Goal: Transaction & Acquisition: Book appointment/travel/reservation

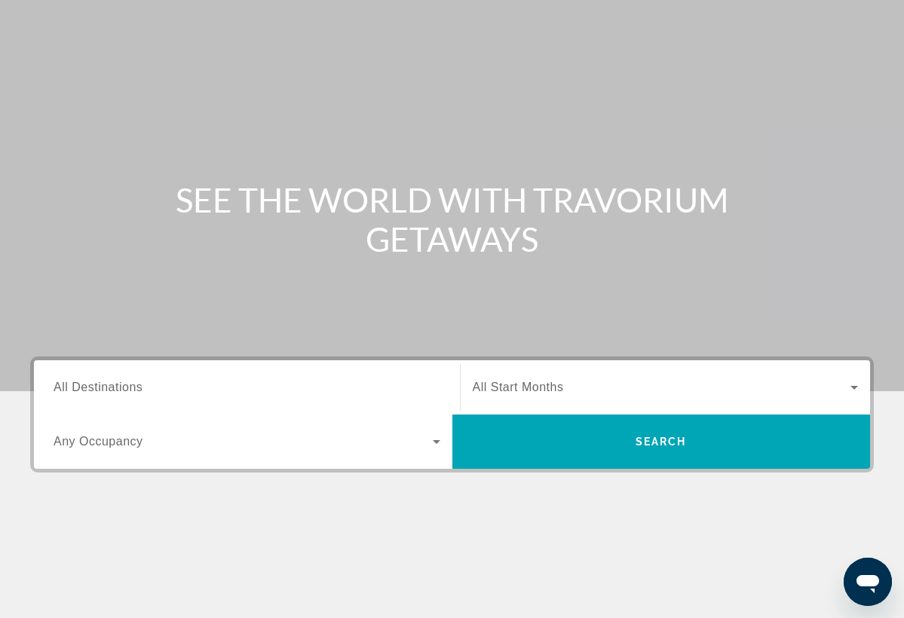
scroll to position [64, 0]
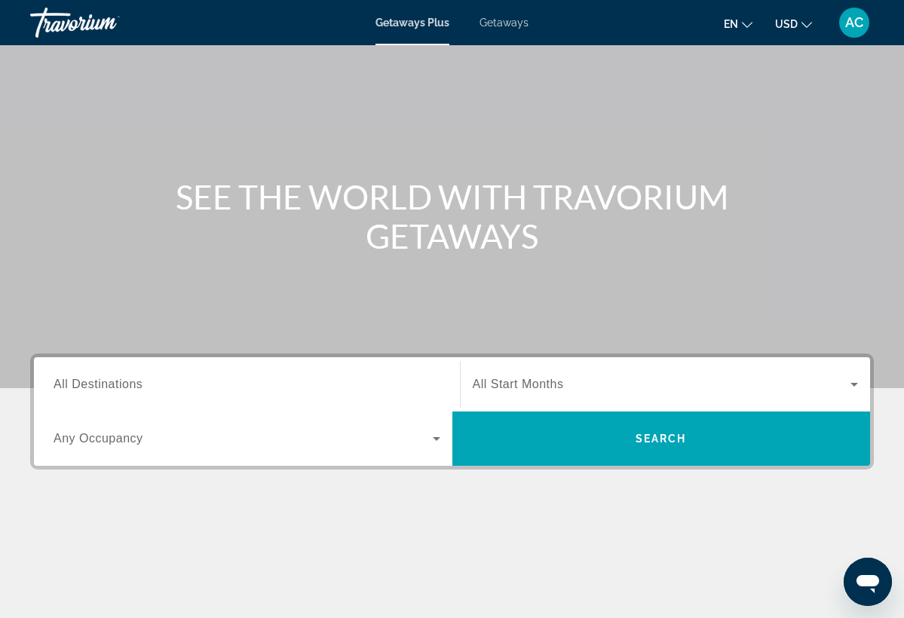
click at [131, 440] on span "Any Occupancy" at bounding box center [99, 438] width 90 height 13
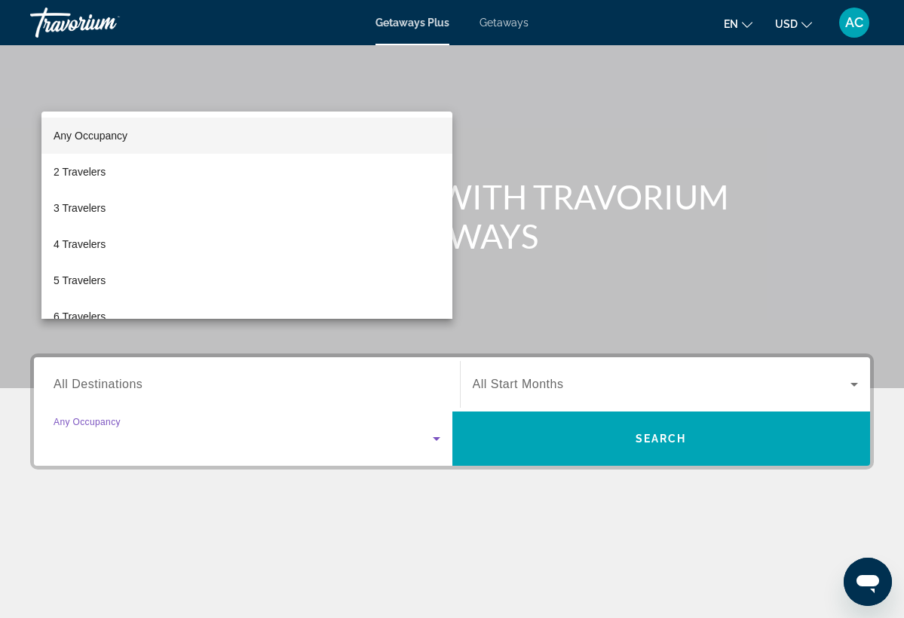
scroll to position [251, 0]
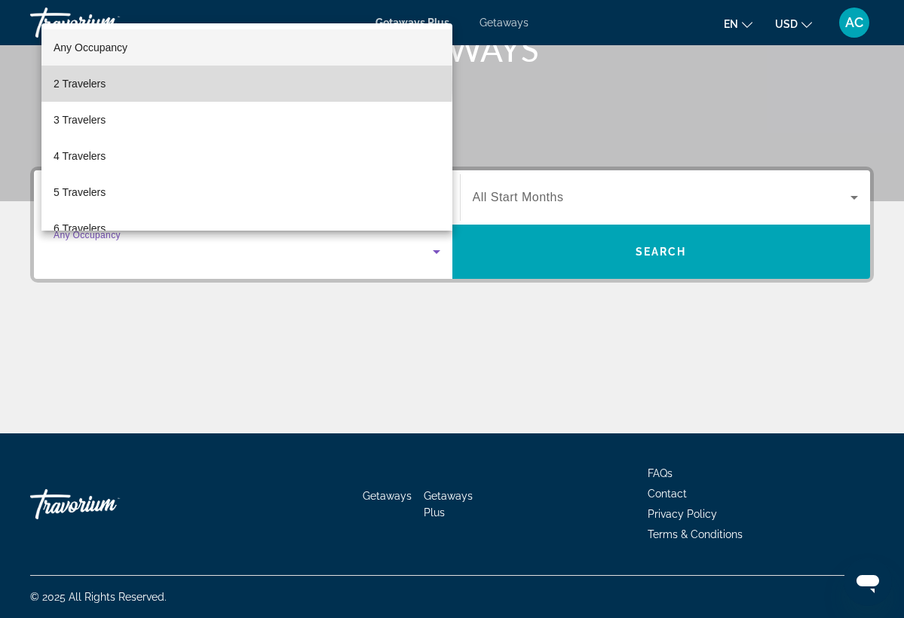
click at [78, 84] on span "2 Travelers" at bounding box center [80, 84] width 52 height 18
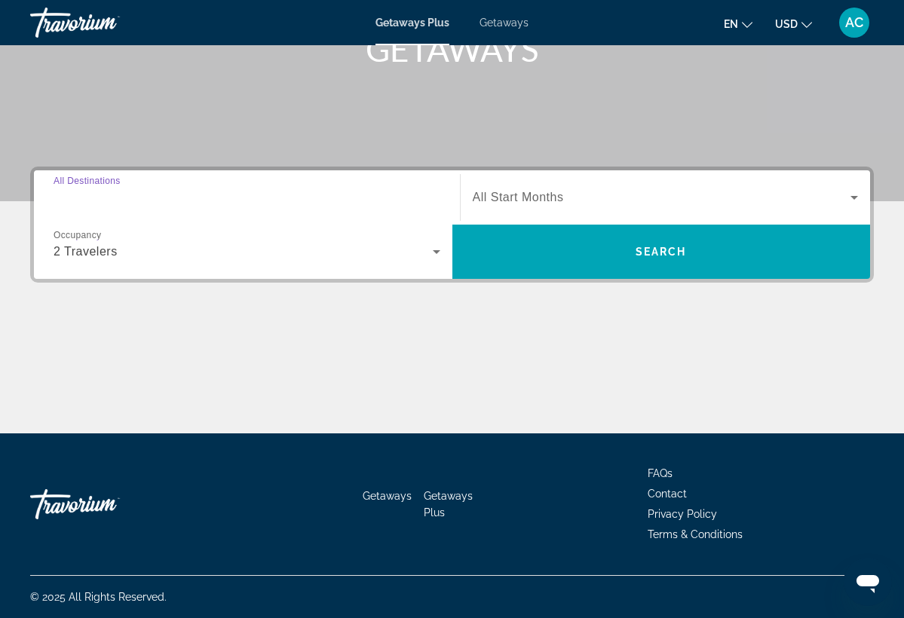
click at [144, 196] on input "Destination All Destinations" at bounding box center [247, 198] width 387 height 18
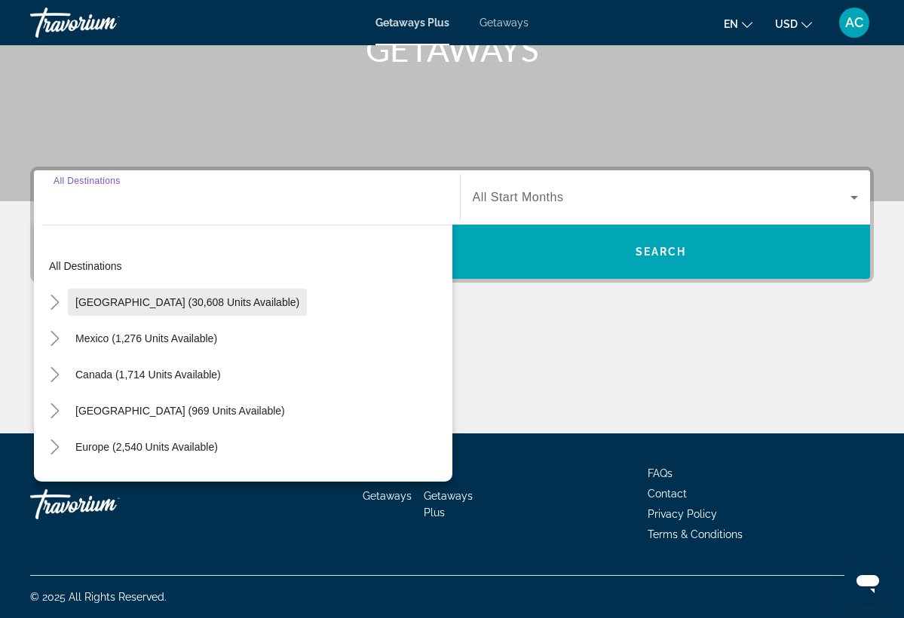
click at [118, 302] on span "[GEOGRAPHIC_DATA] (30,608 units available)" at bounding box center [187, 302] width 224 height 12
type input "**********"
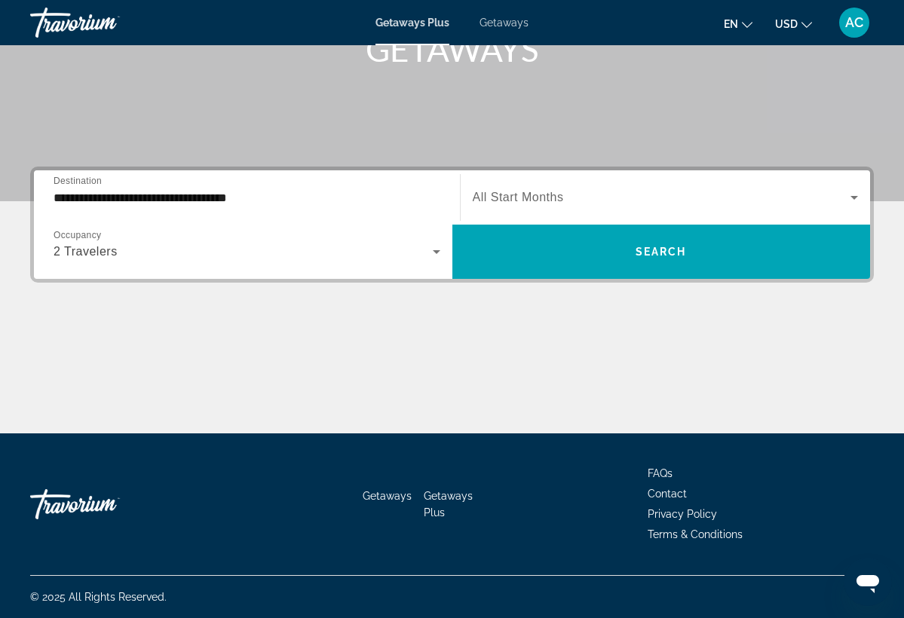
click at [550, 201] on span "All Start Months" at bounding box center [518, 197] width 91 height 13
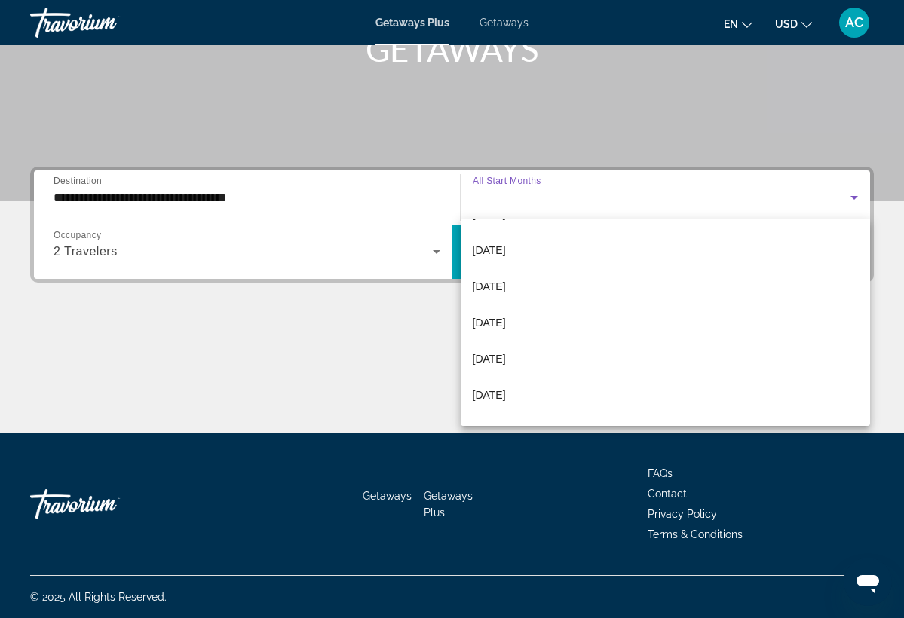
scroll to position [175, 0]
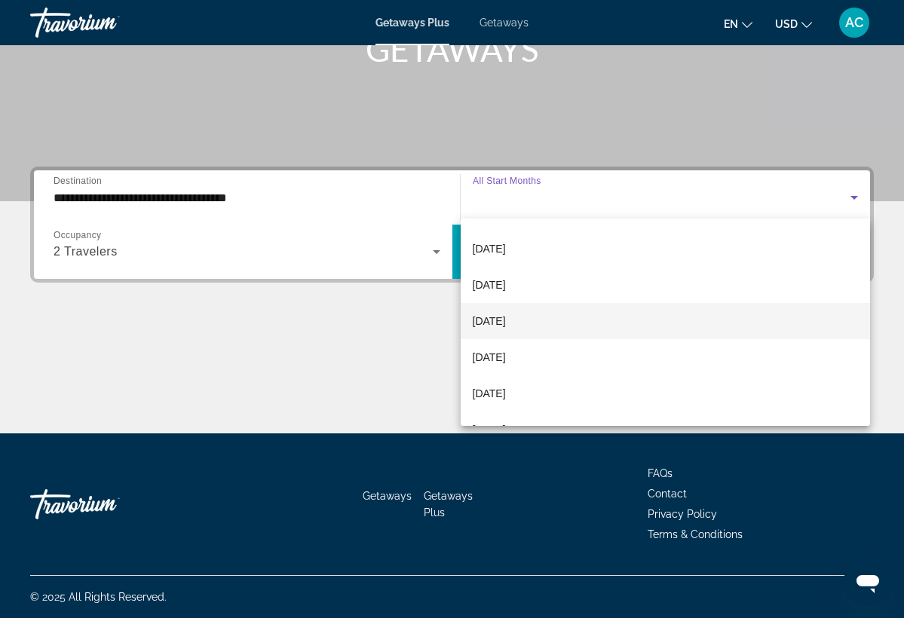
click at [506, 322] on span "March 2026" at bounding box center [489, 321] width 33 height 18
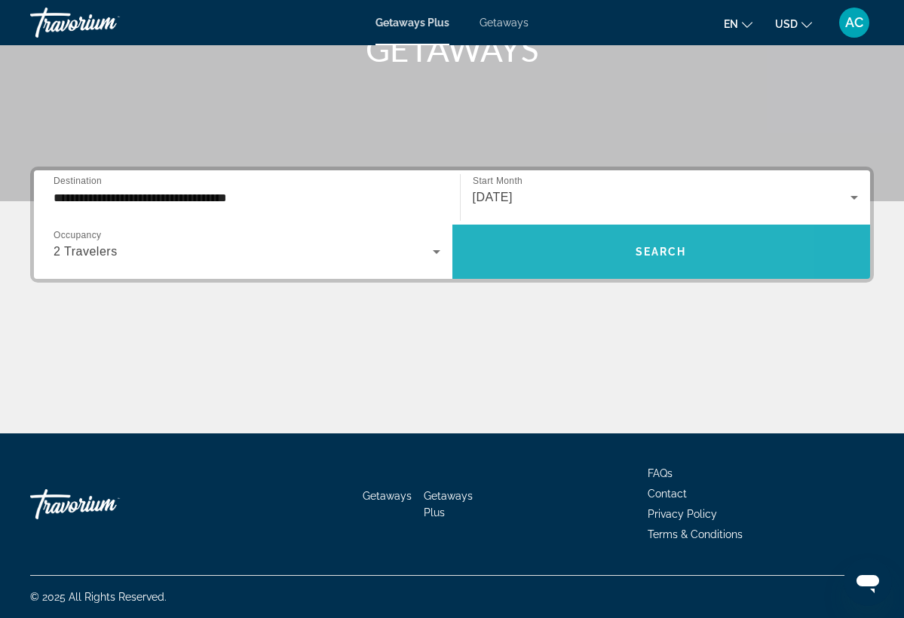
click at [555, 253] on span "Search widget" at bounding box center [661, 252] width 419 height 36
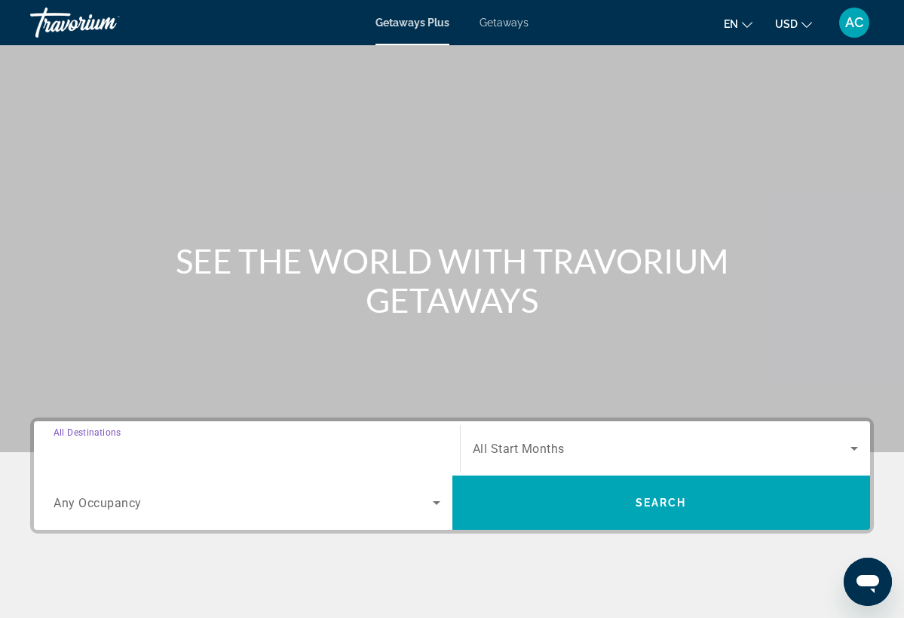
click at [229, 454] on input "Destination All Destinations" at bounding box center [247, 449] width 387 height 18
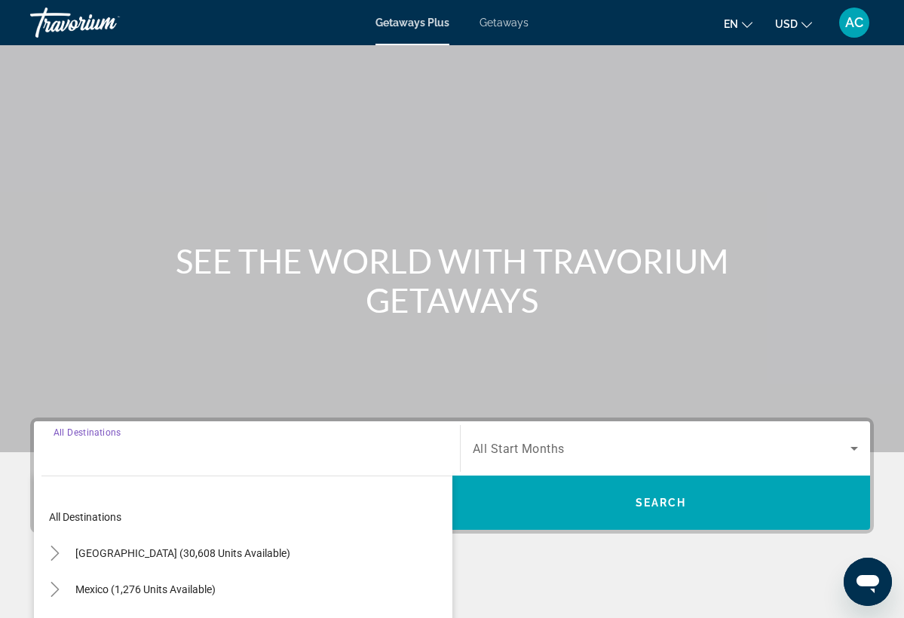
scroll to position [251, 0]
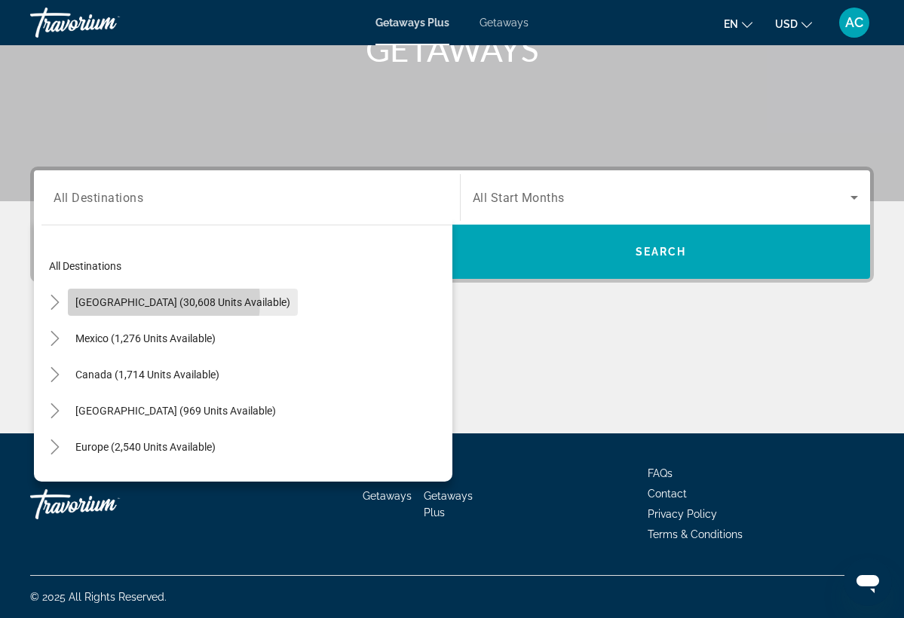
click at [152, 302] on span "[GEOGRAPHIC_DATA] (30,608 units available)" at bounding box center [182, 302] width 215 height 12
type input "**********"
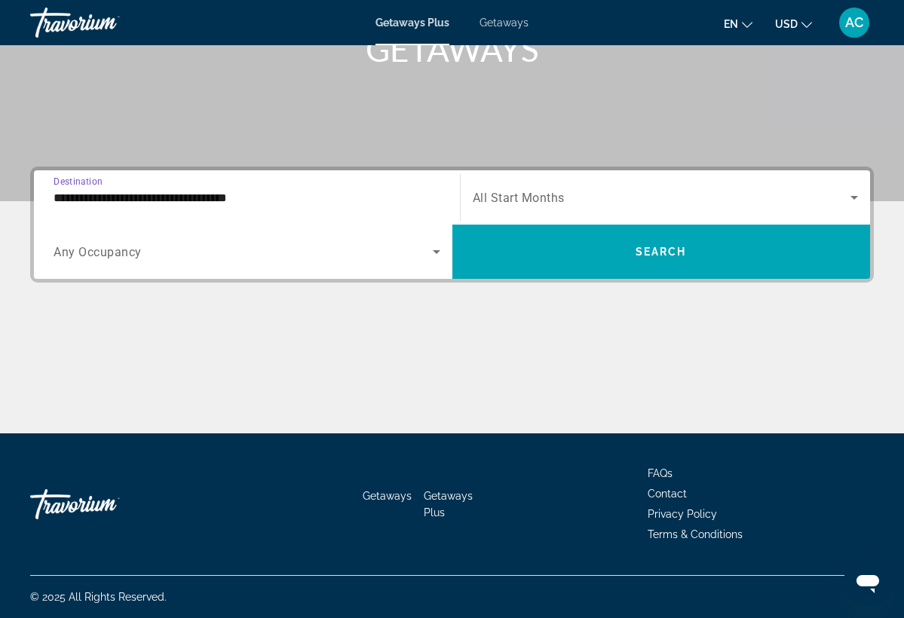
click at [198, 249] on span "Search widget" at bounding box center [243, 252] width 379 height 18
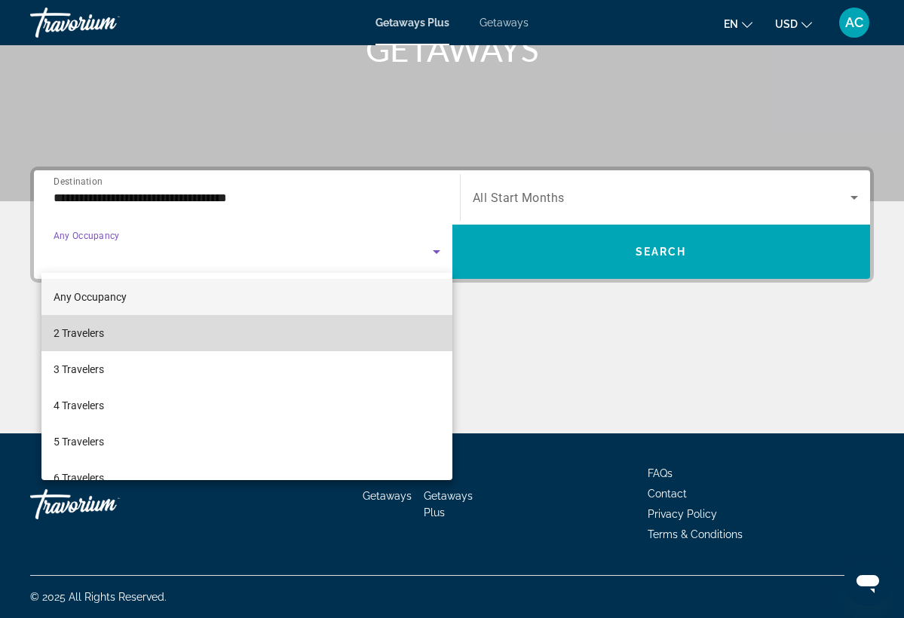
click at [141, 337] on mat-option "2 Travelers" at bounding box center [246, 333] width 411 height 36
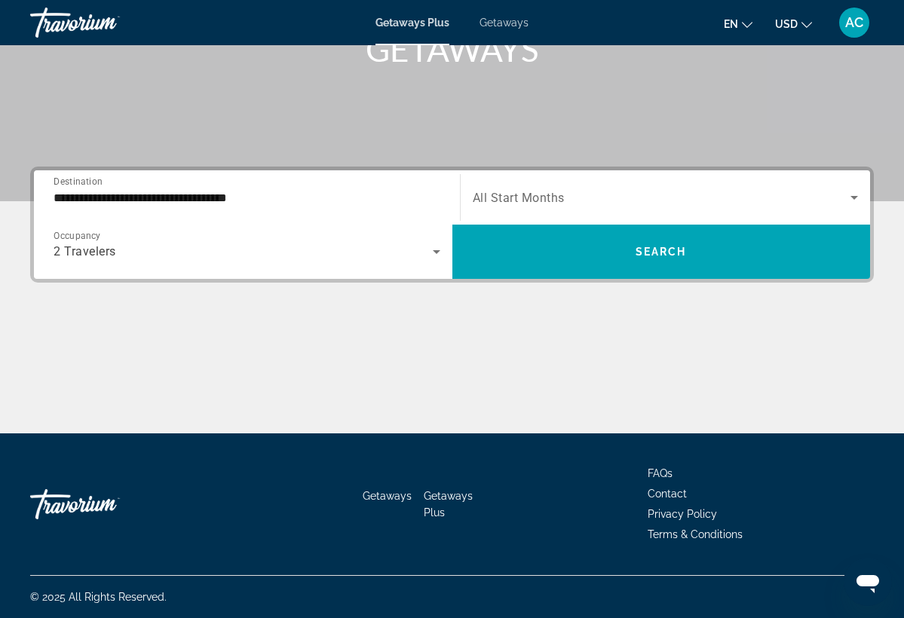
click at [523, 201] on span "All Start Months" at bounding box center [519, 198] width 92 height 14
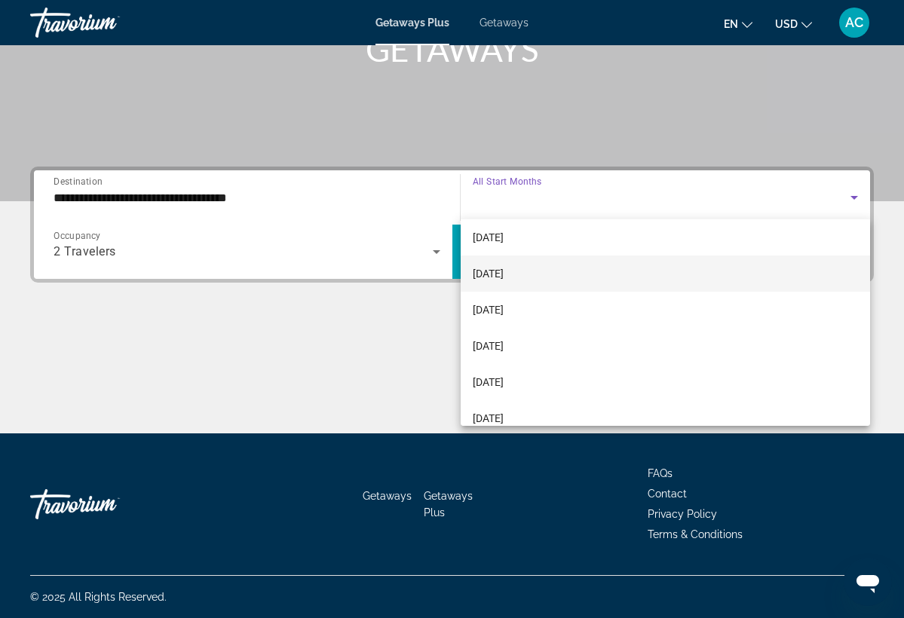
scroll to position [47, 0]
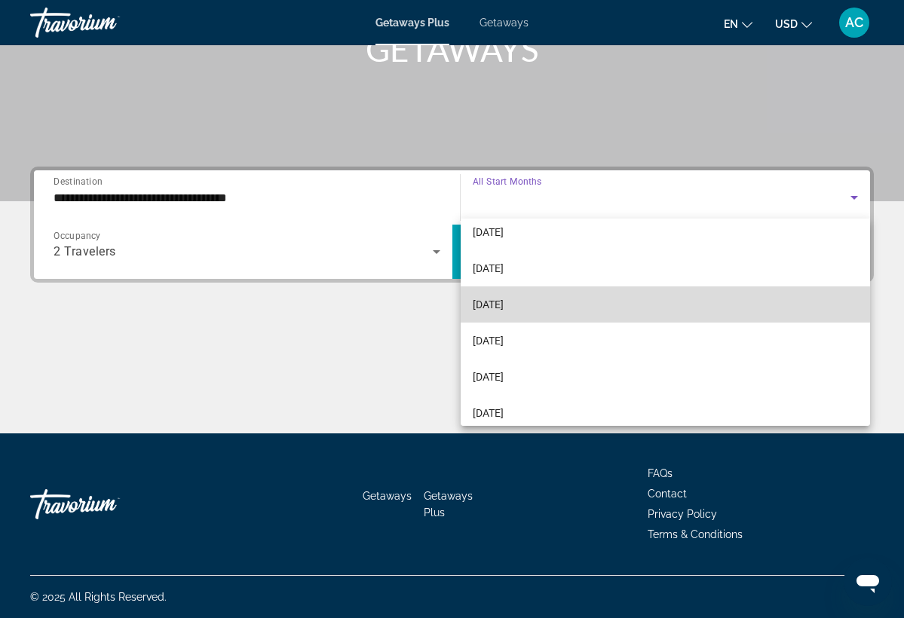
click at [504, 308] on span "November 2025" at bounding box center [488, 305] width 31 height 18
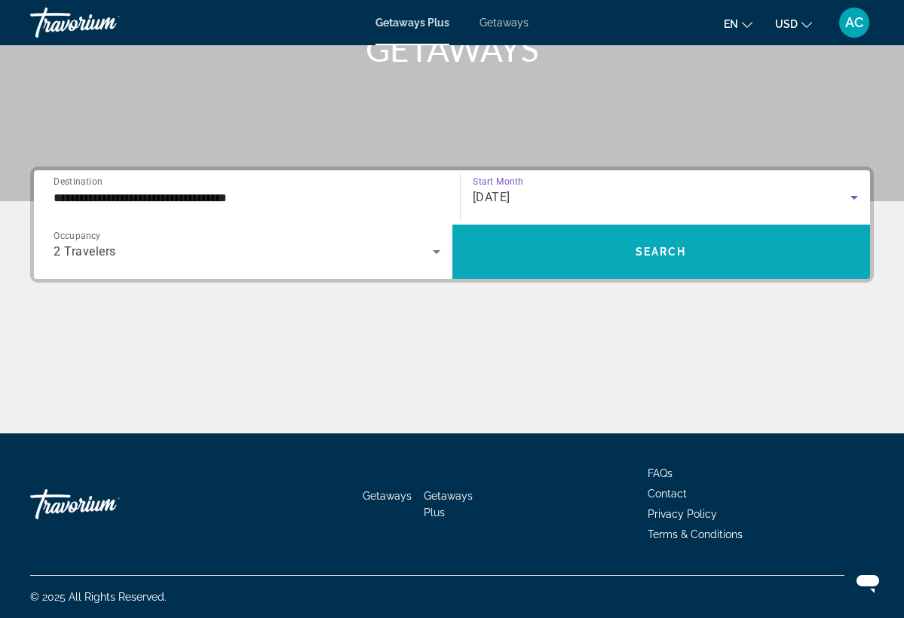
click at [542, 253] on span "Search widget" at bounding box center [661, 252] width 419 height 36
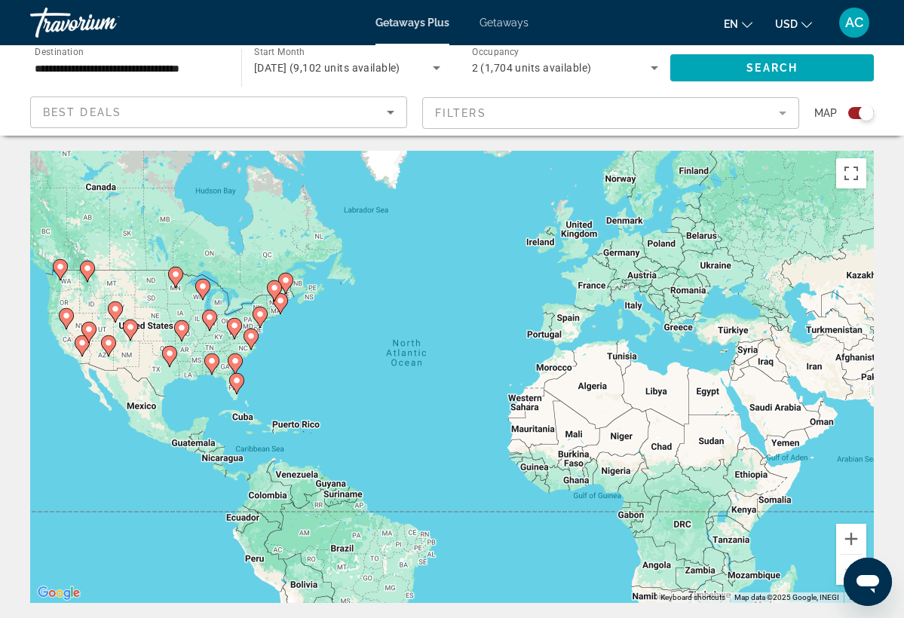
click at [80, 347] on image "Main content" at bounding box center [82, 343] width 9 height 9
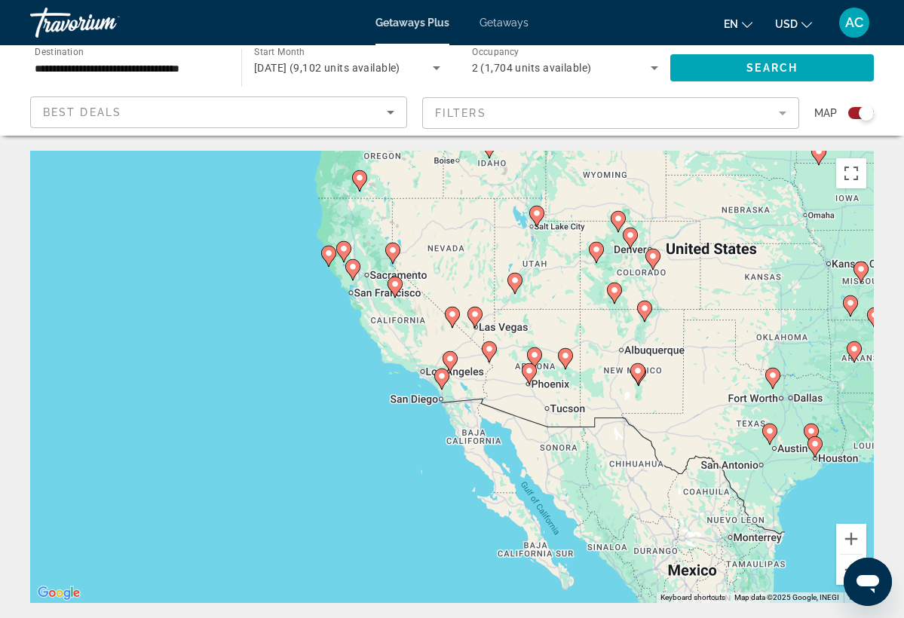
click at [442, 377] on image "Main content" at bounding box center [441, 376] width 9 height 9
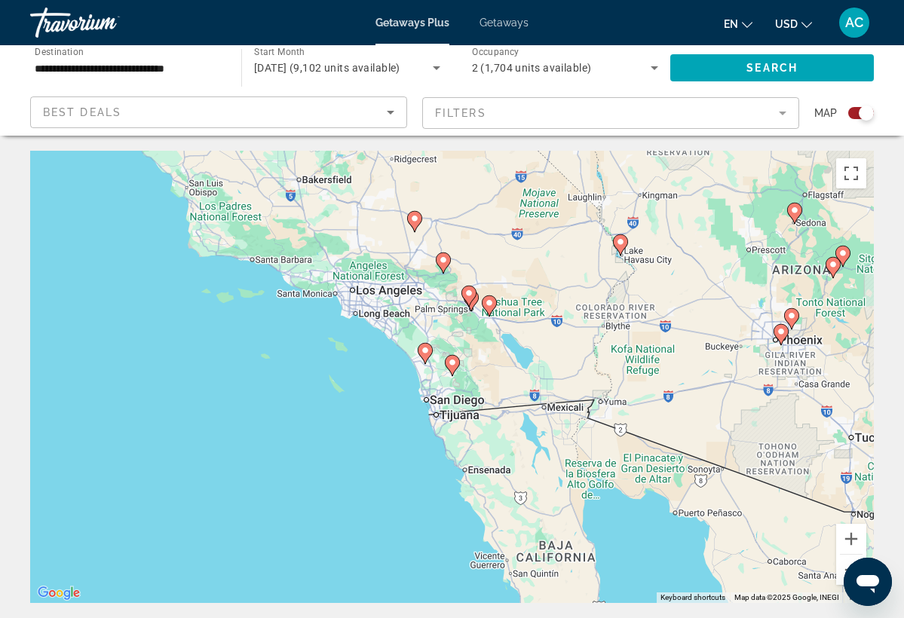
click at [422, 349] on image "Main content" at bounding box center [425, 350] width 9 height 9
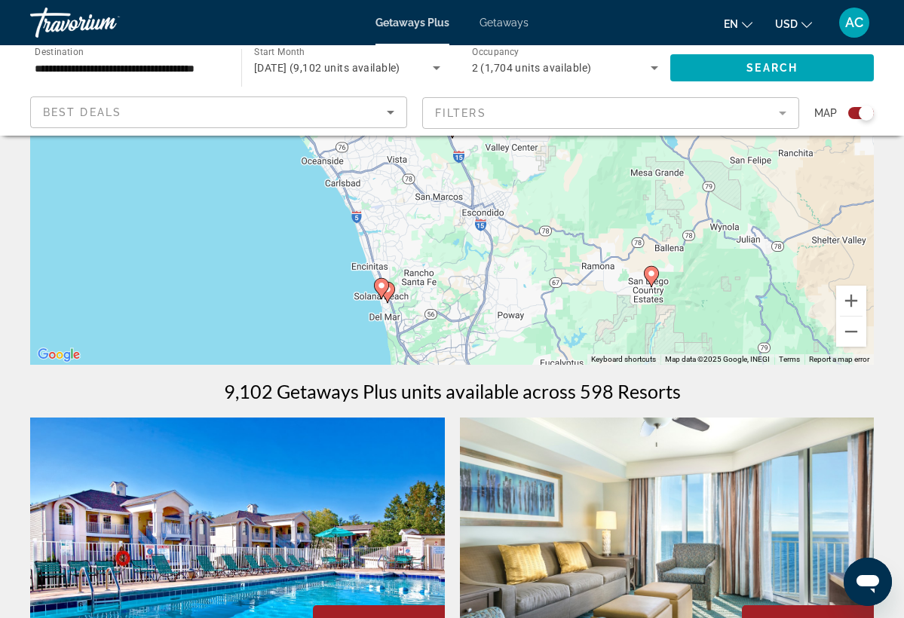
scroll to position [236, 0]
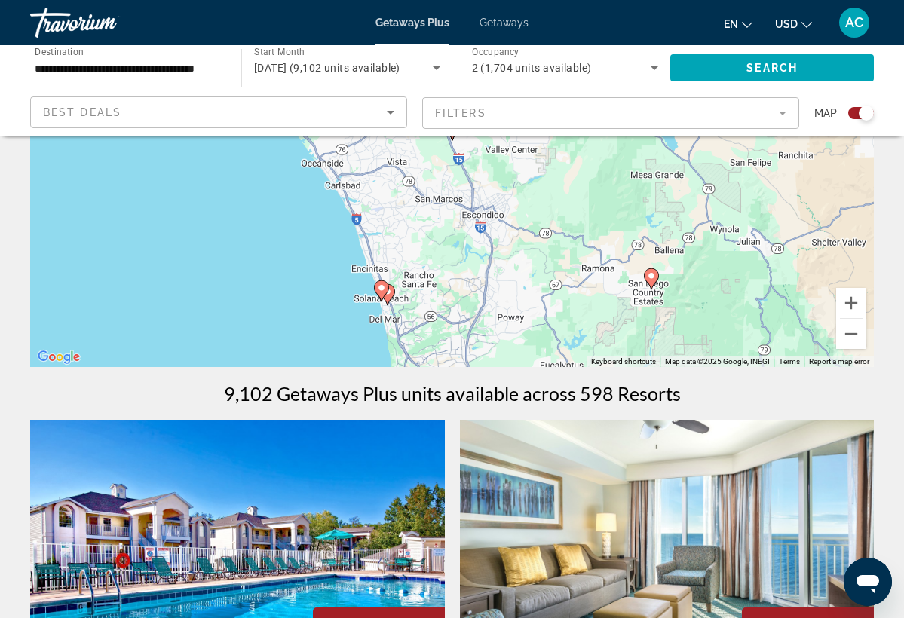
click at [380, 287] on image "Main content" at bounding box center [381, 288] width 9 height 9
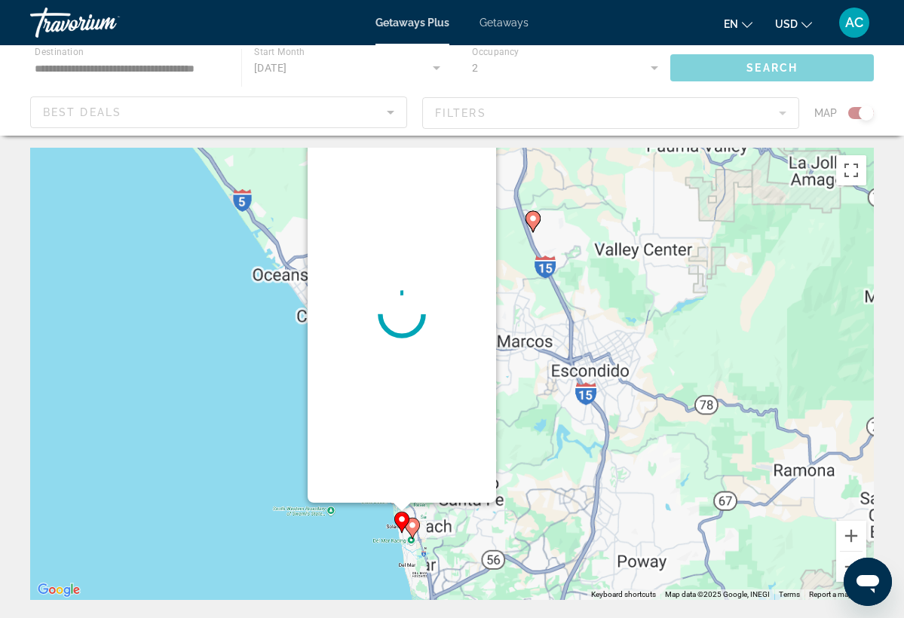
scroll to position [0, 0]
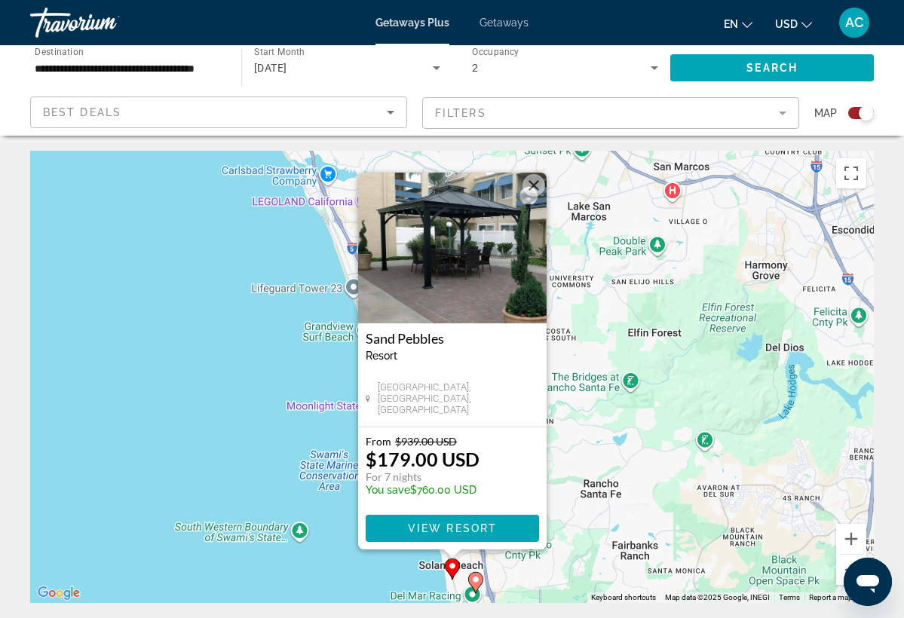
click at [238, 394] on div "To activate drag with keyboard, press Alt + Enter. Once in keyboard drag state,…" at bounding box center [452, 377] width 844 height 452
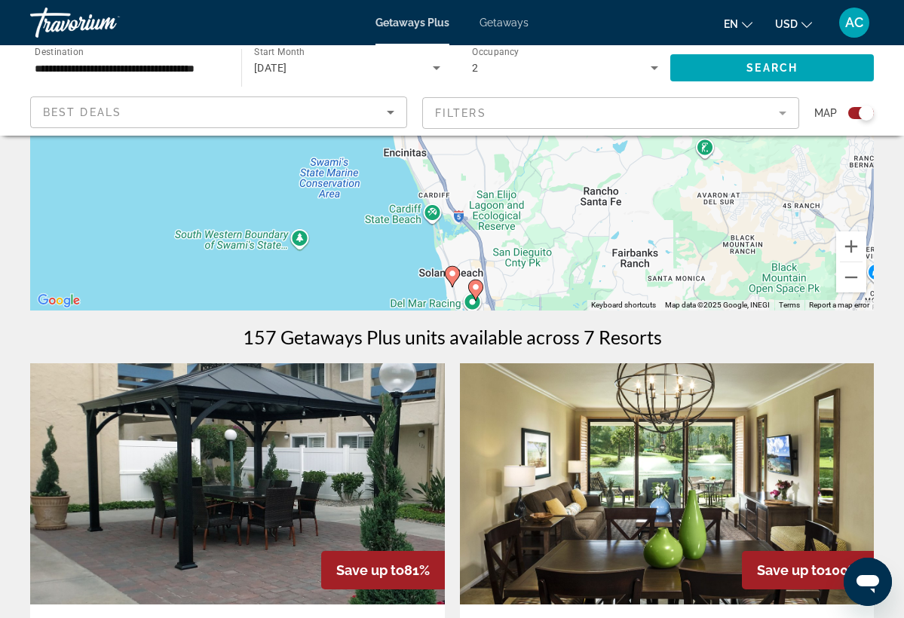
scroll to position [313, 0]
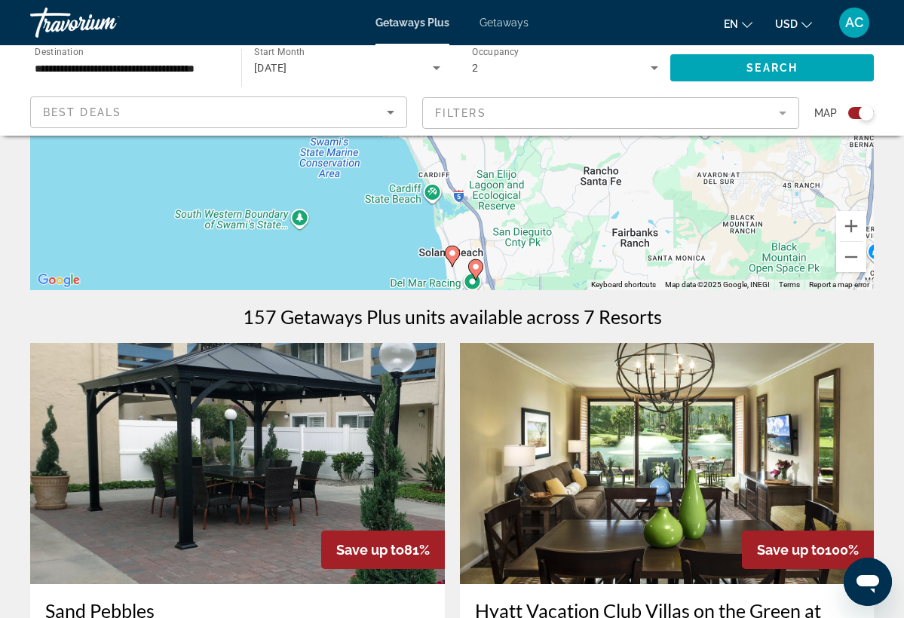
click at [477, 267] on image "Main content" at bounding box center [475, 266] width 9 height 9
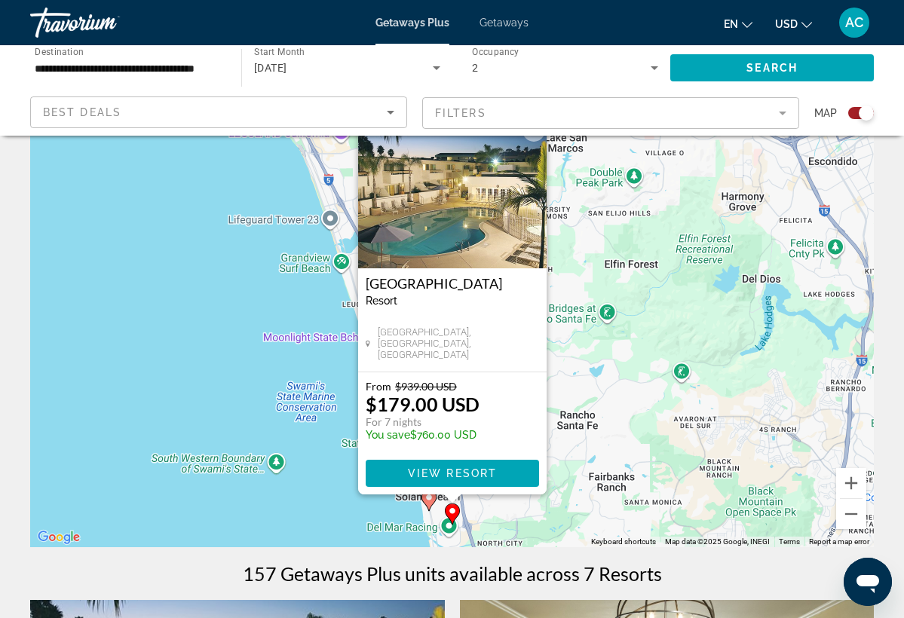
scroll to position [54, 0]
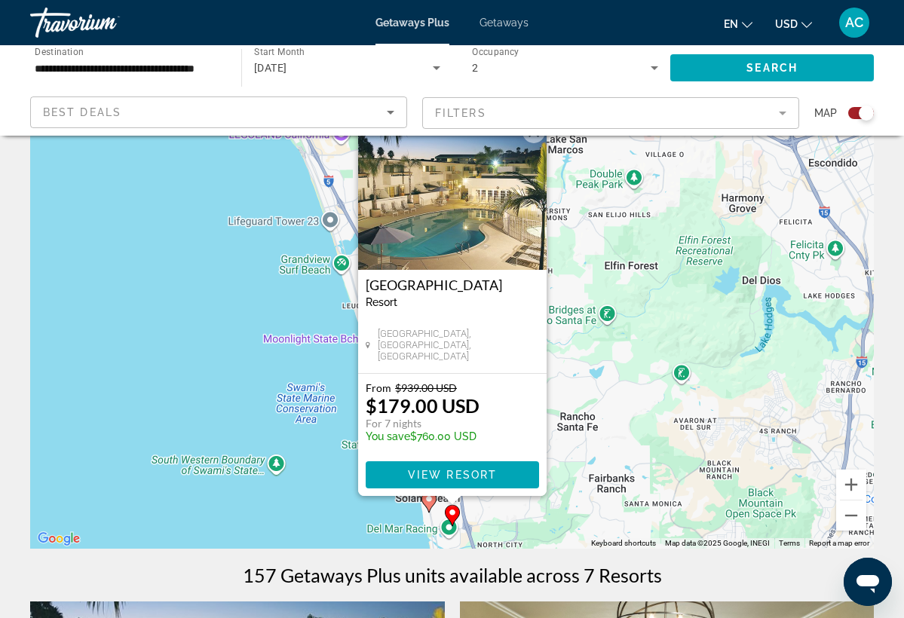
click at [170, 379] on div "To activate drag with keyboard, press Alt + Enter. Once in keyboard drag state,…" at bounding box center [452, 323] width 844 height 452
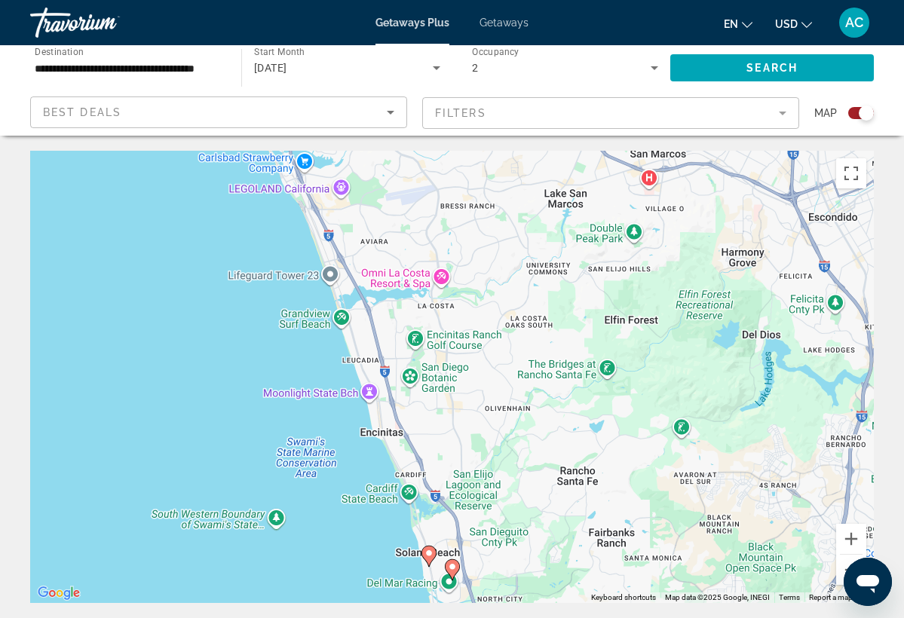
scroll to position [0, 0]
click at [170, 379] on div "To activate drag with keyboard, press Alt + Enter. Once in keyboard drag state,…" at bounding box center [452, 377] width 844 height 452
click at [848, 179] on button "Toggle fullscreen view" at bounding box center [851, 173] width 30 height 30
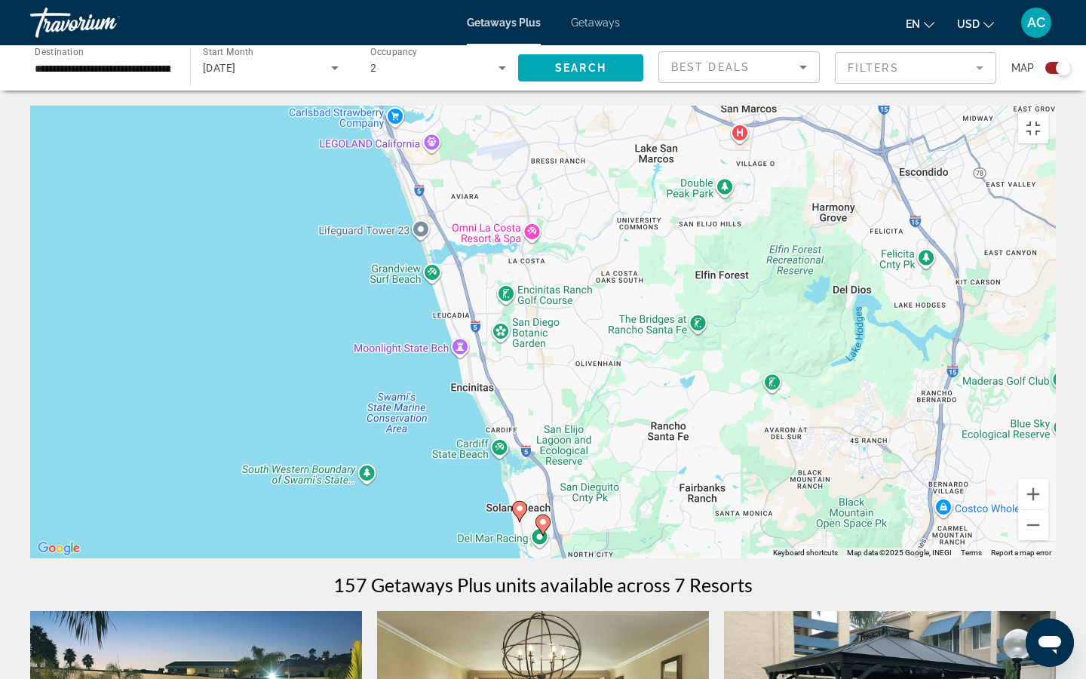
click at [232, 311] on div "To activate drag with keyboard, press Alt + Enter. Once in keyboard drag state,…" at bounding box center [543, 332] width 1026 height 452
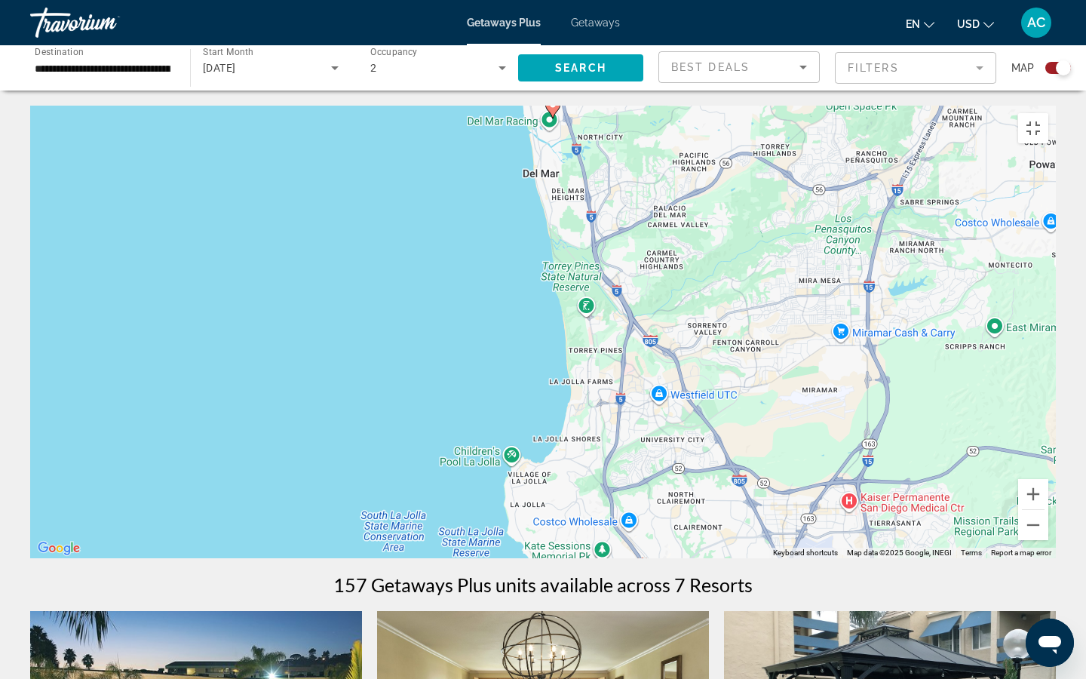
drag, startPoint x: 364, startPoint y: 591, endPoint x: 374, endPoint y: 171, distance: 419.4
click at [374, 171] on div "To activate drag with keyboard, press Alt + Enter. Once in keyboard drag state,…" at bounding box center [543, 332] width 1026 height 452
click at [411, 435] on div "To activate drag with keyboard, press Alt + Enter. Once in keyboard drag state,…" at bounding box center [543, 332] width 1026 height 452
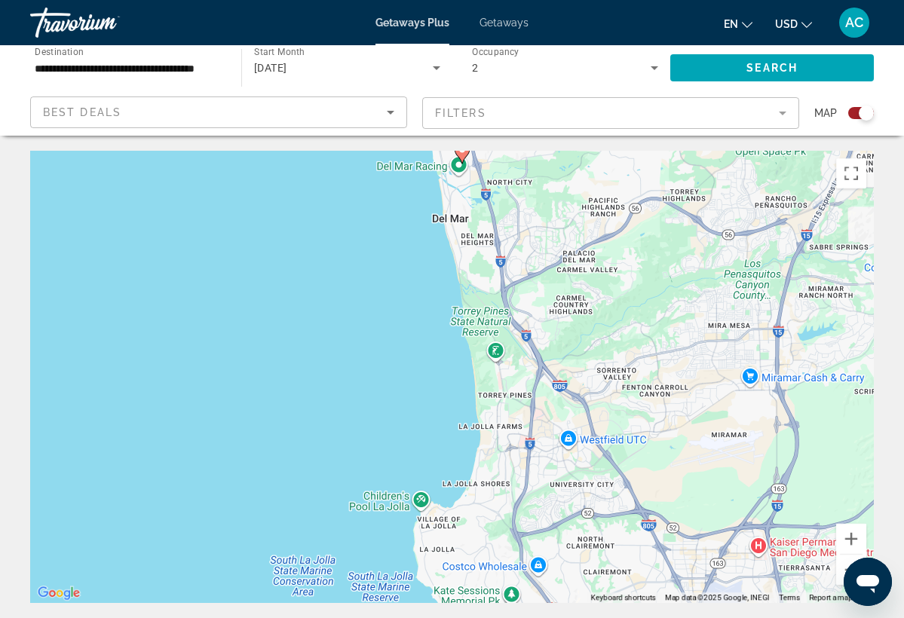
click at [167, 67] on input "**********" at bounding box center [128, 69] width 187 height 18
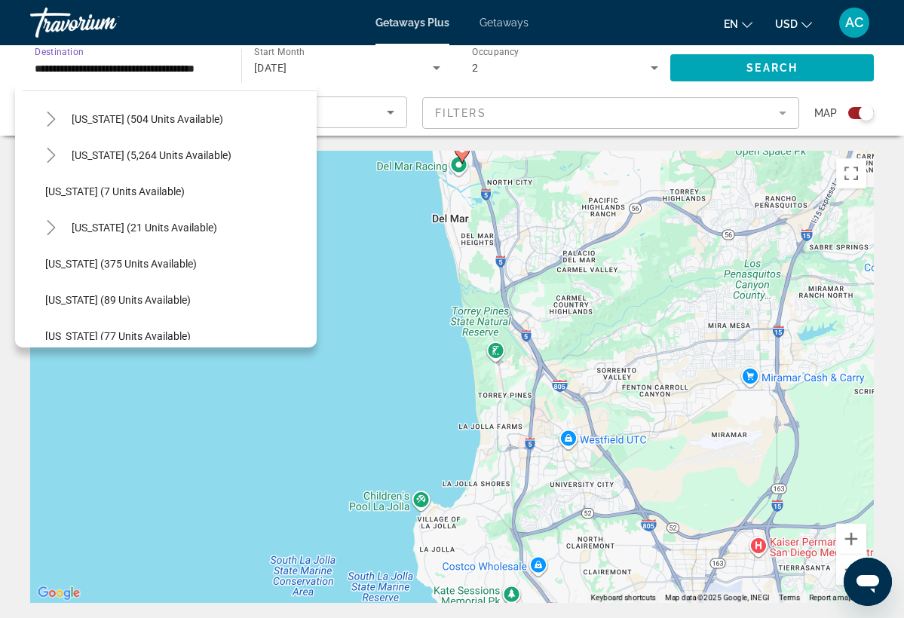
scroll to position [376, 0]
click at [82, 225] on span "Hawaii (21 units available)" at bounding box center [145, 227] width 146 height 12
type input "**********"
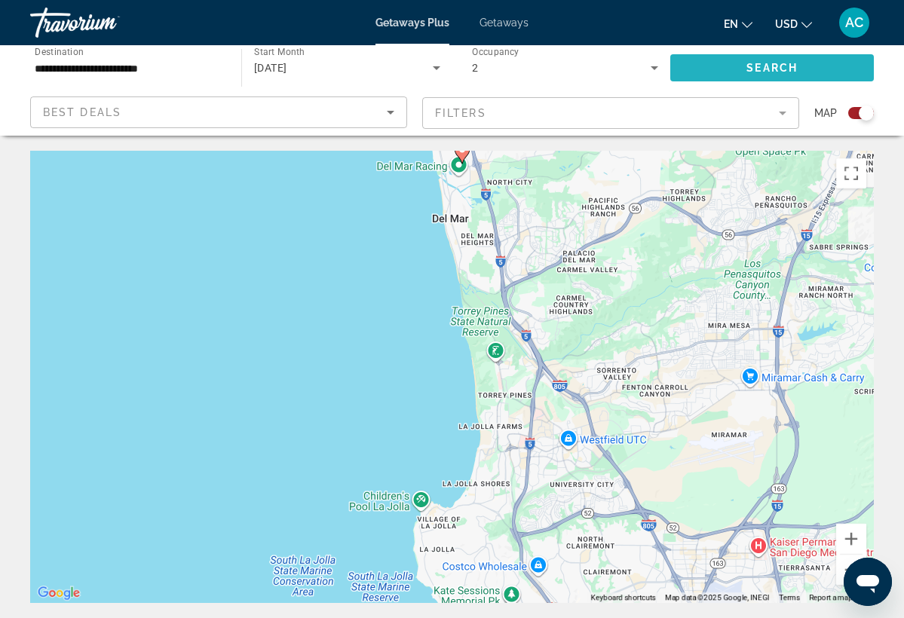
click at [758, 65] on span "Search" at bounding box center [772, 68] width 51 height 12
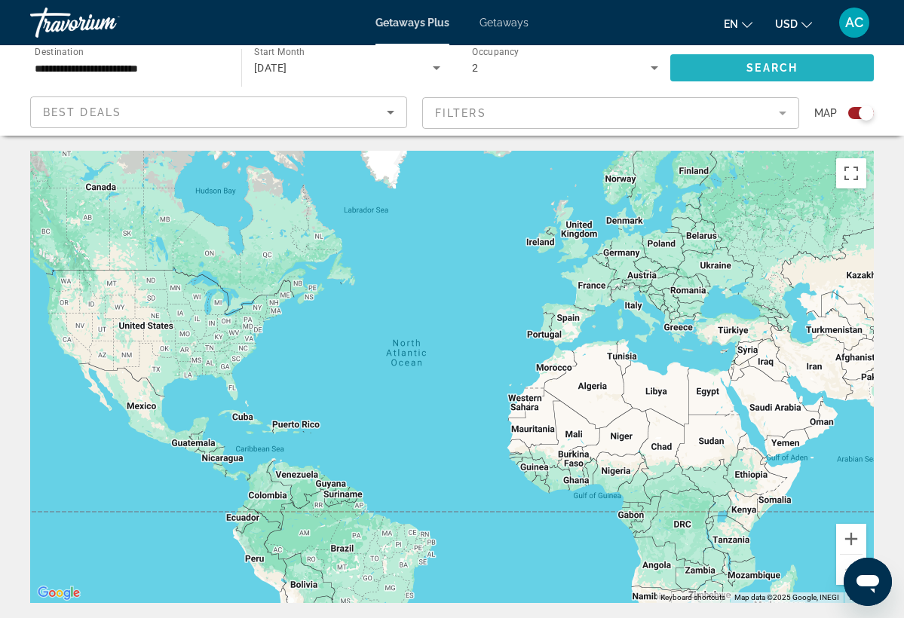
click at [745, 67] on span "Search widget" at bounding box center [772, 68] width 204 height 36
click at [845, 179] on button "Toggle fullscreen view" at bounding box center [851, 173] width 30 height 30
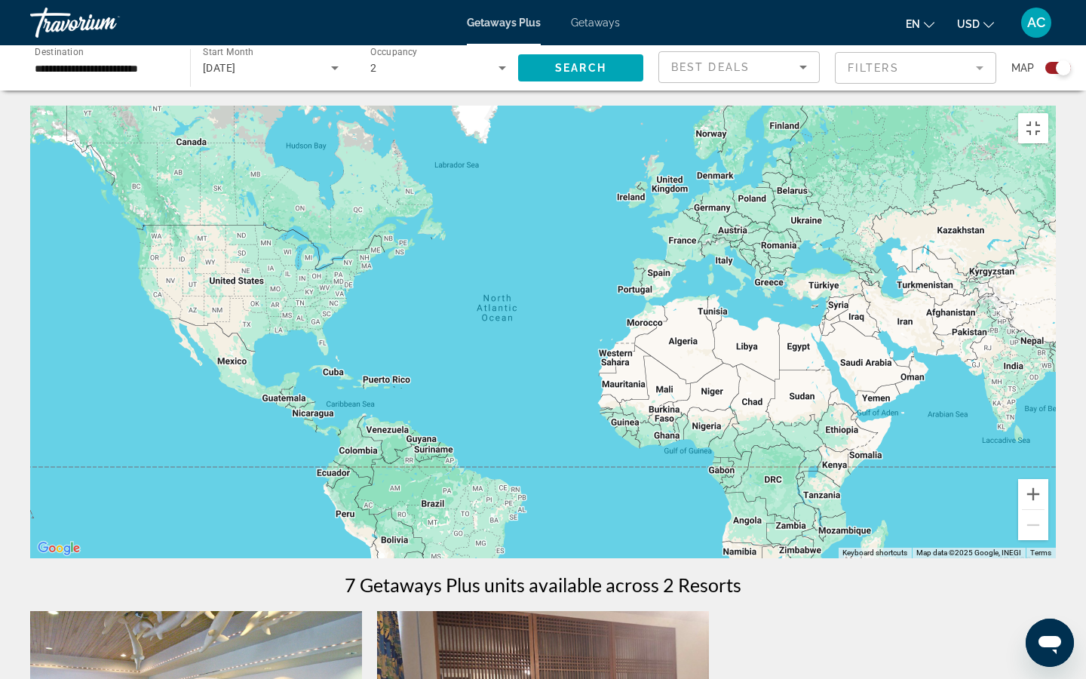
click at [30, 396] on div "Main content" at bounding box center [543, 332] width 1026 height 452
click at [903, 113] on button "Toggle fullscreen view" at bounding box center [1033, 128] width 30 height 30
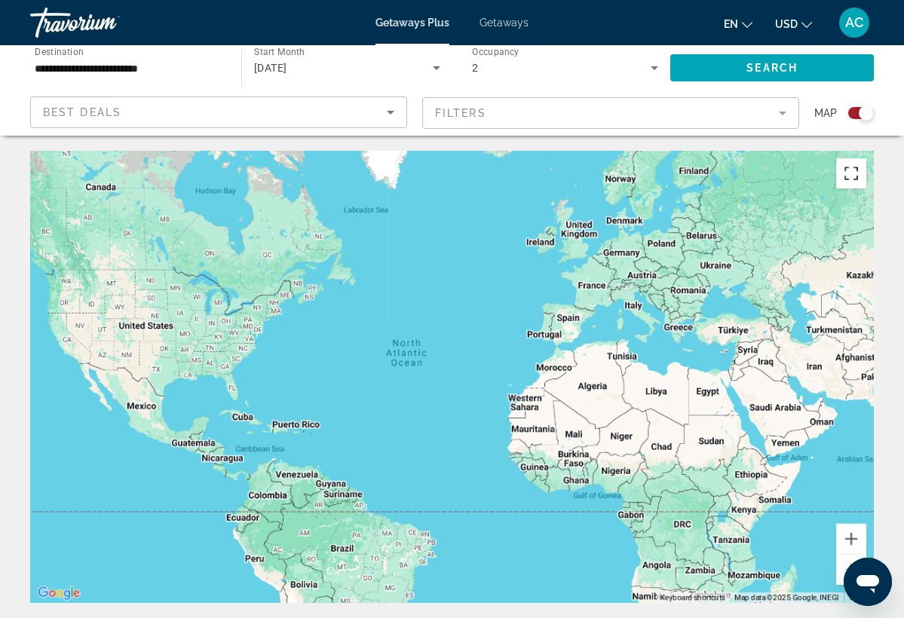
click at [856, 167] on button "Toggle fullscreen view" at bounding box center [851, 173] width 30 height 30
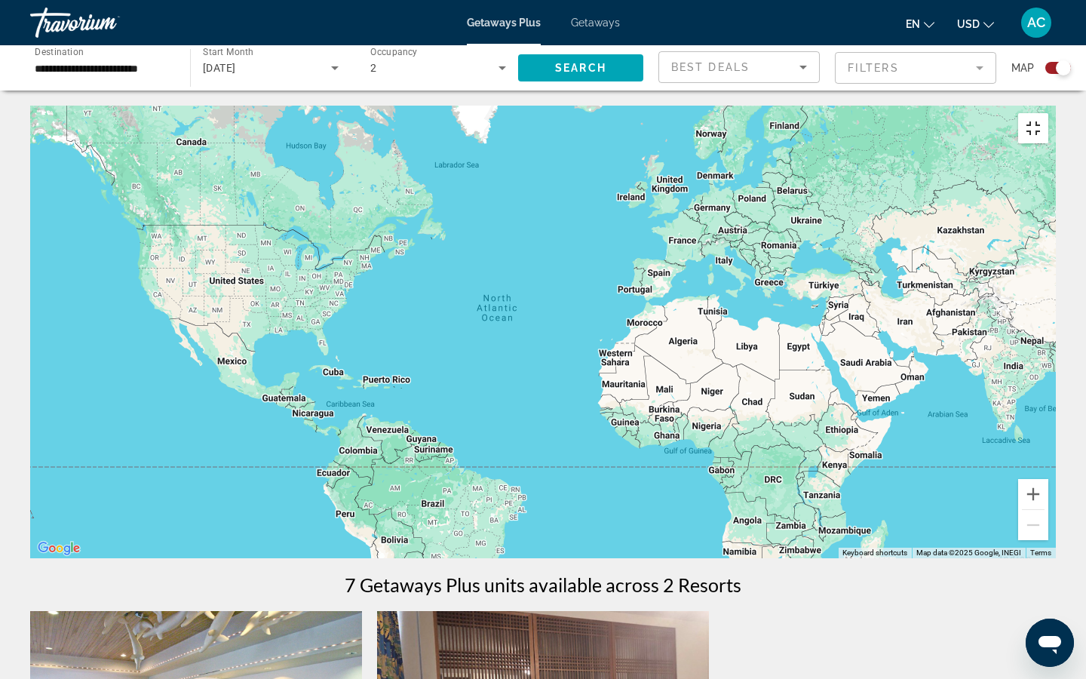
click at [903, 113] on button "Toggle fullscreen view" at bounding box center [1033, 128] width 30 height 30
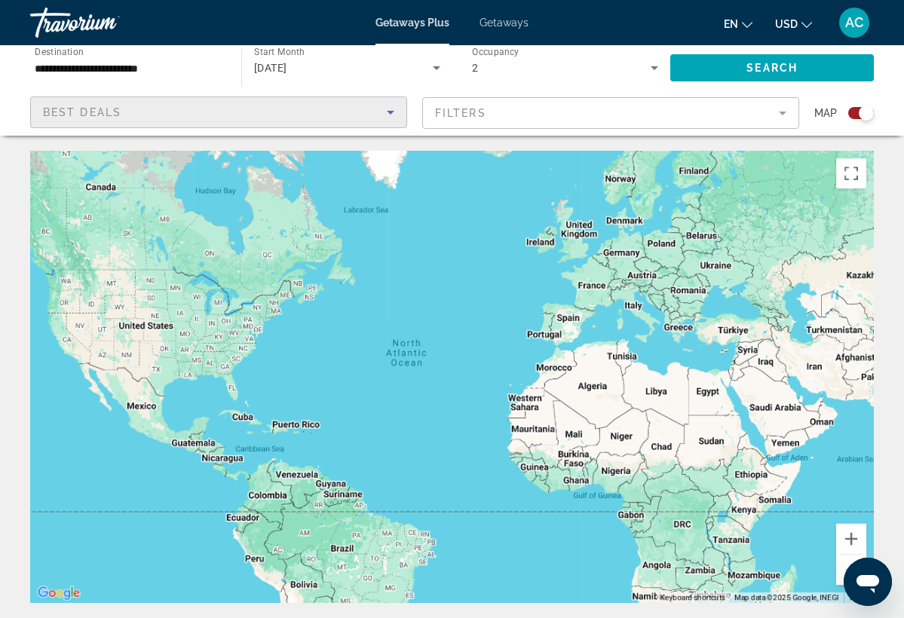
click at [391, 112] on icon "Sort by" at bounding box center [391, 113] width 8 height 4
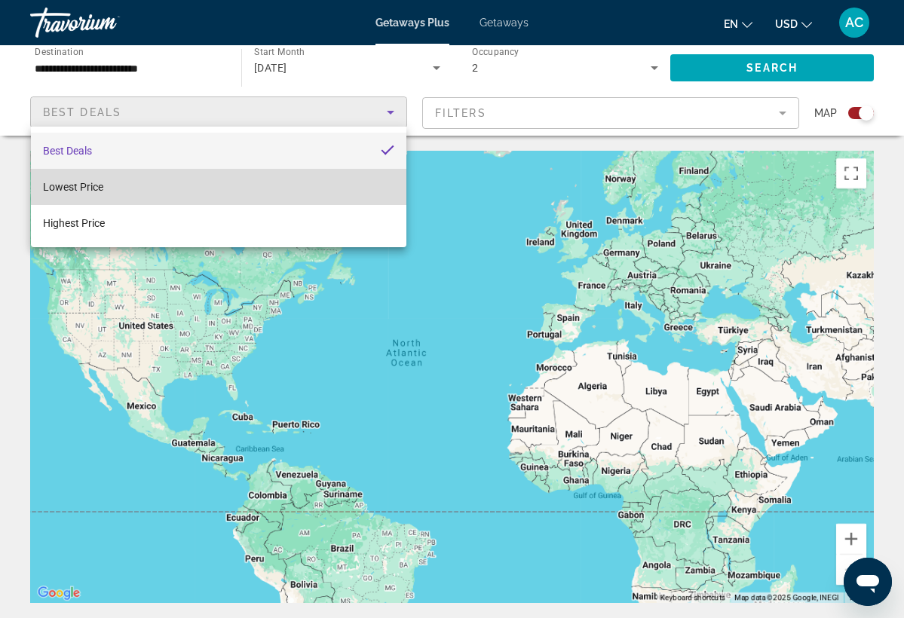
click at [80, 188] on span "Lowest Price" at bounding box center [73, 187] width 60 height 12
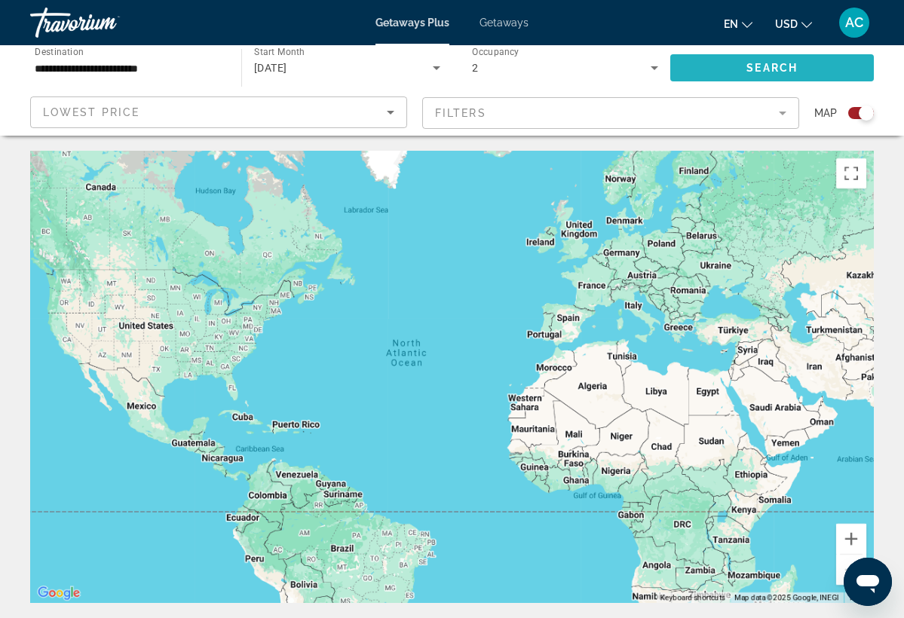
click at [764, 61] on span "Search widget" at bounding box center [772, 68] width 204 height 36
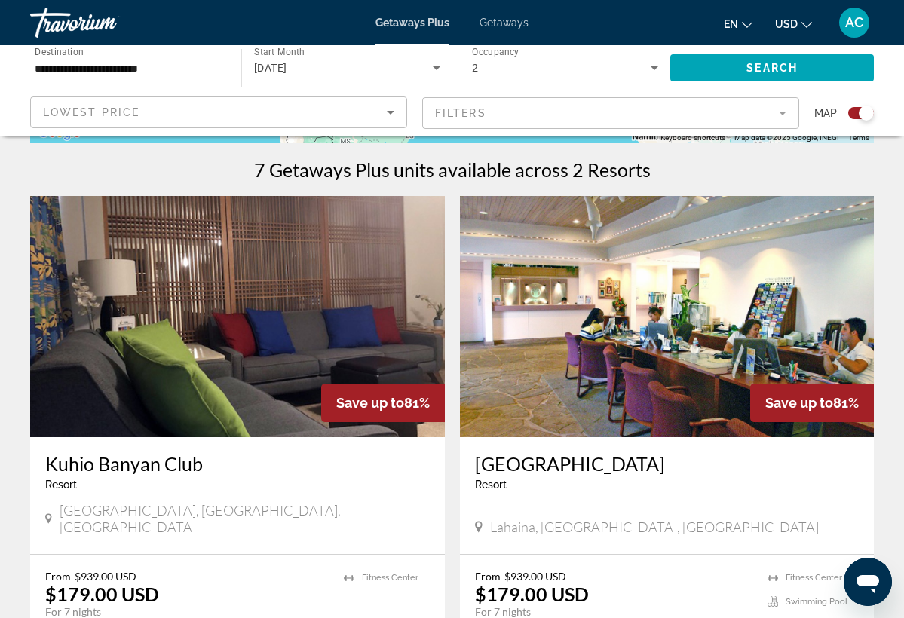
scroll to position [465, 0]
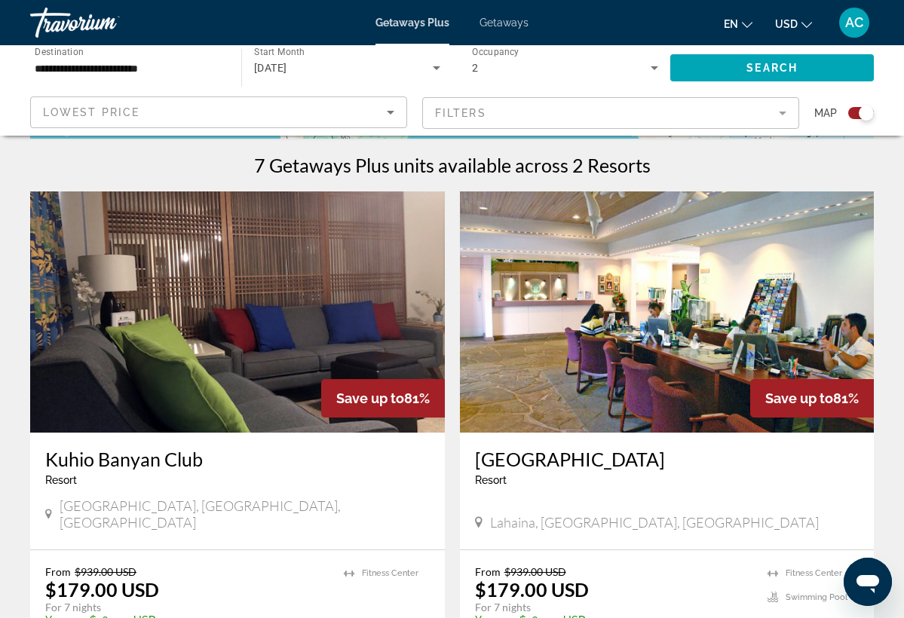
click at [176, 370] on img "Main content" at bounding box center [237, 312] width 415 height 241
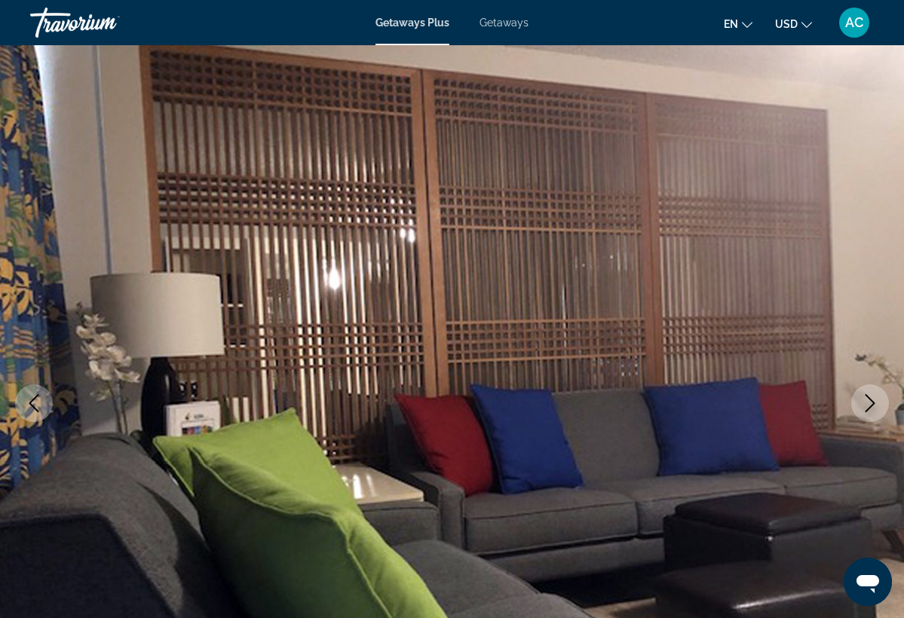
click at [870, 410] on icon "Next image" at bounding box center [870, 403] width 18 height 18
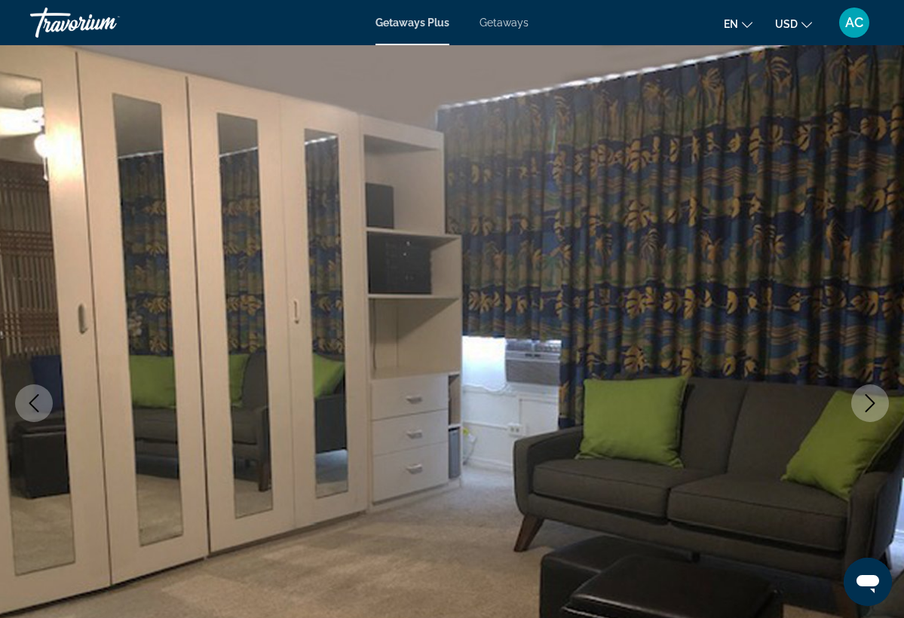
click at [871, 411] on icon "Next image" at bounding box center [870, 403] width 18 height 18
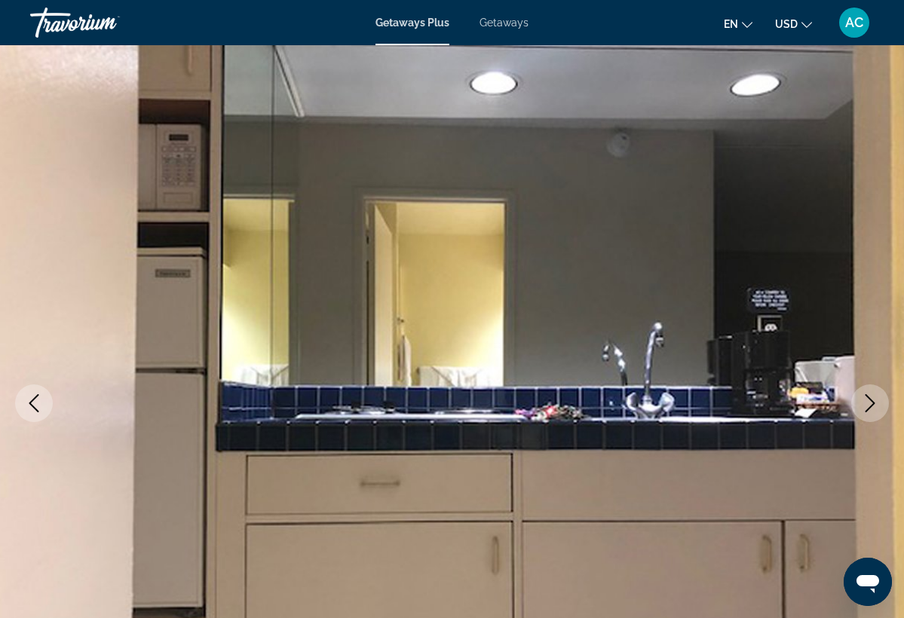
click at [873, 411] on icon "Next image" at bounding box center [870, 403] width 18 height 18
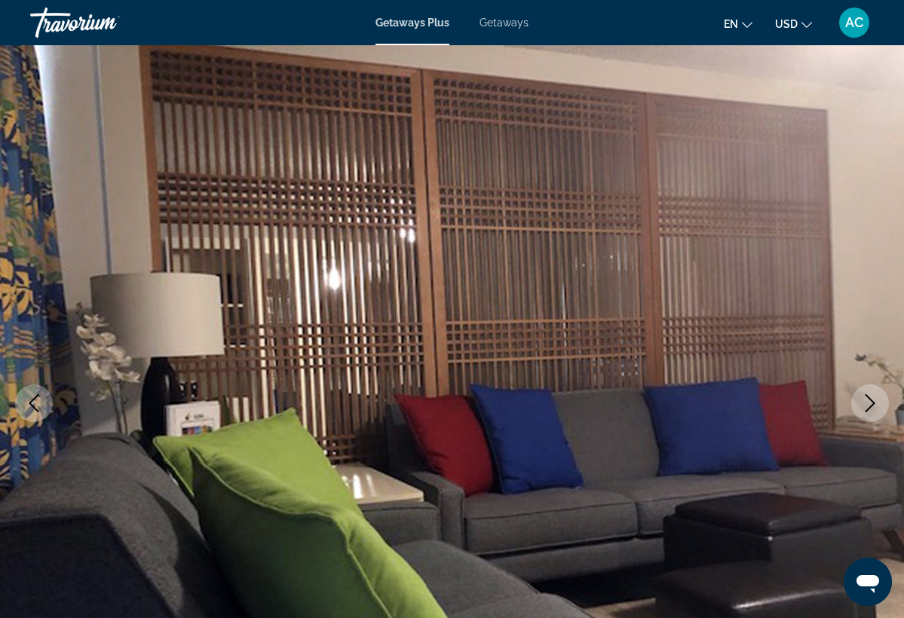
click at [867, 406] on icon "Next image" at bounding box center [870, 403] width 18 height 18
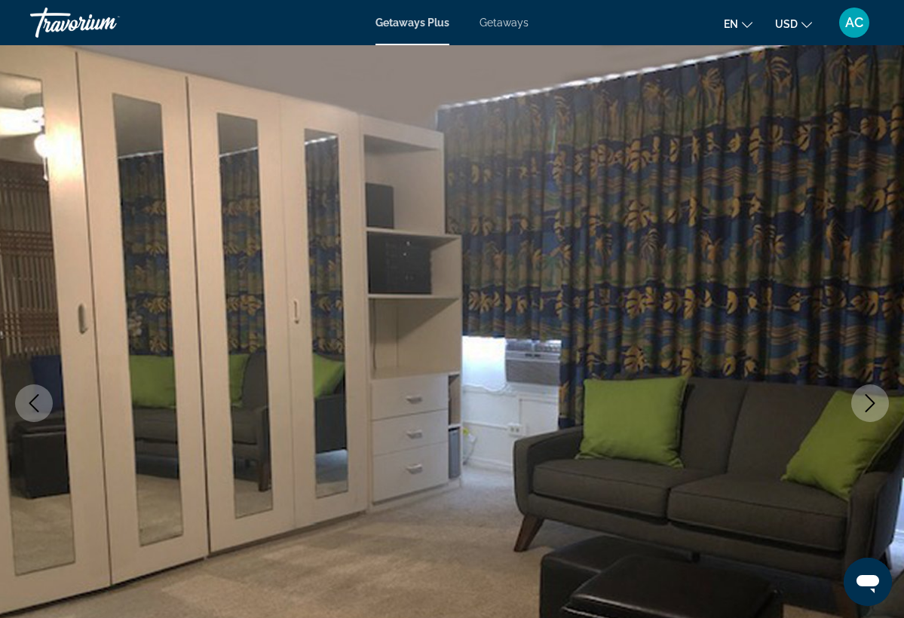
click at [867, 406] on icon "Next image" at bounding box center [870, 403] width 18 height 18
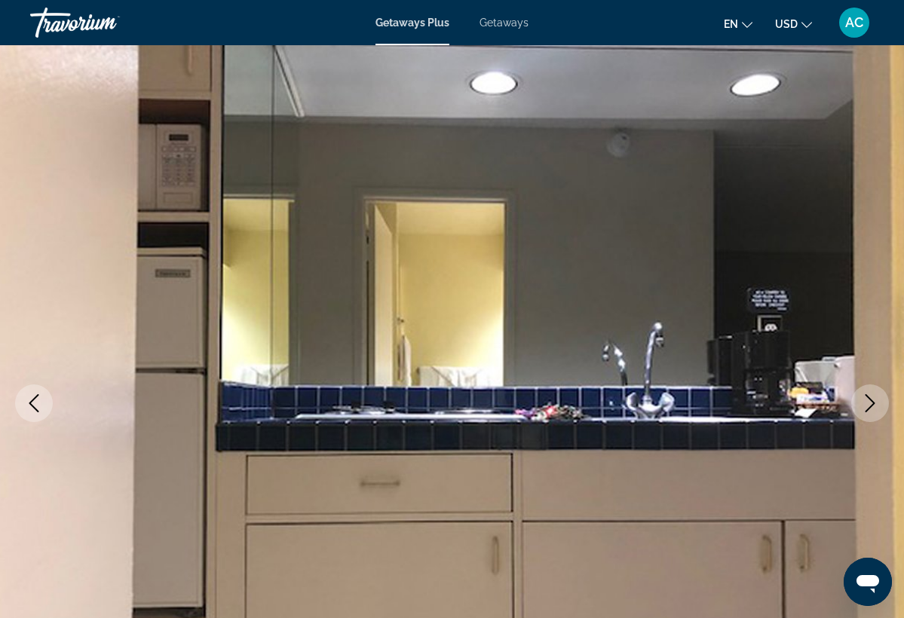
click at [867, 406] on icon "Next image" at bounding box center [870, 403] width 18 height 18
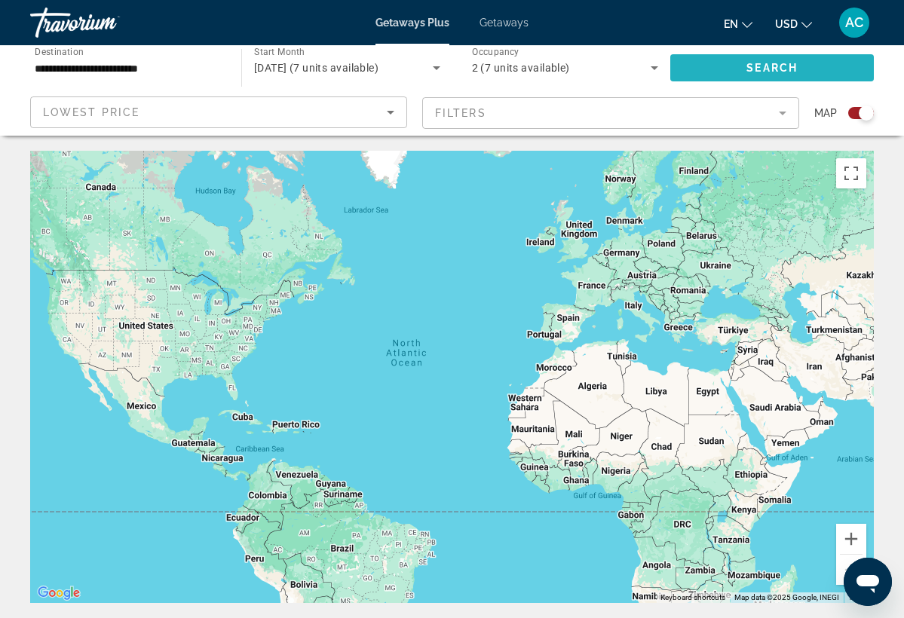
click at [717, 69] on span "Search widget" at bounding box center [772, 68] width 204 height 36
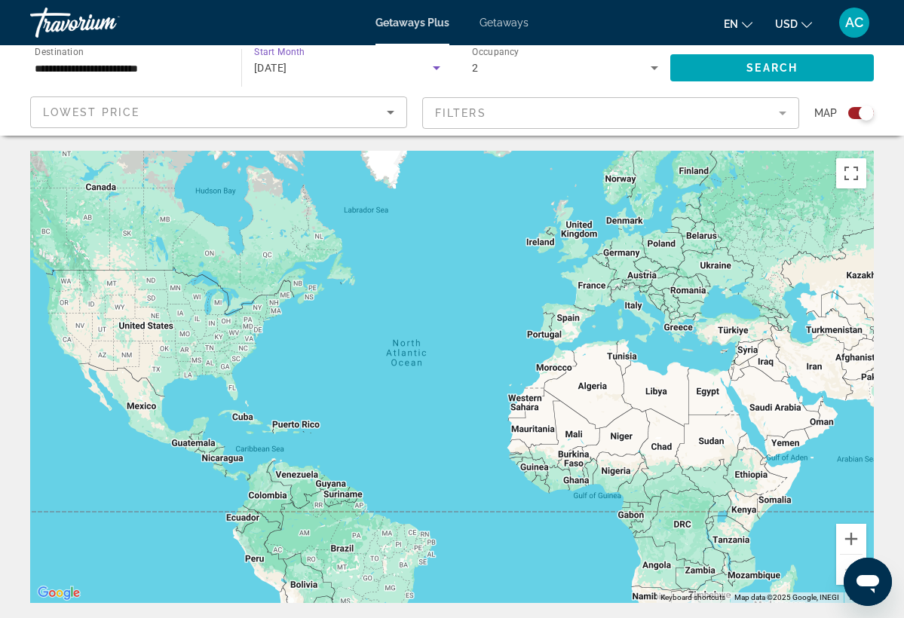
click at [342, 69] on div "November 2025" at bounding box center [343, 68] width 179 height 18
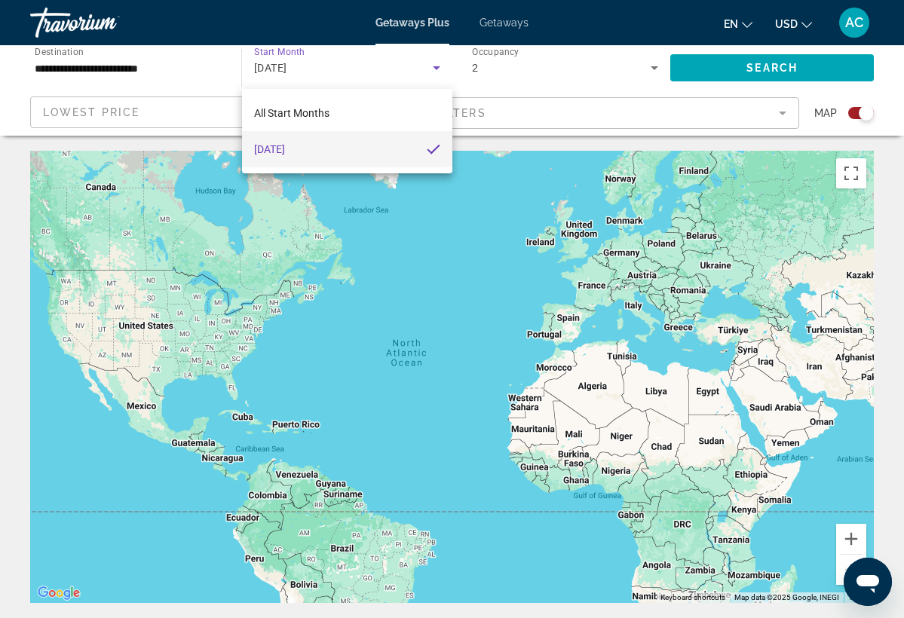
click at [183, 75] on div at bounding box center [452, 309] width 904 height 618
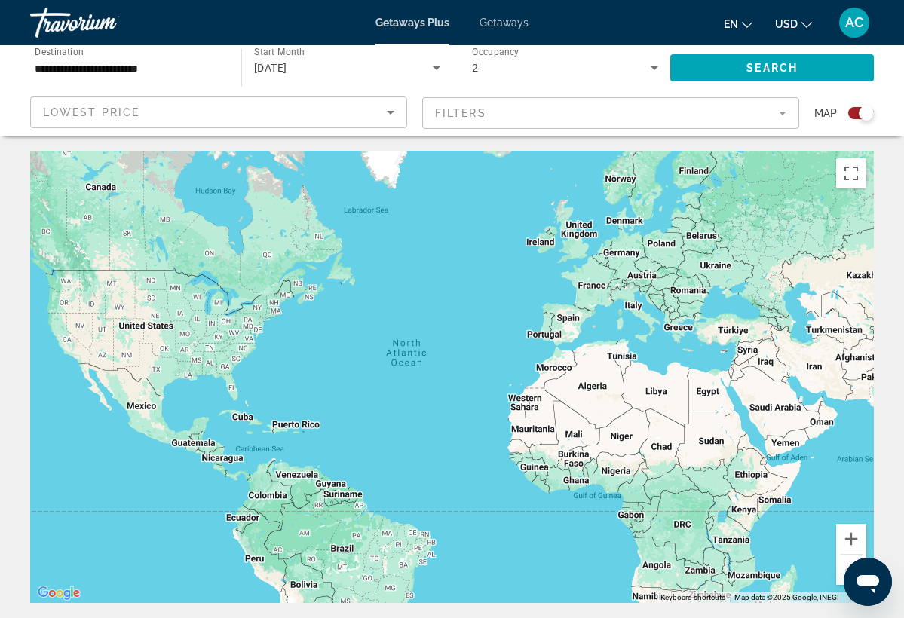
click at [458, 121] on mat-form-field "Filters" at bounding box center [610, 113] width 377 height 32
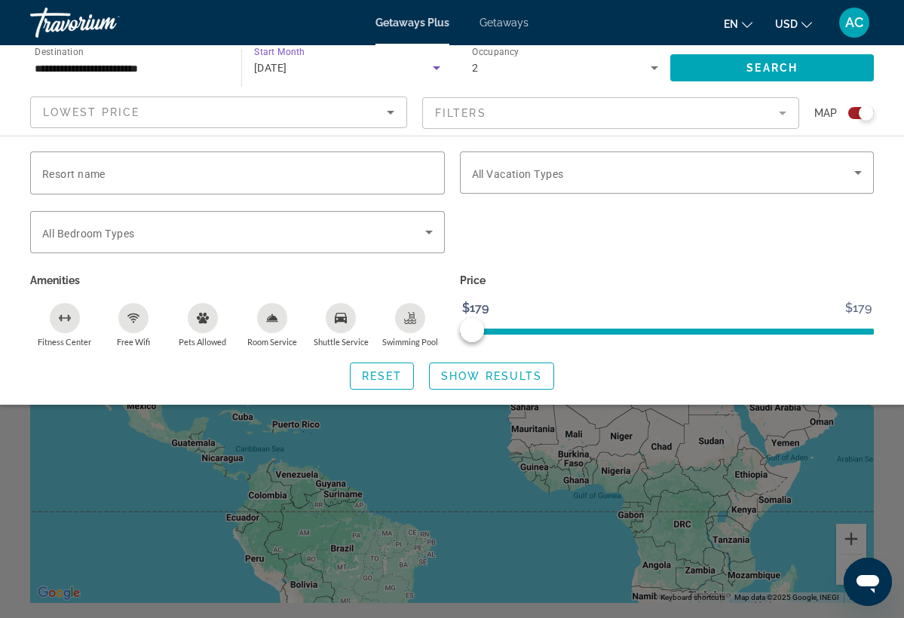
click at [434, 69] on icon "Search widget" at bounding box center [437, 68] width 8 height 4
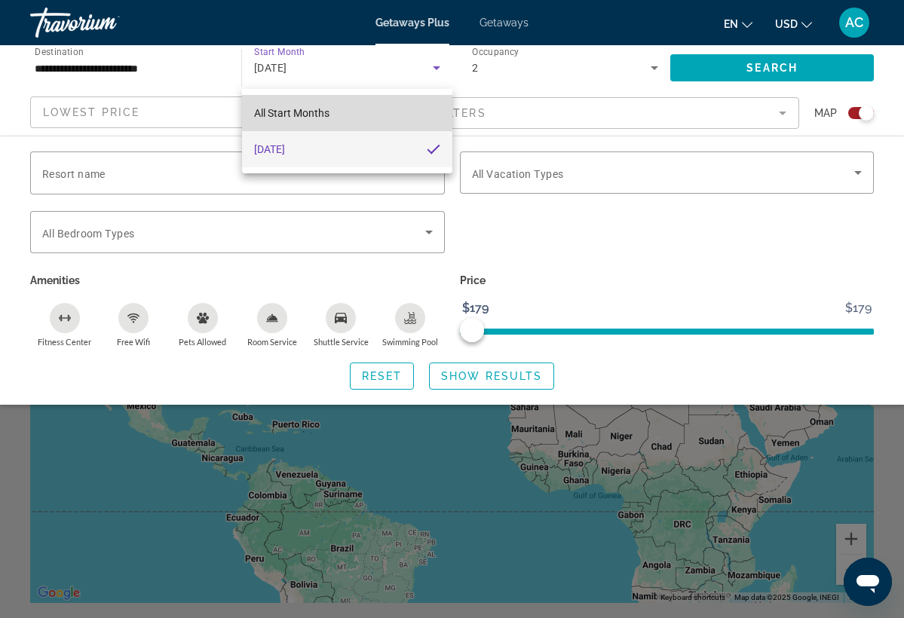
click at [322, 111] on span "All Start Months" at bounding box center [291, 113] width 75 height 12
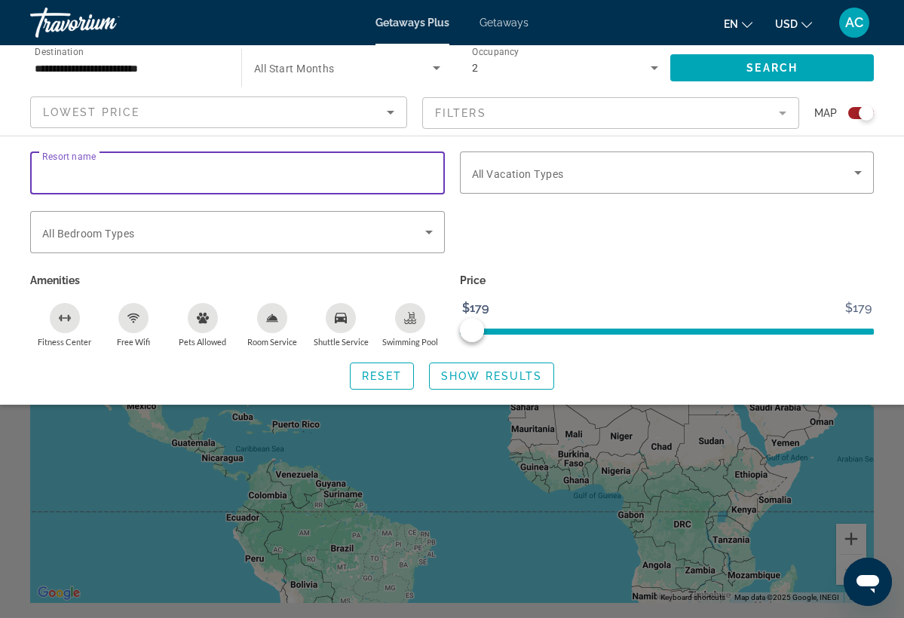
click at [158, 172] on input "Resort name" at bounding box center [237, 173] width 391 height 18
type input "********"
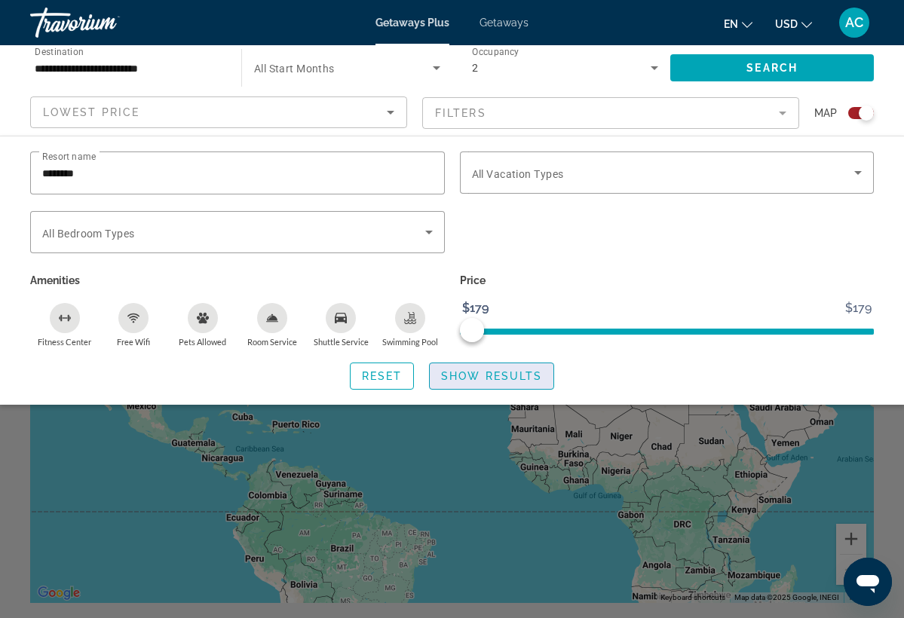
click at [455, 376] on span "Show Results" at bounding box center [491, 376] width 101 height 12
click at [397, 380] on span "Reset" at bounding box center [382, 376] width 41 height 12
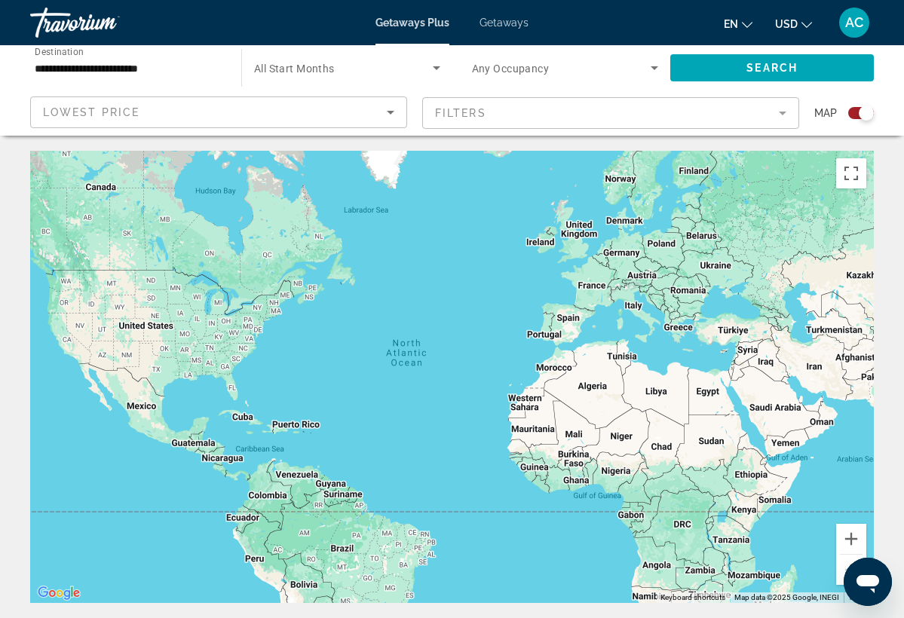
click at [321, 69] on span "All Start Months" at bounding box center [294, 69] width 81 height 12
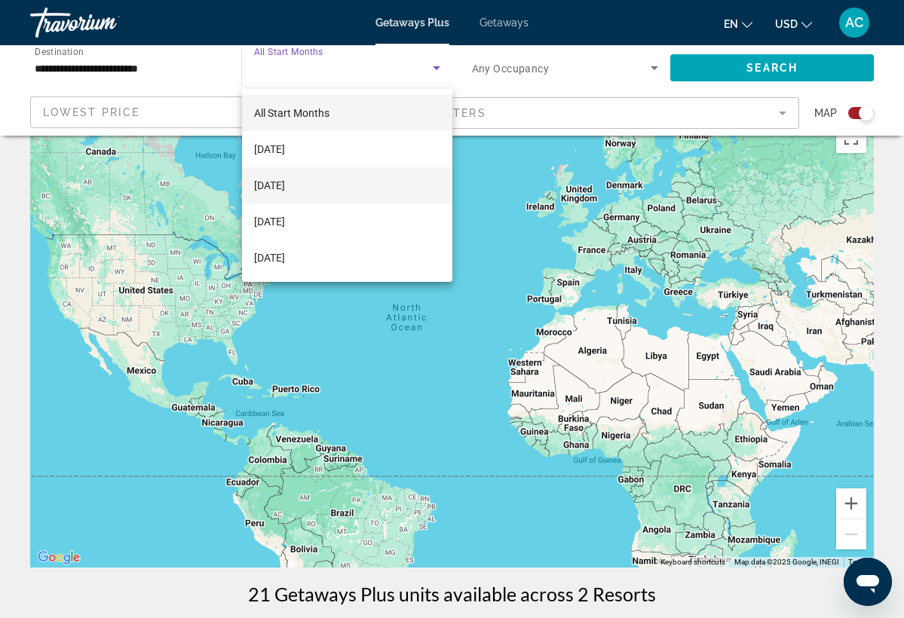
scroll to position [22, 0]
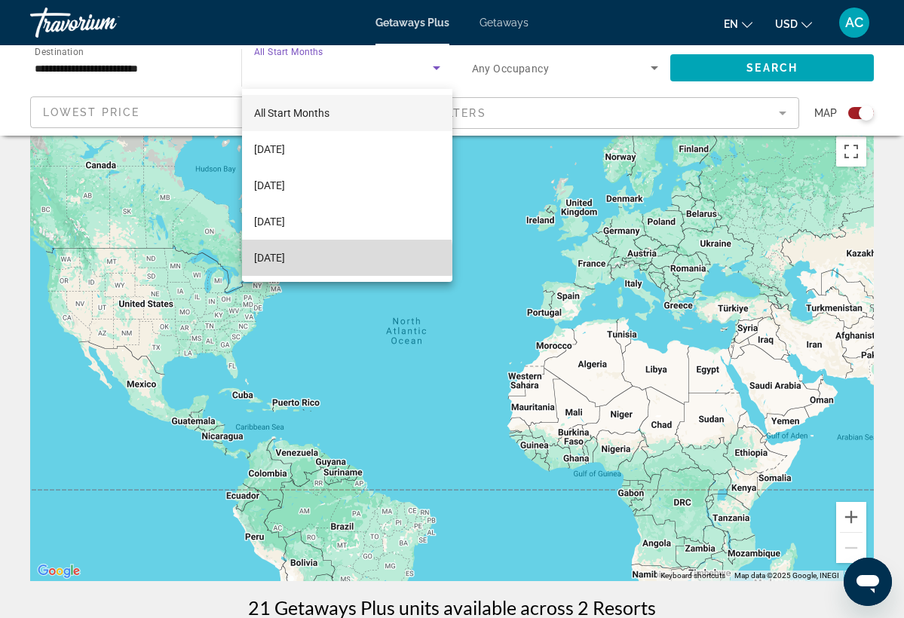
click at [285, 259] on span "December 2025" at bounding box center [269, 258] width 31 height 18
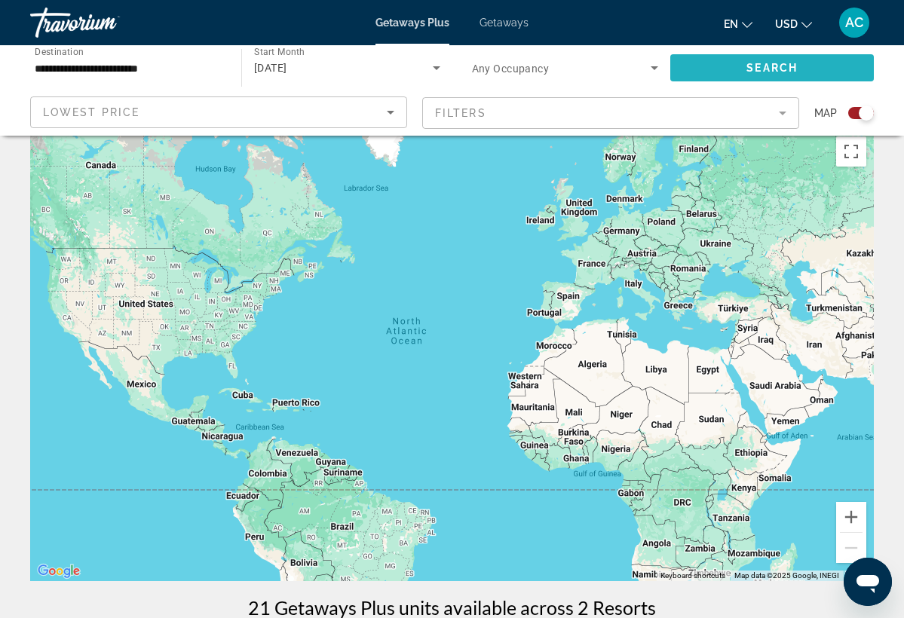
click at [707, 64] on span "Search widget" at bounding box center [772, 68] width 204 height 36
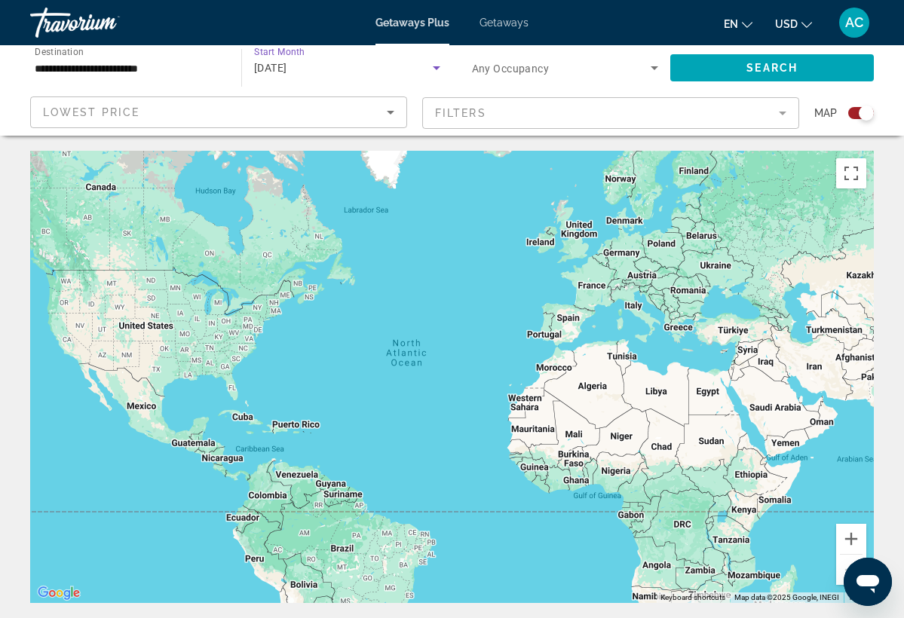
click at [438, 69] on icon "Search widget" at bounding box center [437, 68] width 18 height 18
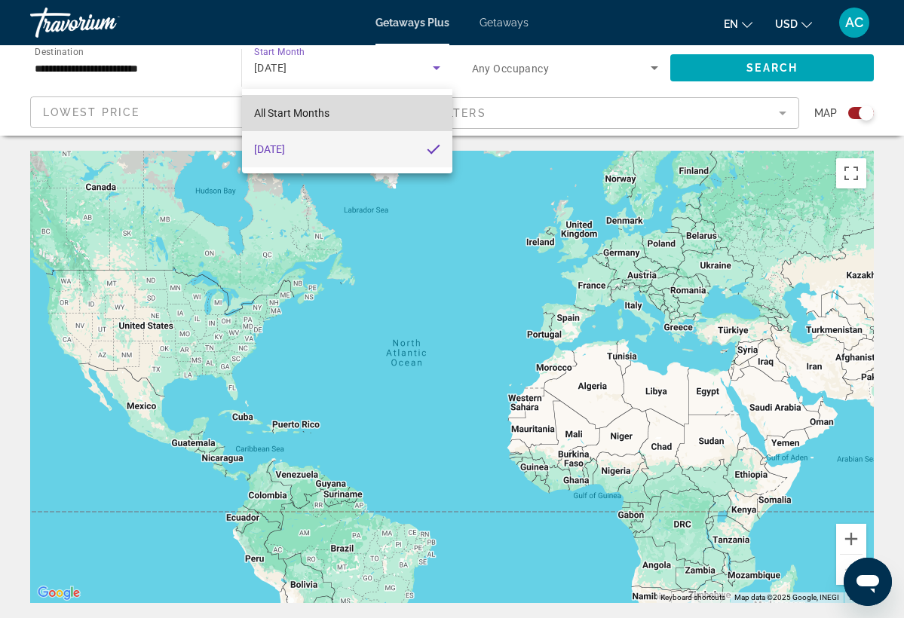
click at [386, 113] on mat-option "All Start Months" at bounding box center [347, 113] width 210 height 36
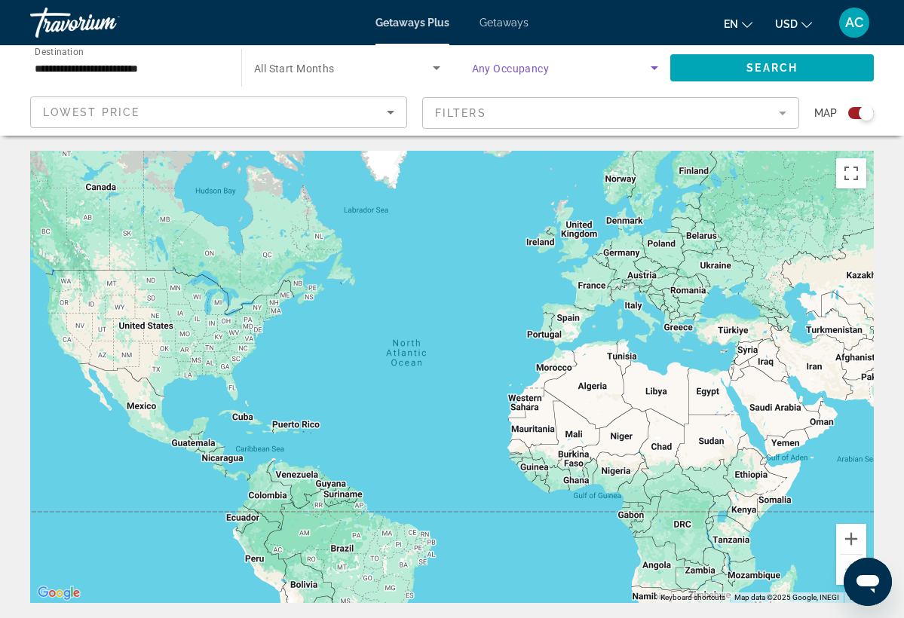
click at [658, 66] on icon "Search widget" at bounding box center [655, 68] width 18 height 18
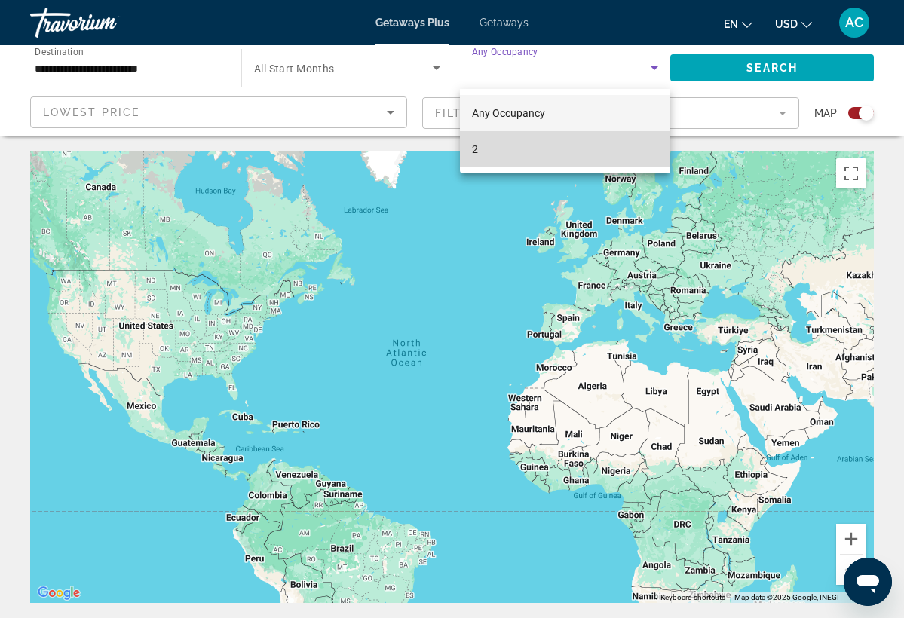
click at [477, 150] on span "2" at bounding box center [475, 149] width 6 height 18
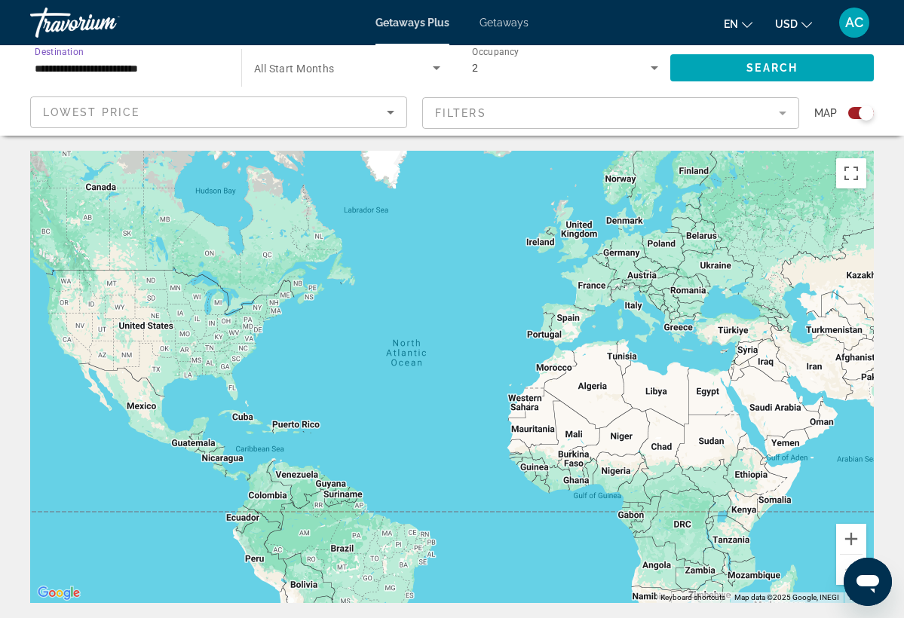
click at [185, 66] on input "**********" at bounding box center [128, 69] width 187 height 18
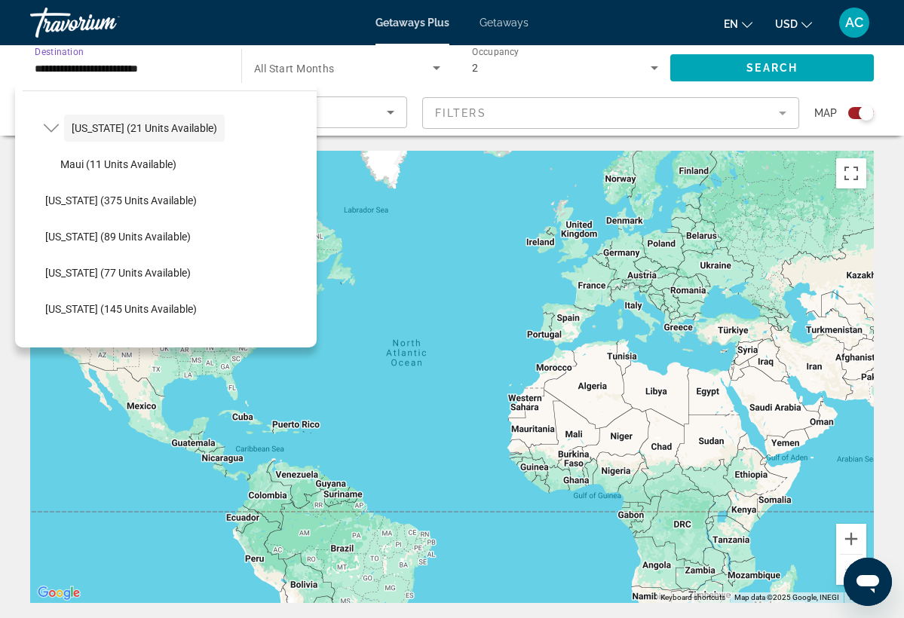
scroll to position [302, 0]
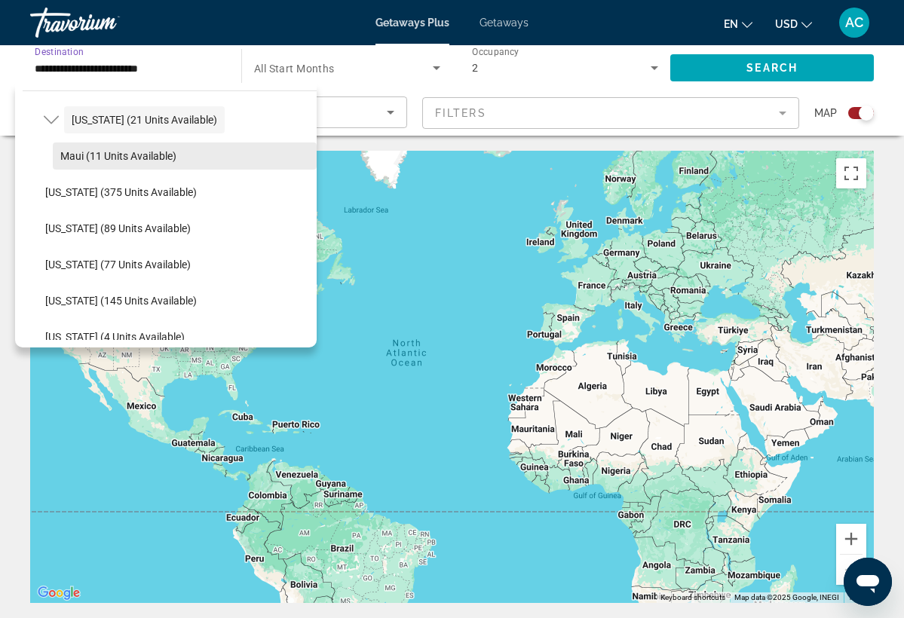
click at [115, 152] on span "Maui (11 units available)" at bounding box center [118, 156] width 116 height 12
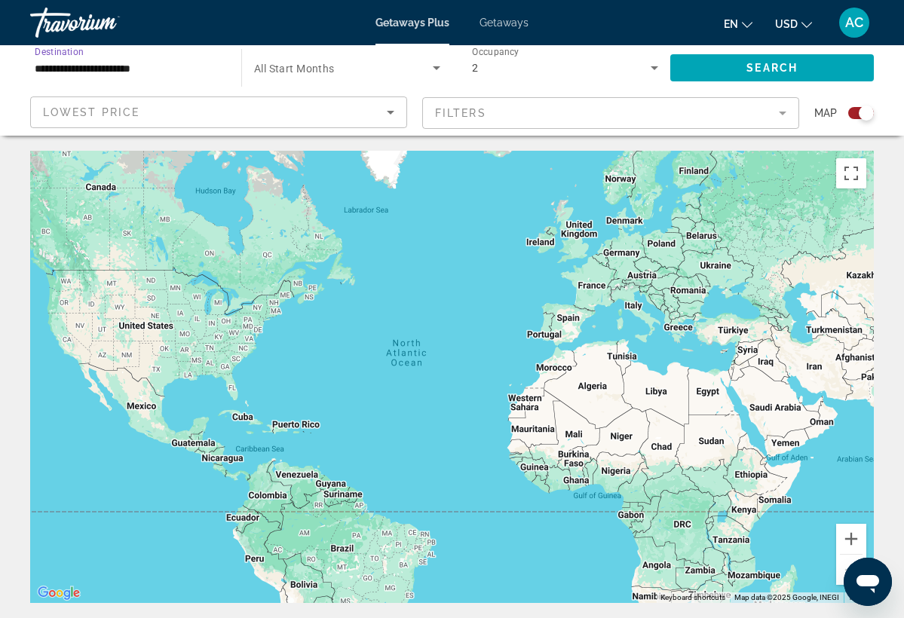
scroll to position [0, 0]
click at [437, 69] on icon "Search widget" at bounding box center [437, 68] width 8 height 4
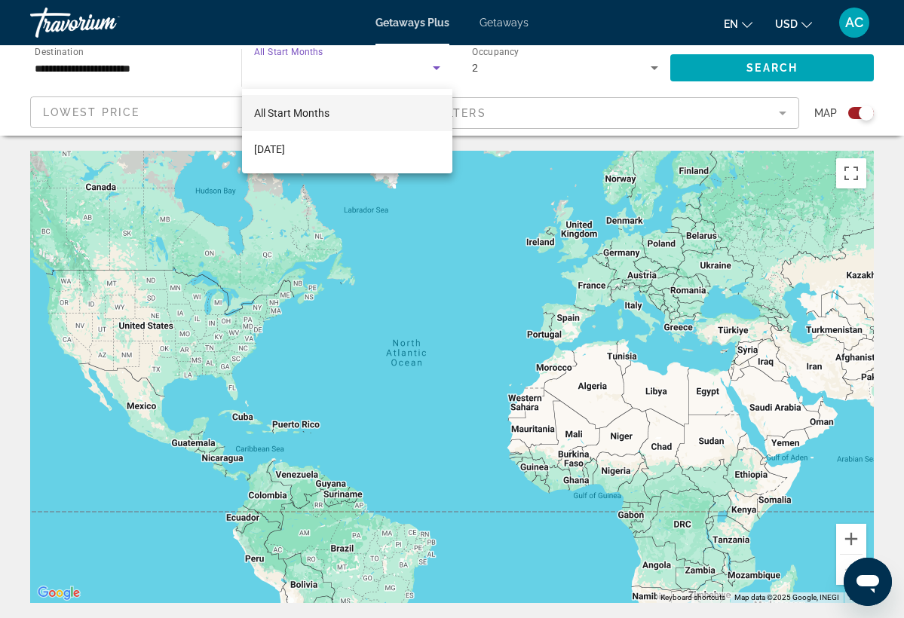
click at [203, 69] on div at bounding box center [452, 309] width 904 height 618
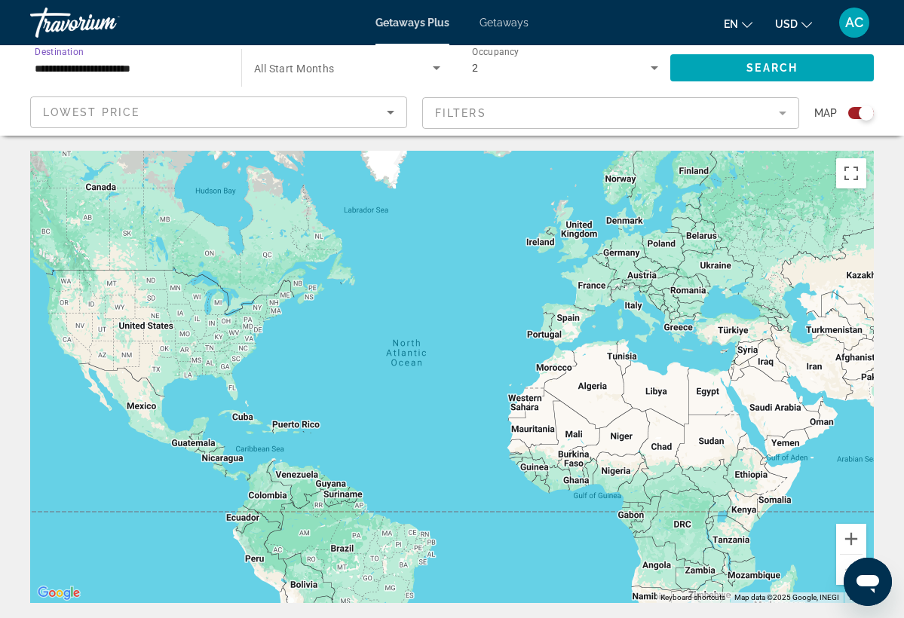
click at [155, 64] on input "**********" at bounding box center [128, 69] width 187 height 18
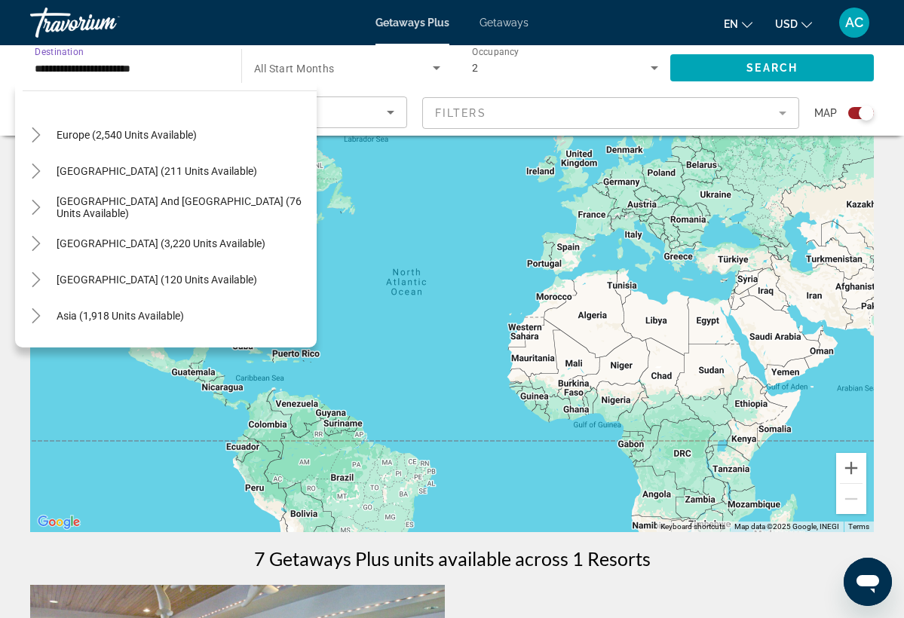
scroll to position [1548, 0]
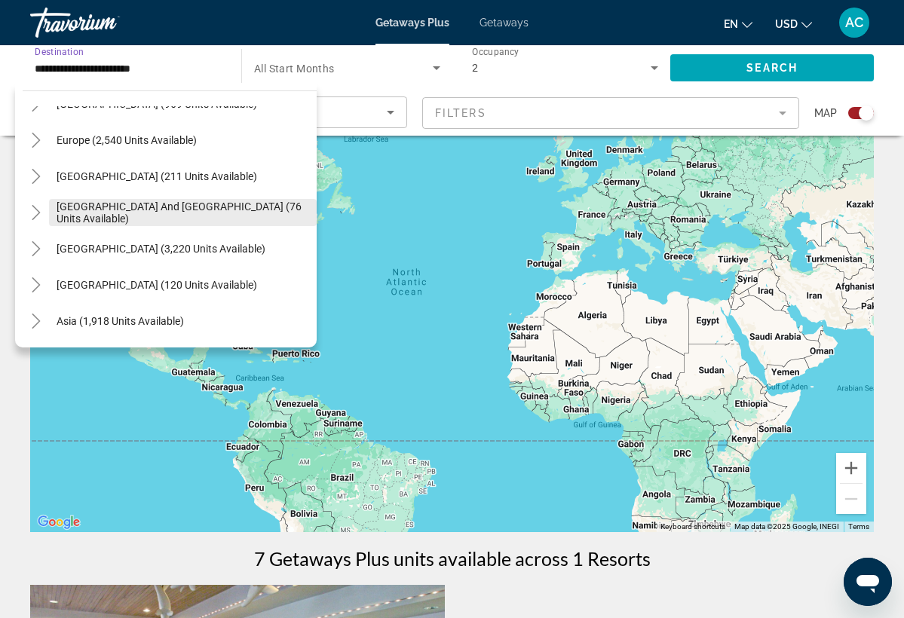
click at [109, 213] on span "[GEOGRAPHIC_DATA] and [GEOGRAPHIC_DATA] (76 units available)" at bounding box center [183, 213] width 253 height 24
type input "**********"
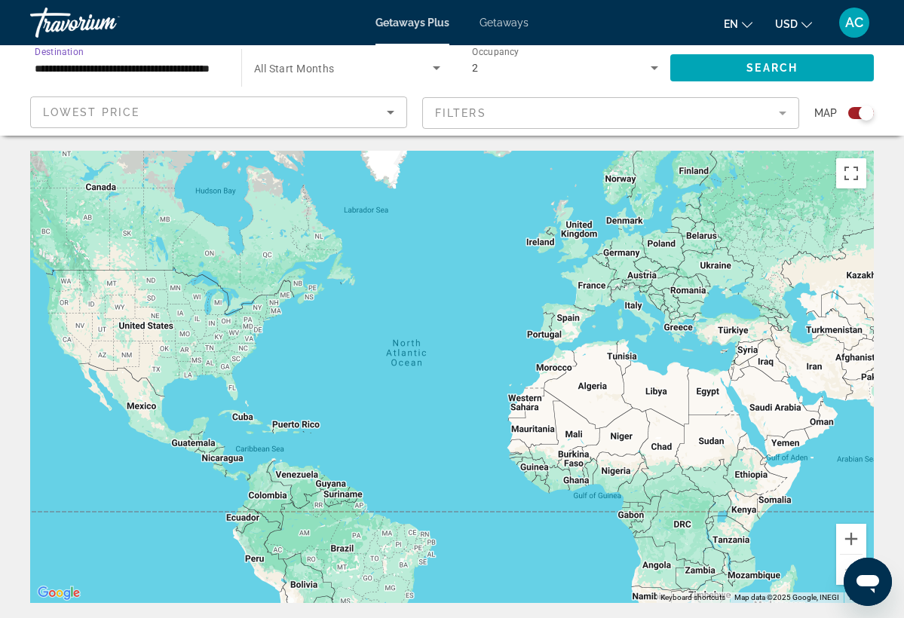
scroll to position [0, 0]
click at [707, 70] on span "Search widget" at bounding box center [772, 68] width 204 height 36
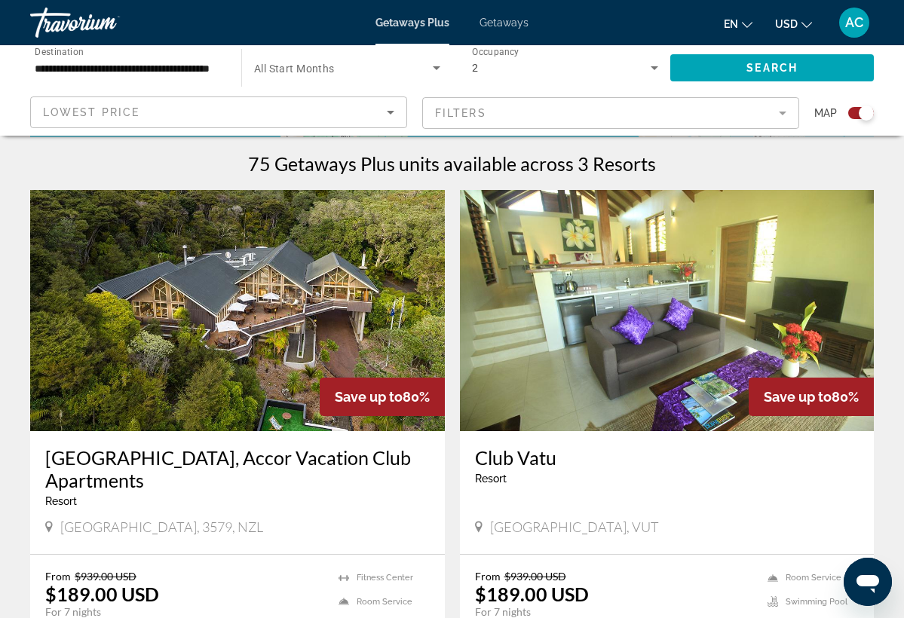
scroll to position [460, 0]
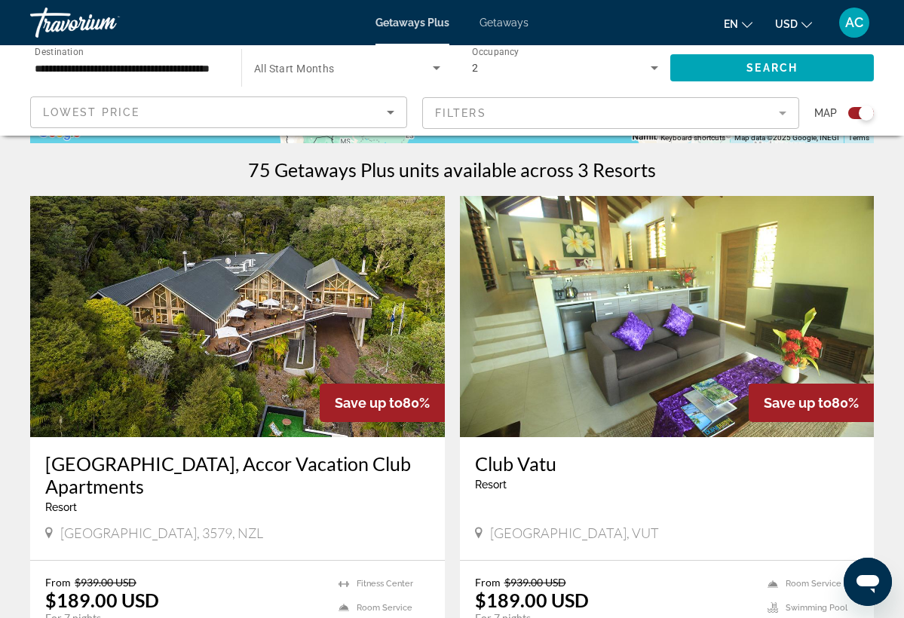
click at [194, 356] on img "Main content" at bounding box center [237, 316] width 415 height 241
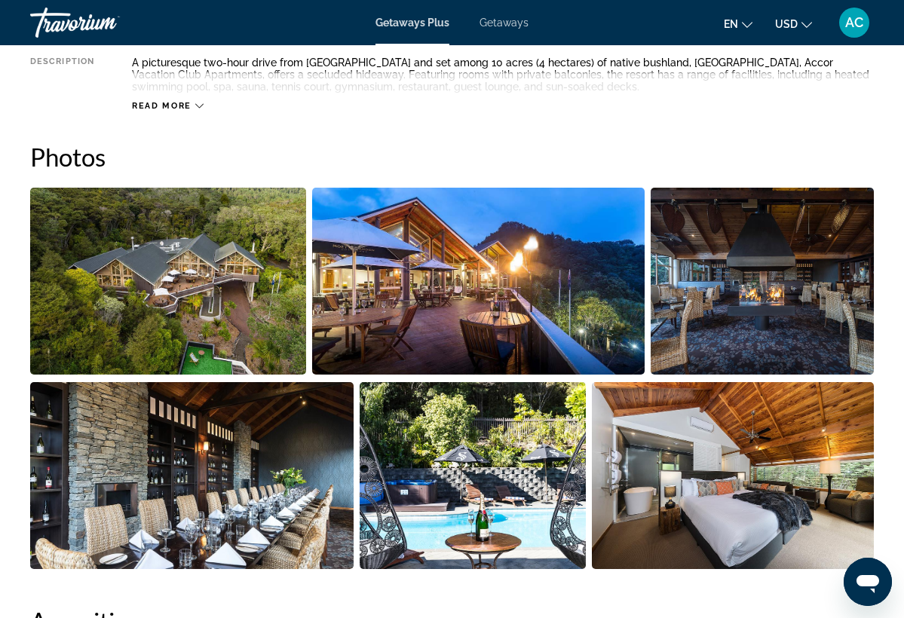
scroll to position [913, 0]
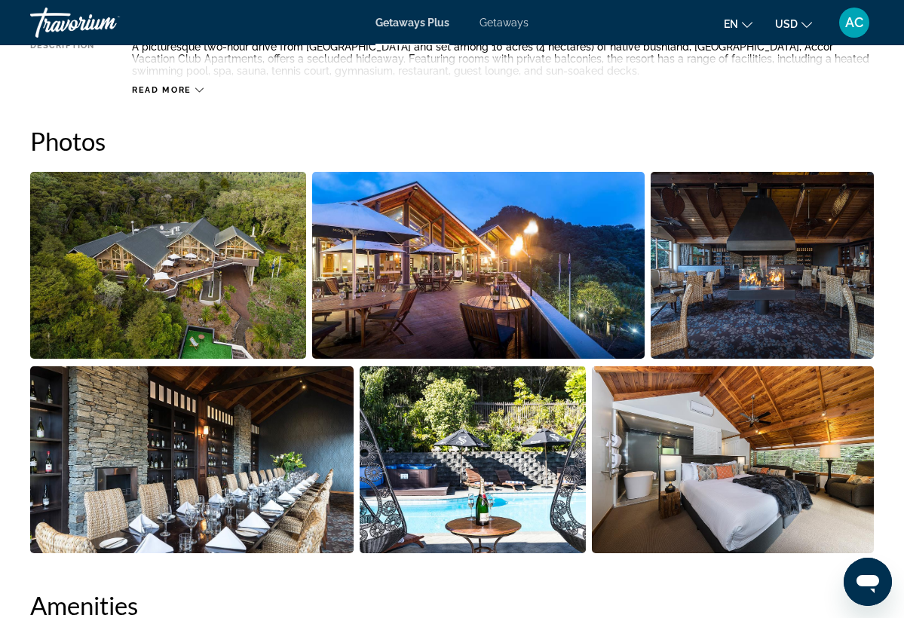
click at [212, 286] on img "Open full-screen image slider" at bounding box center [168, 265] width 276 height 187
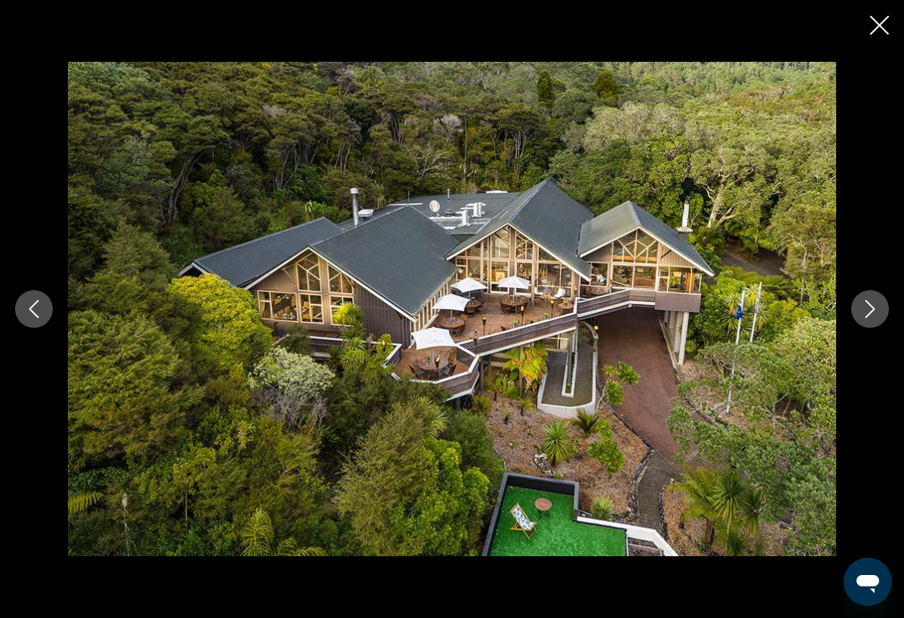
click at [865, 311] on icon "Next image" at bounding box center [870, 309] width 18 height 18
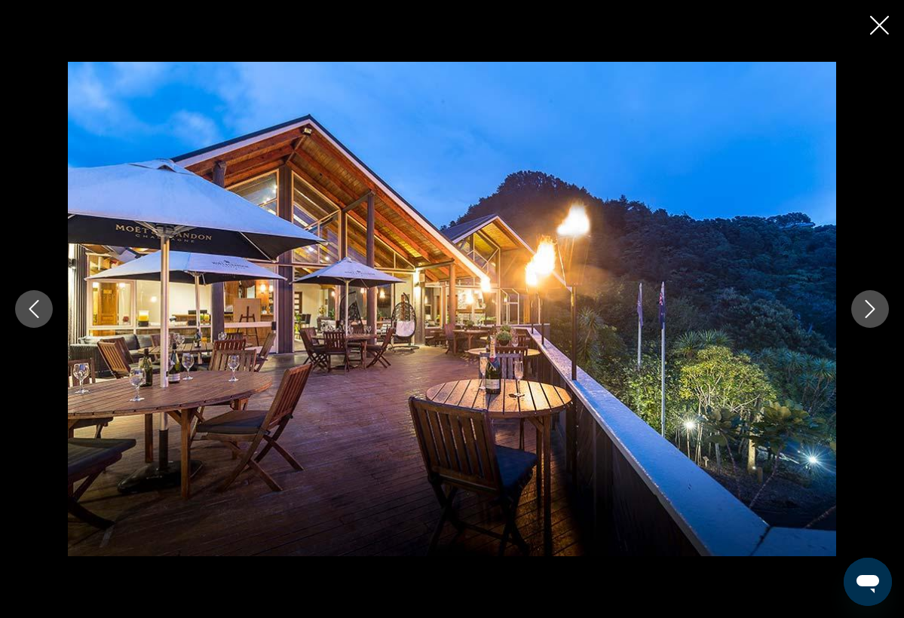
click at [865, 311] on icon "Next image" at bounding box center [870, 309] width 18 height 18
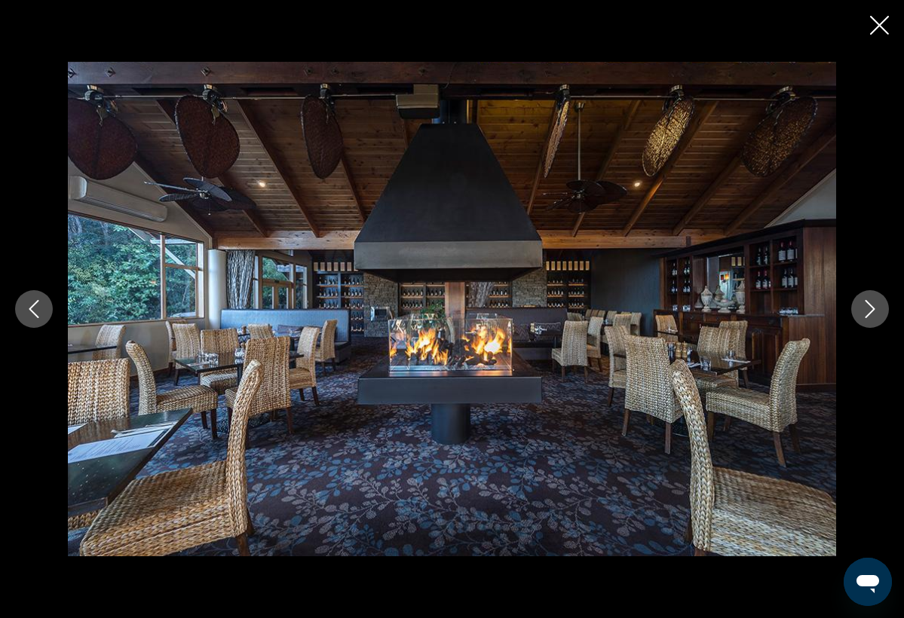
click at [865, 311] on icon "Next image" at bounding box center [870, 309] width 18 height 18
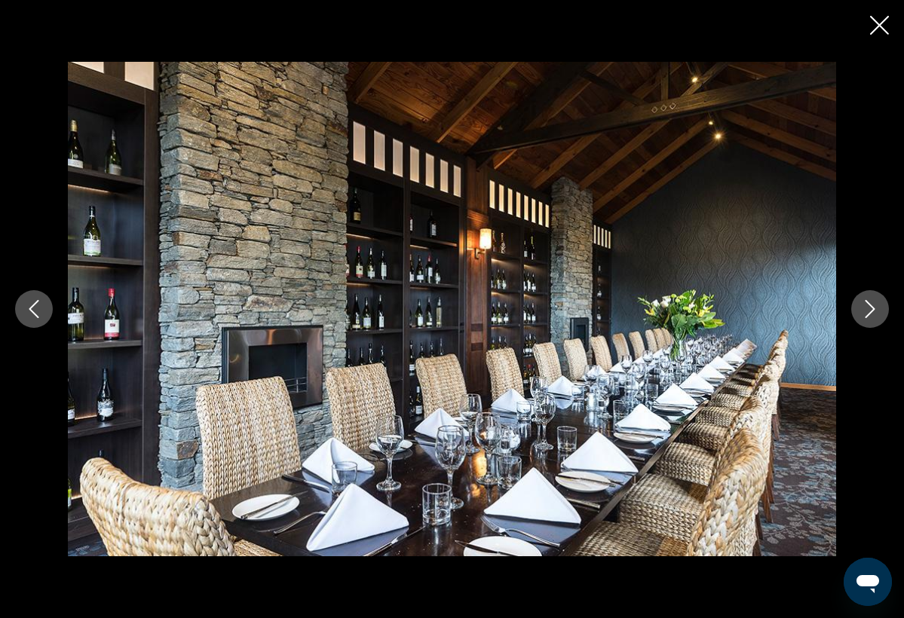
click at [865, 311] on icon "Next image" at bounding box center [870, 309] width 18 height 18
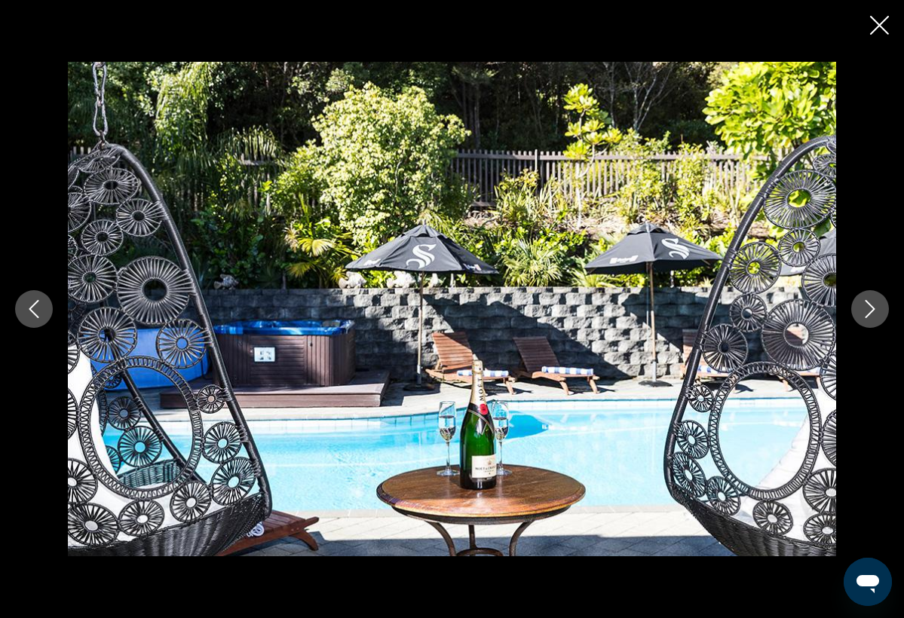
click at [865, 311] on icon "Next image" at bounding box center [870, 309] width 18 height 18
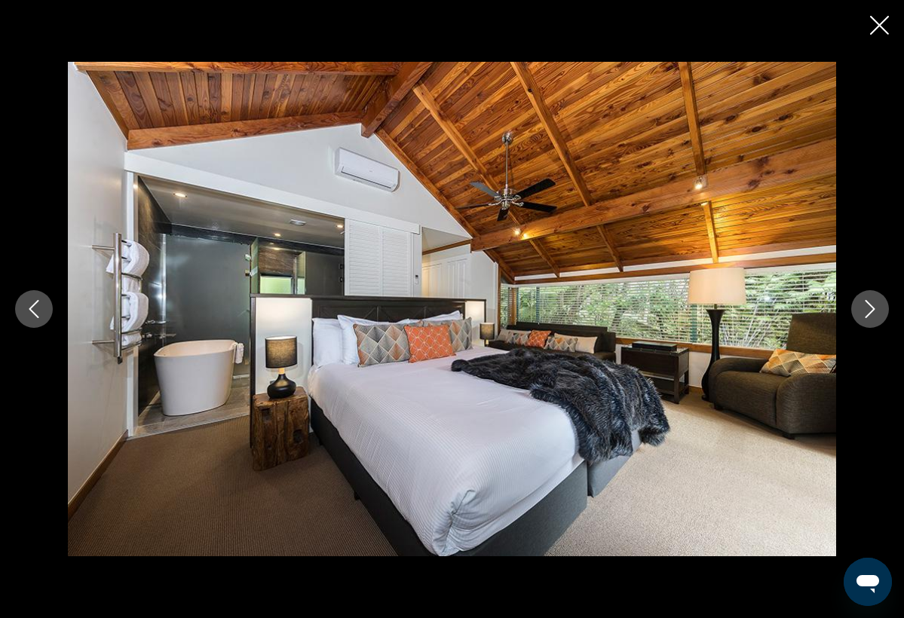
click at [865, 311] on icon "Next image" at bounding box center [870, 309] width 18 height 18
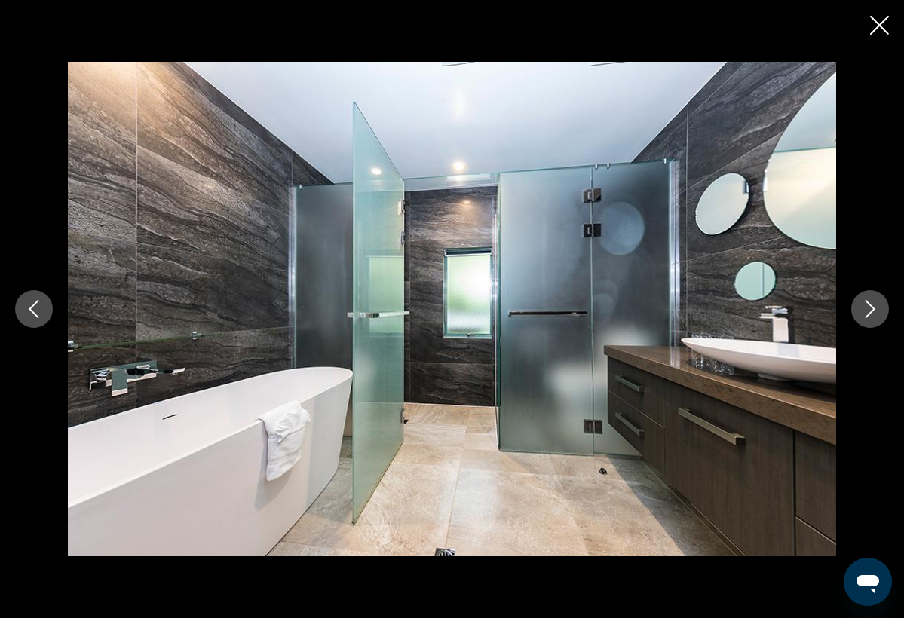
click at [865, 311] on icon "Next image" at bounding box center [870, 309] width 18 height 18
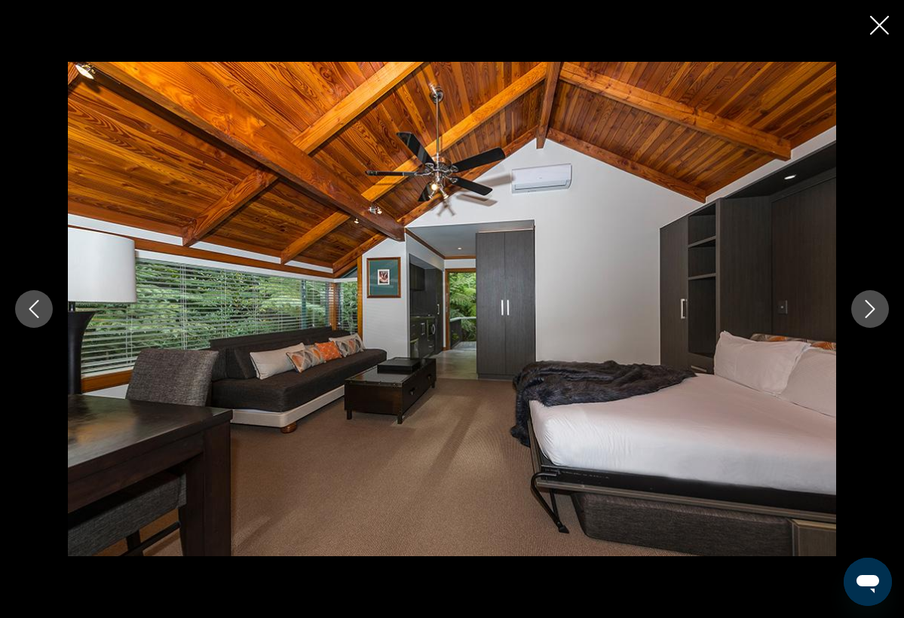
click at [865, 311] on icon "Next image" at bounding box center [870, 309] width 18 height 18
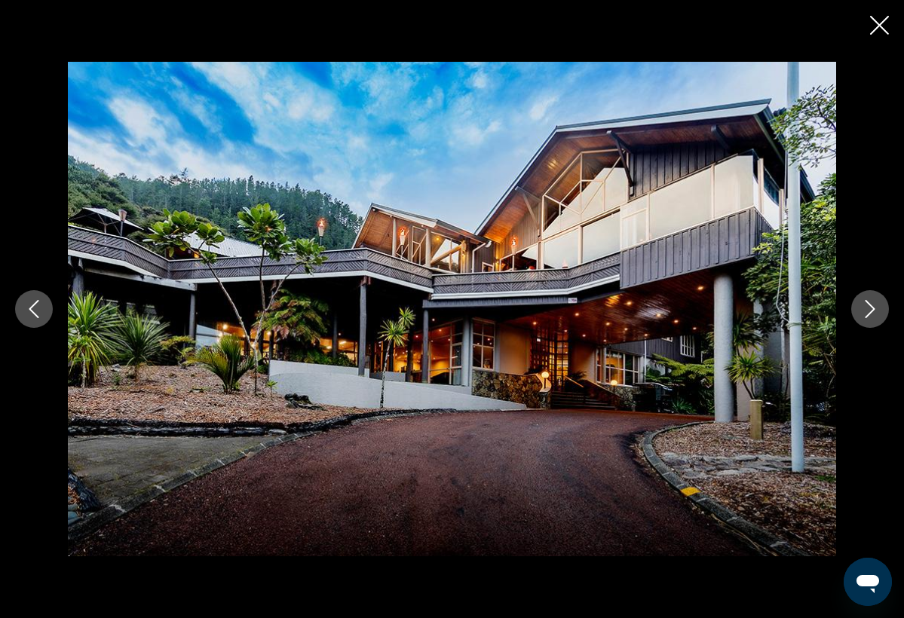
click at [865, 311] on icon "Next image" at bounding box center [870, 309] width 18 height 18
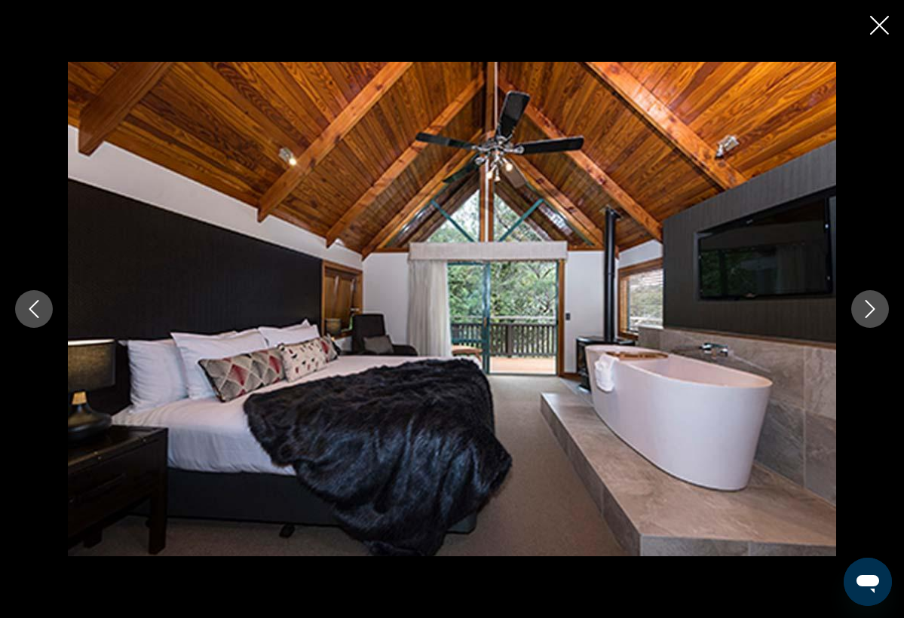
click at [865, 311] on icon "Next image" at bounding box center [870, 309] width 18 height 18
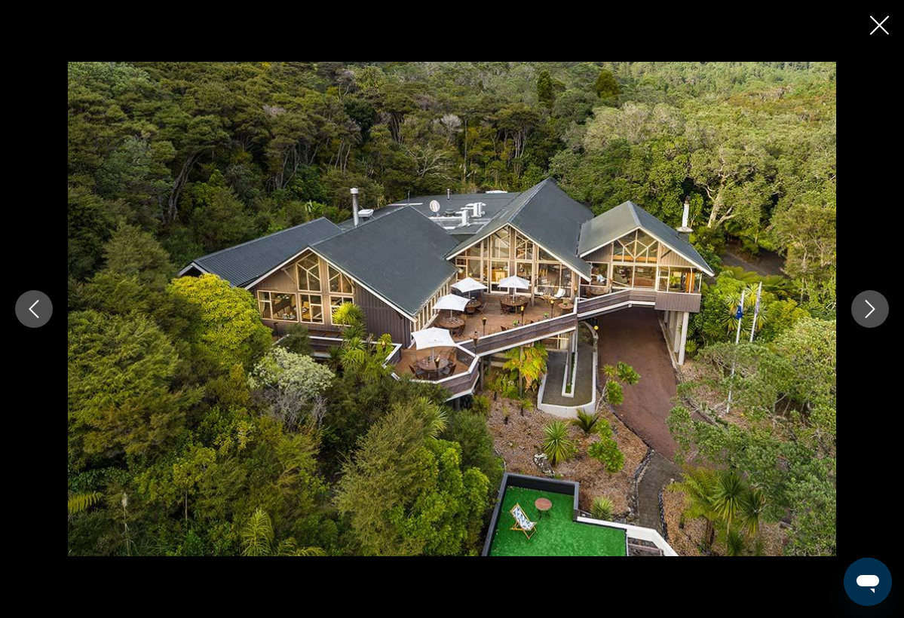
click at [879, 24] on icon "Close slideshow" at bounding box center [879, 25] width 19 height 19
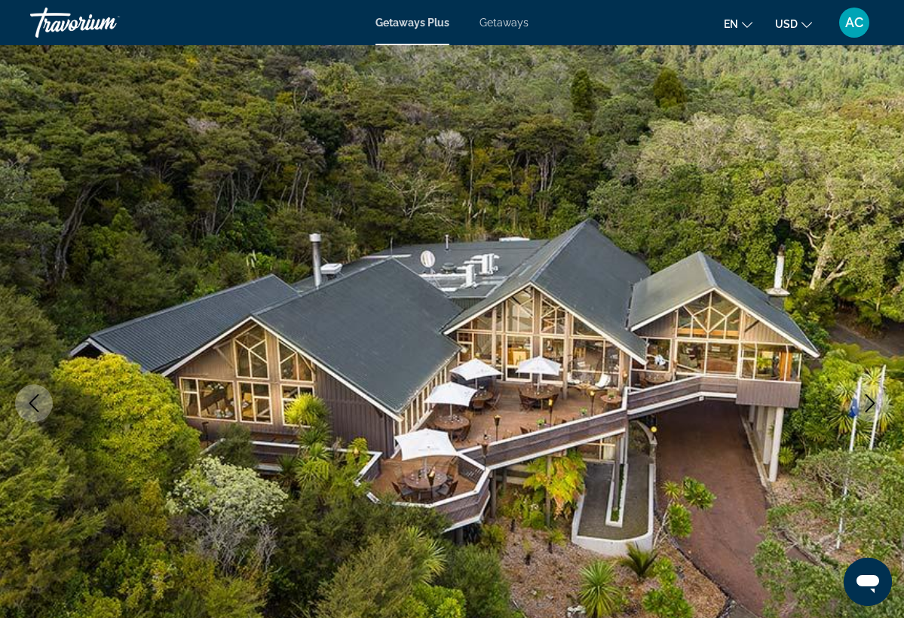
scroll to position [0, 0]
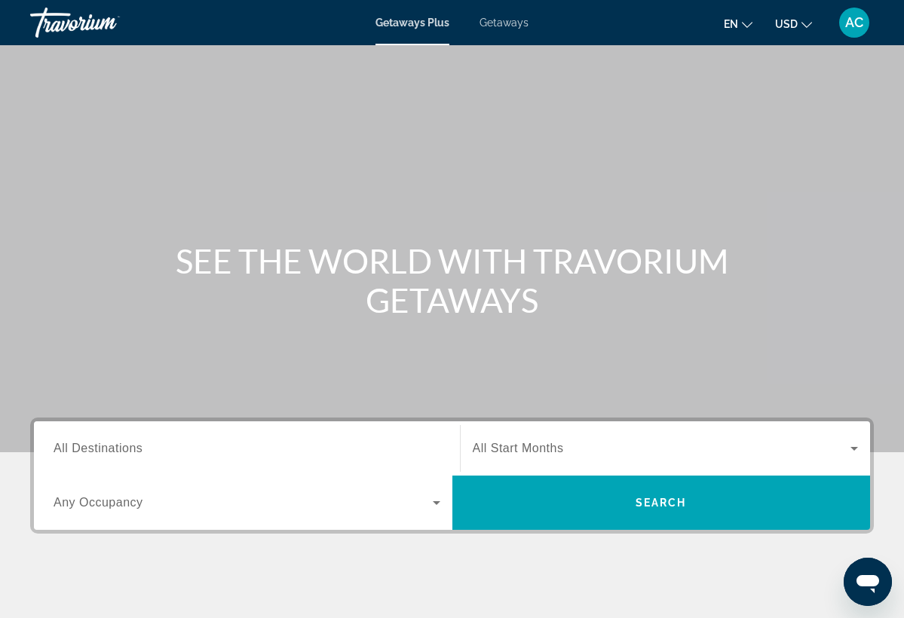
click at [137, 449] on span "All Destinations" at bounding box center [98, 448] width 89 height 13
click at [137, 449] on input "Destination All Destinations" at bounding box center [247, 449] width 387 height 18
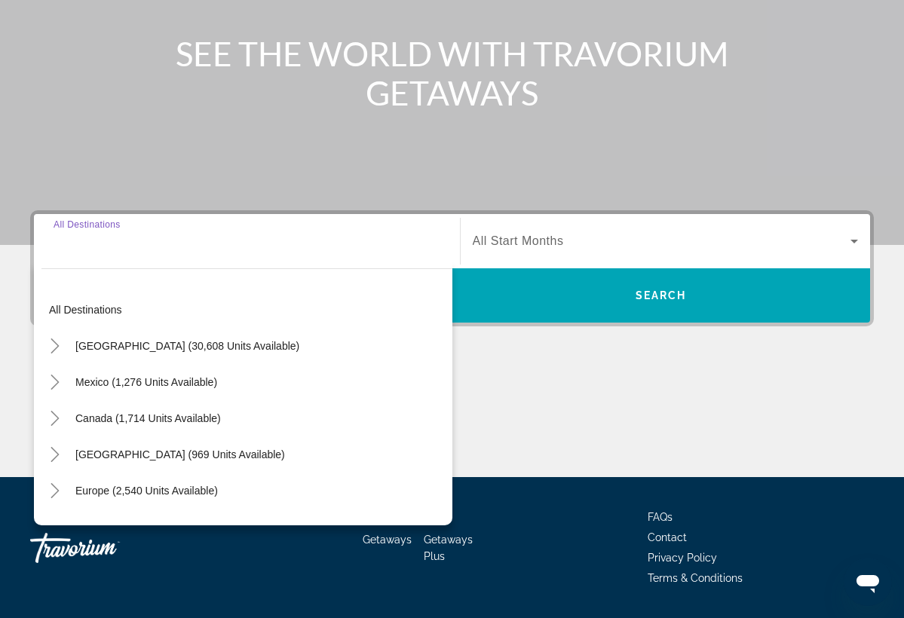
scroll to position [251, 0]
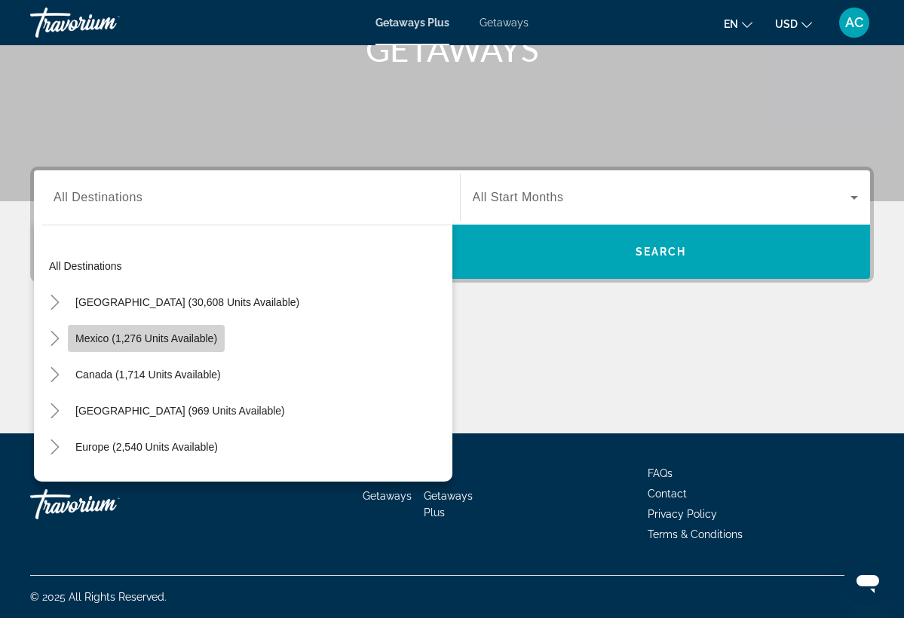
click at [94, 338] on span "Mexico (1,276 units available)" at bounding box center [146, 339] width 142 height 12
type input "**********"
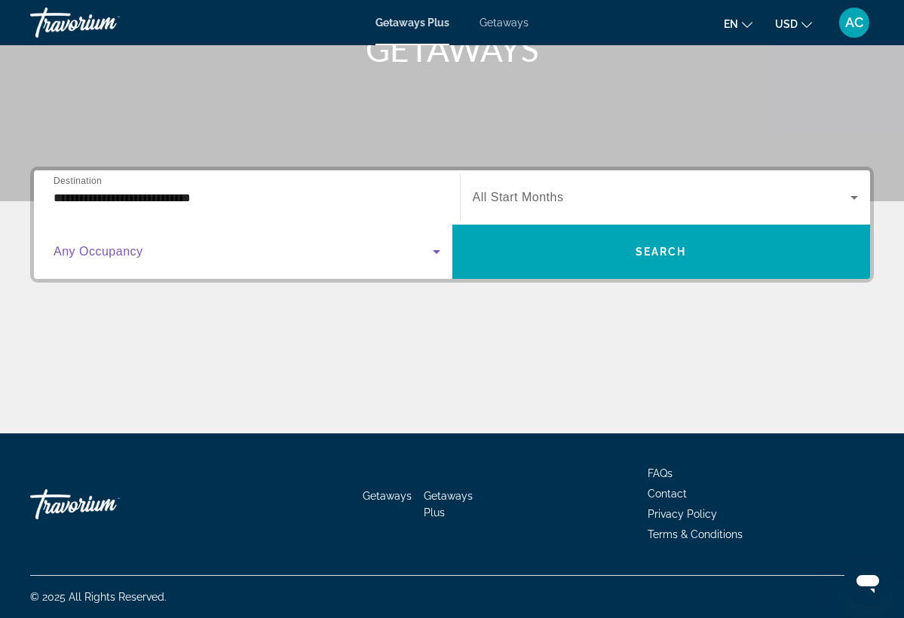
click at [435, 249] on icon "Search widget" at bounding box center [437, 252] width 18 height 18
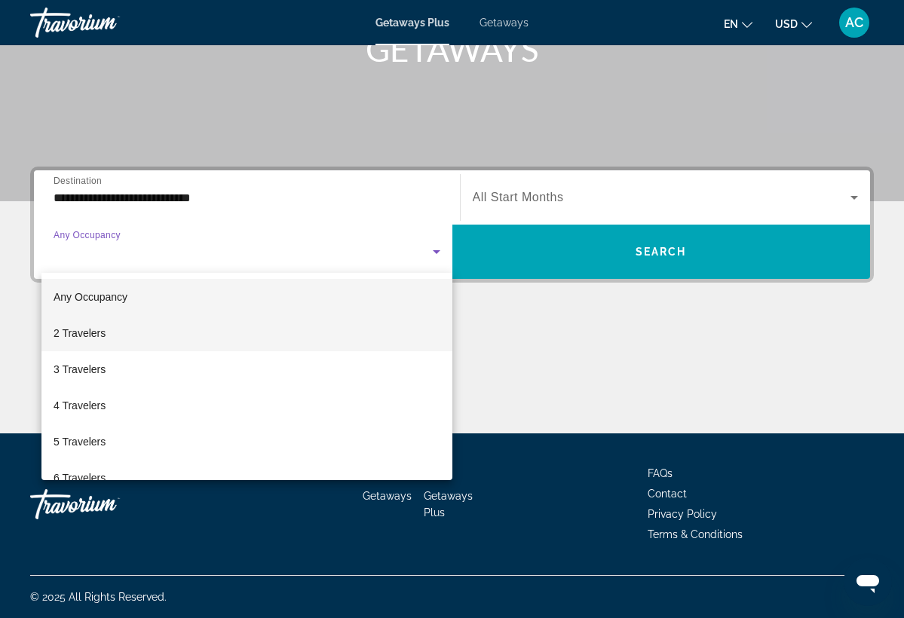
click at [88, 330] on span "2 Travelers" at bounding box center [80, 333] width 52 height 18
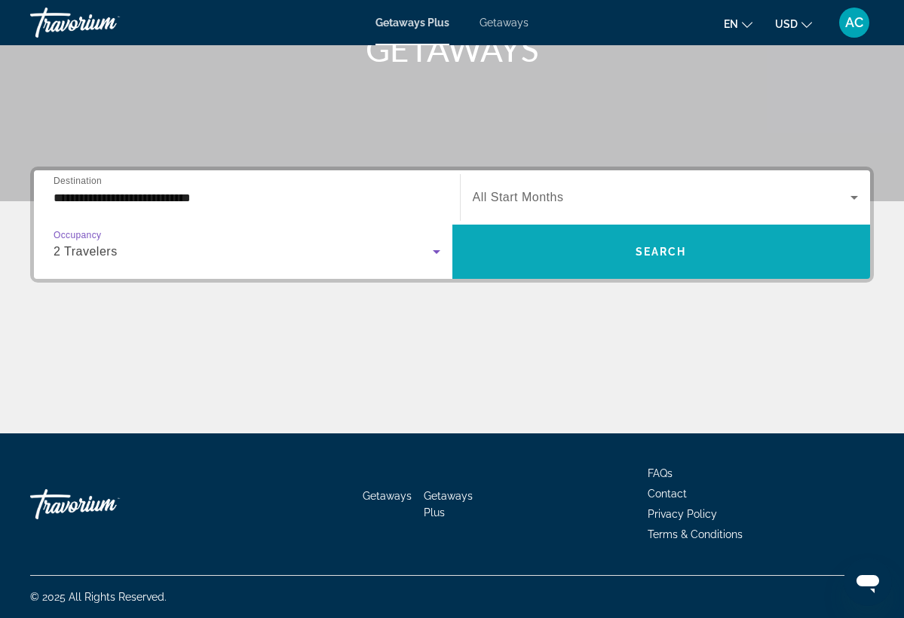
click at [572, 253] on span "Search widget" at bounding box center [661, 252] width 419 height 36
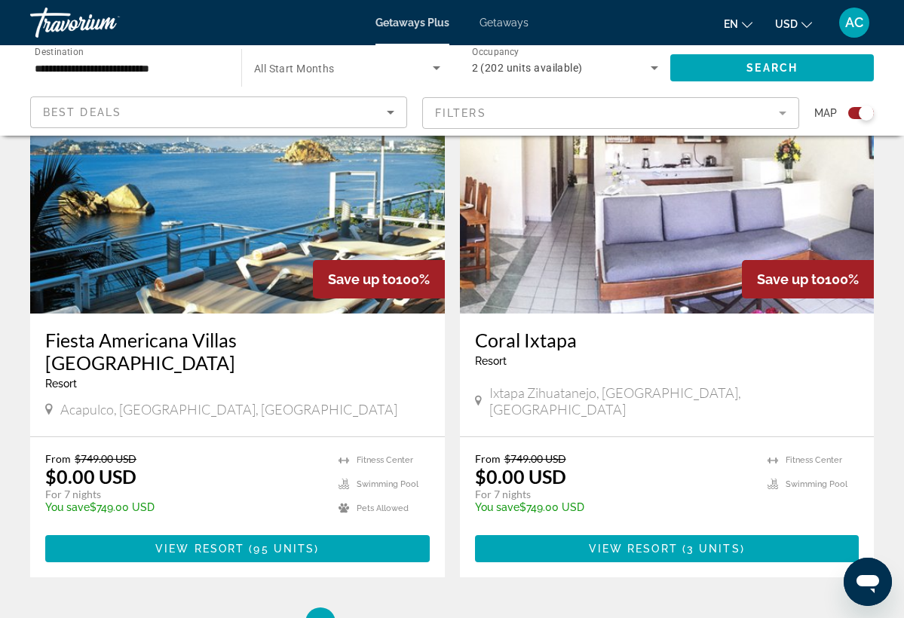
scroll to position [3256, 0]
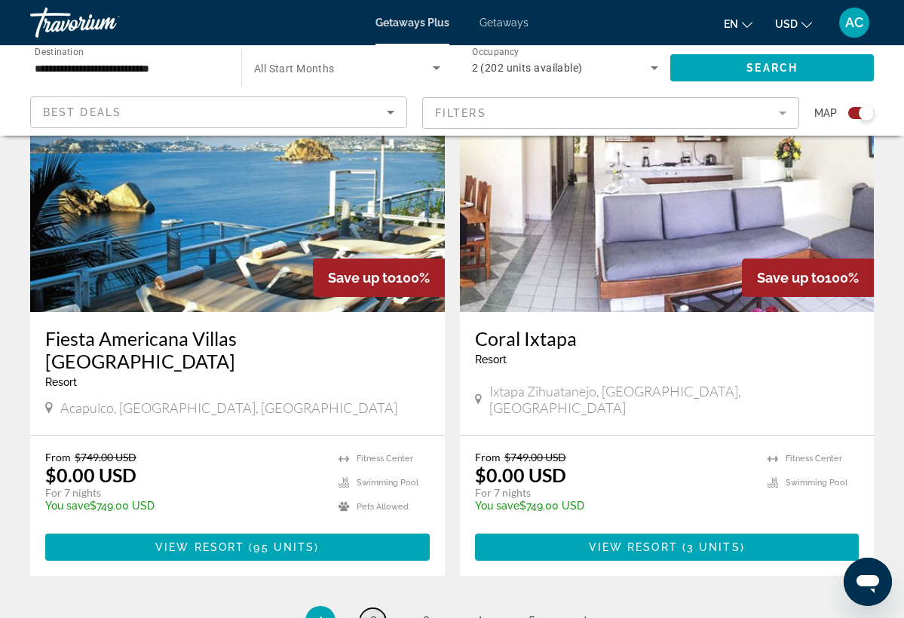
click at [371, 613] on span "2" at bounding box center [374, 621] width 8 height 17
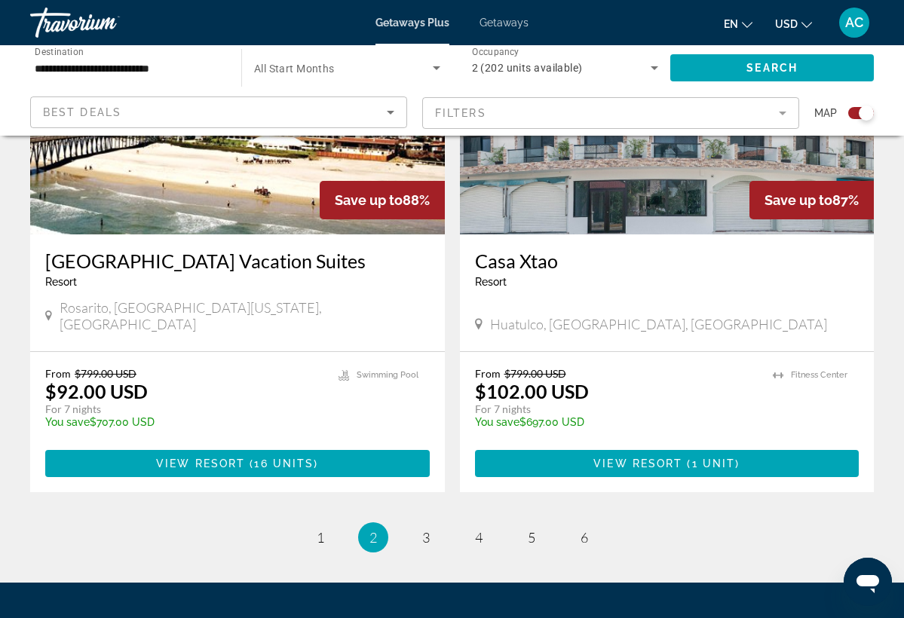
scroll to position [3361, 0]
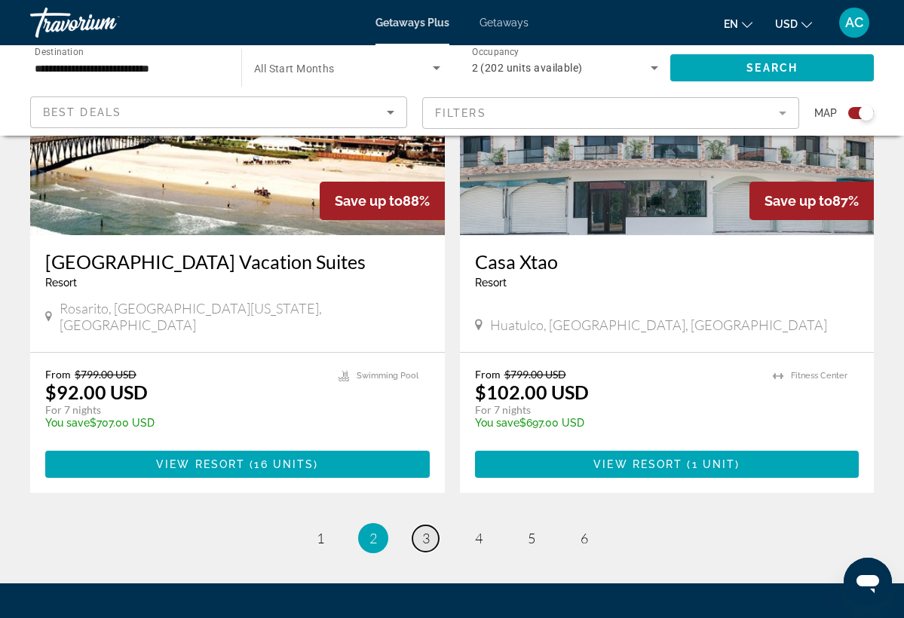
click at [422, 530] on span "3" at bounding box center [426, 538] width 8 height 17
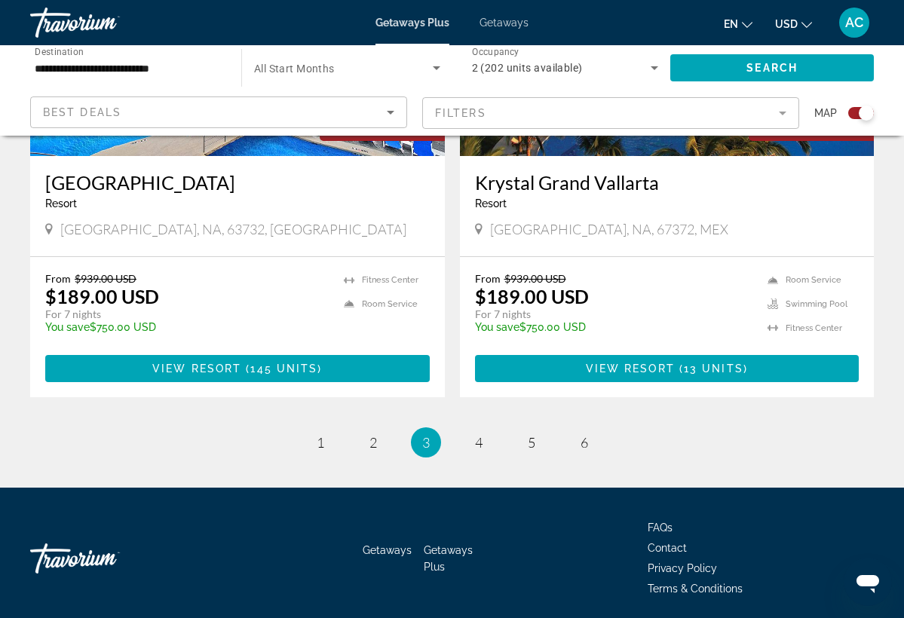
scroll to position [3383, 0]
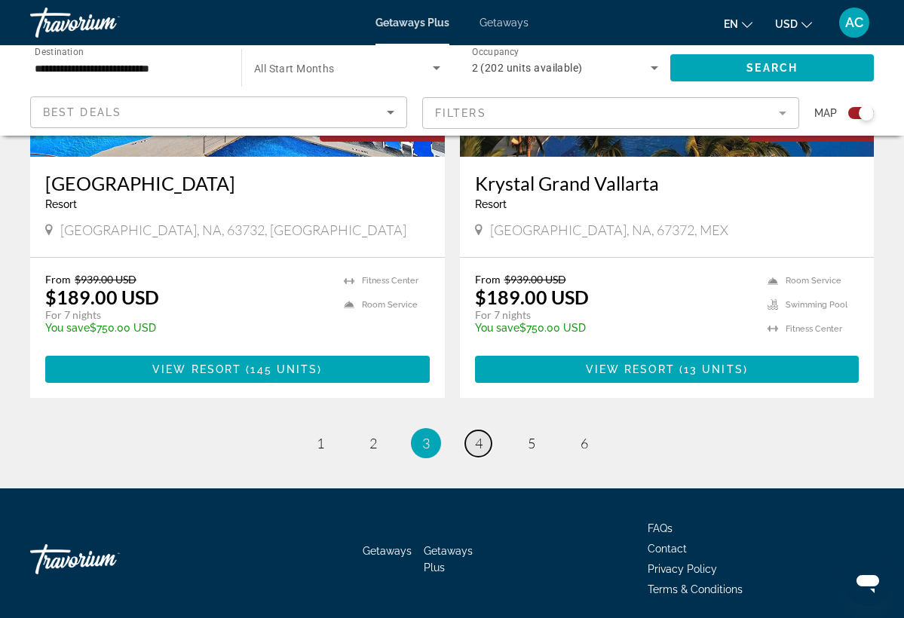
click at [480, 435] on span "4" at bounding box center [479, 443] width 8 height 17
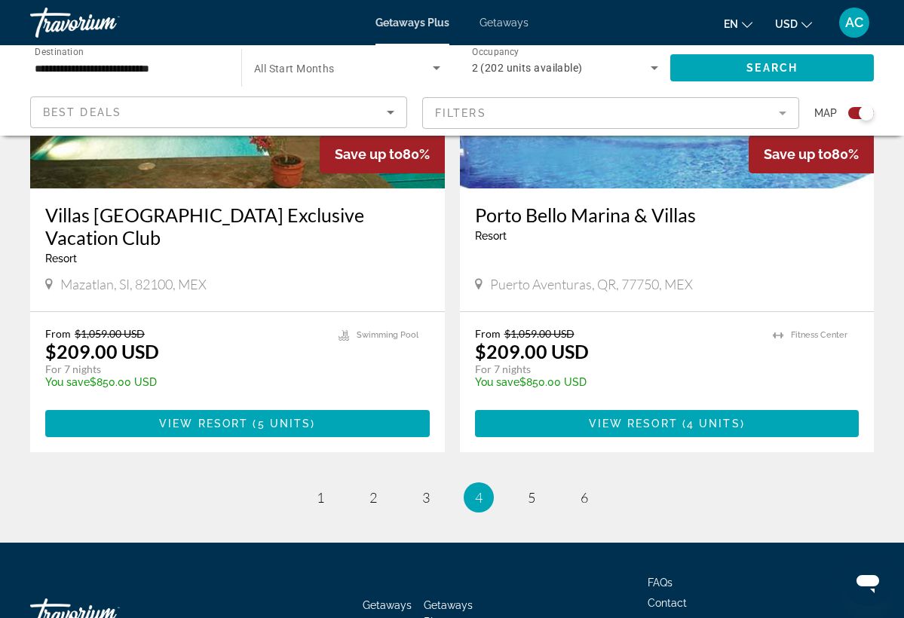
scroll to position [3336, 0]
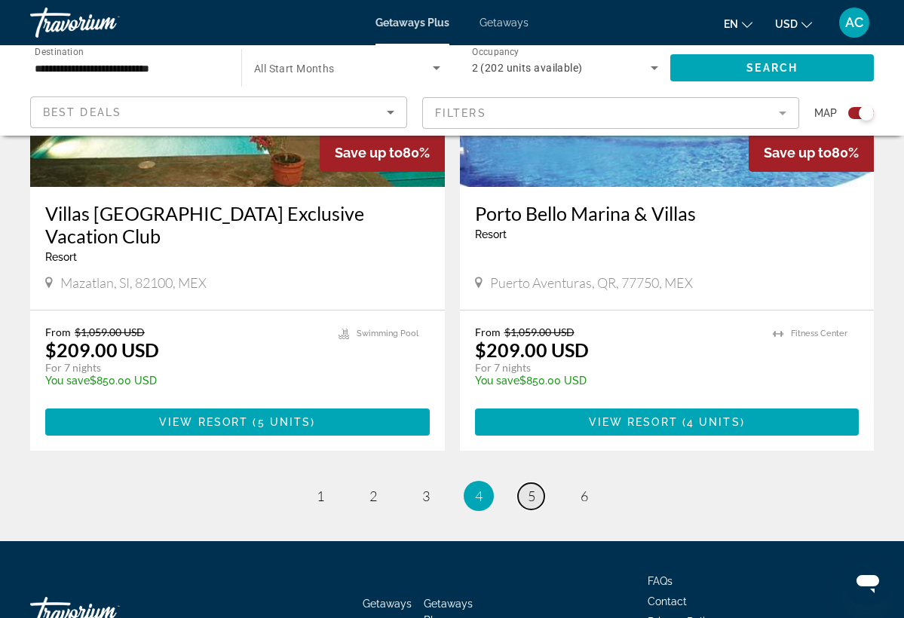
click at [529, 488] on span "5" at bounding box center [532, 496] width 8 height 17
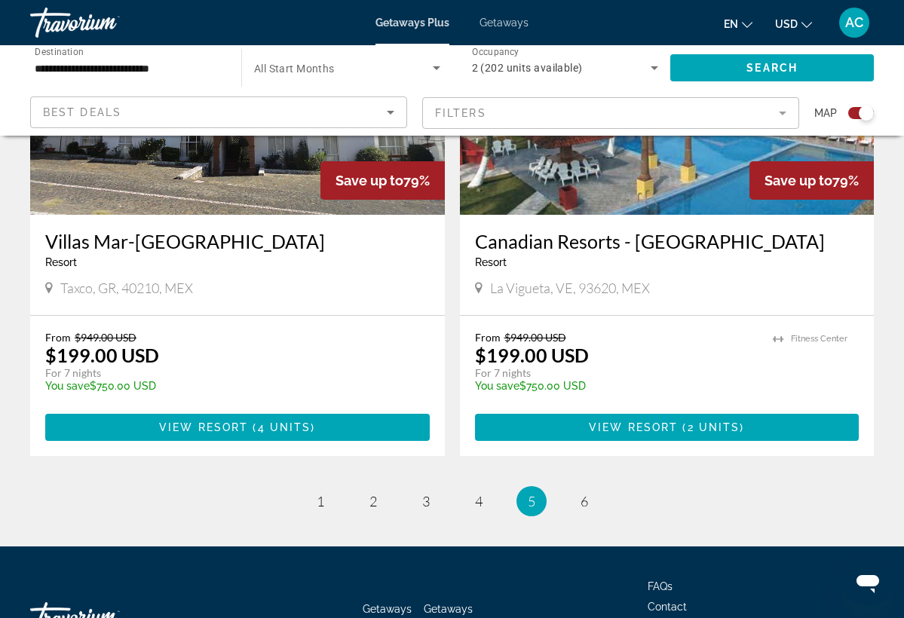
scroll to position [3372, 0]
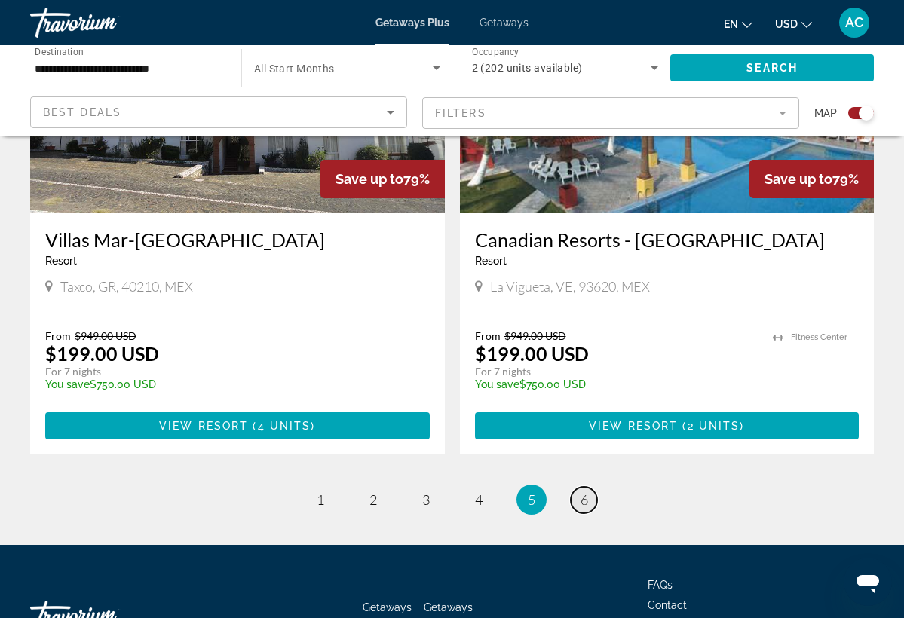
click at [585, 492] on span "6" at bounding box center [585, 500] width 8 height 17
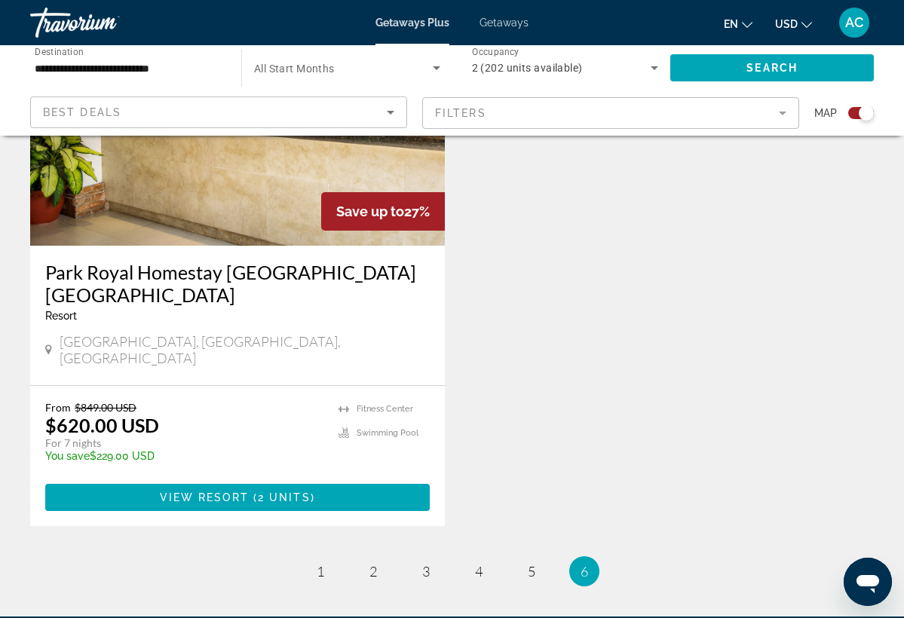
scroll to position [1182, 0]
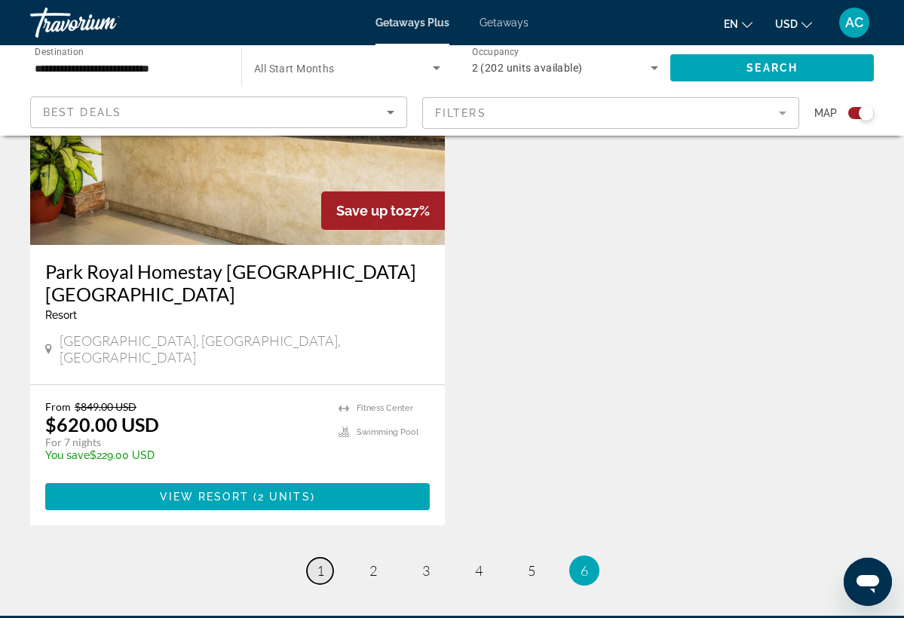
click at [322, 563] on span "1" at bounding box center [321, 571] width 8 height 17
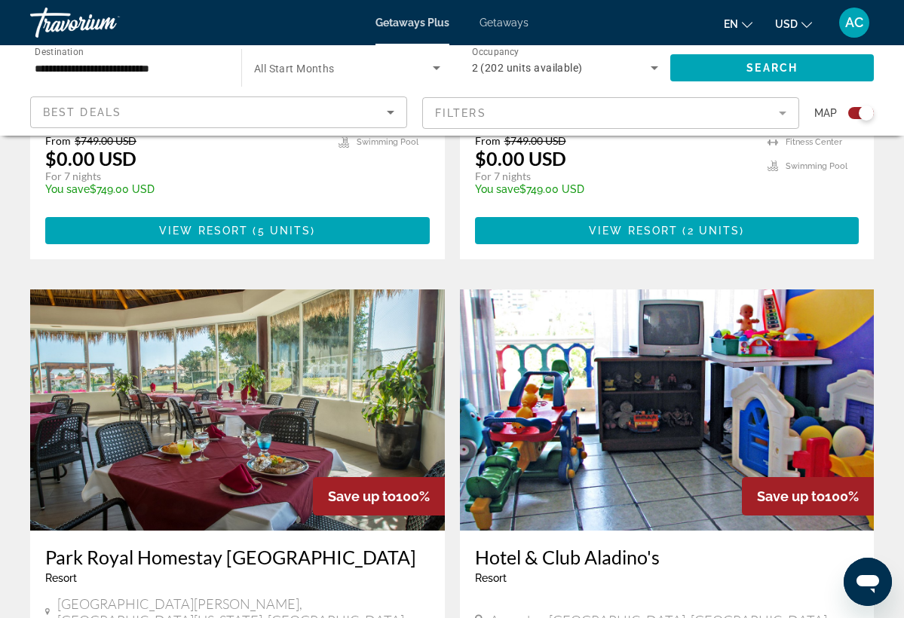
scroll to position [2504, 0]
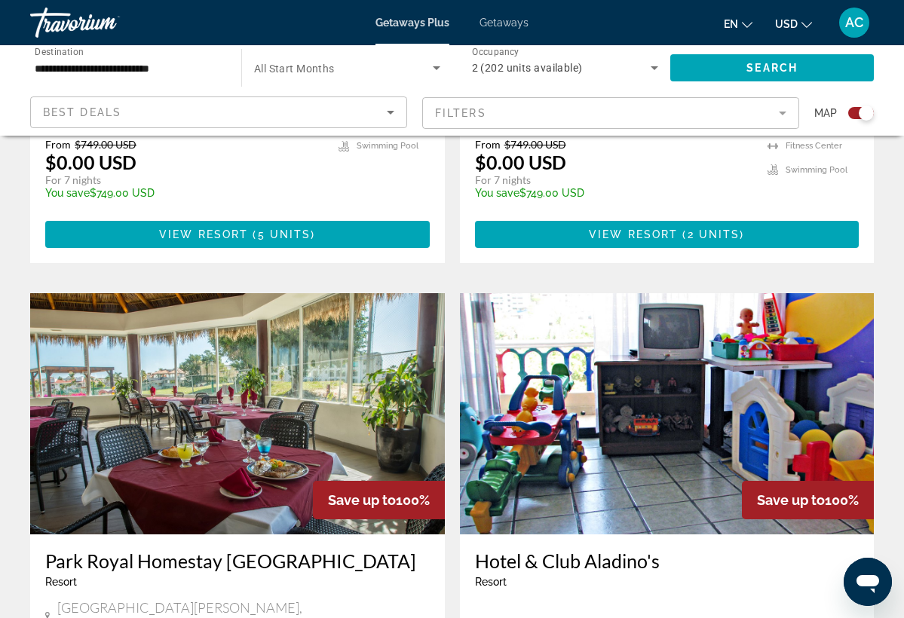
click at [308, 358] on img "Main content" at bounding box center [237, 413] width 415 height 241
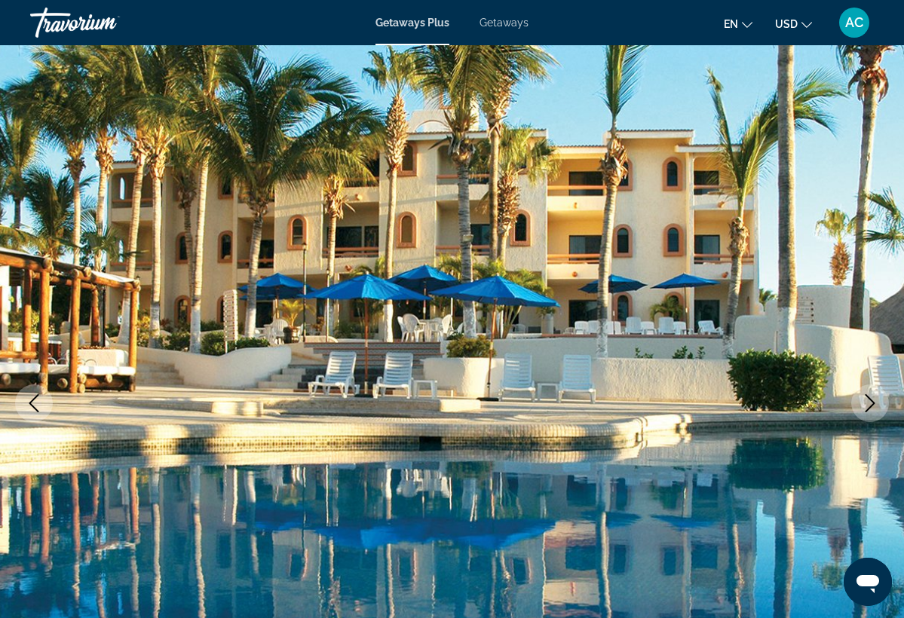
click at [867, 400] on icon "Next image" at bounding box center [870, 403] width 18 height 18
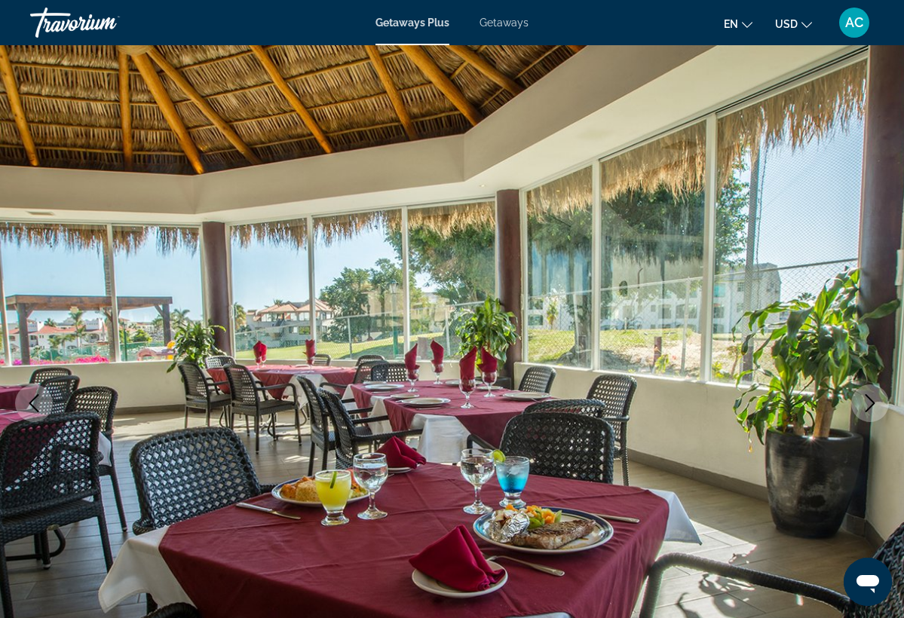
click at [867, 400] on icon "Next image" at bounding box center [870, 403] width 18 height 18
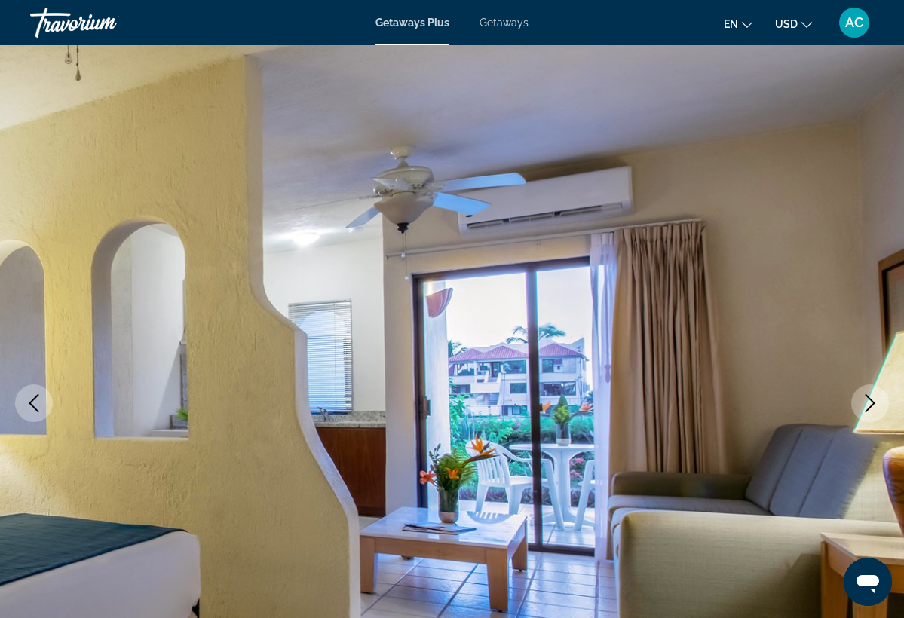
click at [867, 400] on icon "Next image" at bounding box center [870, 403] width 18 height 18
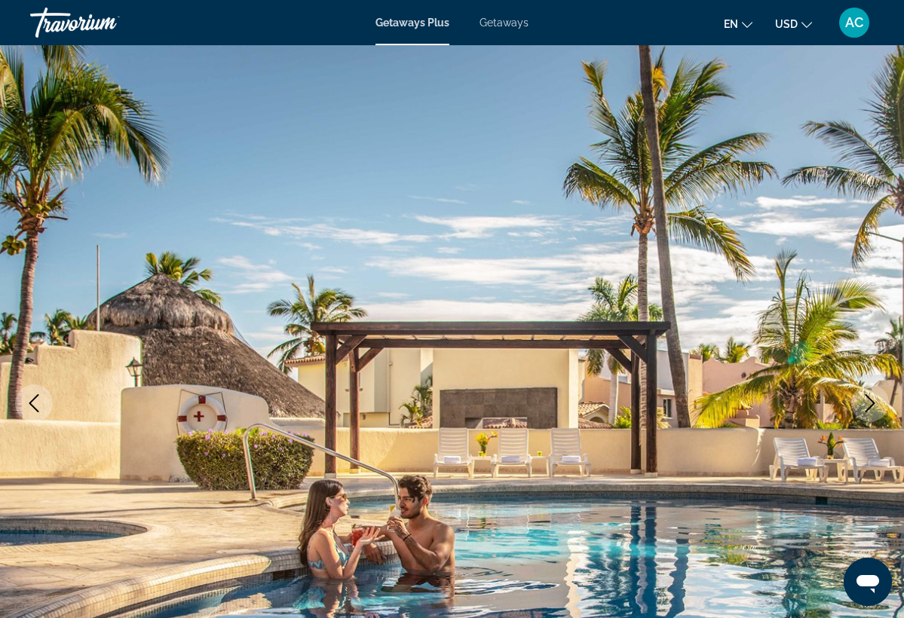
click at [867, 401] on icon "Next image" at bounding box center [870, 403] width 18 height 18
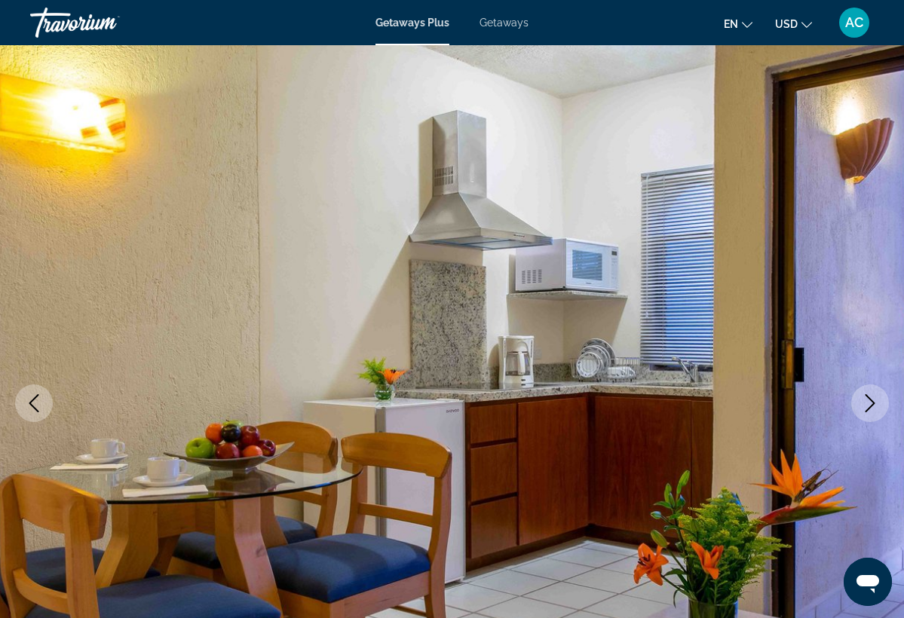
click at [868, 402] on icon "Next image" at bounding box center [870, 403] width 18 height 18
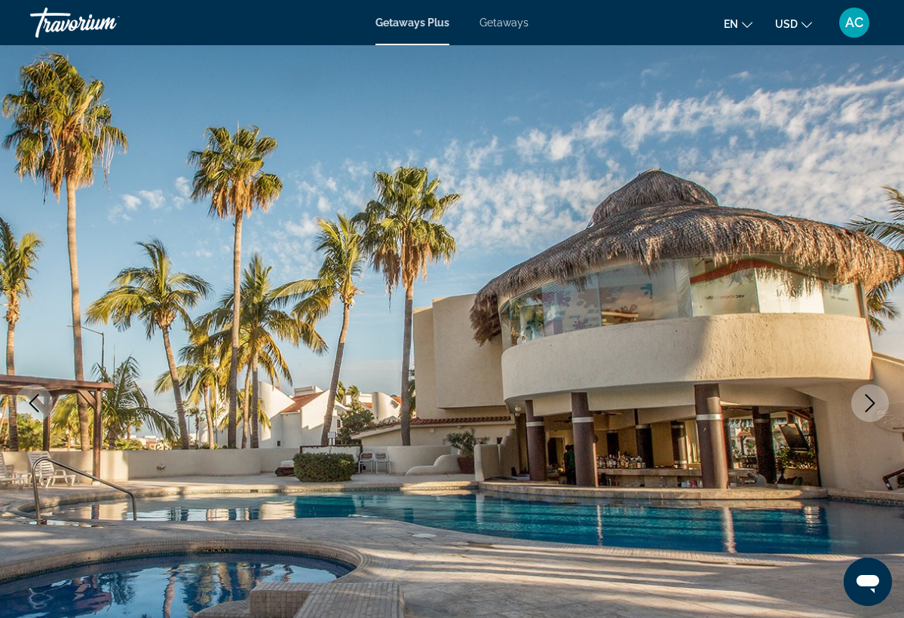
click at [868, 403] on icon "Next image" at bounding box center [870, 403] width 18 height 18
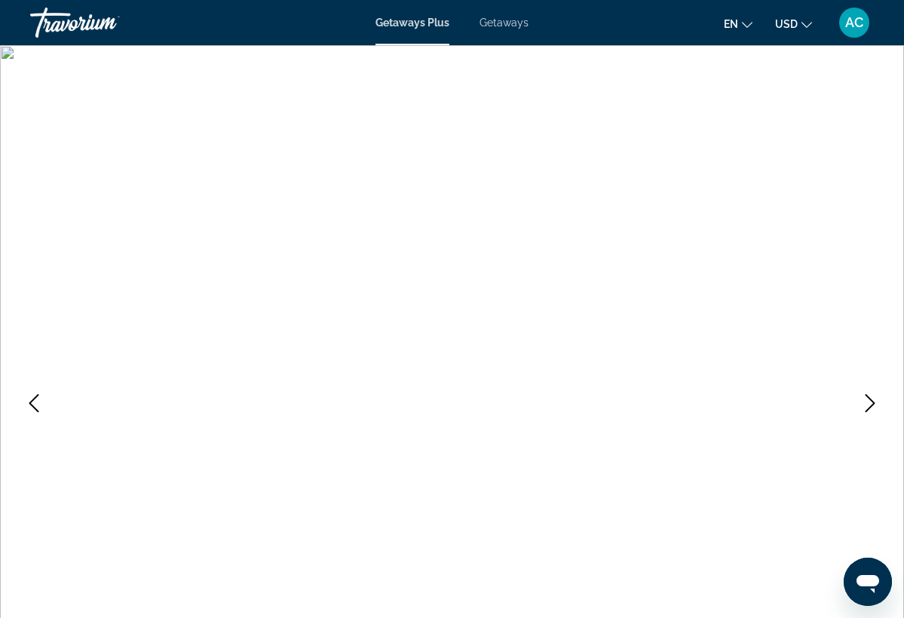
click at [868, 403] on icon "Next image" at bounding box center [870, 403] width 18 height 18
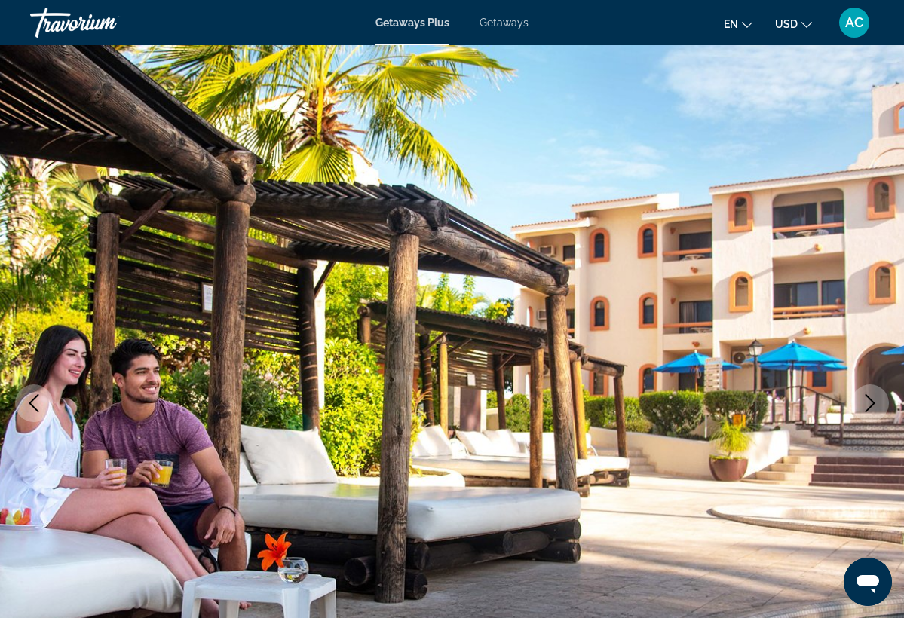
click at [868, 403] on icon "Next image" at bounding box center [870, 403] width 18 height 18
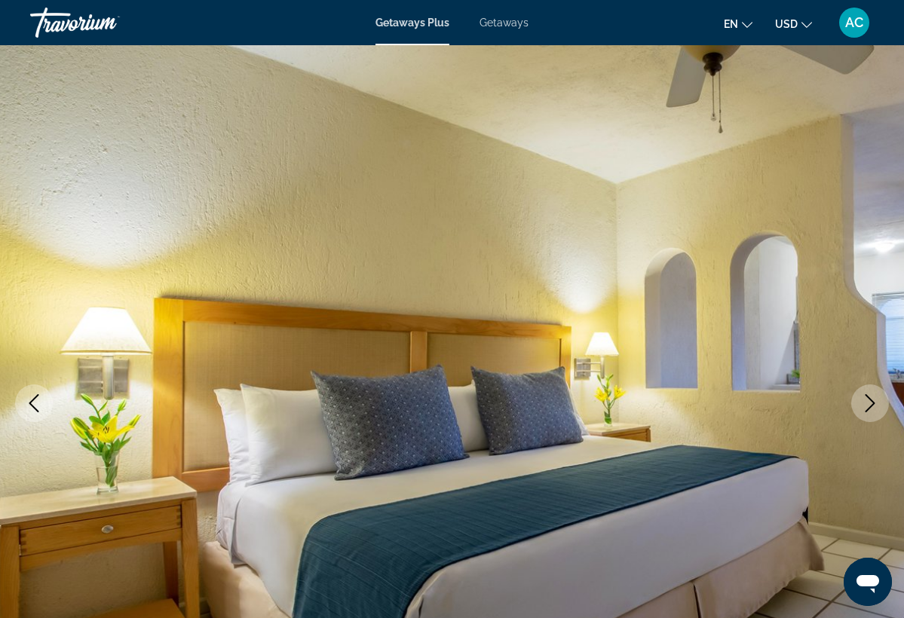
click at [868, 403] on icon "Next image" at bounding box center [870, 403] width 18 height 18
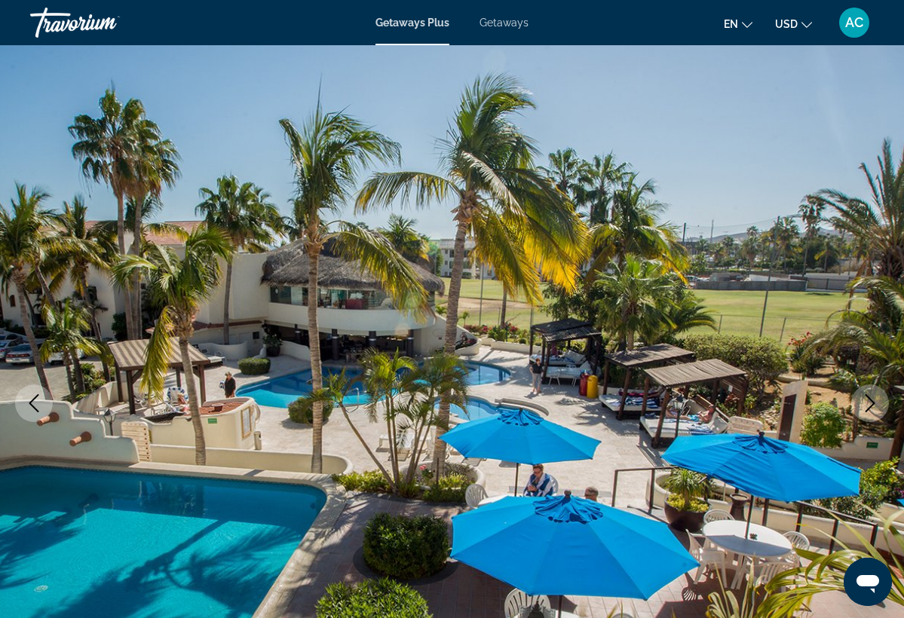
click at [865, 400] on icon "Next image" at bounding box center [870, 403] width 18 height 18
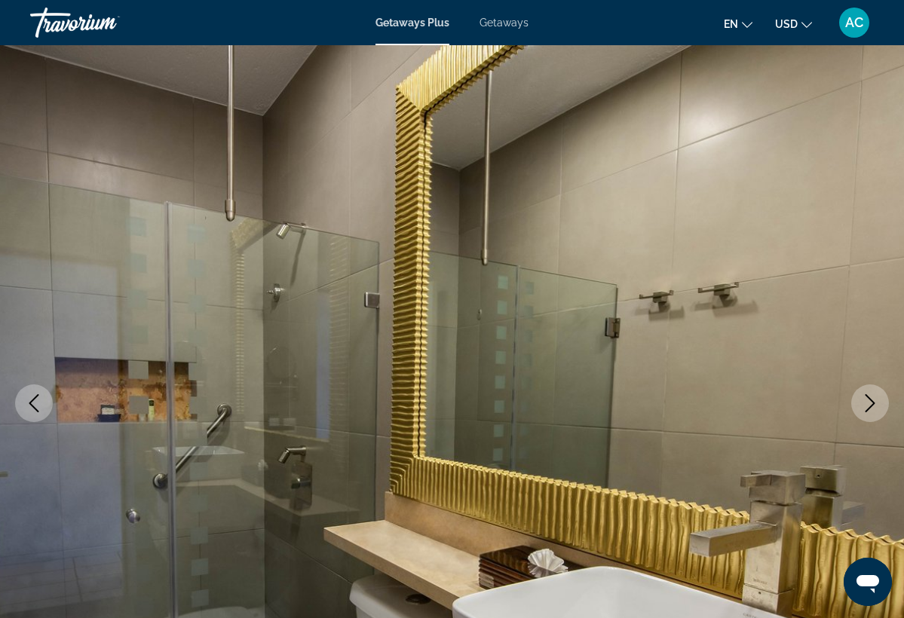
click at [865, 400] on icon "Next image" at bounding box center [870, 403] width 18 height 18
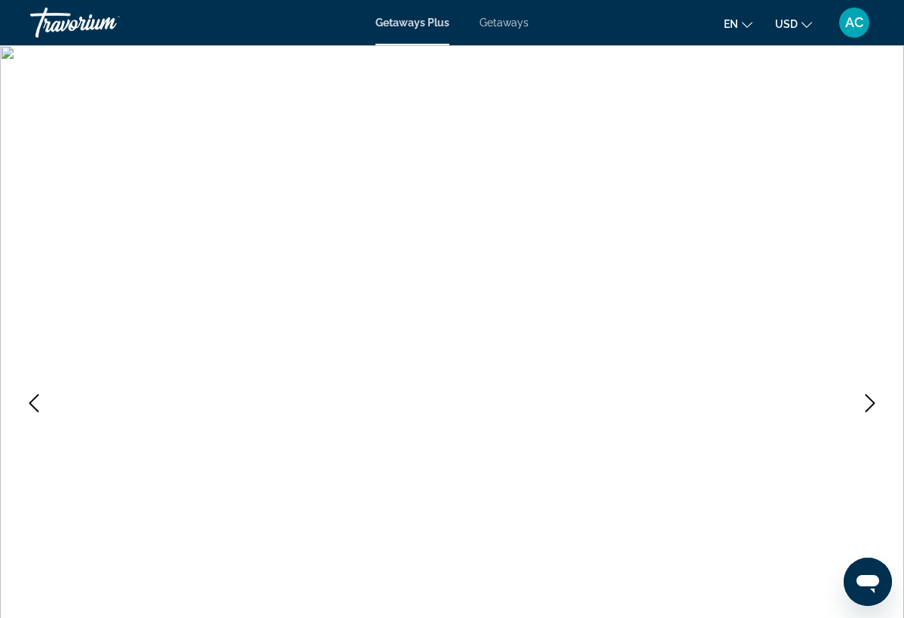
click at [865, 400] on icon "Next image" at bounding box center [870, 403] width 18 height 18
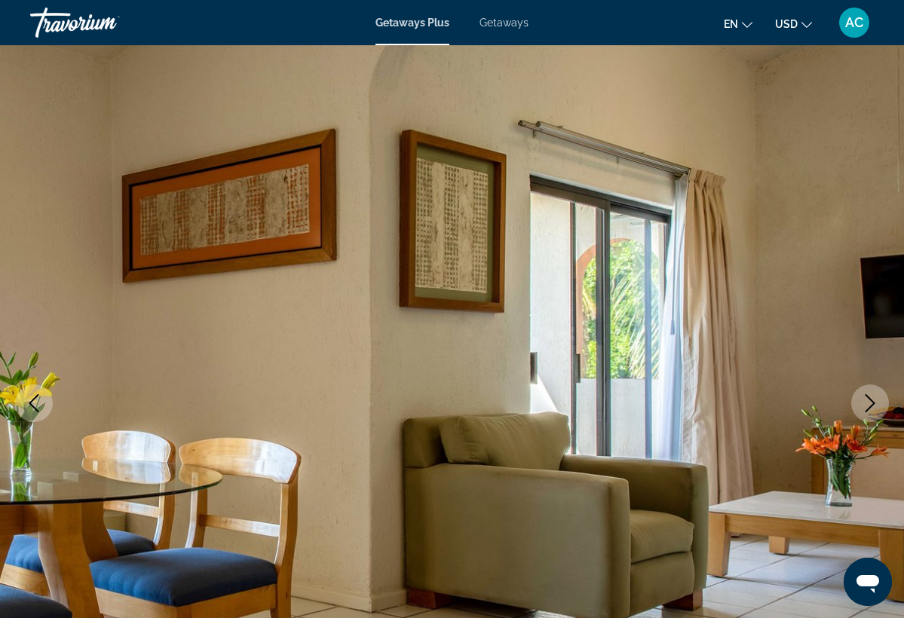
click at [865, 400] on icon "Next image" at bounding box center [870, 403] width 18 height 18
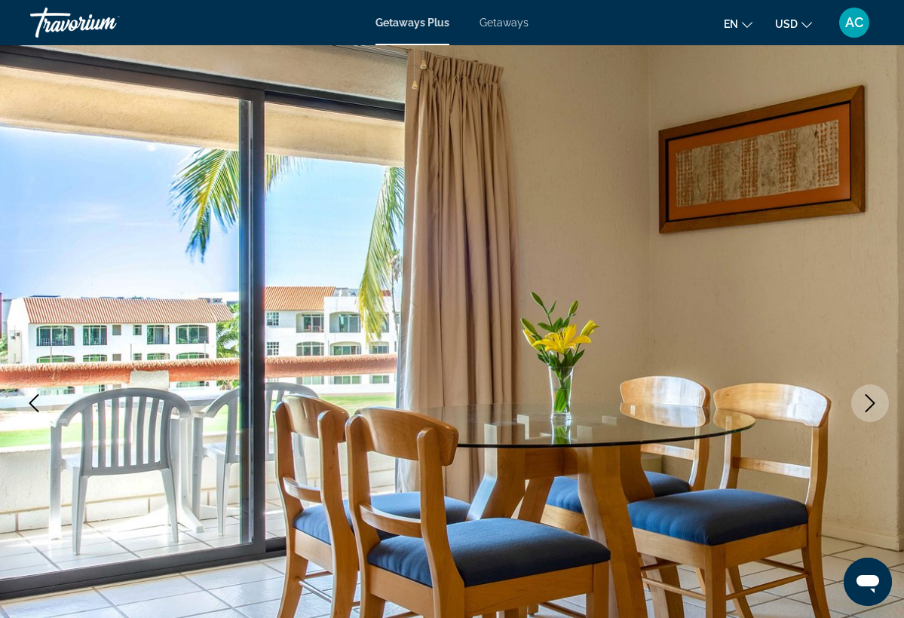
click at [865, 400] on icon "Next image" at bounding box center [870, 403] width 18 height 18
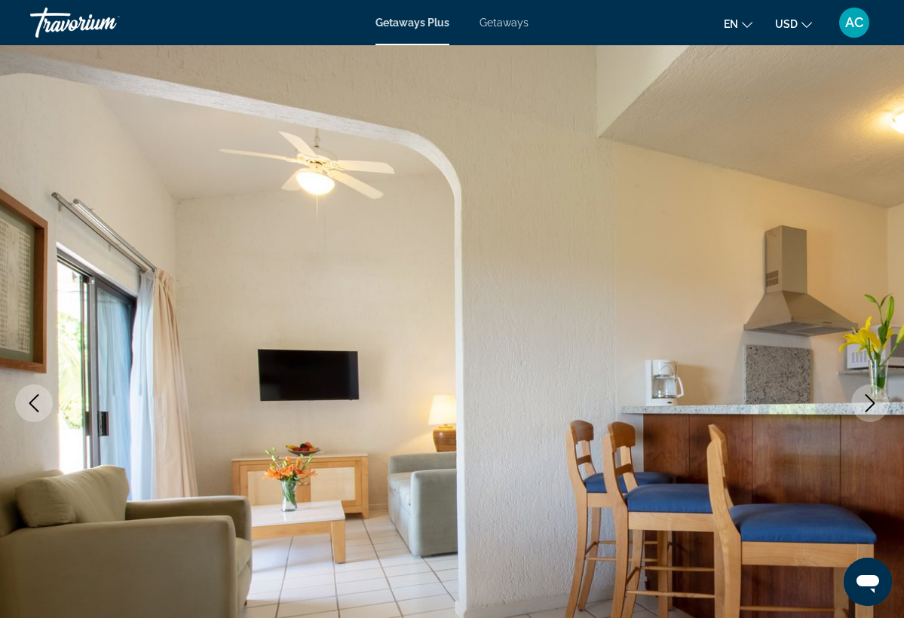
click at [865, 400] on icon "Next image" at bounding box center [870, 403] width 18 height 18
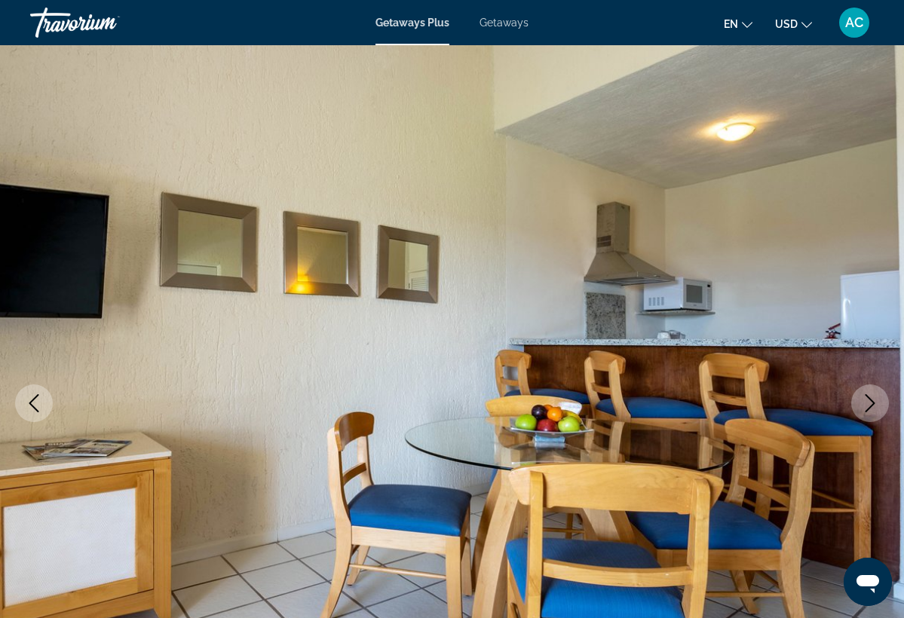
click at [865, 400] on icon "Next image" at bounding box center [870, 403] width 18 height 18
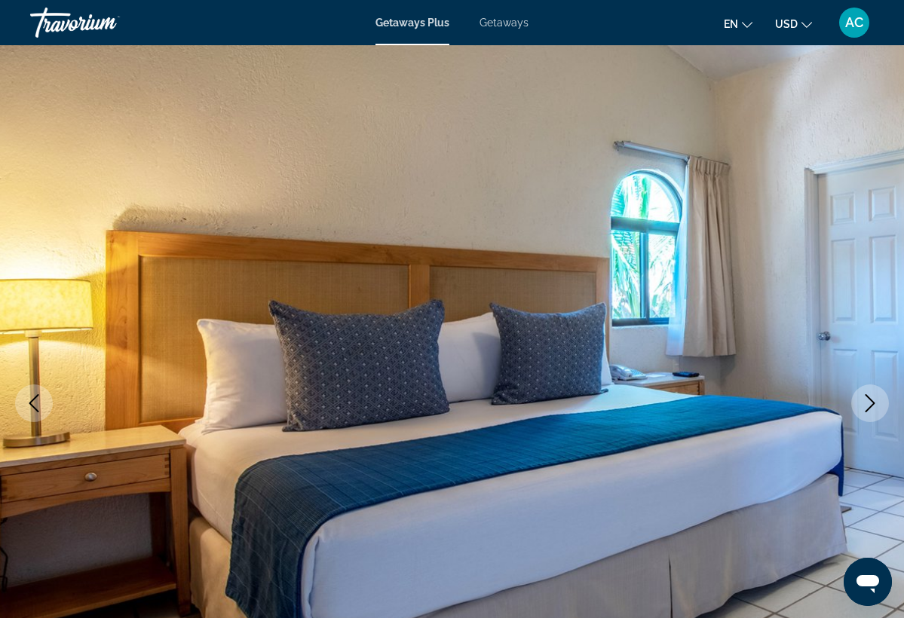
click at [865, 400] on icon "Next image" at bounding box center [870, 403] width 18 height 18
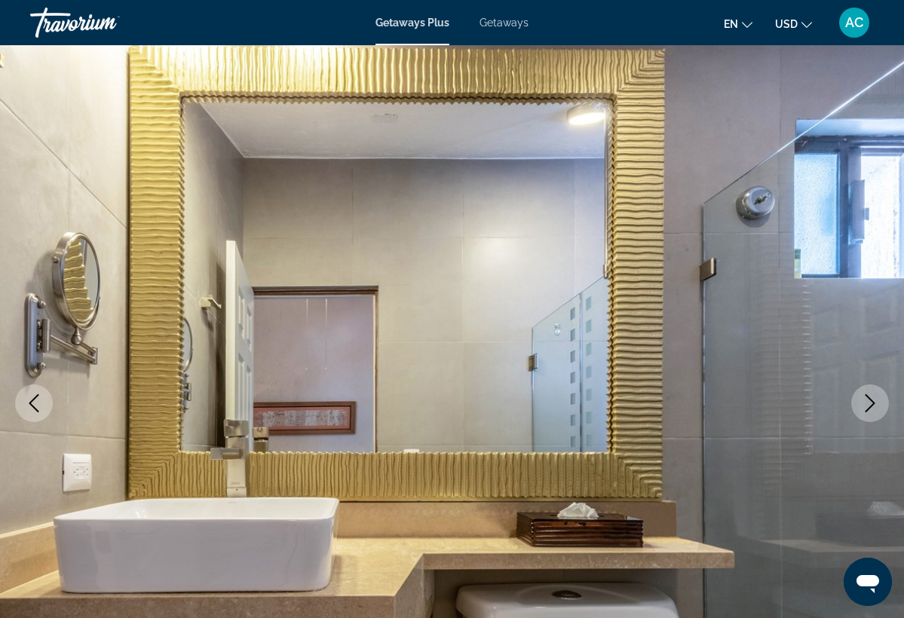
click at [865, 400] on icon "Next image" at bounding box center [870, 403] width 18 height 18
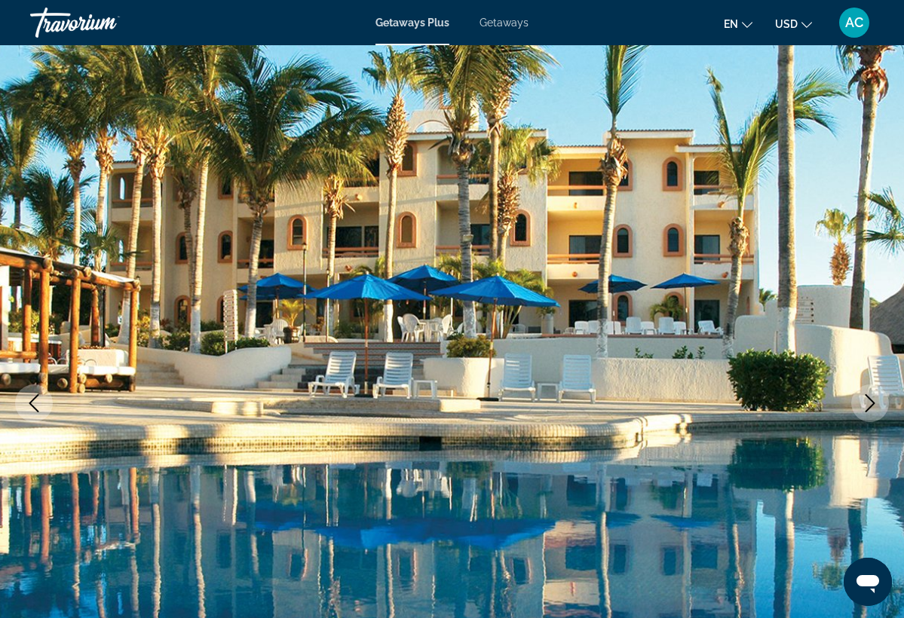
click at [865, 400] on icon "Next image" at bounding box center [870, 403] width 18 height 18
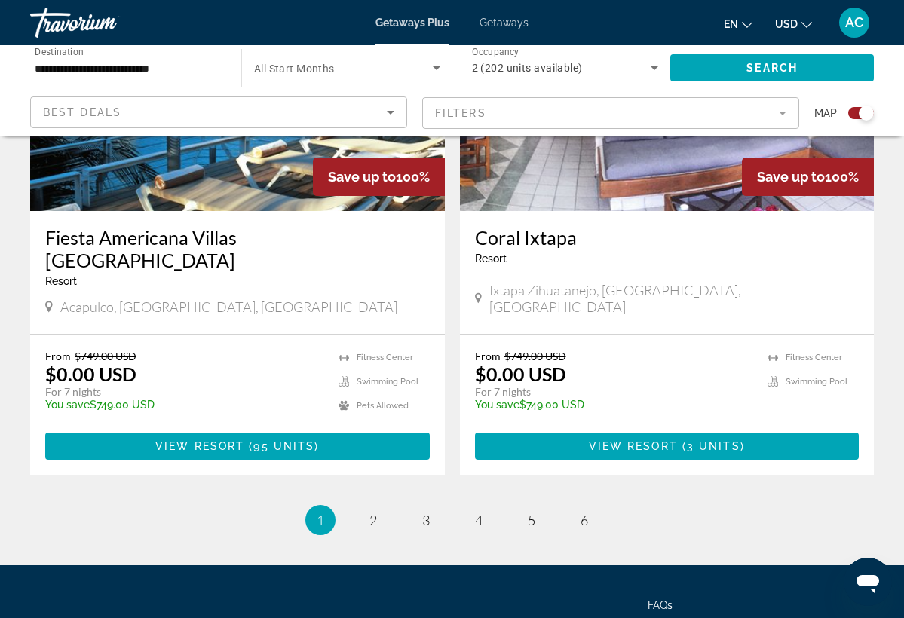
scroll to position [3371, 0]
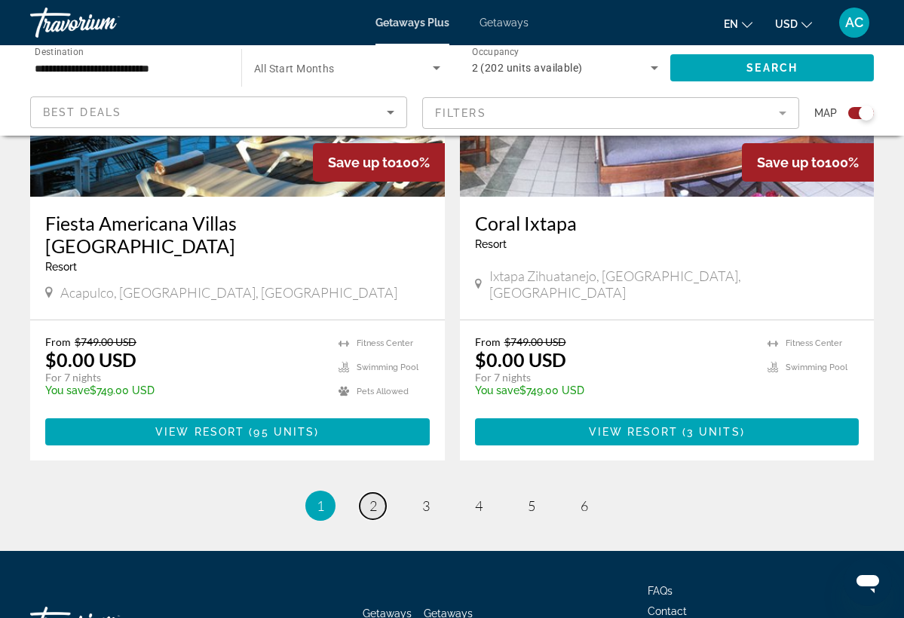
click at [376, 498] on span "2" at bounding box center [374, 506] width 8 height 17
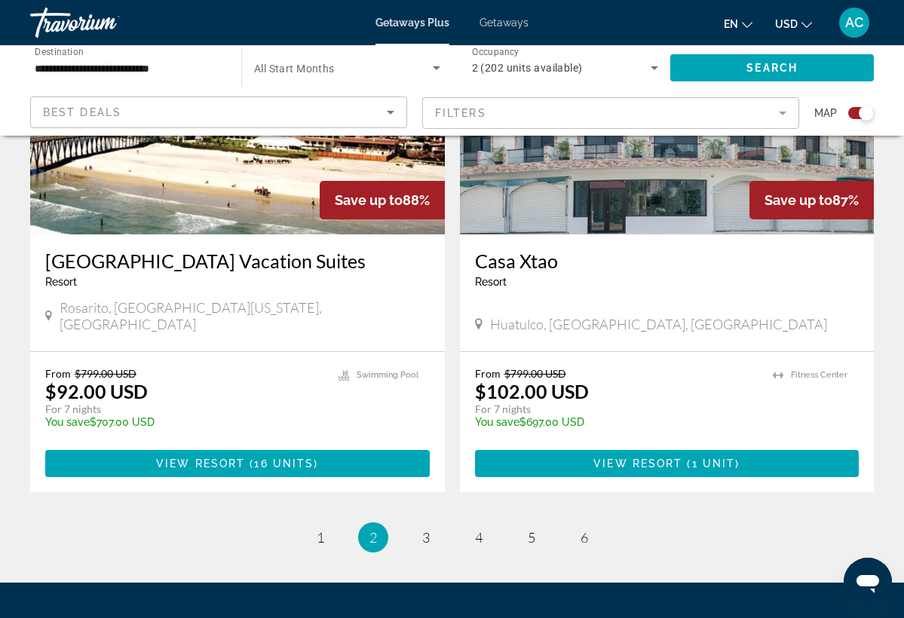
scroll to position [3361, 0]
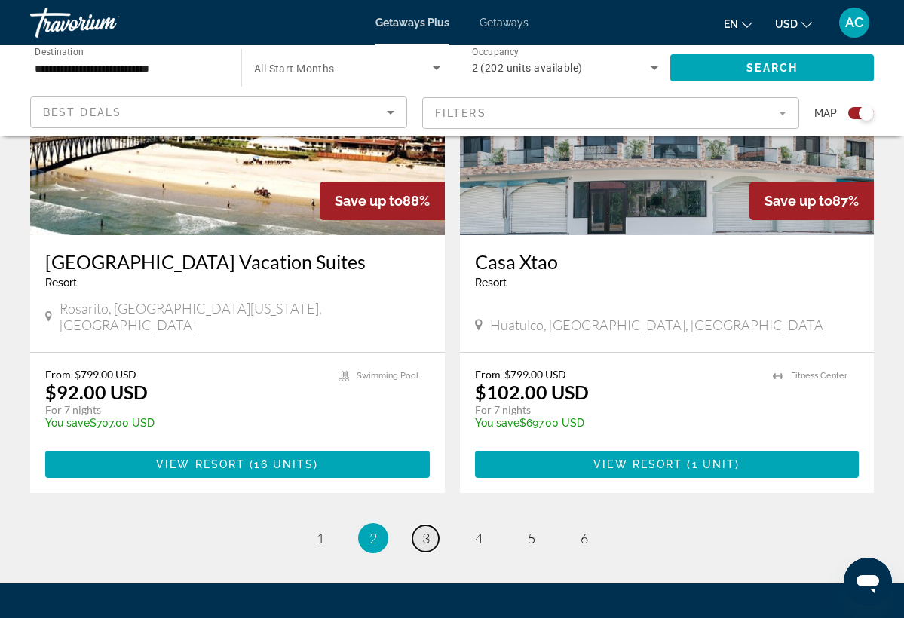
click at [426, 530] on span "3" at bounding box center [426, 538] width 8 height 17
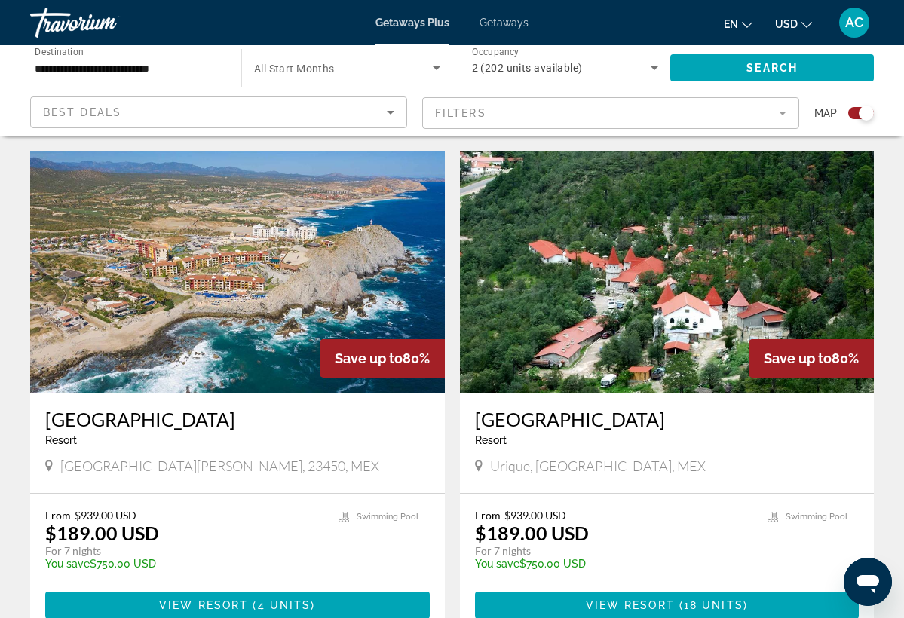
scroll to position [2101, 0]
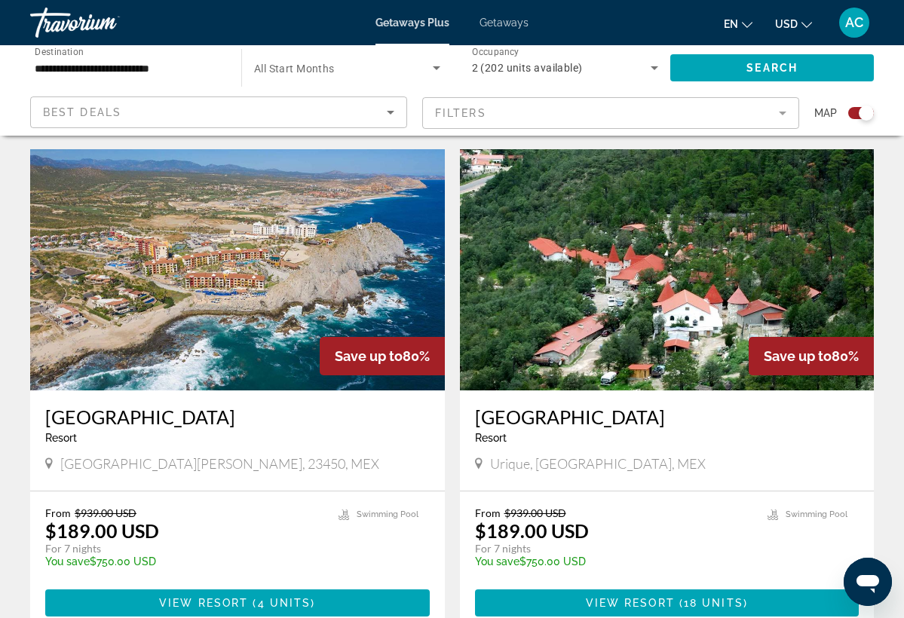
click at [253, 336] on img "Main content" at bounding box center [237, 269] width 415 height 241
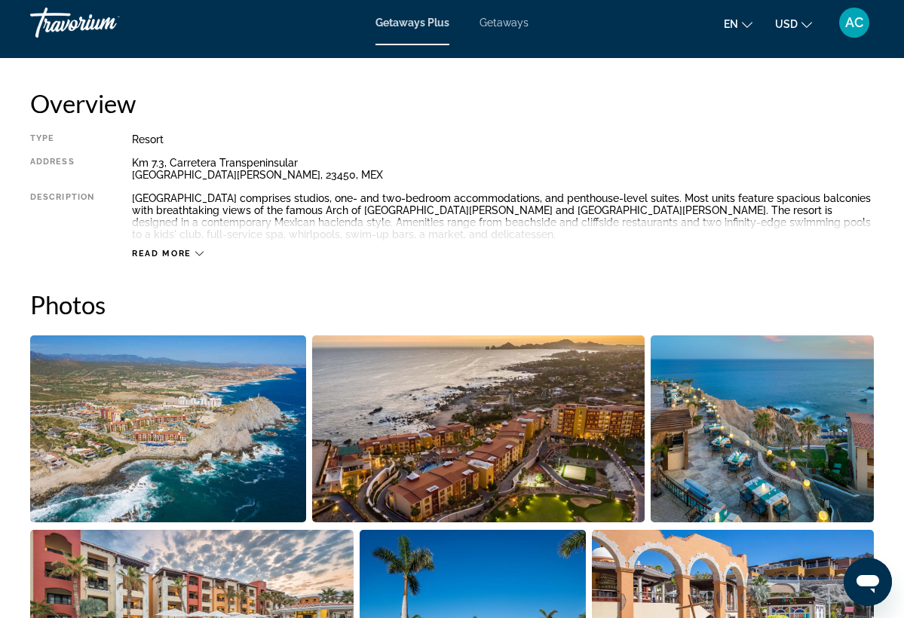
scroll to position [753, 0]
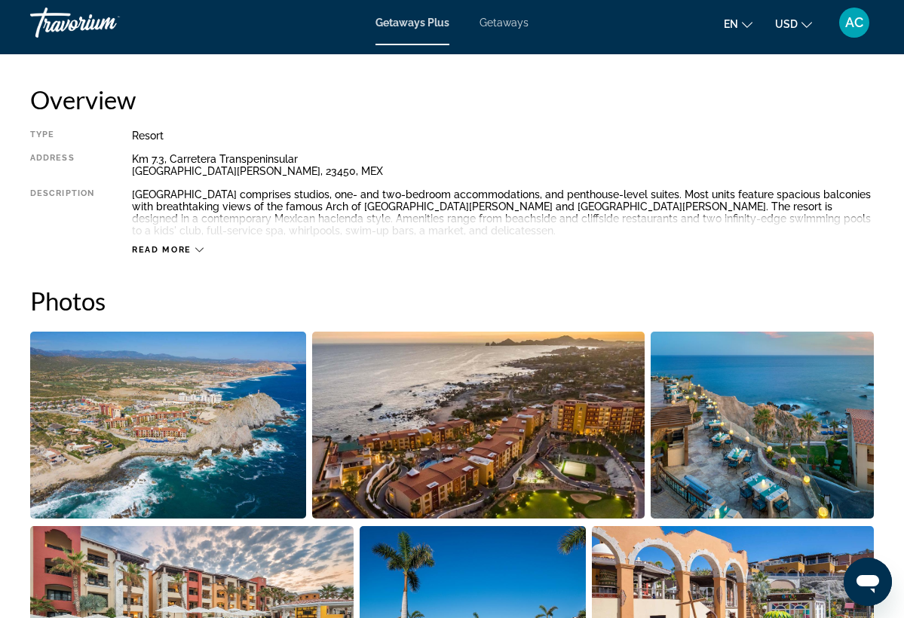
click at [186, 446] on img "Open full-screen image slider" at bounding box center [168, 425] width 276 height 187
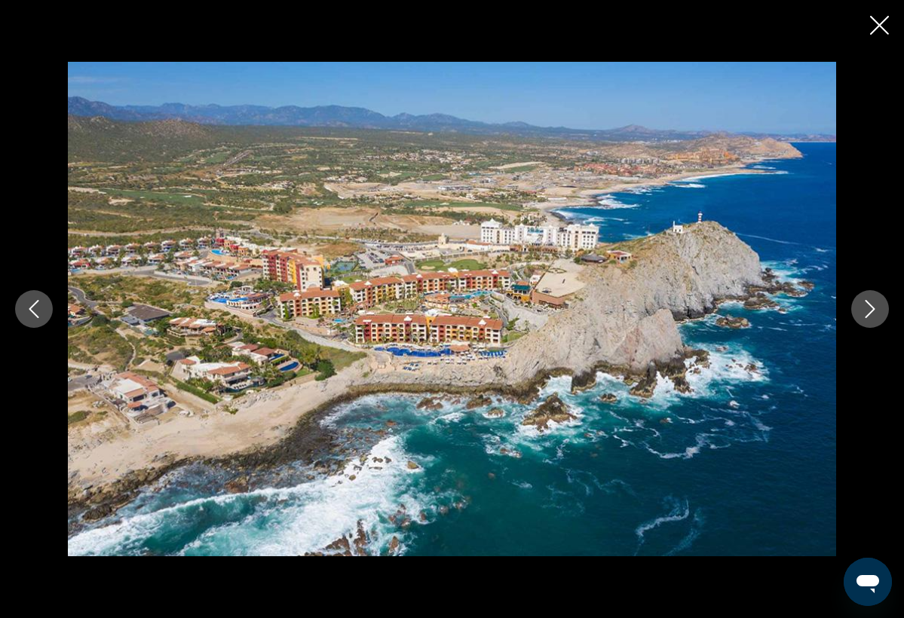
click at [868, 314] on icon "Next image" at bounding box center [871, 309] width 10 height 18
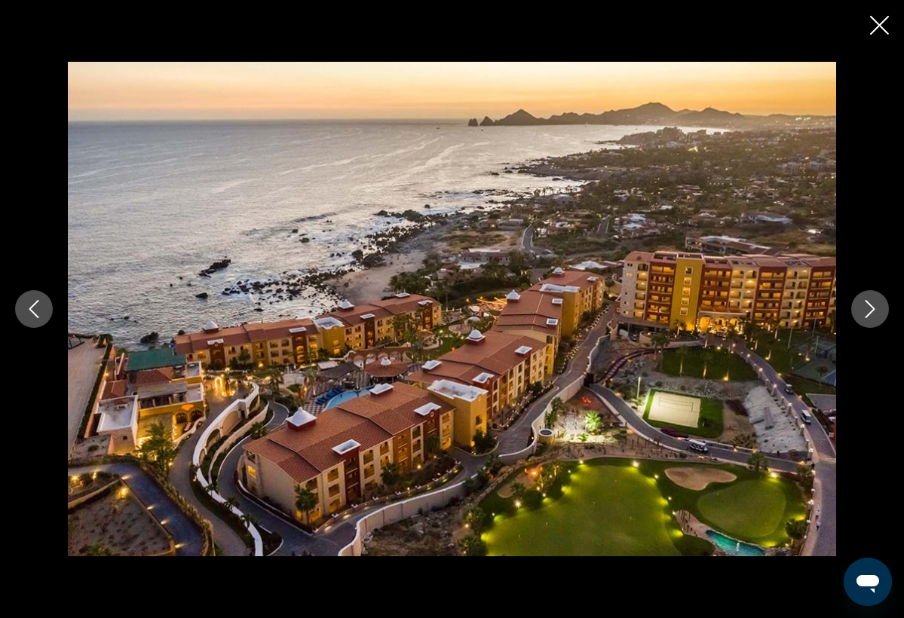
click at [868, 314] on icon "Next image" at bounding box center [871, 309] width 10 height 18
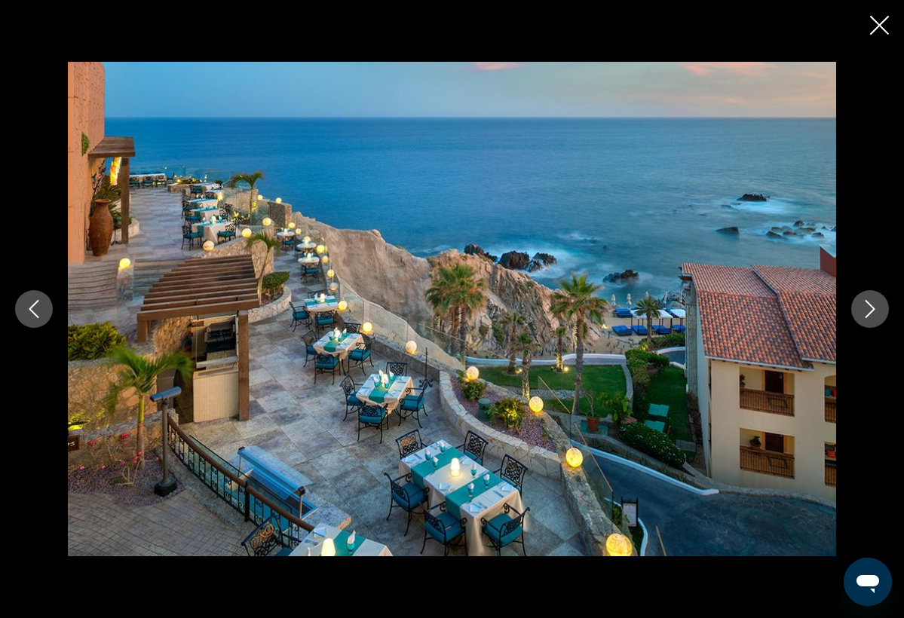
click at [868, 314] on icon "Next image" at bounding box center [871, 309] width 10 height 18
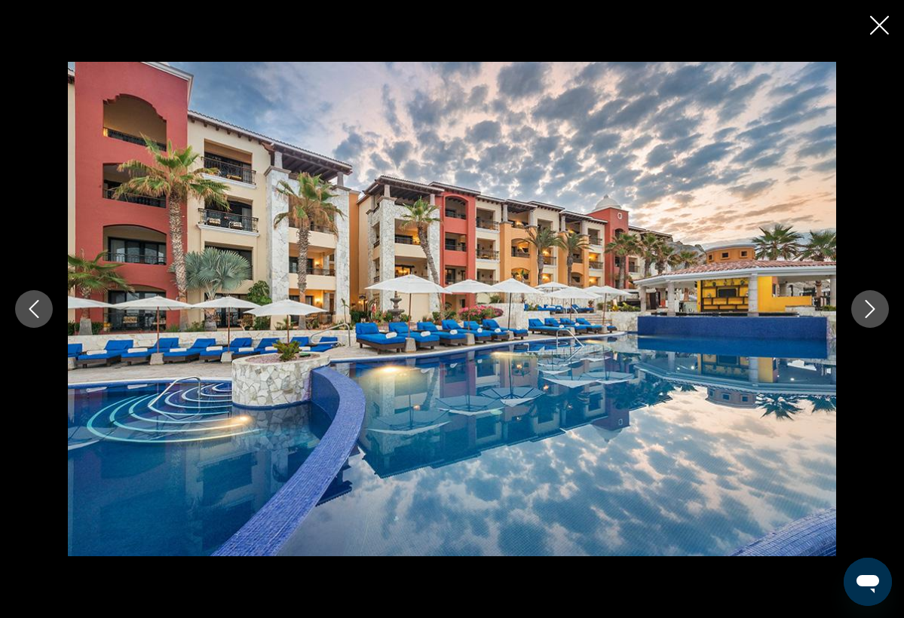
click at [868, 314] on icon "Next image" at bounding box center [871, 309] width 10 height 18
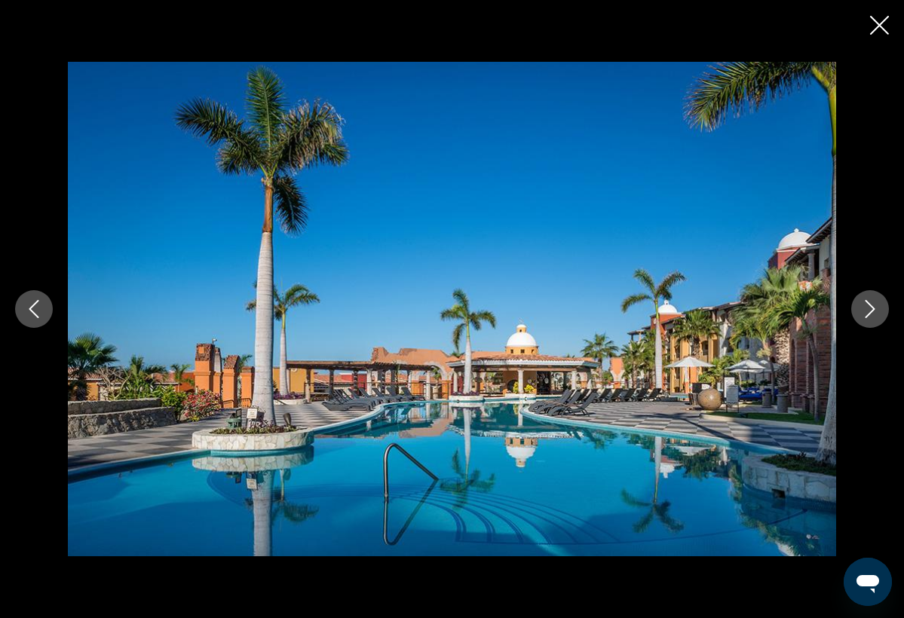
click at [868, 314] on icon "Next image" at bounding box center [871, 309] width 10 height 18
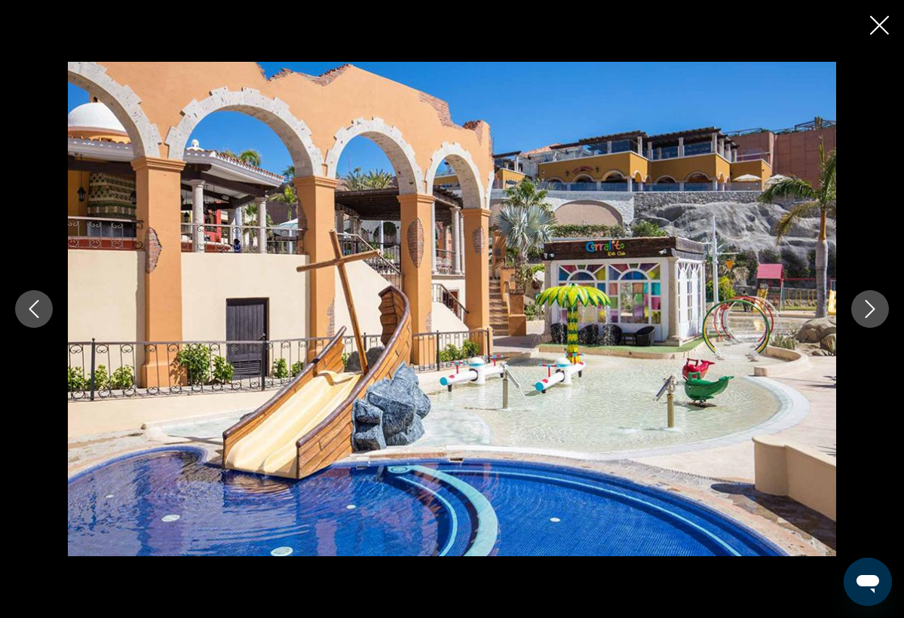
click at [868, 314] on icon "Next image" at bounding box center [871, 309] width 10 height 18
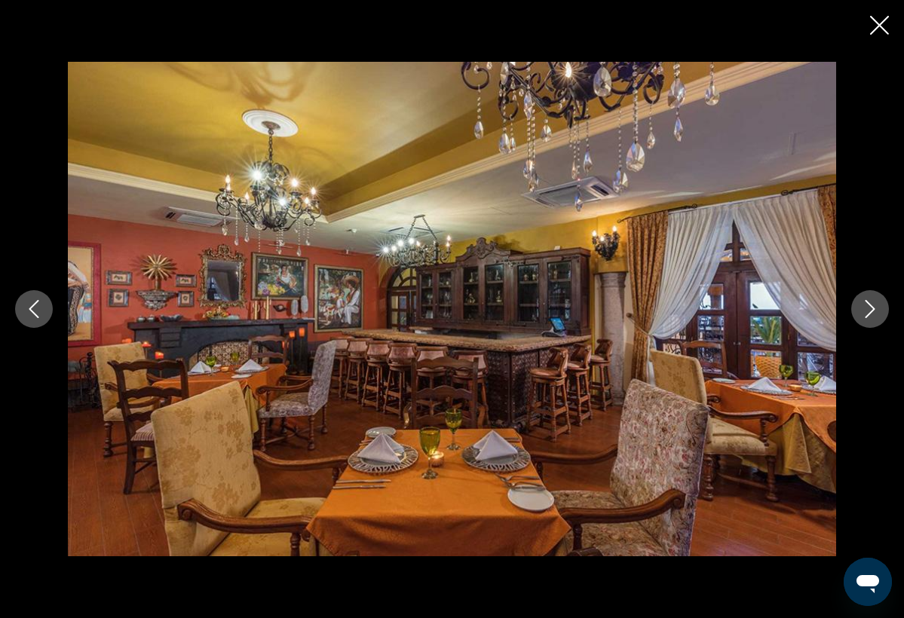
click at [868, 314] on icon "Next image" at bounding box center [871, 309] width 10 height 18
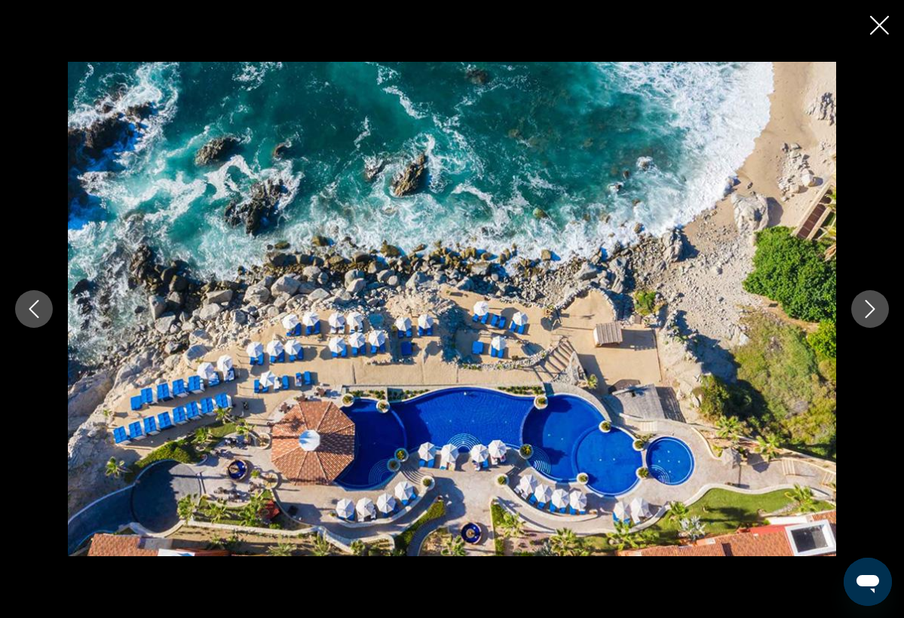
click at [868, 314] on icon "Next image" at bounding box center [871, 309] width 10 height 18
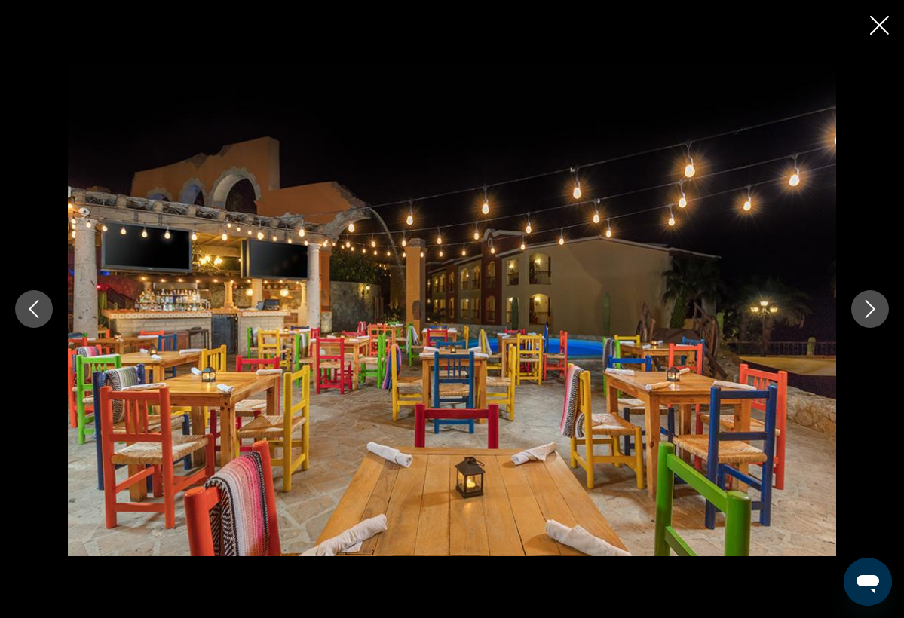
click at [868, 314] on icon "Next image" at bounding box center [871, 309] width 10 height 18
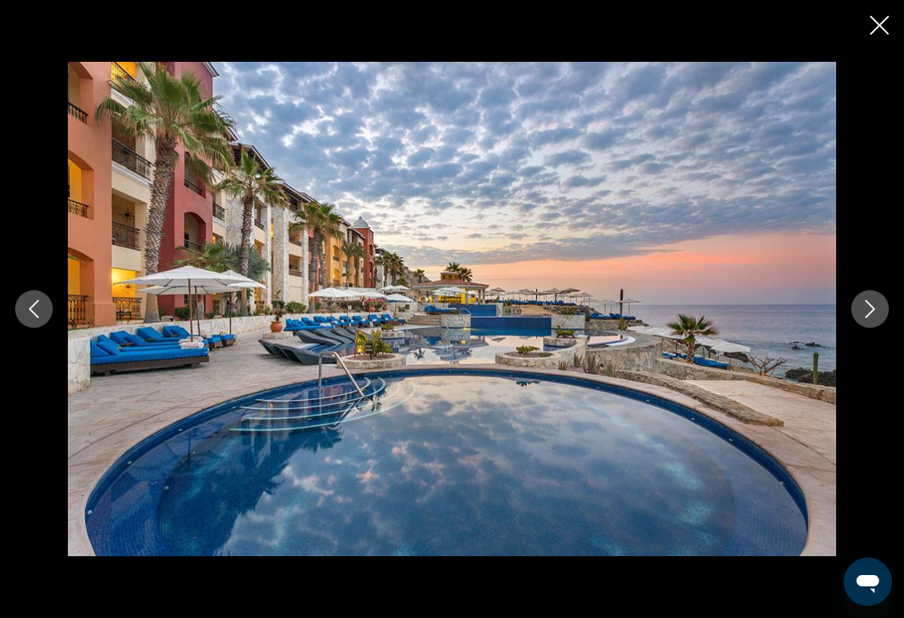
click at [868, 314] on icon "Next image" at bounding box center [871, 309] width 10 height 18
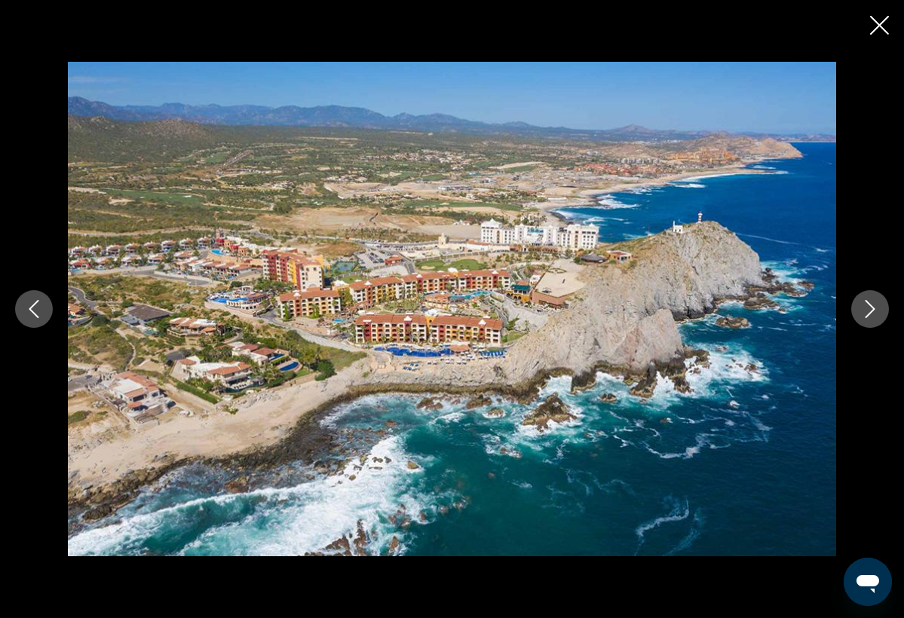
click at [868, 314] on icon "Next image" at bounding box center [871, 309] width 10 height 18
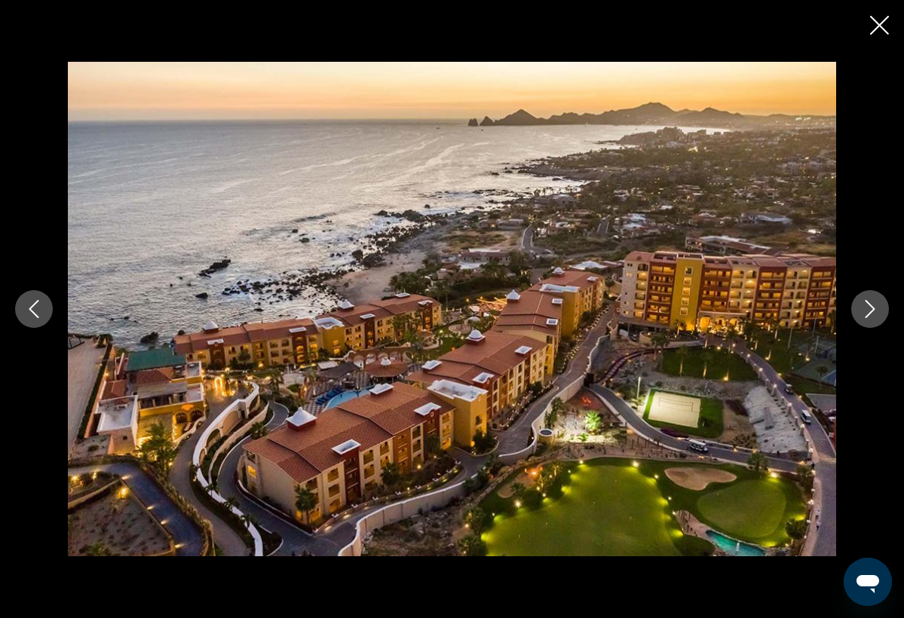
click at [882, 20] on icon "Close slideshow" at bounding box center [879, 25] width 19 height 19
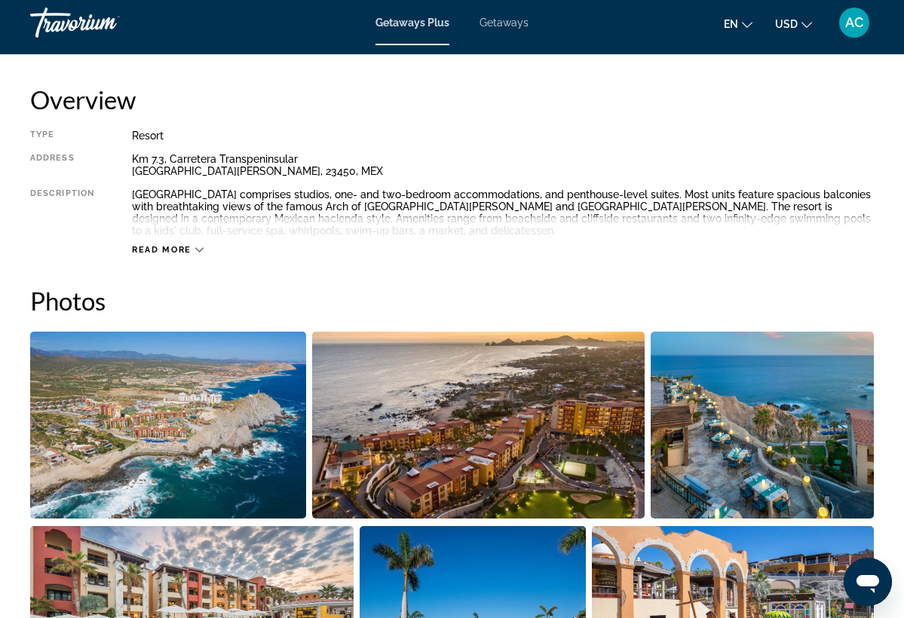
click at [190, 247] on span "Read more" at bounding box center [162, 250] width 60 height 10
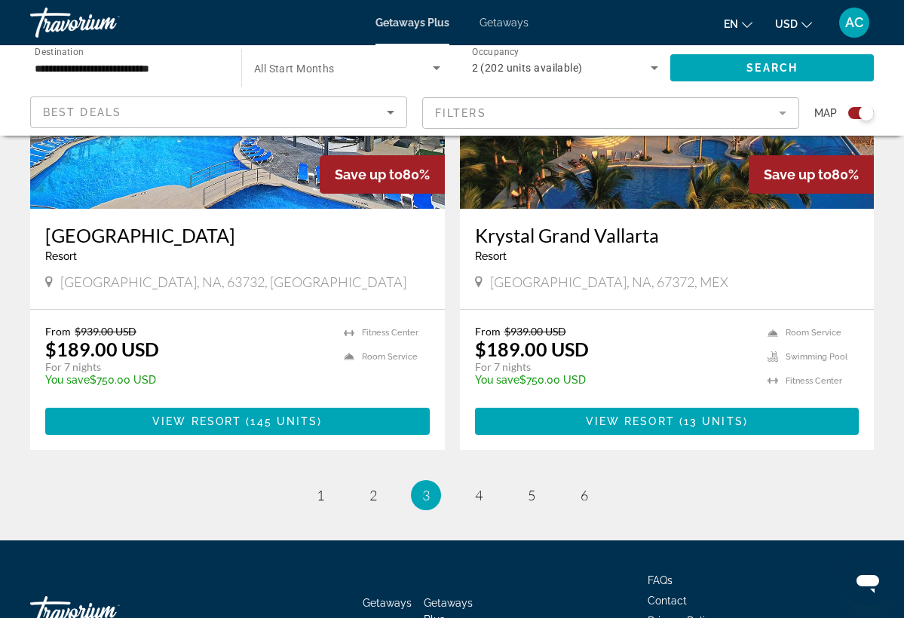
scroll to position [3335, 0]
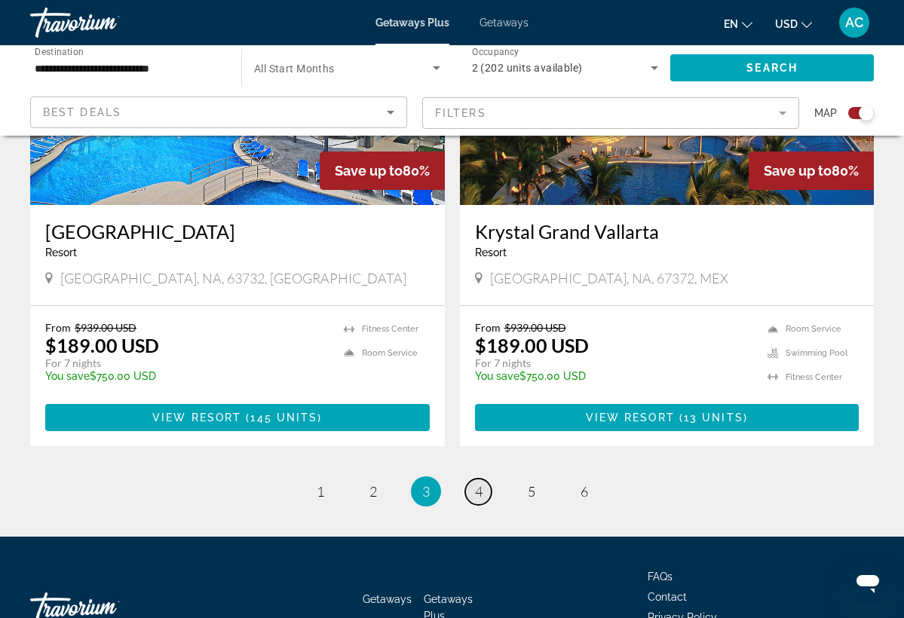
click at [479, 483] on span "4" at bounding box center [479, 491] width 8 height 17
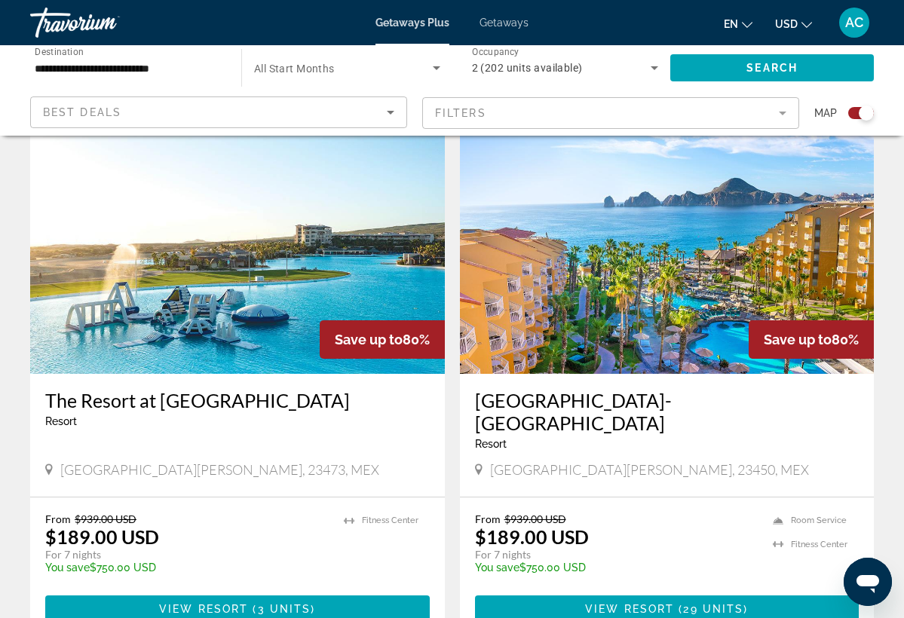
scroll to position [527, 0]
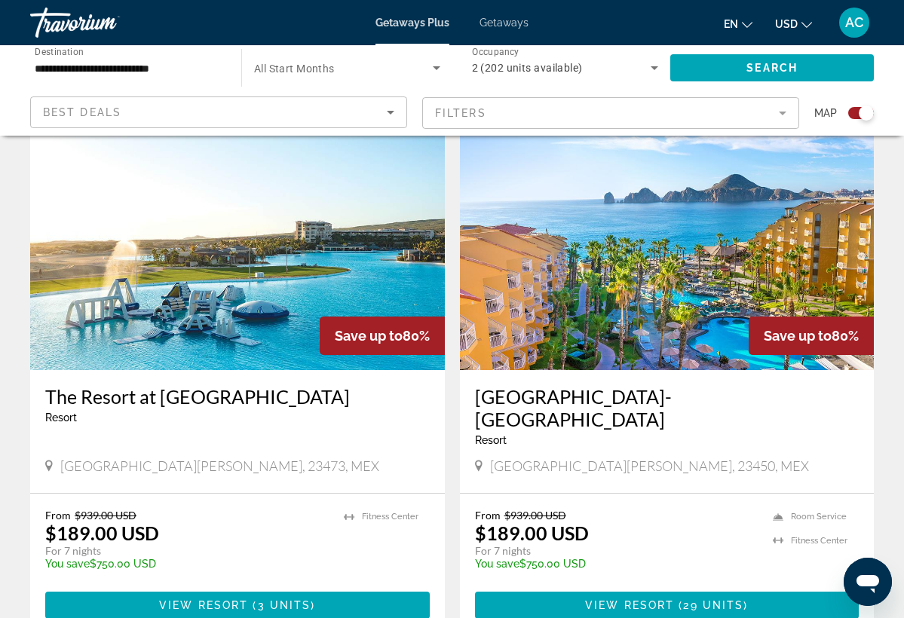
click at [598, 309] on img "Main content" at bounding box center [667, 249] width 415 height 241
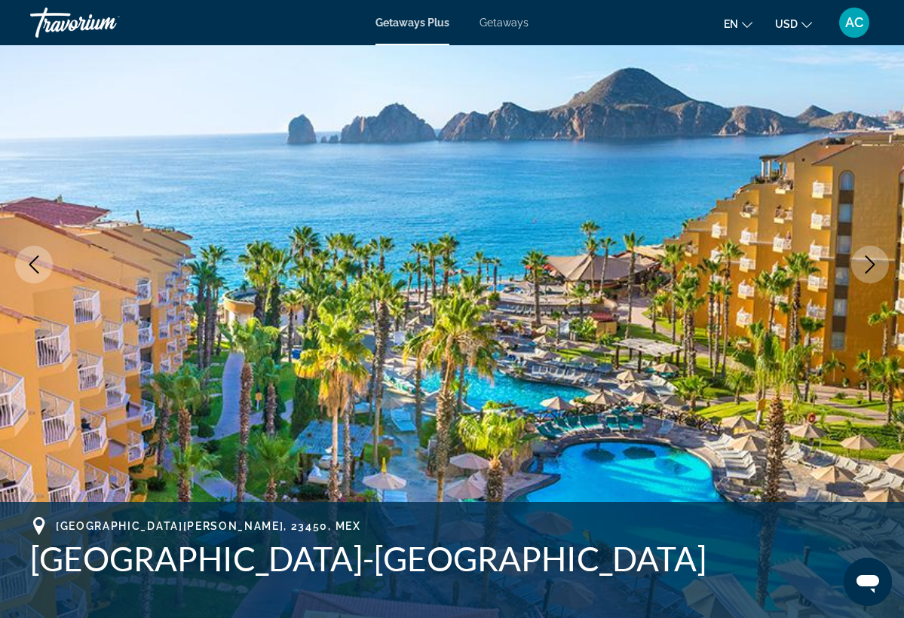
scroll to position [141, 0]
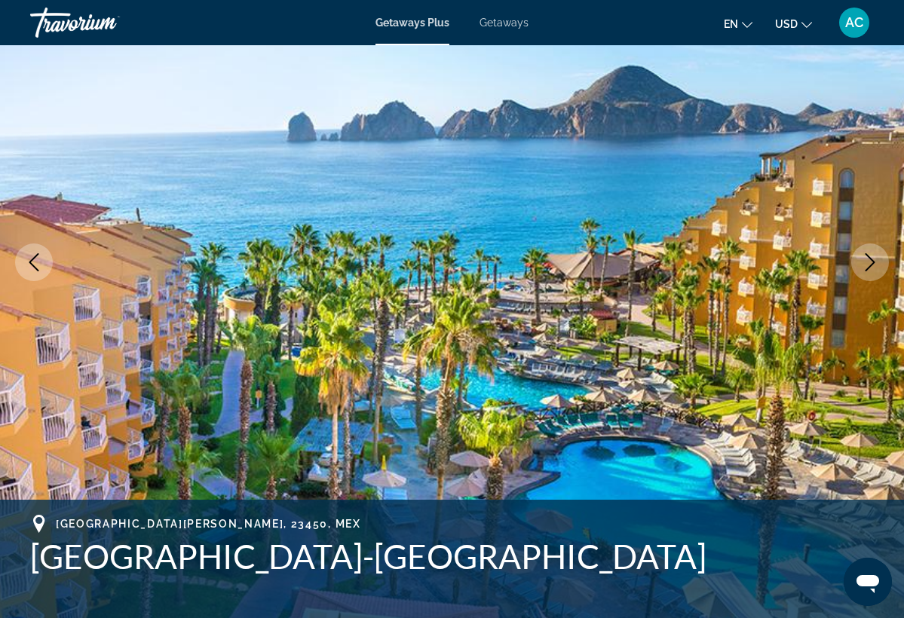
click at [870, 260] on icon "Next image" at bounding box center [870, 262] width 18 height 18
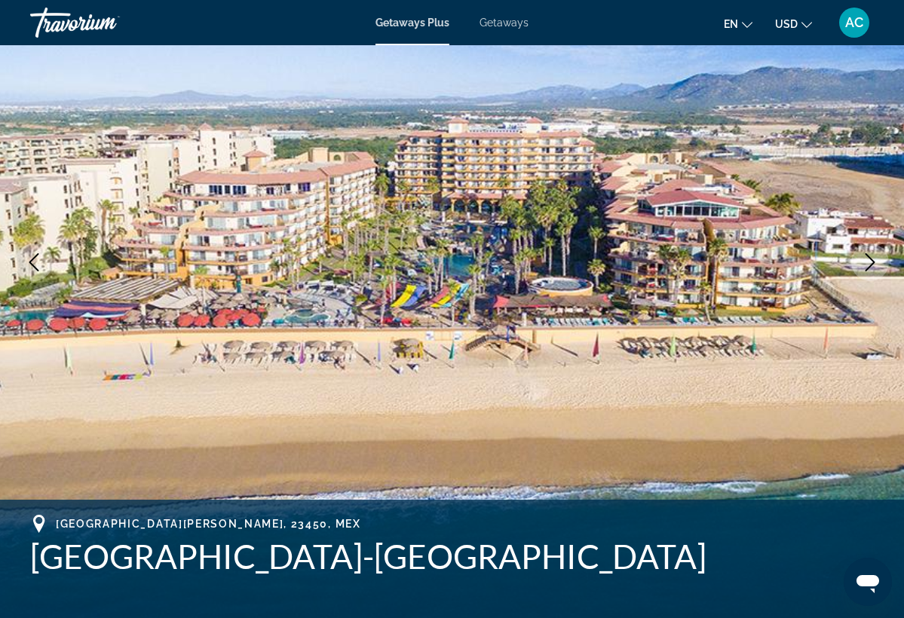
click at [873, 262] on icon "Next image" at bounding box center [870, 262] width 18 height 18
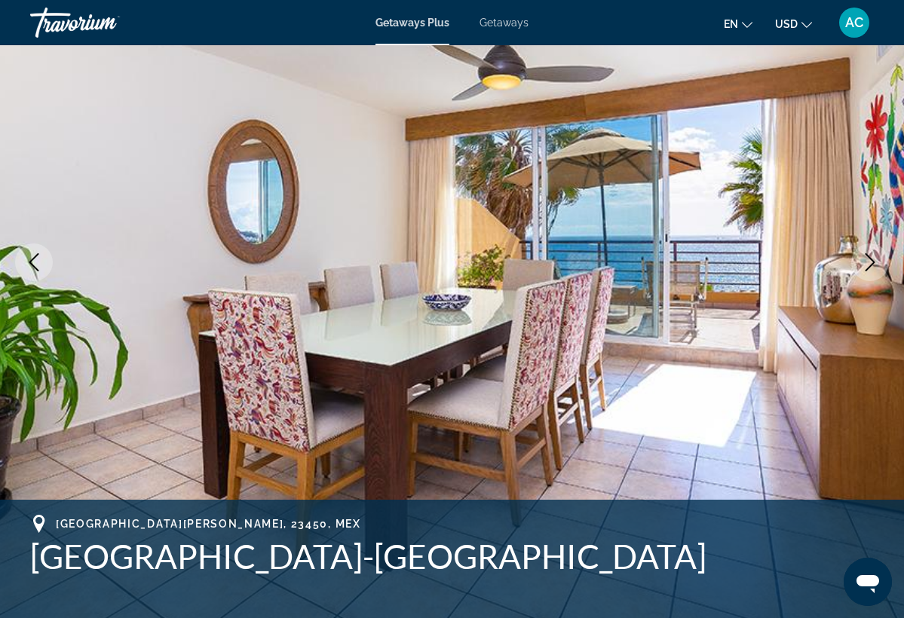
click at [873, 262] on icon "Next image" at bounding box center [870, 262] width 18 height 18
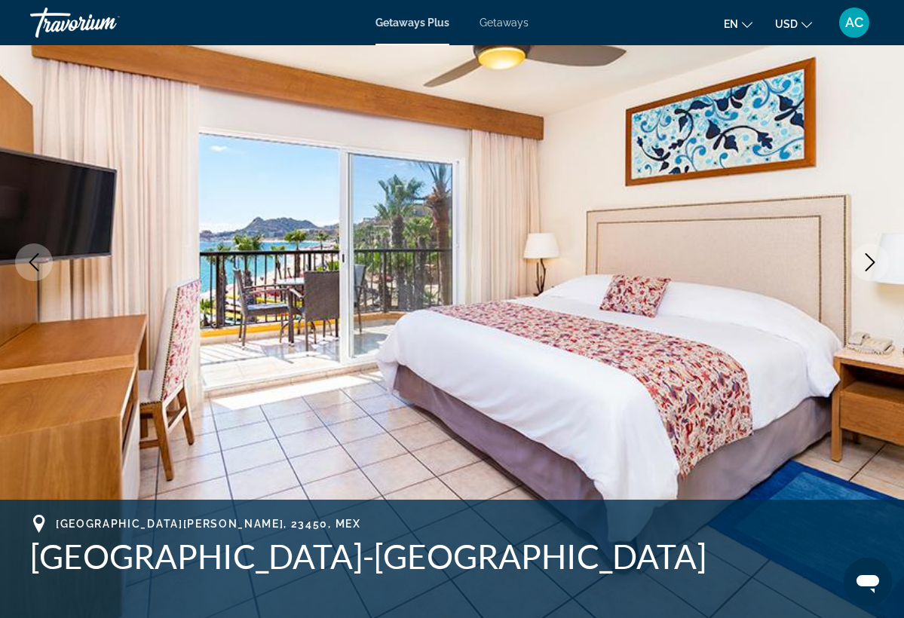
click at [872, 263] on icon "Next image" at bounding box center [870, 262] width 18 height 18
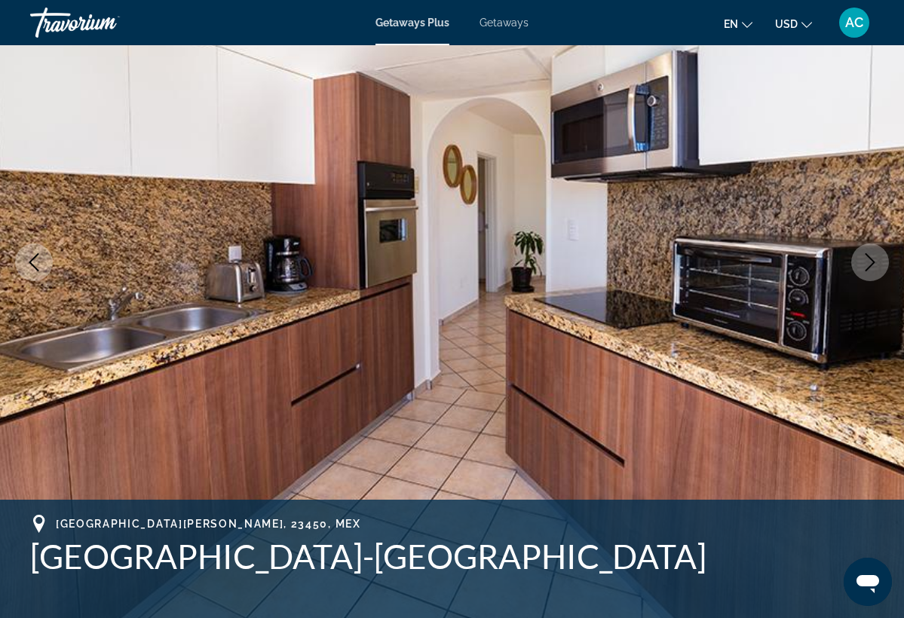
click at [873, 262] on icon "Next image" at bounding box center [870, 262] width 18 height 18
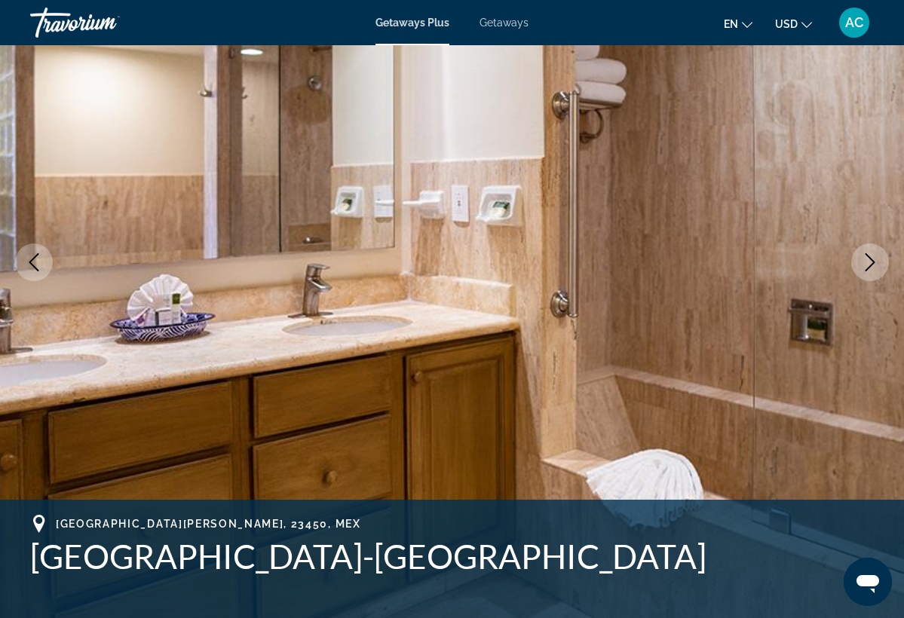
click at [873, 262] on icon "Next image" at bounding box center [871, 262] width 10 height 18
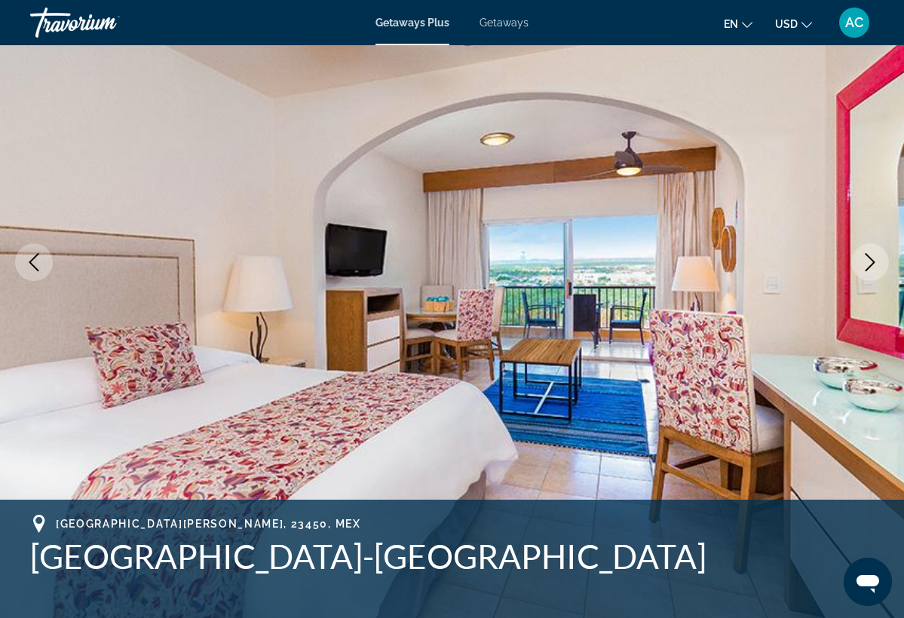
click at [873, 262] on icon "Next image" at bounding box center [871, 262] width 10 height 18
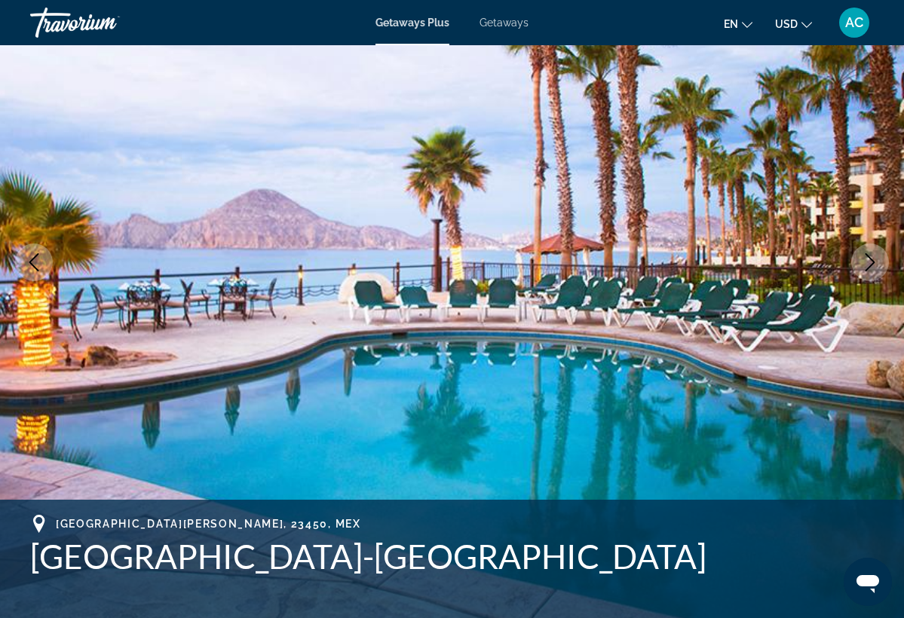
click at [874, 262] on icon "Next image" at bounding box center [871, 262] width 10 height 18
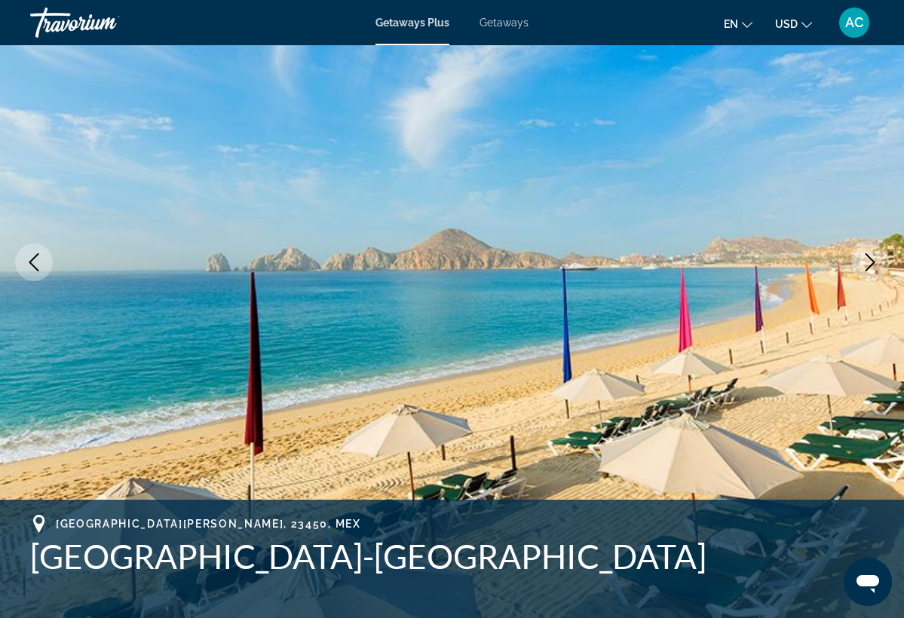
click at [874, 262] on icon "Next image" at bounding box center [871, 262] width 10 height 18
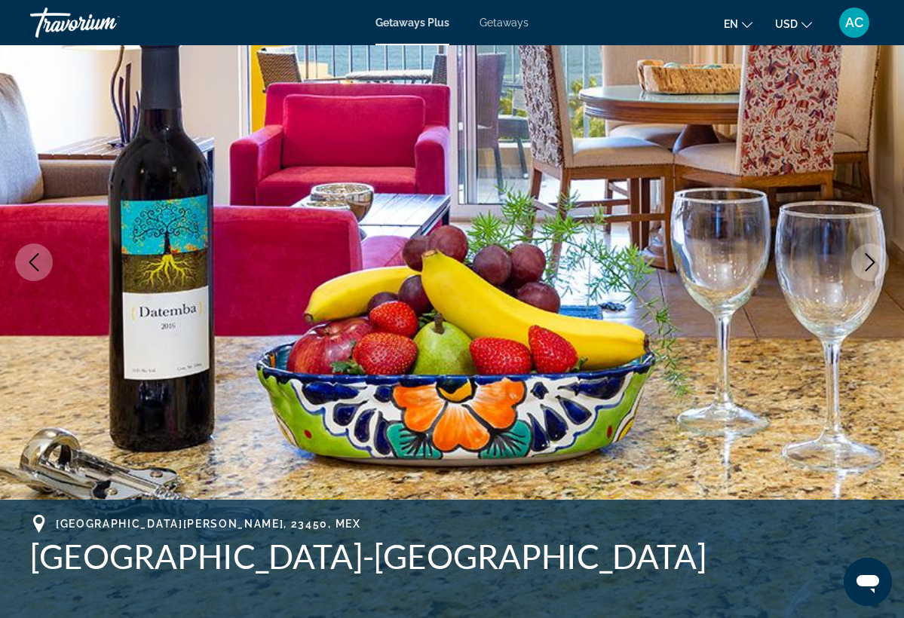
click at [874, 262] on icon "Next image" at bounding box center [871, 262] width 10 height 18
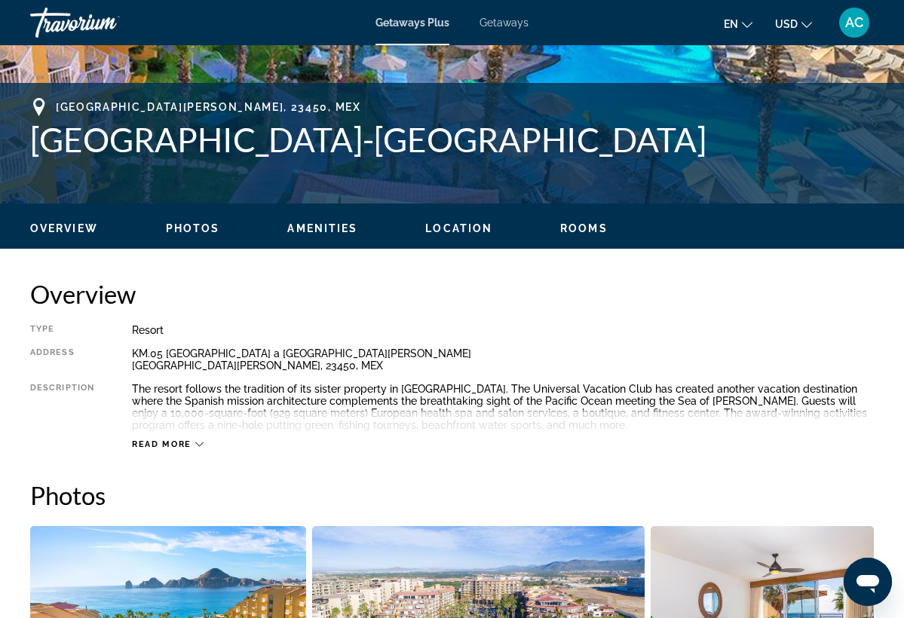
scroll to position [566, 0]
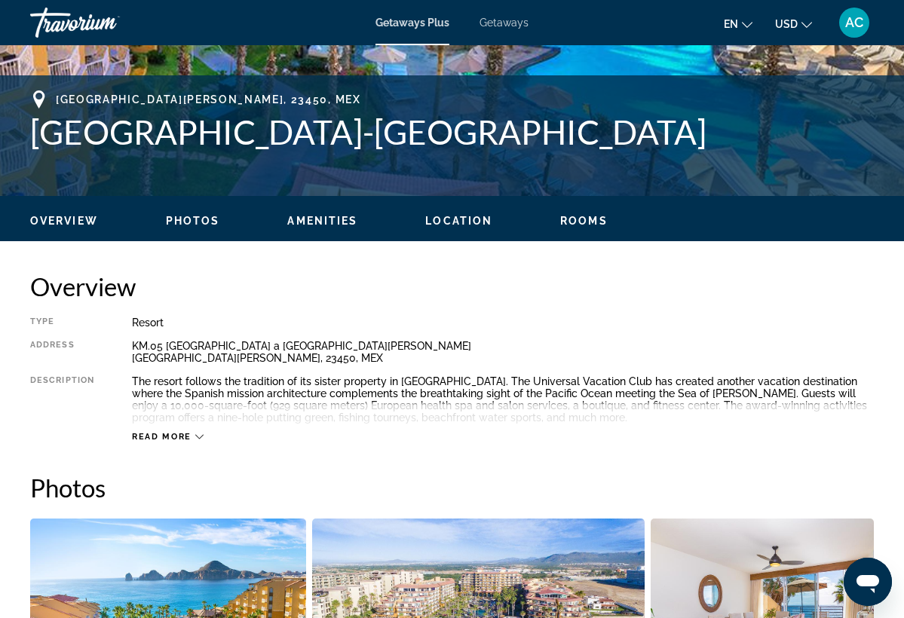
click at [182, 433] on span "Read more" at bounding box center [162, 437] width 60 height 10
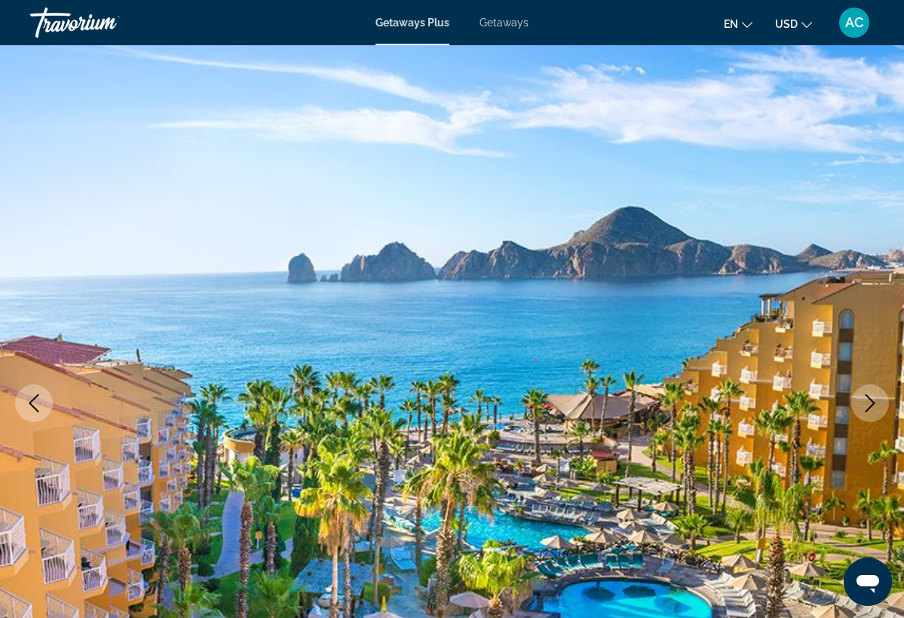
scroll to position [0, 0]
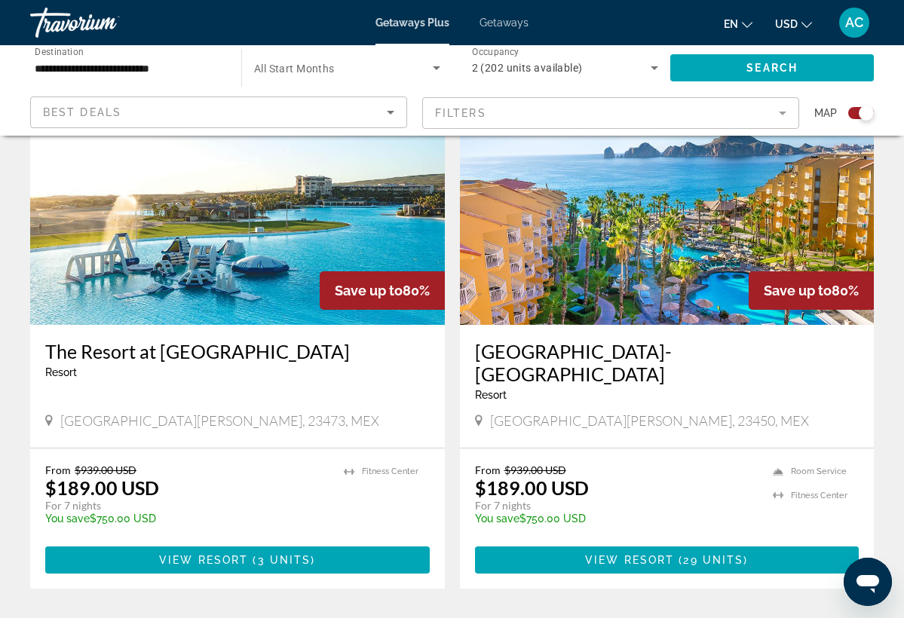
scroll to position [575, 0]
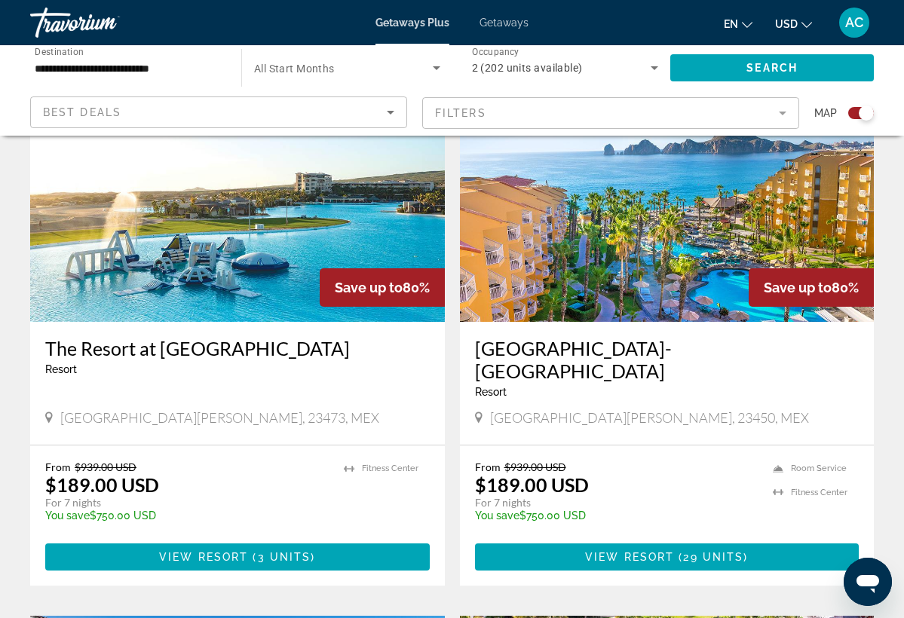
click at [386, 224] on img "Main content" at bounding box center [237, 201] width 415 height 241
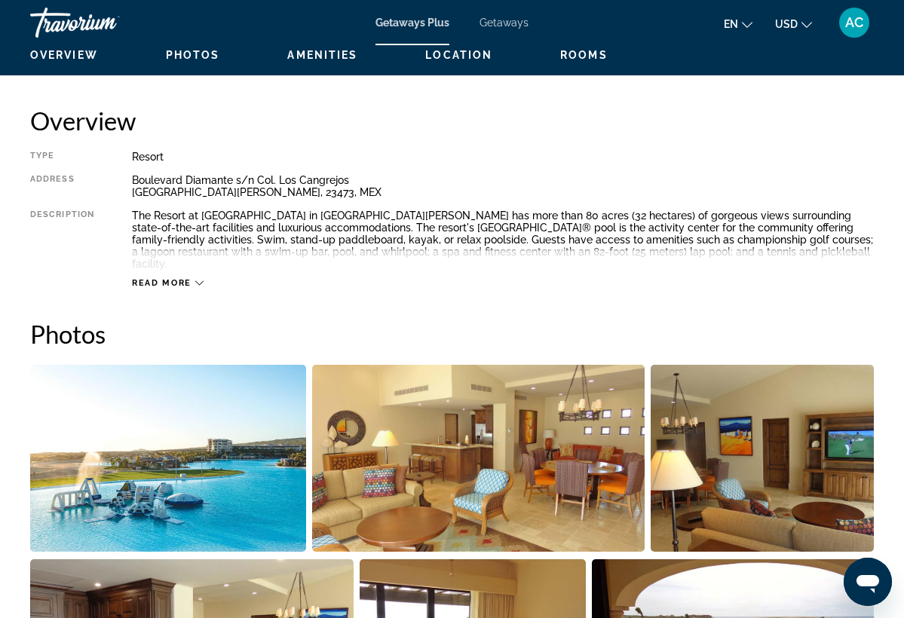
scroll to position [732, 0]
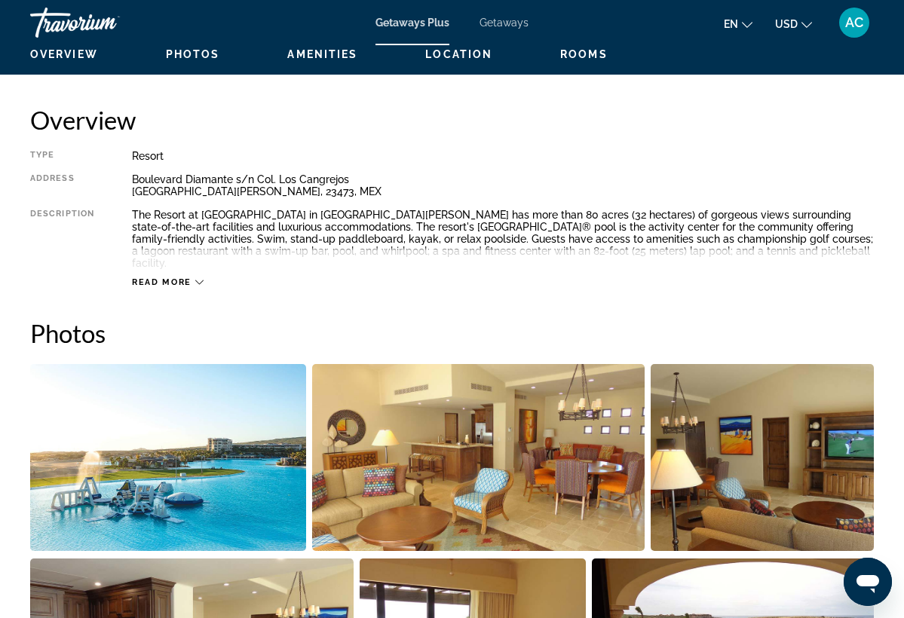
click at [243, 449] on img "Open full-screen image slider" at bounding box center [168, 457] width 276 height 187
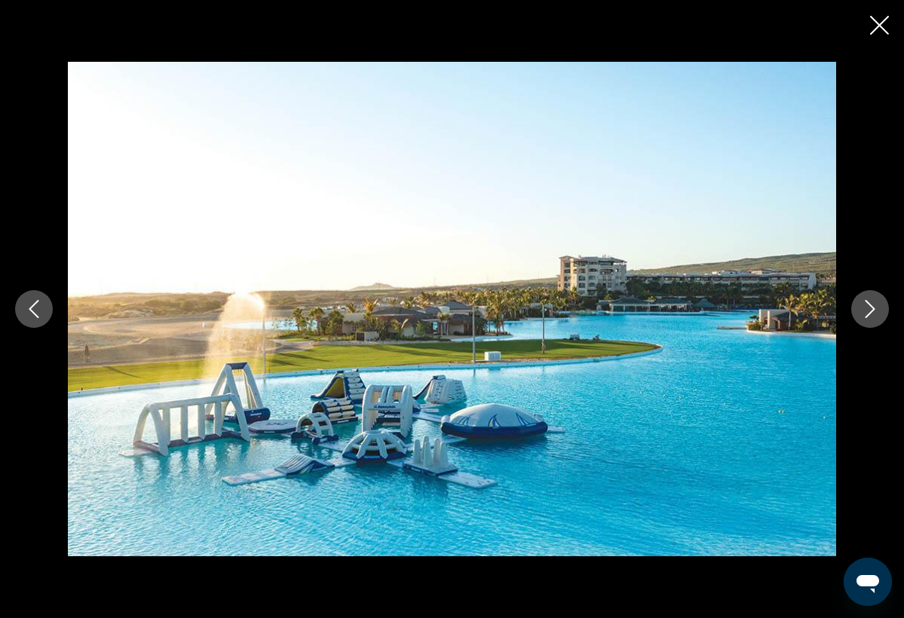
click at [870, 309] on icon "Next image" at bounding box center [870, 309] width 18 height 18
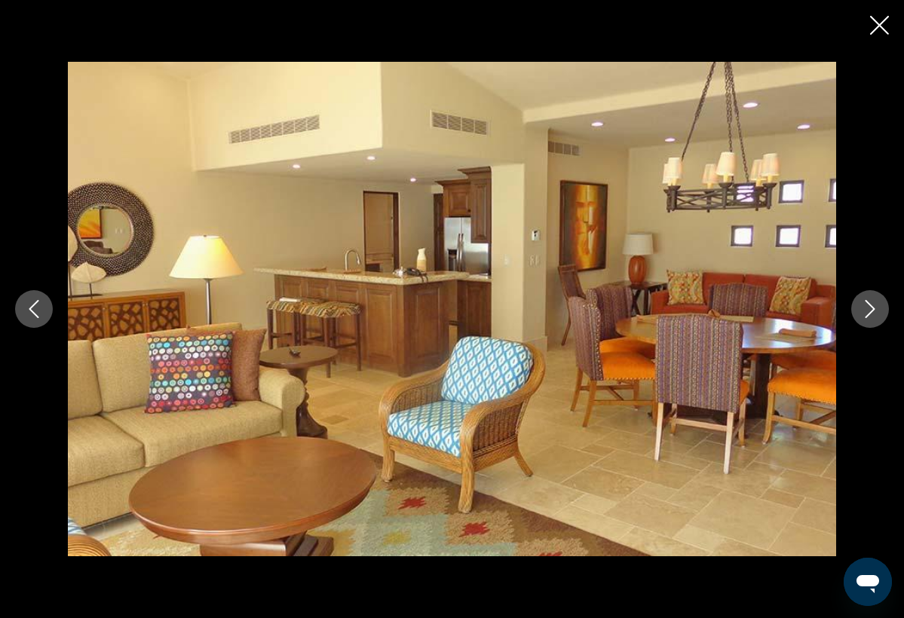
click at [870, 309] on icon "Next image" at bounding box center [870, 309] width 18 height 18
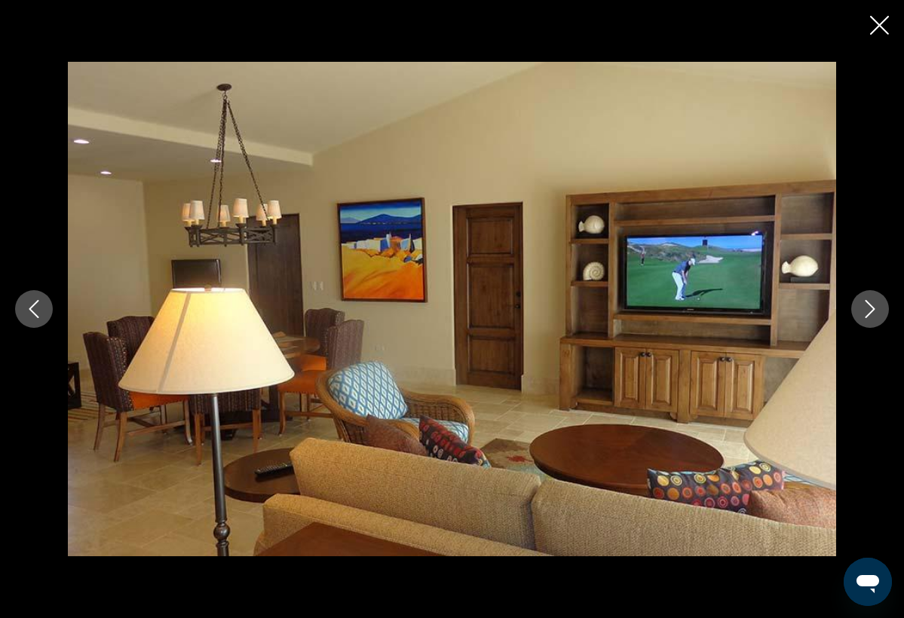
click at [870, 309] on icon "Next image" at bounding box center [870, 309] width 18 height 18
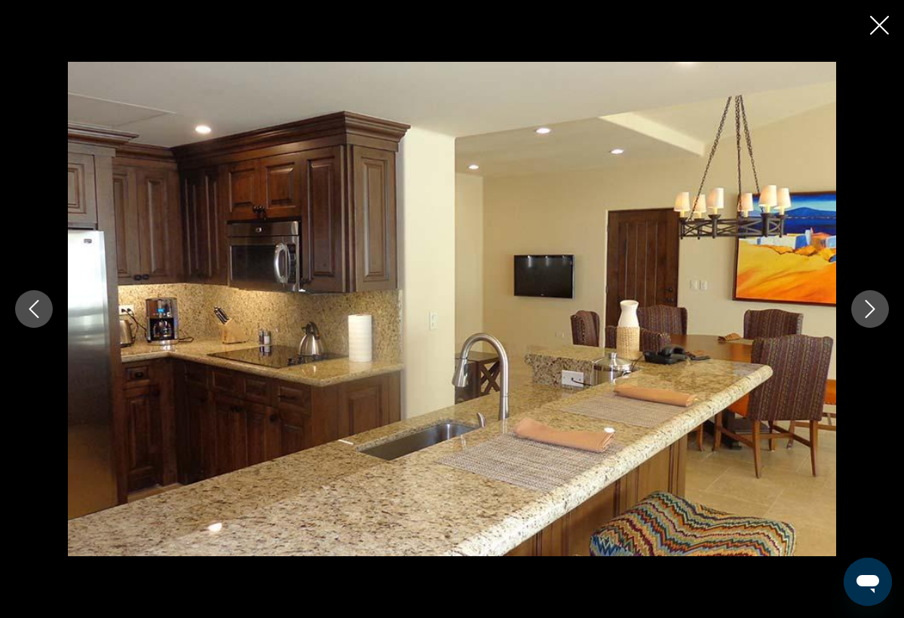
click at [845, 311] on div "prev next" at bounding box center [452, 309] width 904 height 495
click at [864, 311] on icon "Next image" at bounding box center [870, 309] width 18 height 18
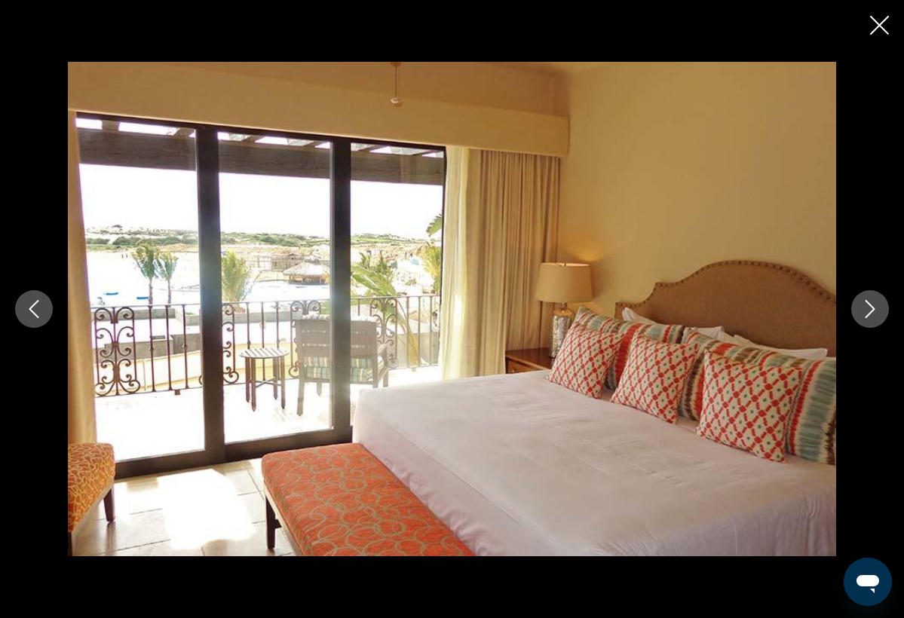
click at [864, 311] on icon "Next image" at bounding box center [870, 309] width 18 height 18
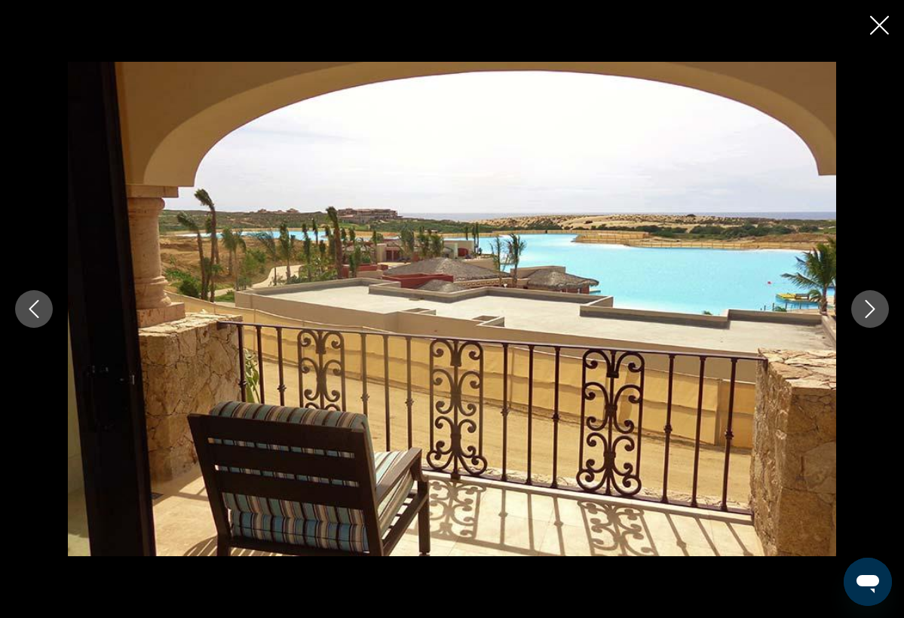
click at [864, 311] on icon "Next image" at bounding box center [870, 309] width 18 height 18
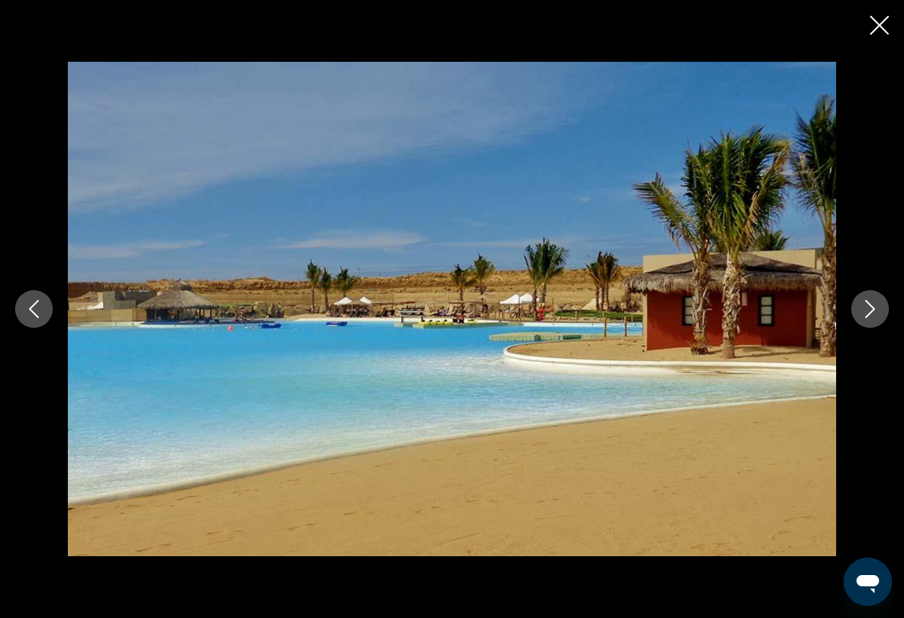
click at [864, 311] on icon "Next image" at bounding box center [870, 309] width 18 height 18
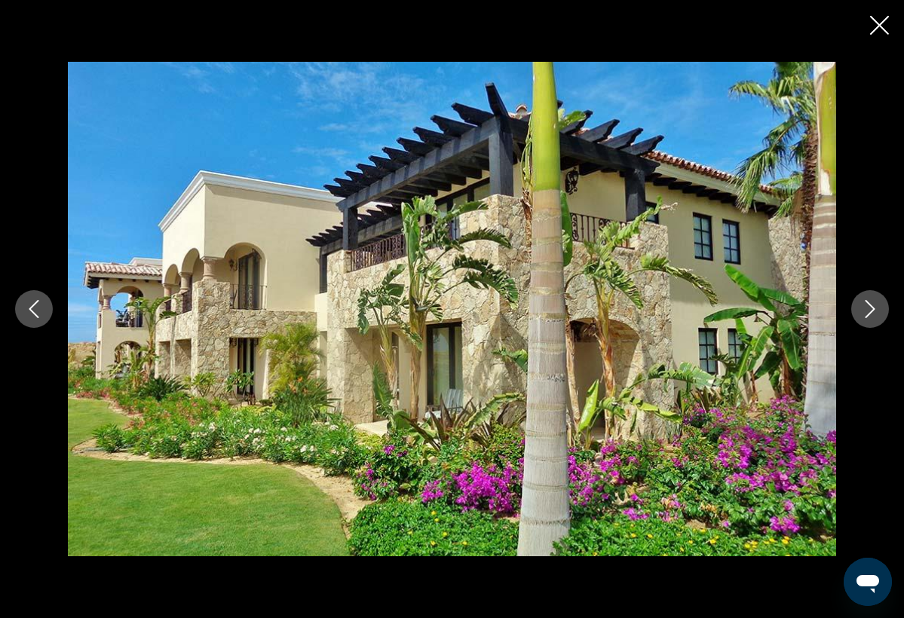
click at [864, 311] on icon "Next image" at bounding box center [870, 309] width 18 height 18
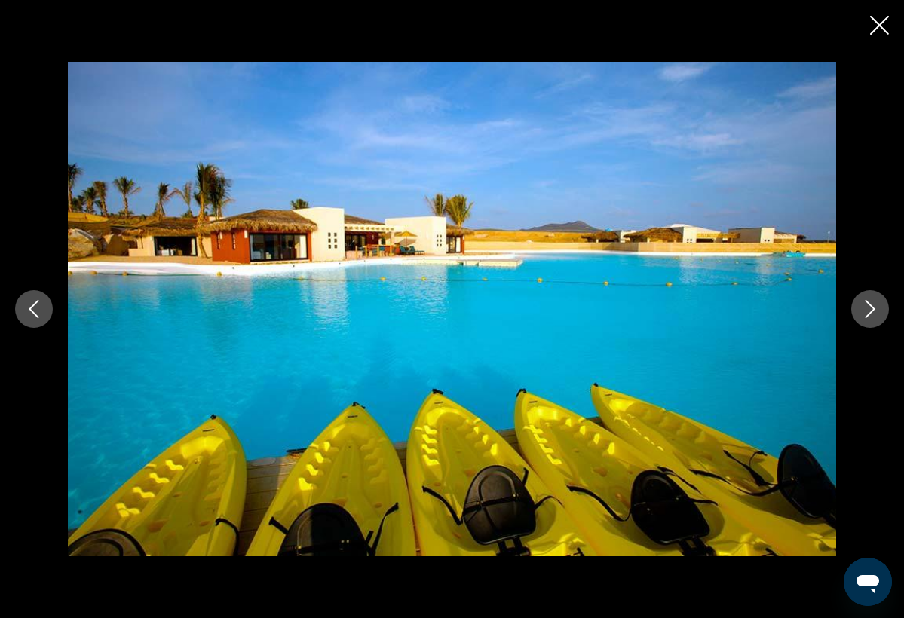
click at [864, 311] on icon "Next image" at bounding box center [870, 309] width 18 height 18
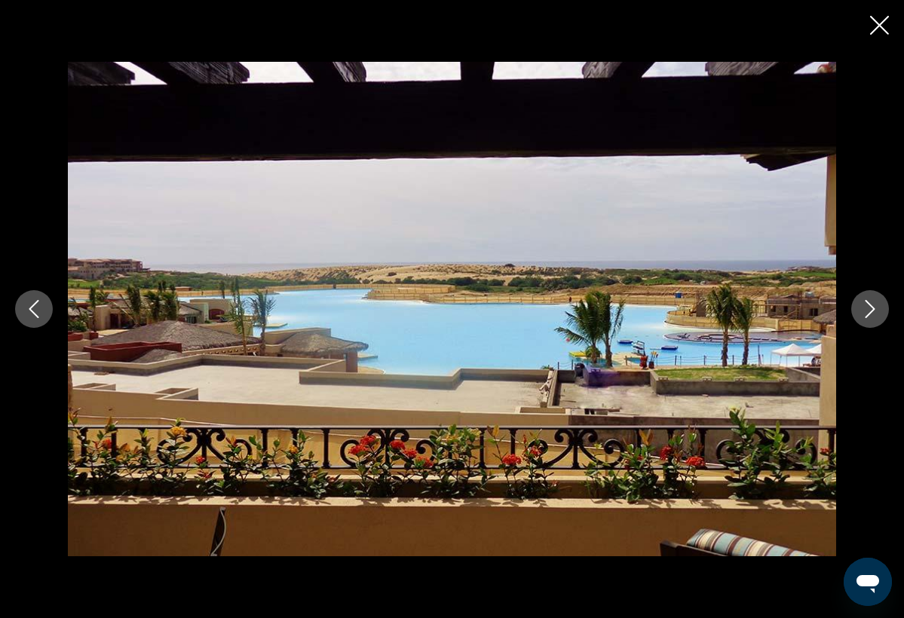
click at [864, 311] on icon "Next image" at bounding box center [870, 309] width 18 height 18
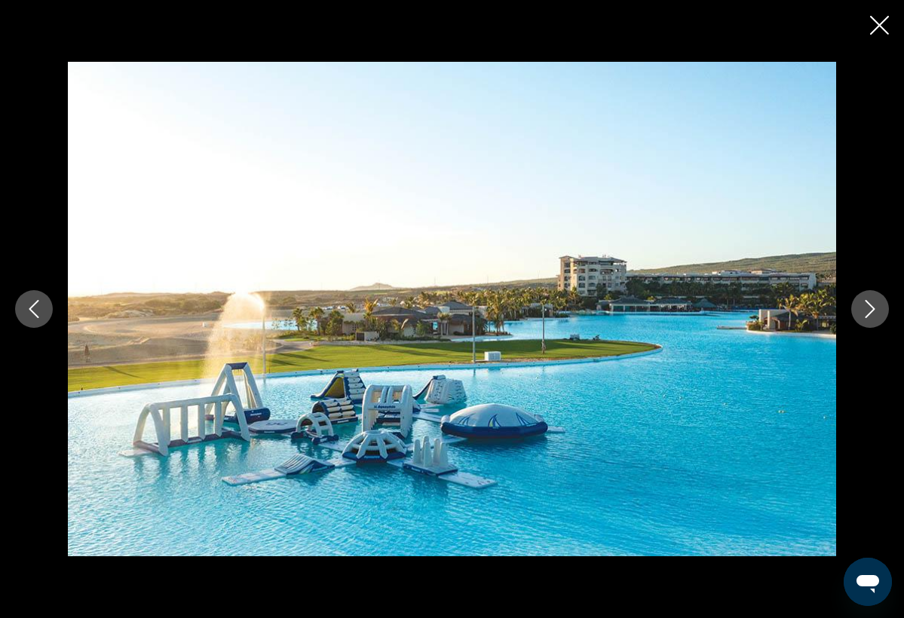
click at [864, 311] on icon "Next image" at bounding box center [870, 309] width 18 height 18
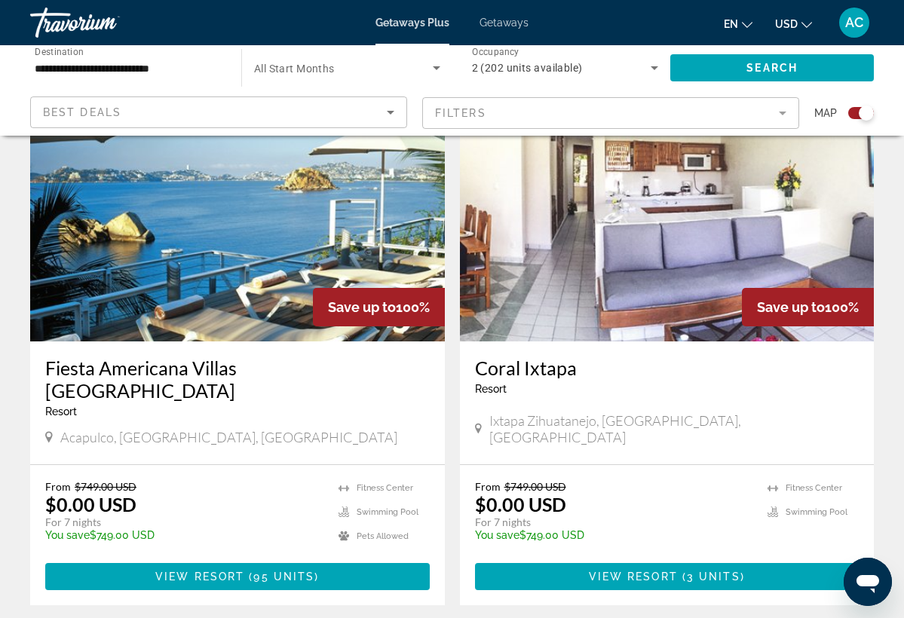
scroll to position [3228, 0]
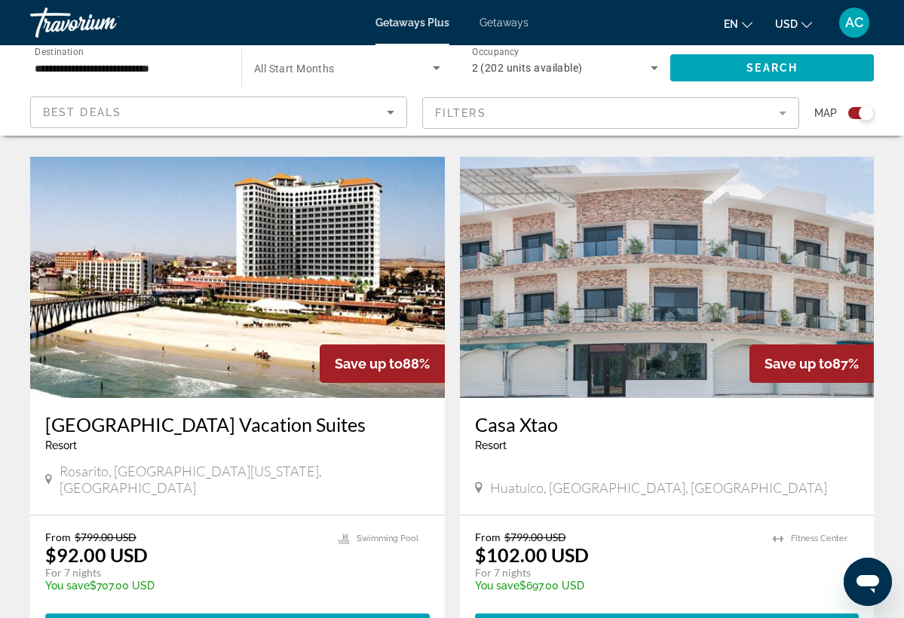
scroll to position [3199, 0]
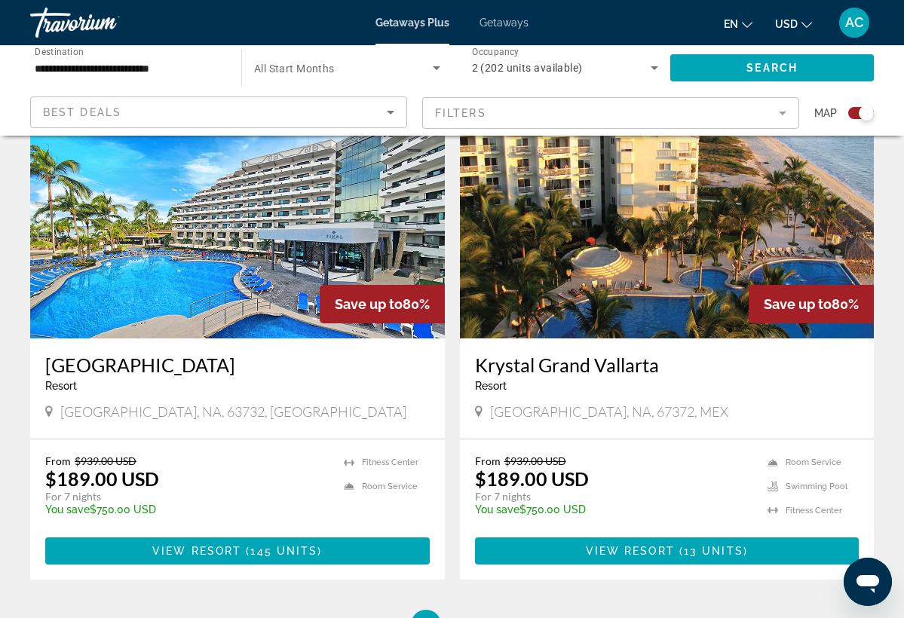
scroll to position [3204, 0]
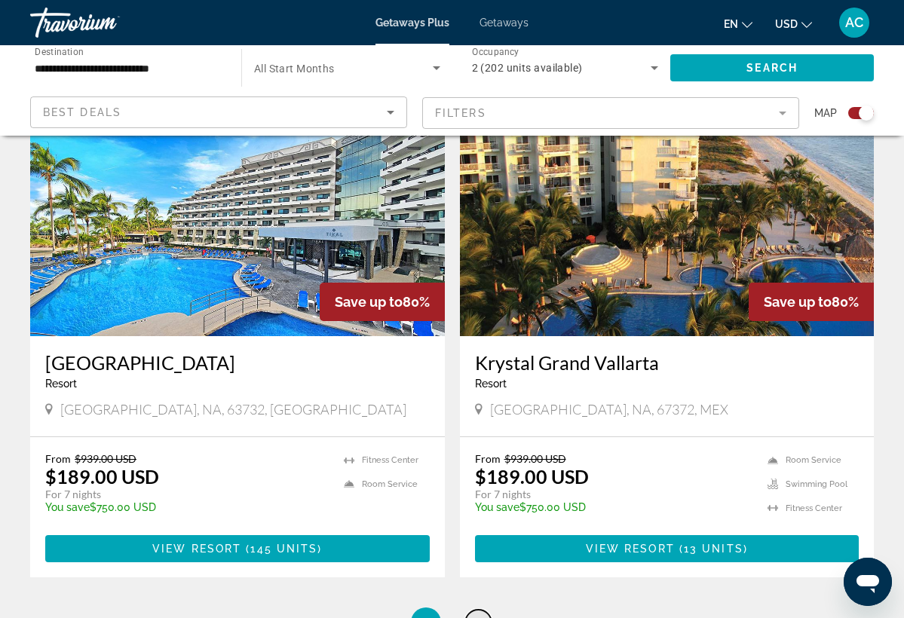
click at [477, 615] on span "4" at bounding box center [479, 623] width 8 height 17
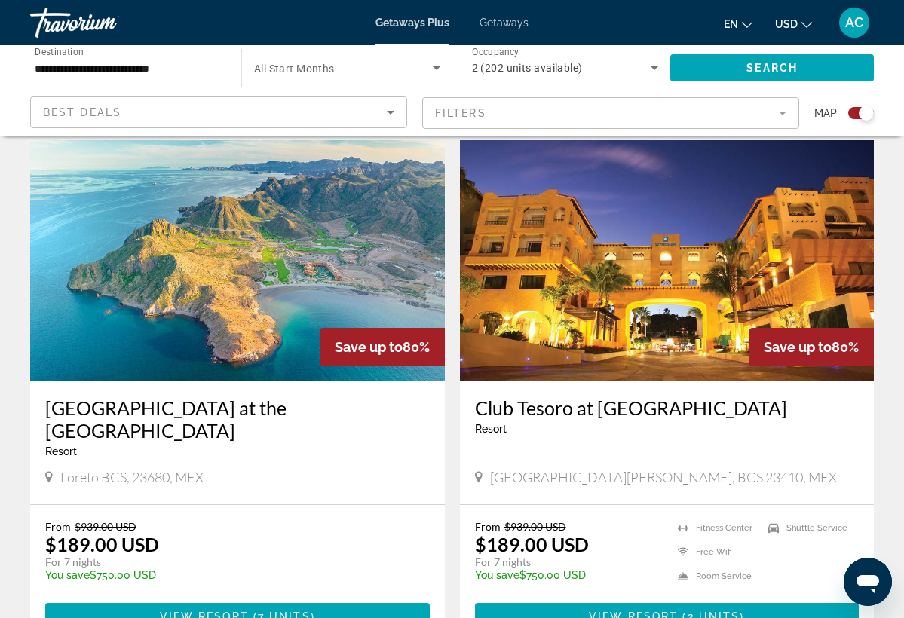
scroll to position [1575, 0]
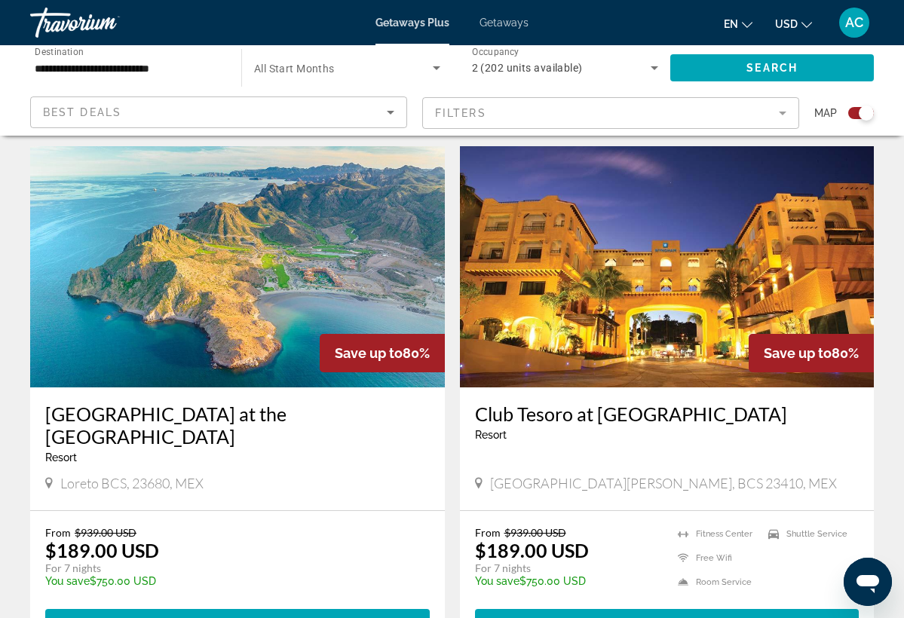
click at [676, 215] on img "Main content" at bounding box center [667, 266] width 415 height 241
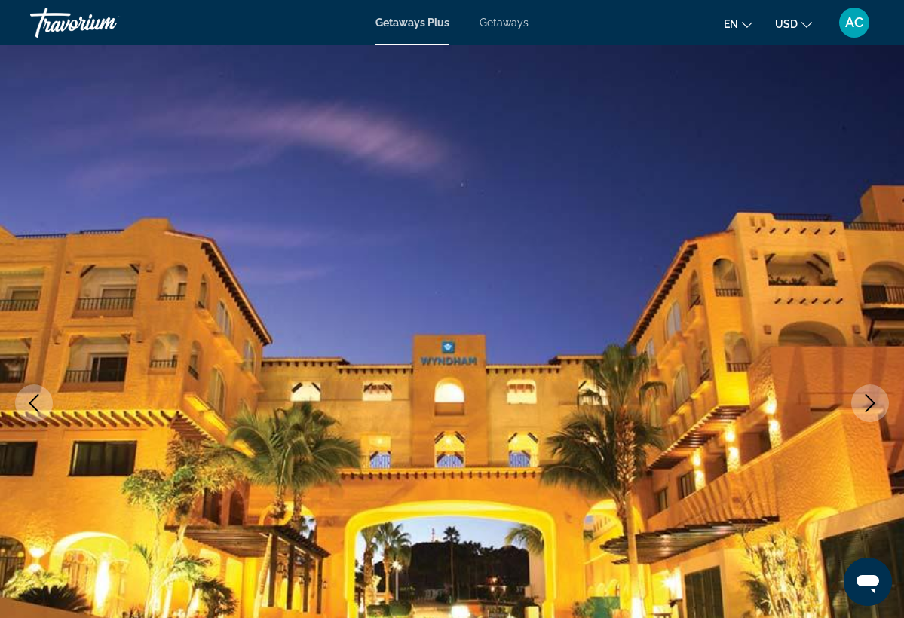
click at [873, 404] on icon "Next image" at bounding box center [871, 403] width 10 height 18
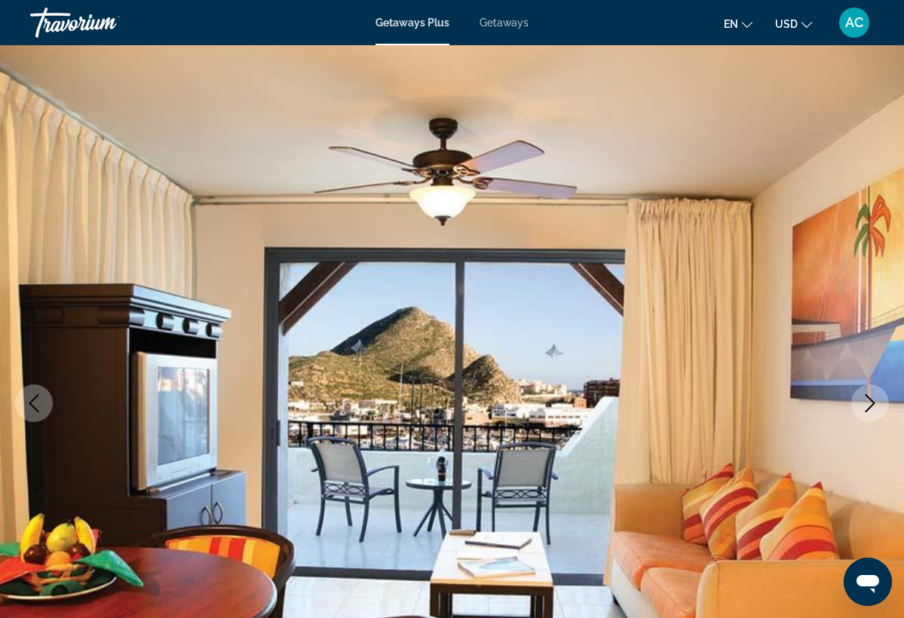
click at [873, 404] on icon "Next image" at bounding box center [871, 403] width 10 height 18
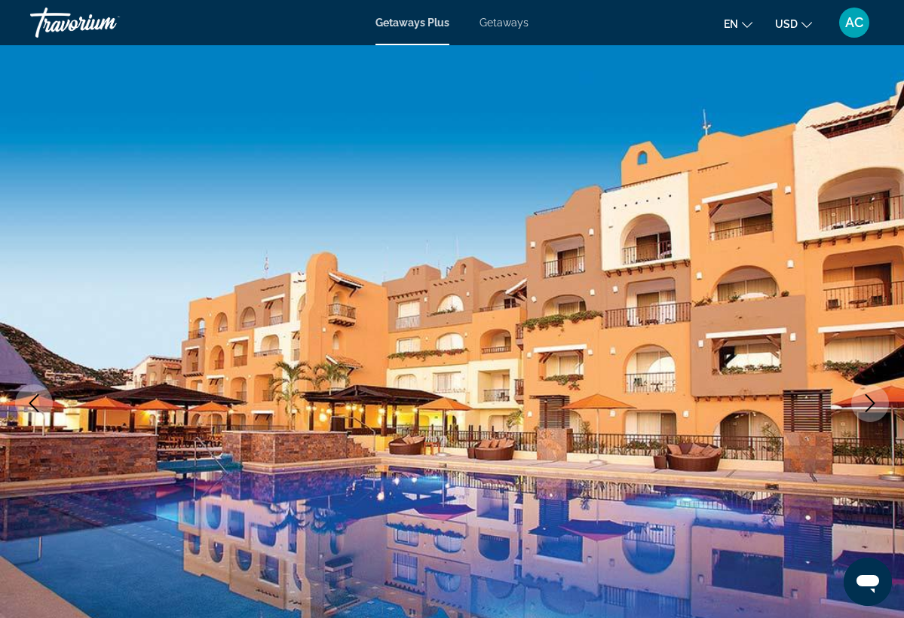
click at [873, 404] on icon "Next image" at bounding box center [871, 403] width 10 height 18
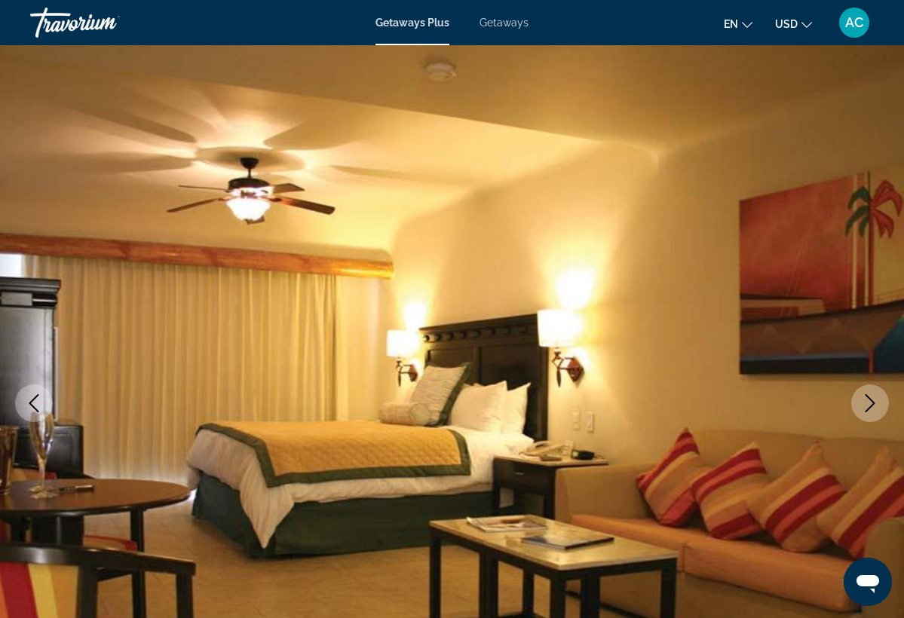
click at [873, 404] on icon "Next image" at bounding box center [871, 403] width 10 height 18
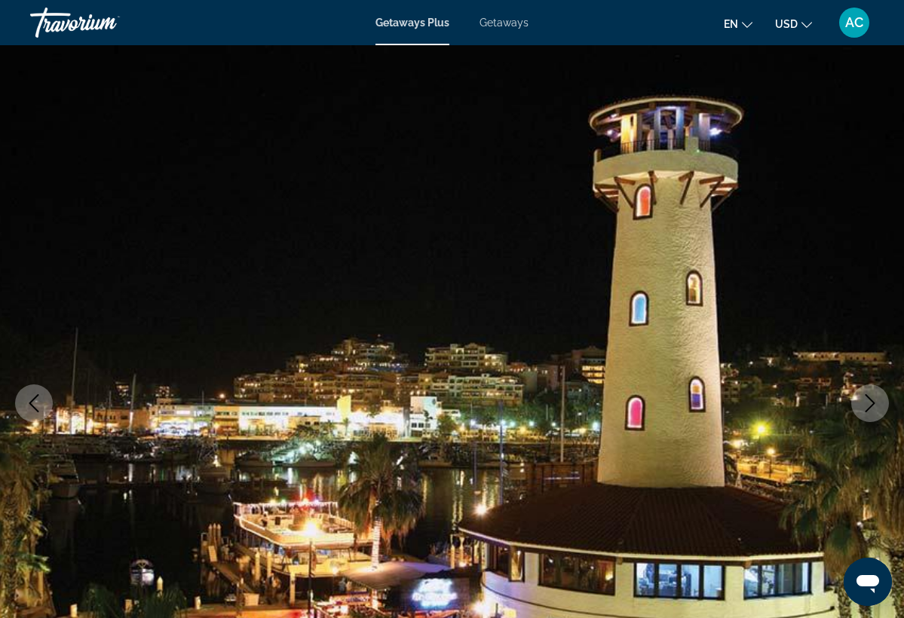
click at [873, 404] on icon "Next image" at bounding box center [871, 403] width 10 height 18
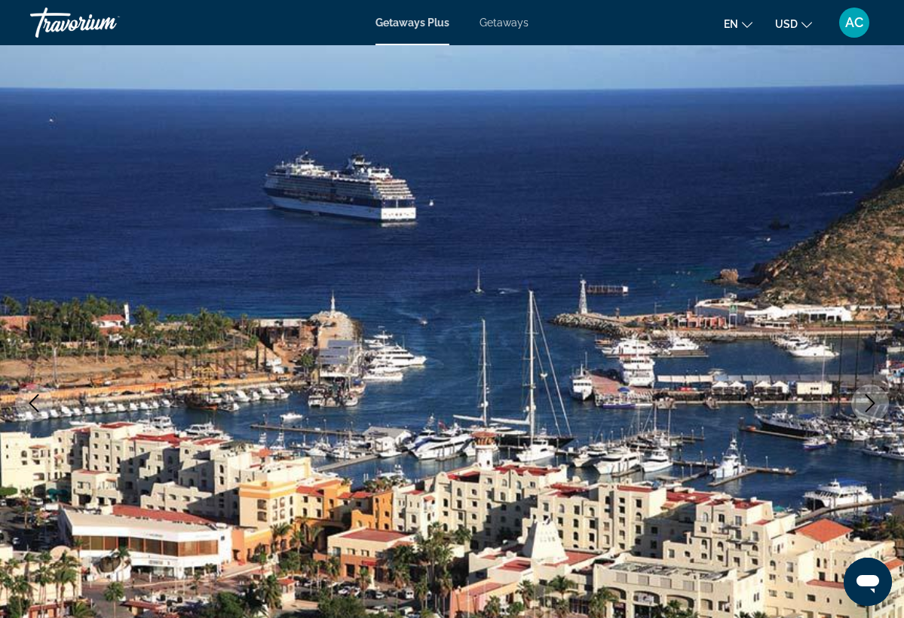
click at [873, 404] on icon "Next image" at bounding box center [871, 403] width 10 height 18
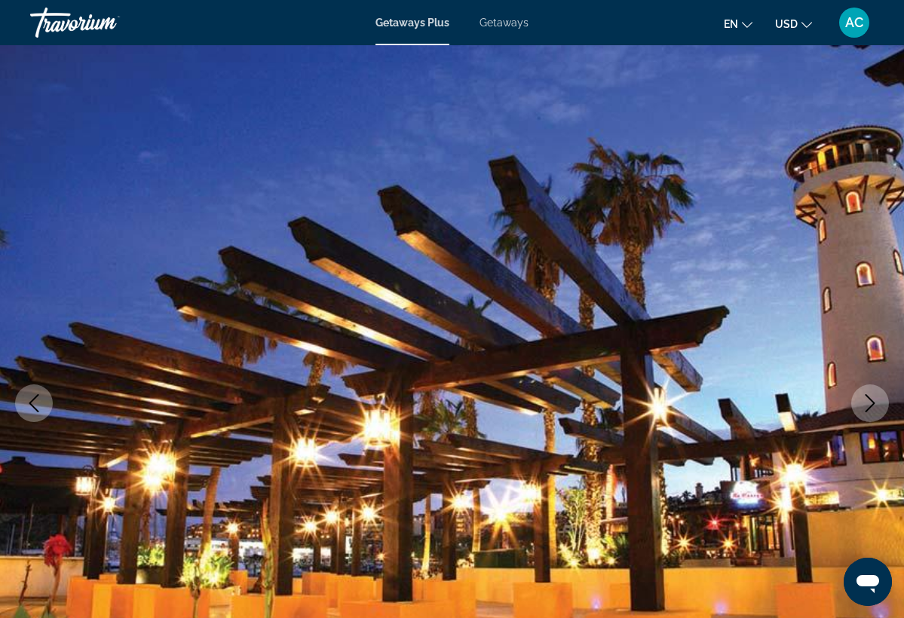
click at [873, 404] on icon "Next image" at bounding box center [871, 403] width 10 height 18
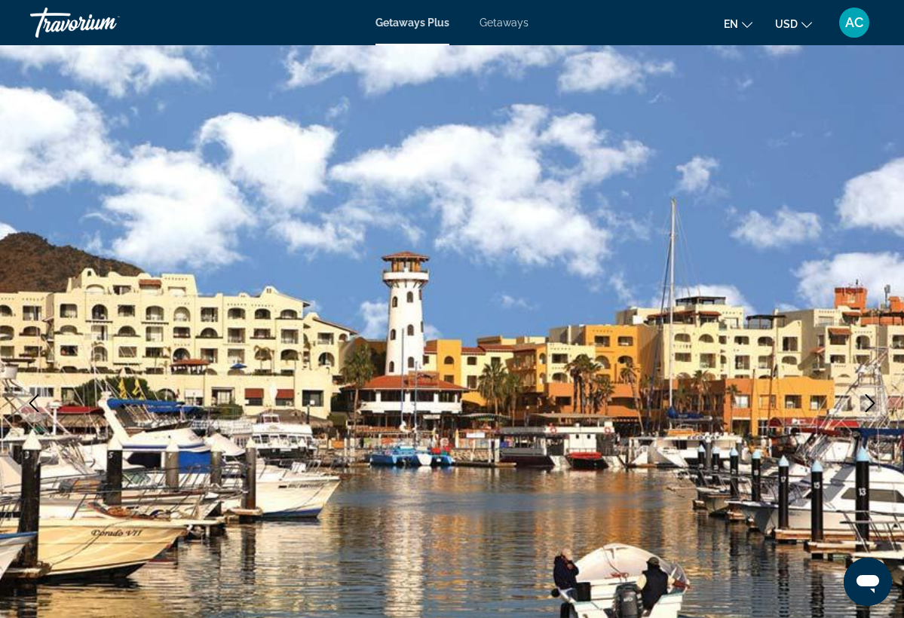
click at [873, 404] on icon "Next image" at bounding box center [871, 403] width 10 height 18
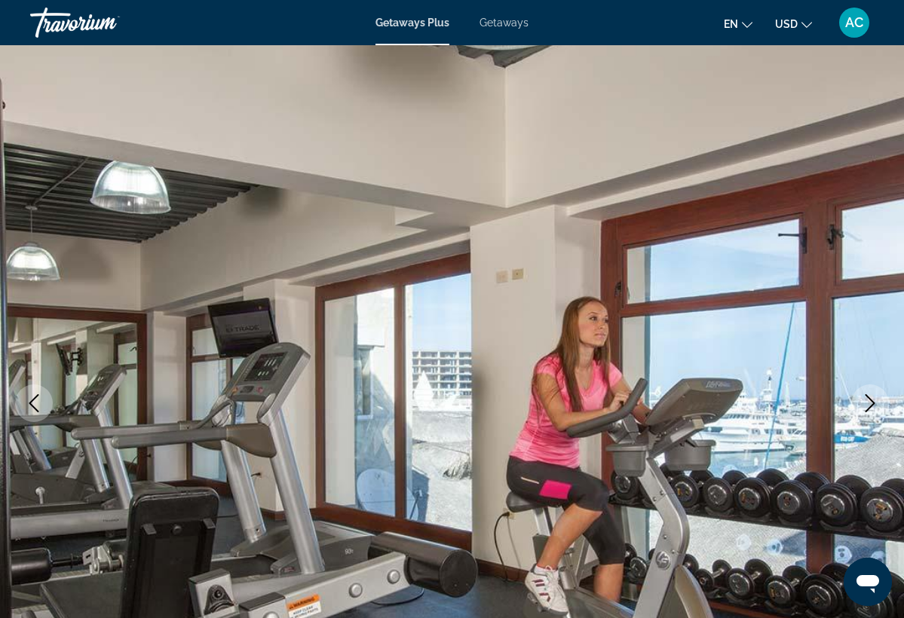
click at [873, 404] on icon "Next image" at bounding box center [871, 403] width 10 height 18
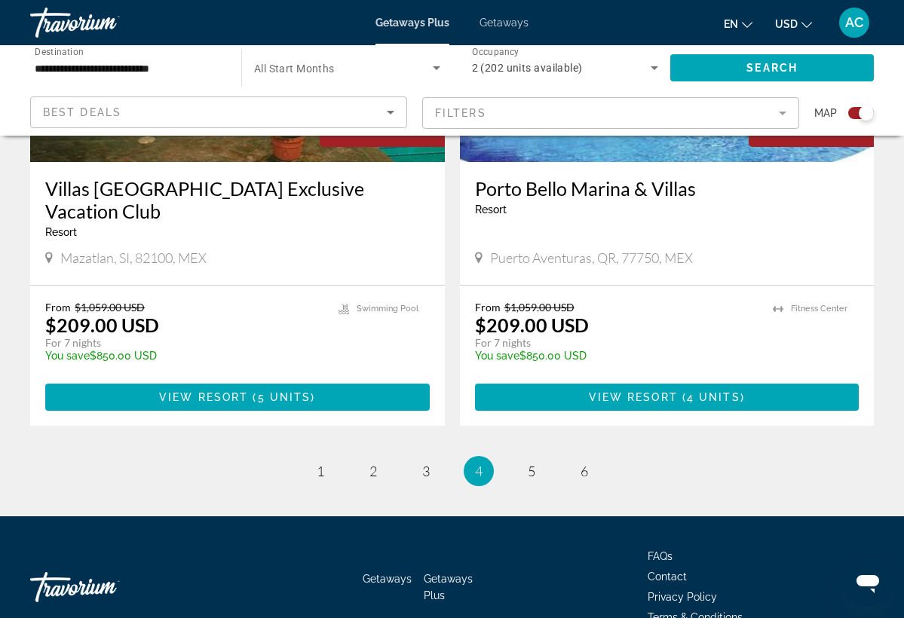
scroll to position [3361, 0]
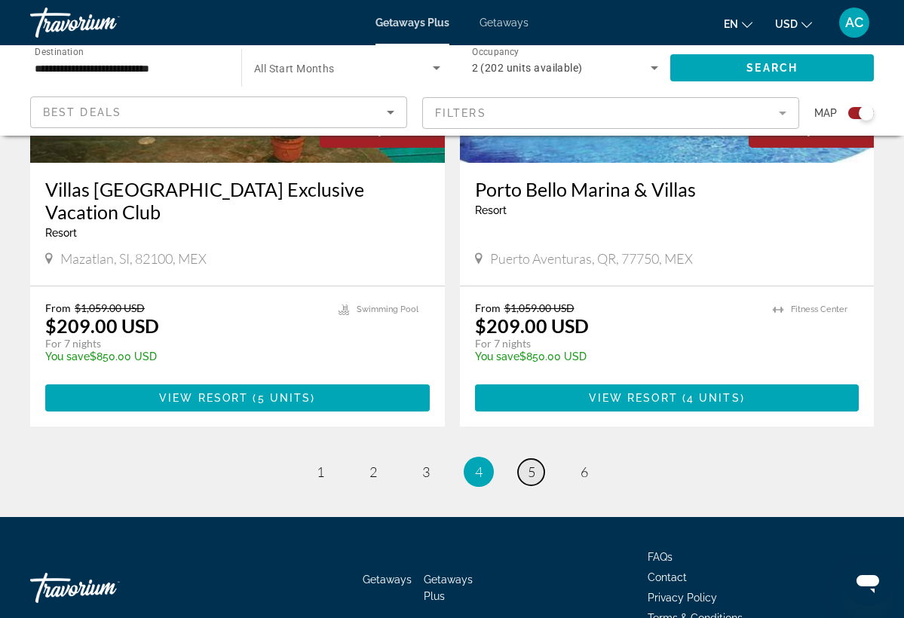
click at [532, 464] on span "5" at bounding box center [532, 472] width 8 height 17
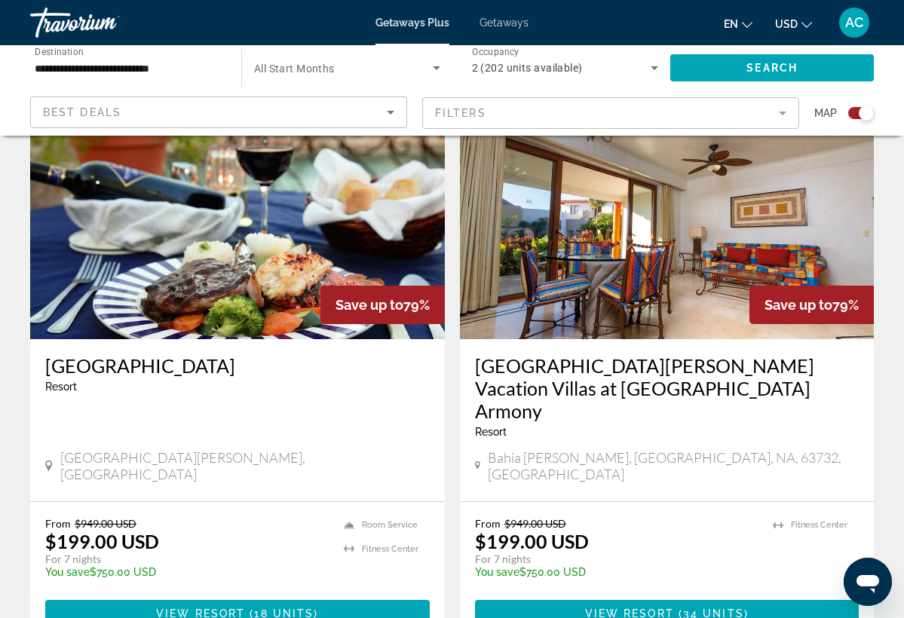
scroll to position [1609, 0]
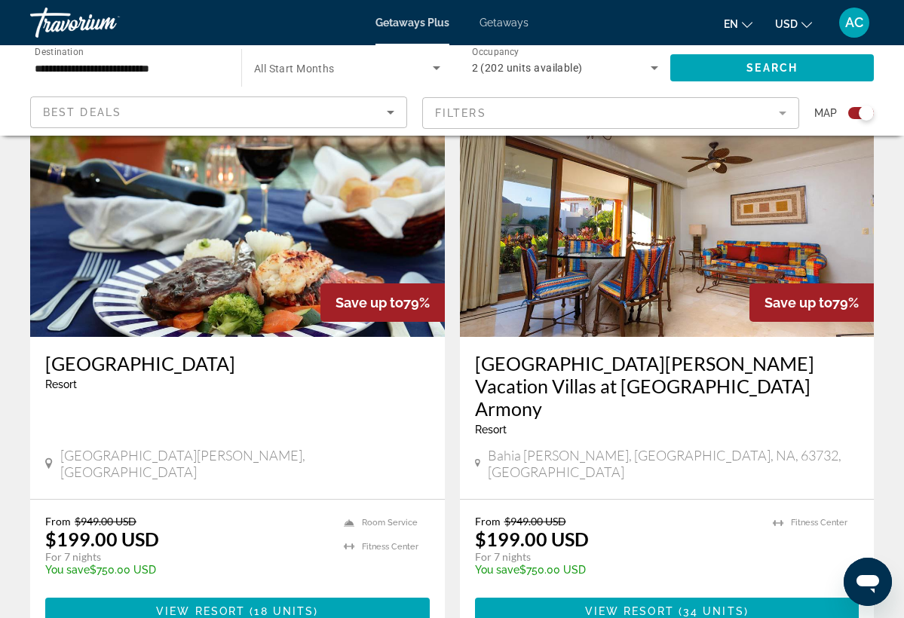
click at [299, 235] on img "Main content" at bounding box center [237, 216] width 415 height 241
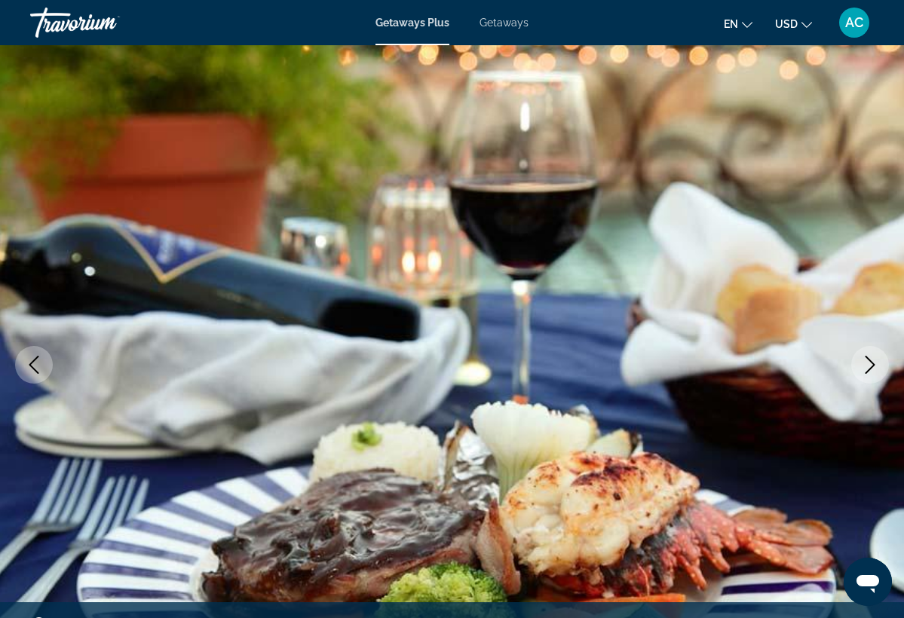
scroll to position [45, 0]
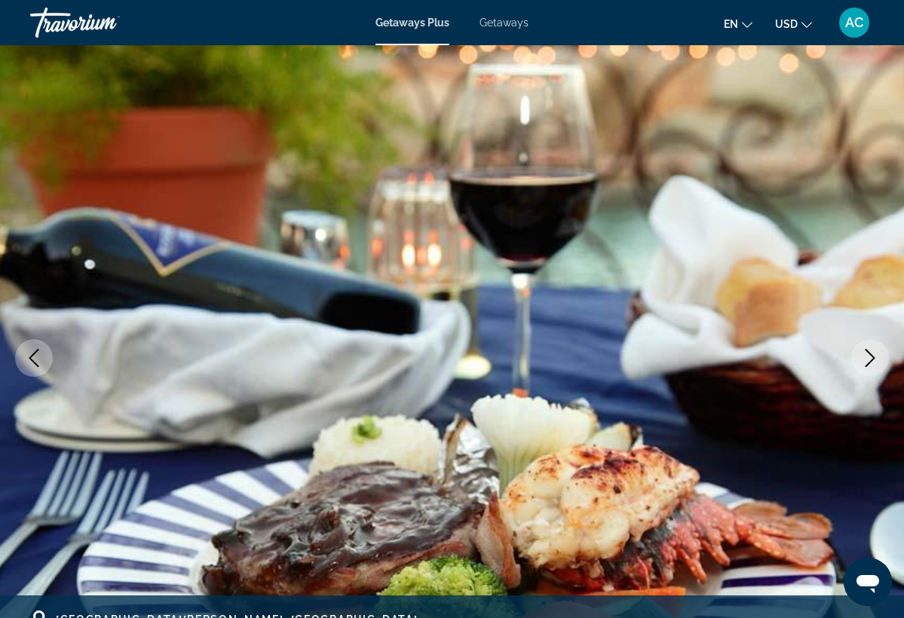
click at [870, 357] on icon "Next image" at bounding box center [870, 358] width 18 height 18
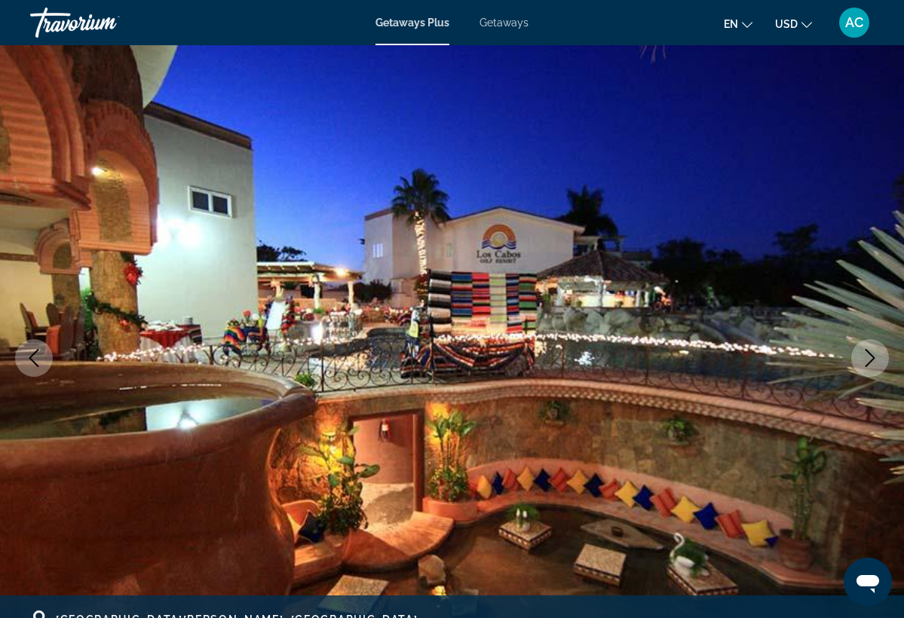
click at [870, 357] on icon "Next image" at bounding box center [870, 358] width 18 height 18
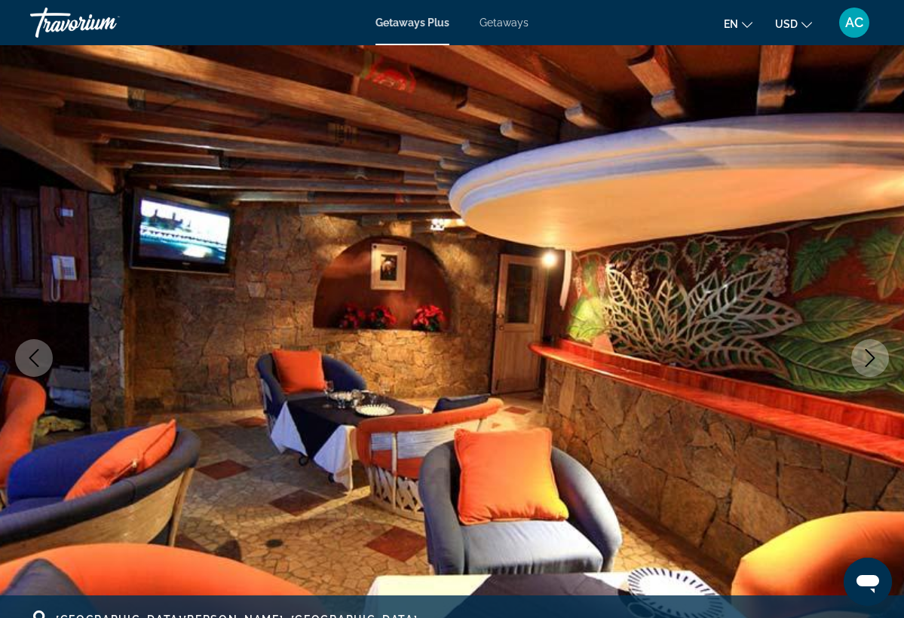
click at [870, 357] on icon "Next image" at bounding box center [870, 358] width 18 height 18
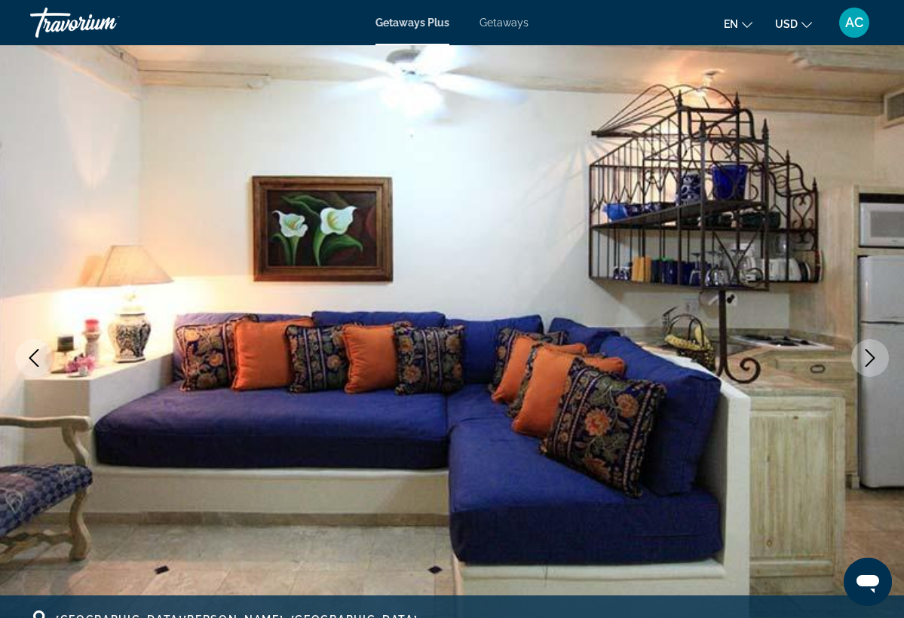
click at [870, 357] on icon "Next image" at bounding box center [870, 358] width 18 height 18
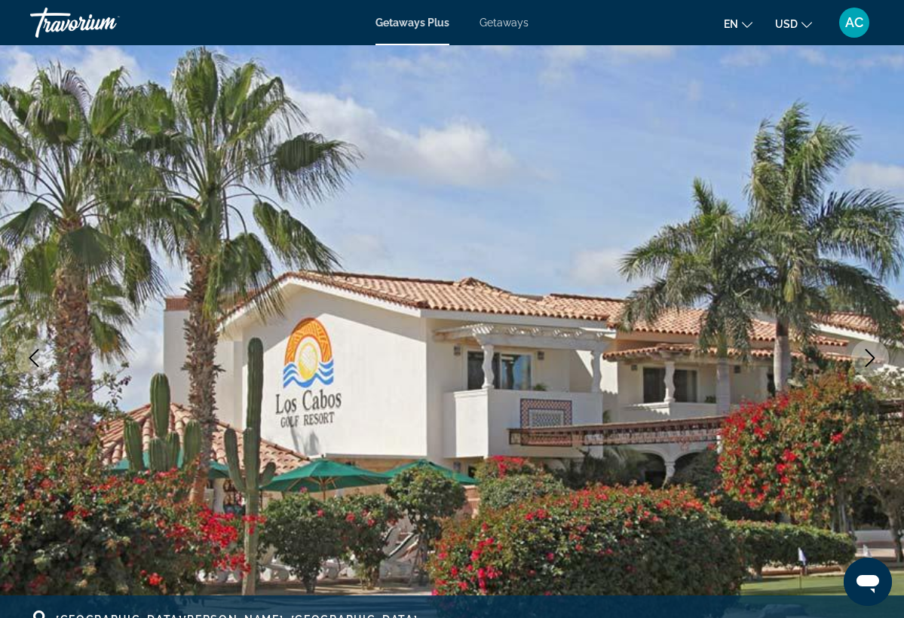
click at [870, 357] on icon "Next image" at bounding box center [870, 358] width 18 height 18
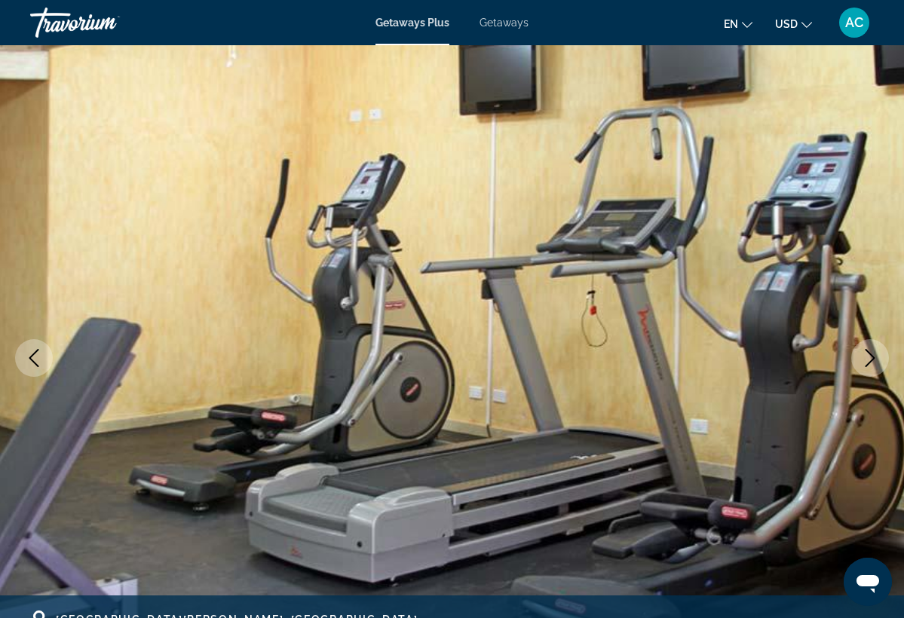
click at [870, 357] on icon "Next image" at bounding box center [870, 358] width 18 height 18
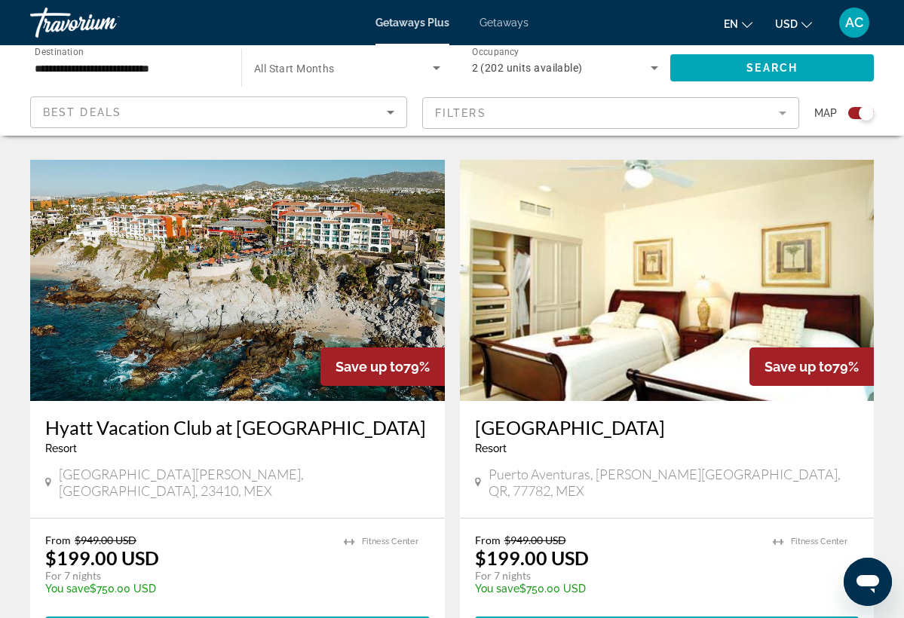
scroll to position [2656, 0]
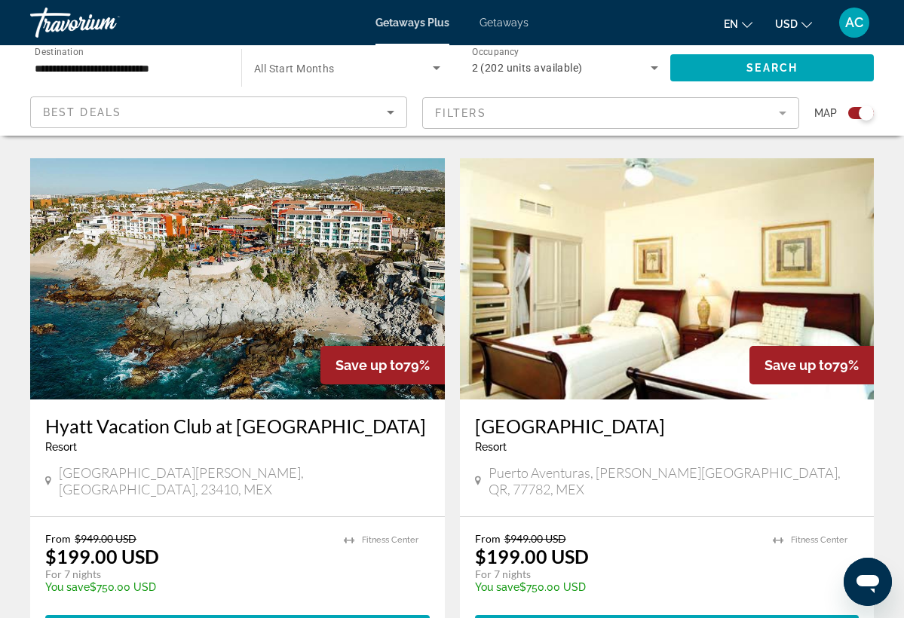
click at [291, 232] on img "Main content" at bounding box center [237, 278] width 415 height 241
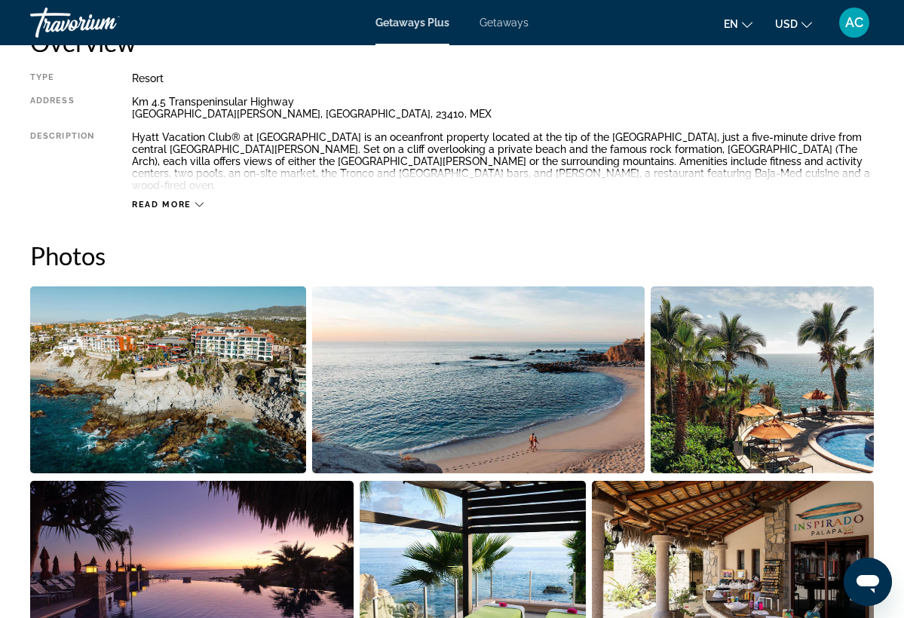
scroll to position [814, 0]
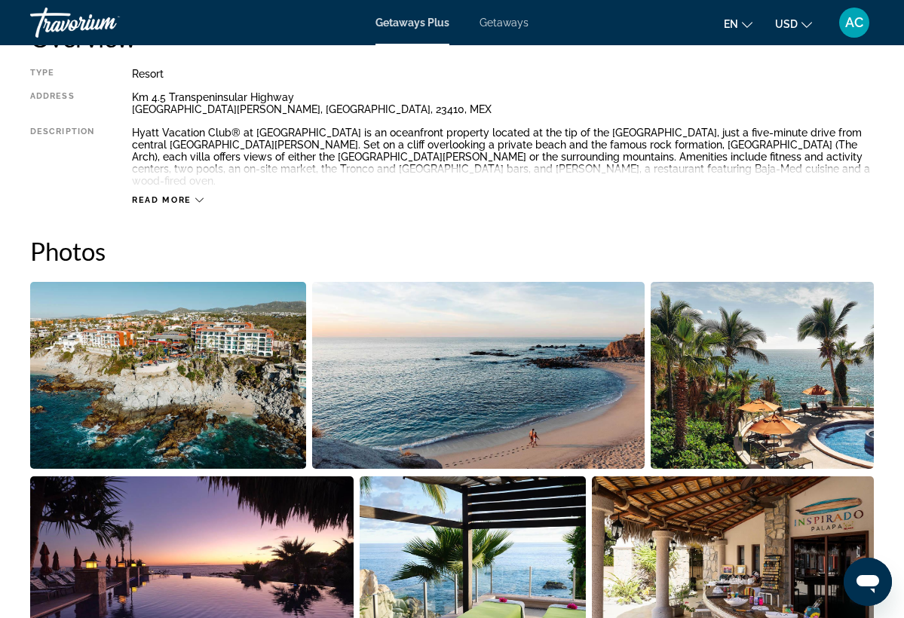
click at [219, 376] on img "Open full-screen image slider" at bounding box center [168, 375] width 276 height 187
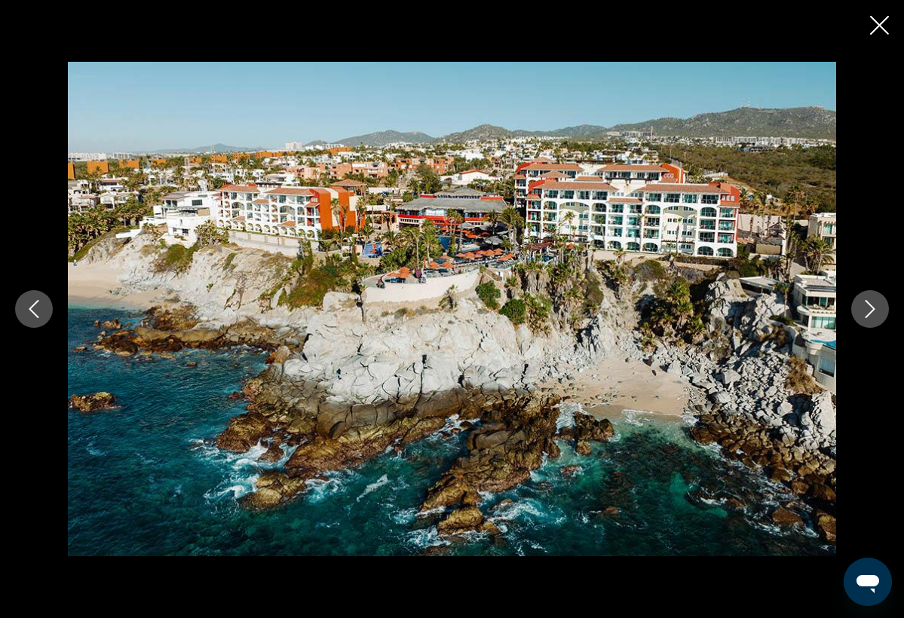
click at [869, 304] on icon "Next image" at bounding box center [871, 309] width 10 height 18
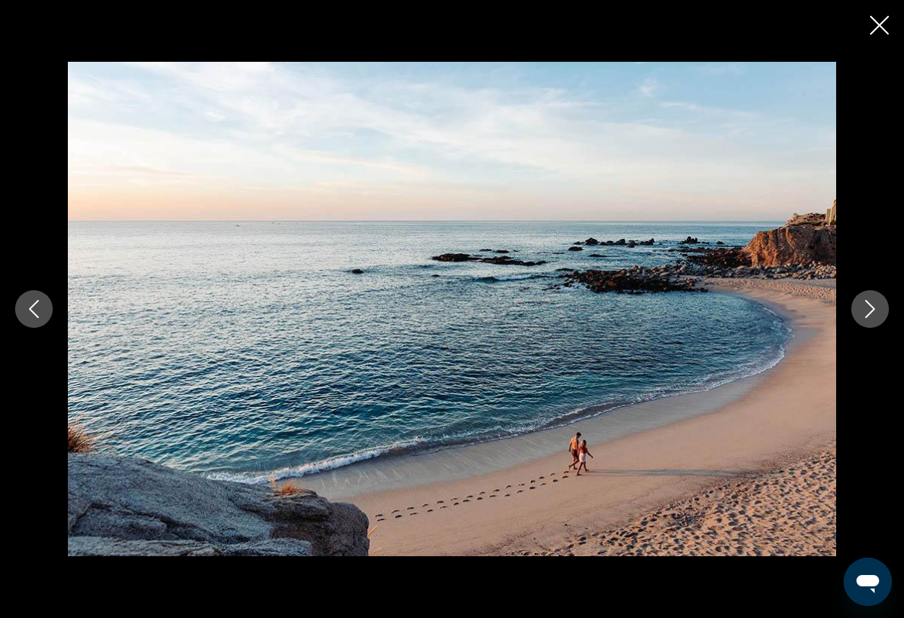
click at [903, 309] on div "prev next" at bounding box center [452, 309] width 904 height 495
click at [874, 307] on icon "Next image" at bounding box center [870, 309] width 18 height 18
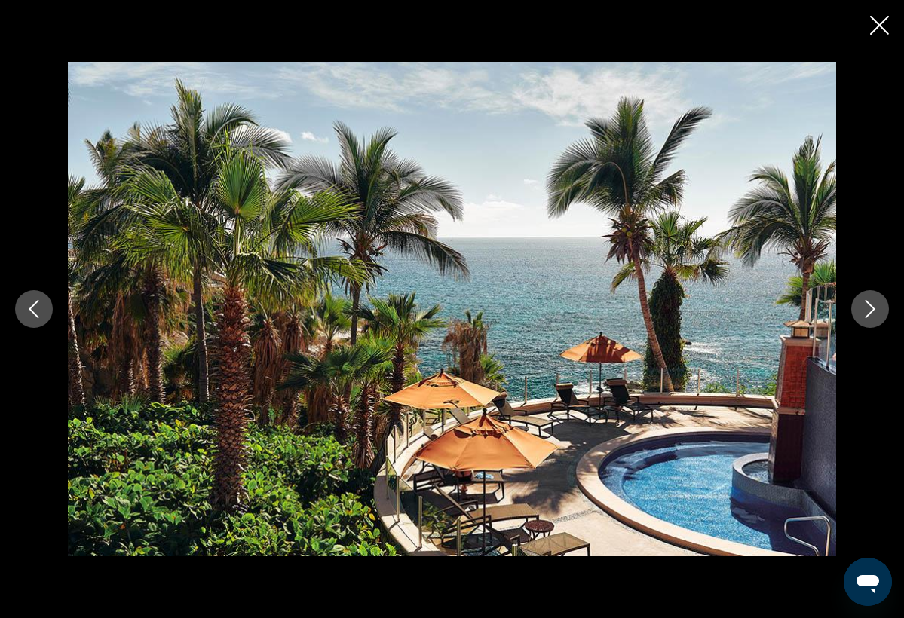
click at [874, 307] on icon "Next image" at bounding box center [870, 309] width 18 height 18
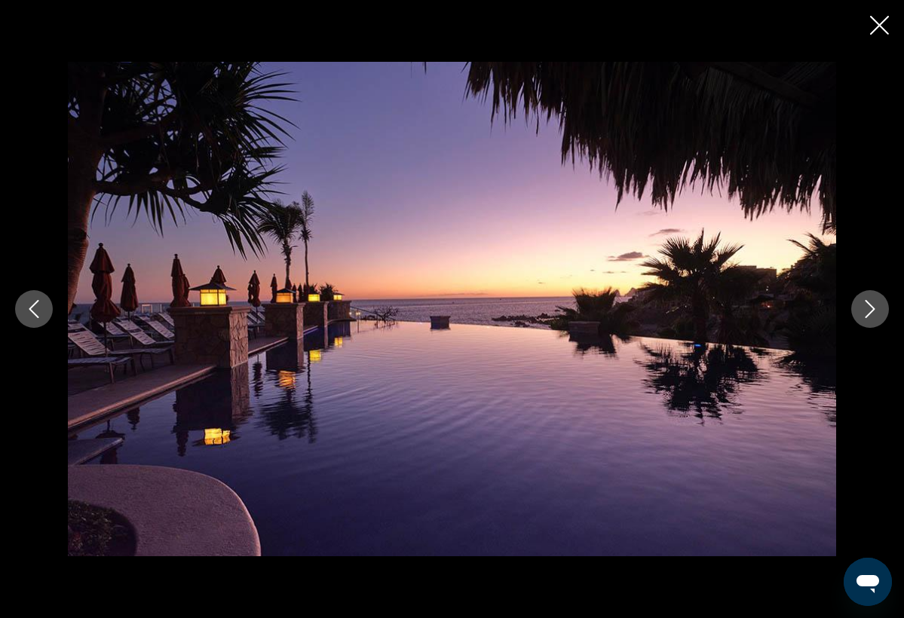
click at [874, 307] on icon "Next image" at bounding box center [870, 309] width 18 height 18
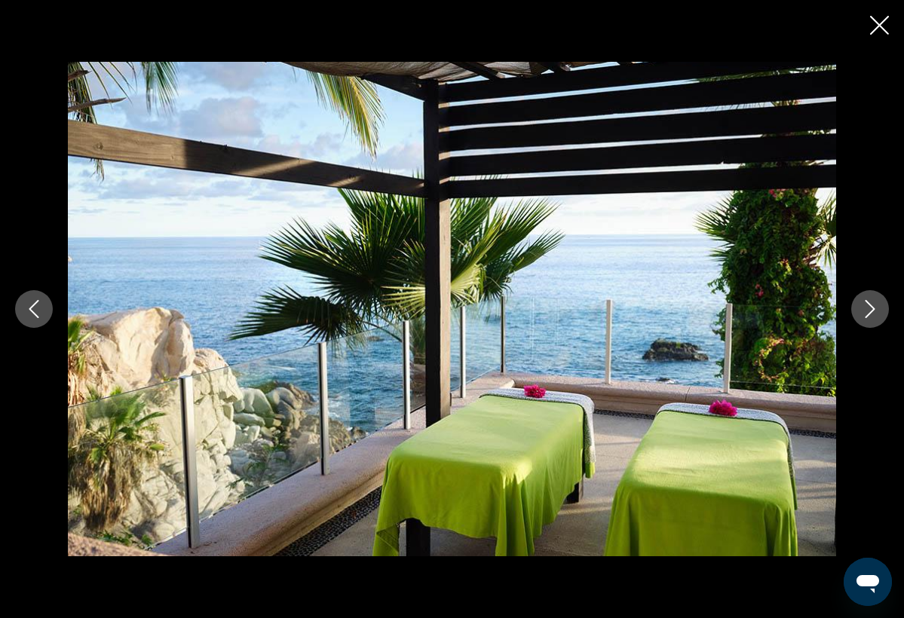
click at [874, 307] on icon "Next image" at bounding box center [870, 309] width 18 height 18
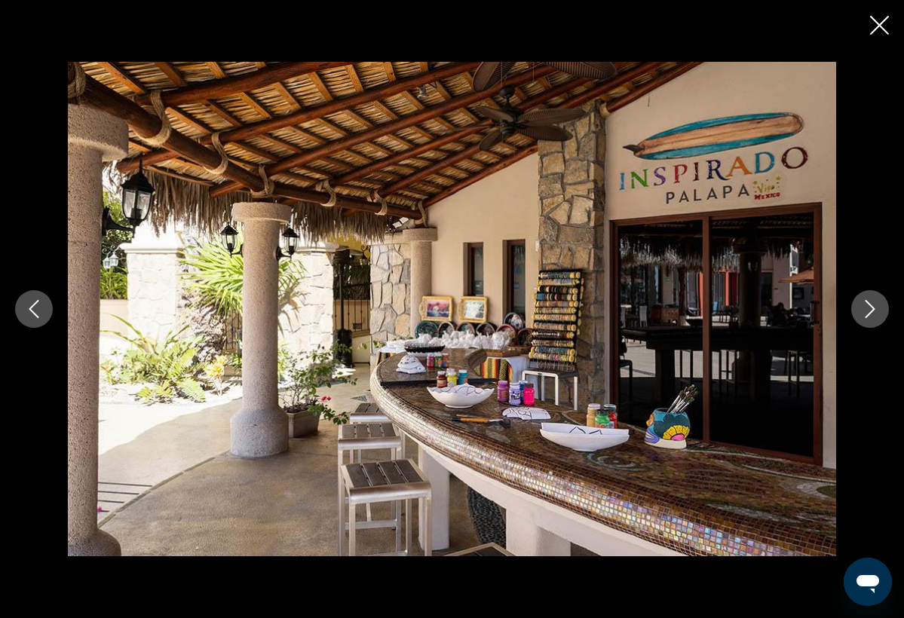
click at [874, 307] on icon "Next image" at bounding box center [870, 309] width 18 height 18
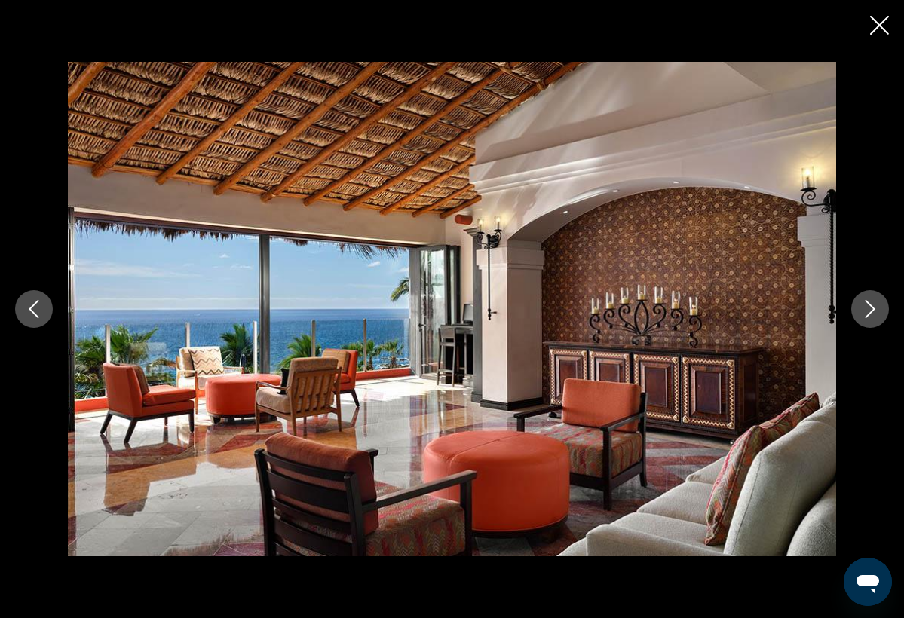
click at [874, 307] on icon "Next image" at bounding box center [870, 309] width 18 height 18
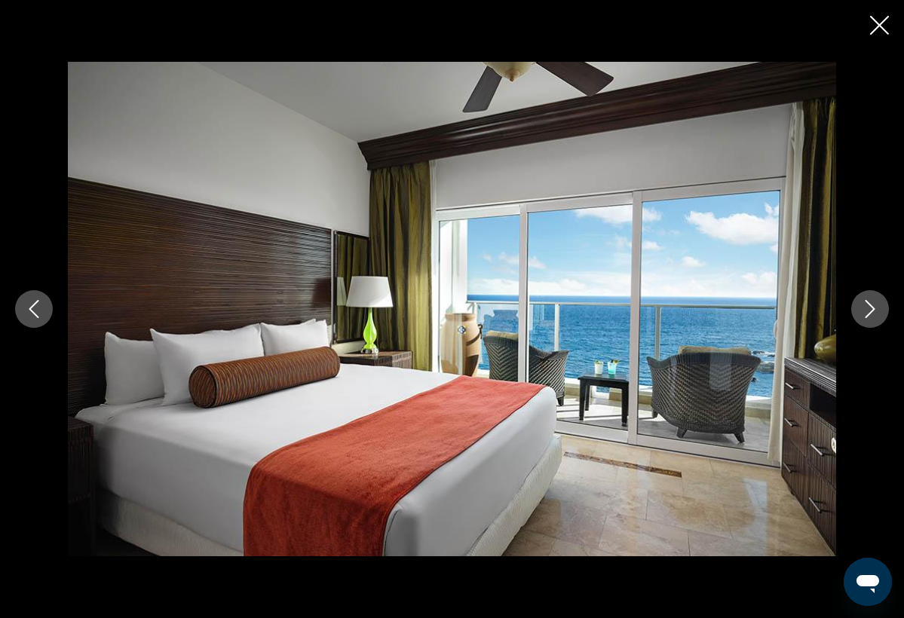
click at [874, 307] on icon "Next image" at bounding box center [870, 309] width 18 height 18
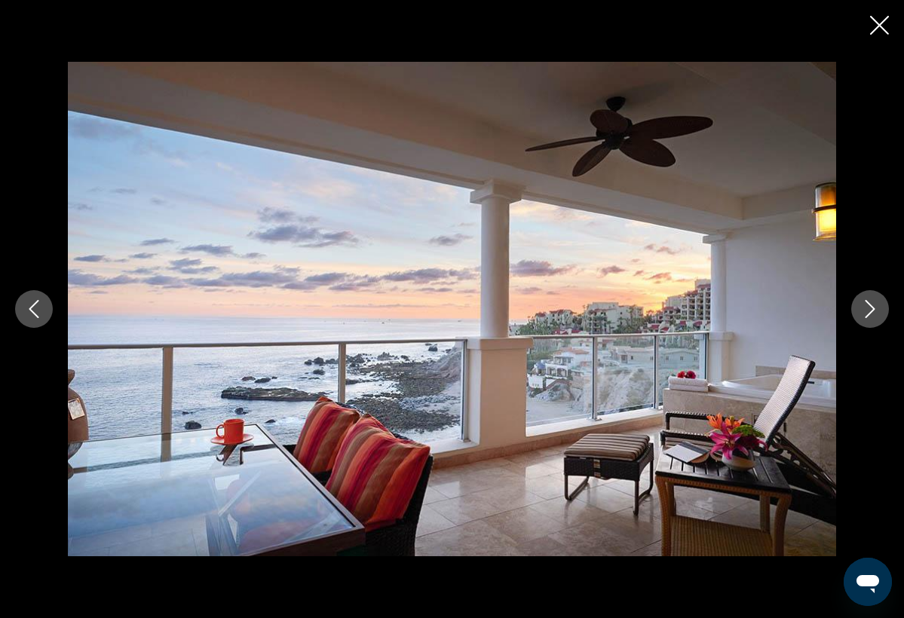
click at [874, 307] on icon "Next image" at bounding box center [870, 309] width 18 height 18
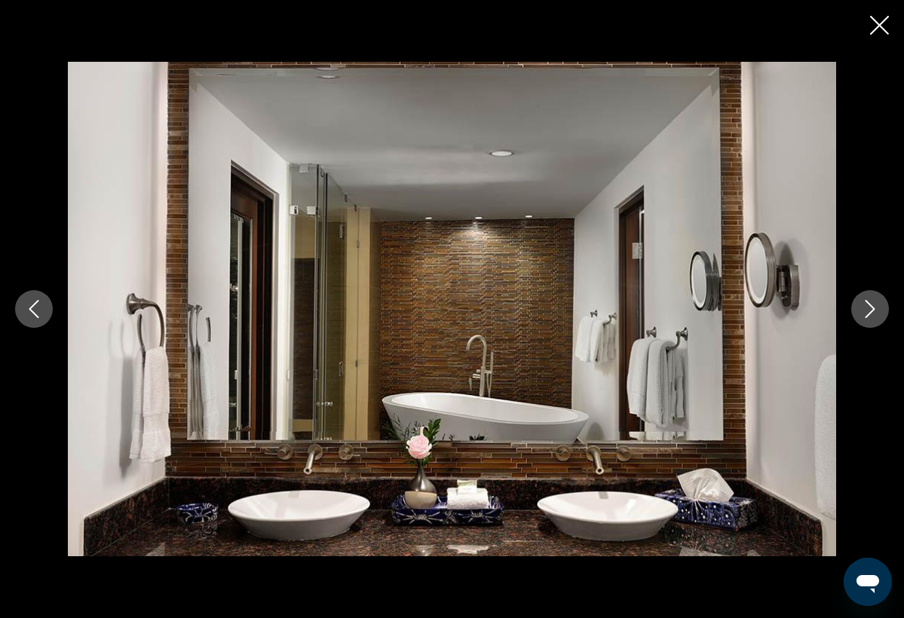
click at [874, 307] on icon "Next image" at bounding box center [870, 309] width 18 height 18
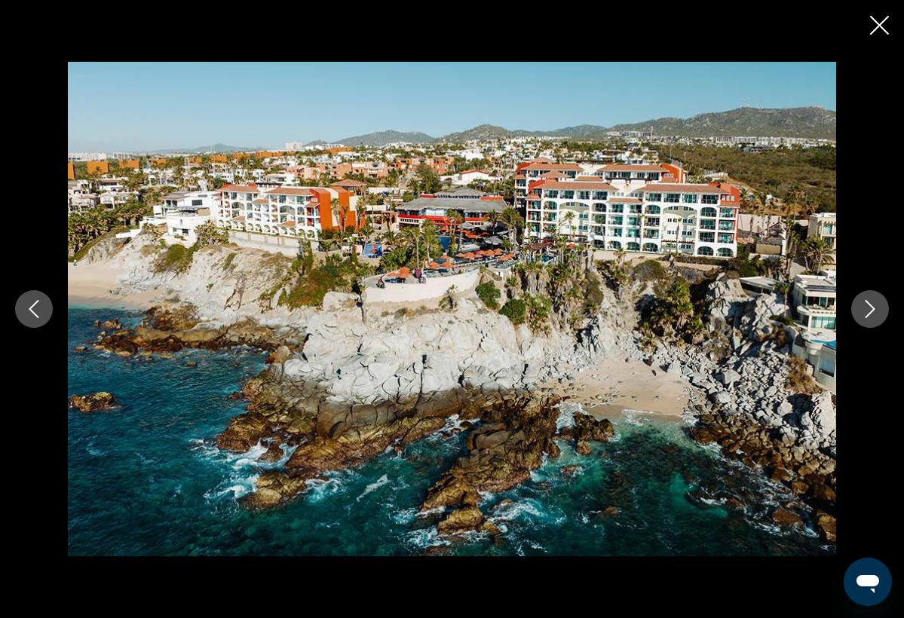
click at [874, 307] on icon "Next image" at bounding box center [870, 309] width 18 height 18
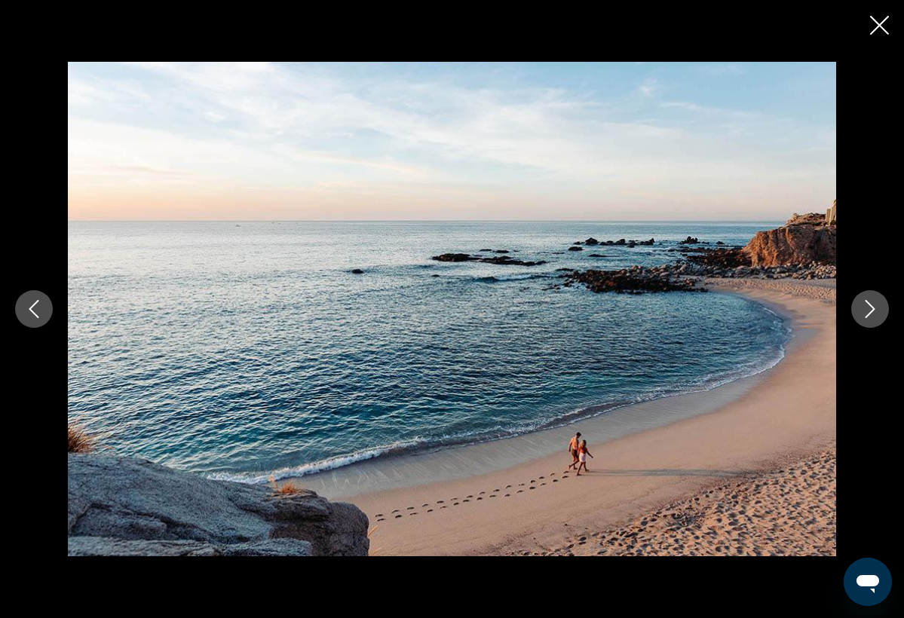
click at [877, 35] on button "Close slideshow" at bounding box center [879, 26] width 19 height 23
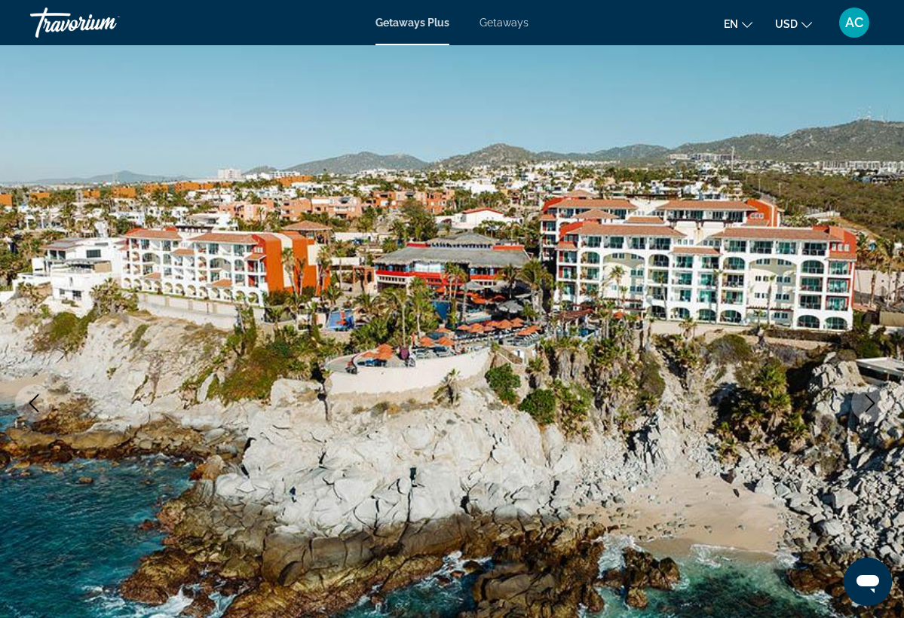
scroll to position [0, 0]
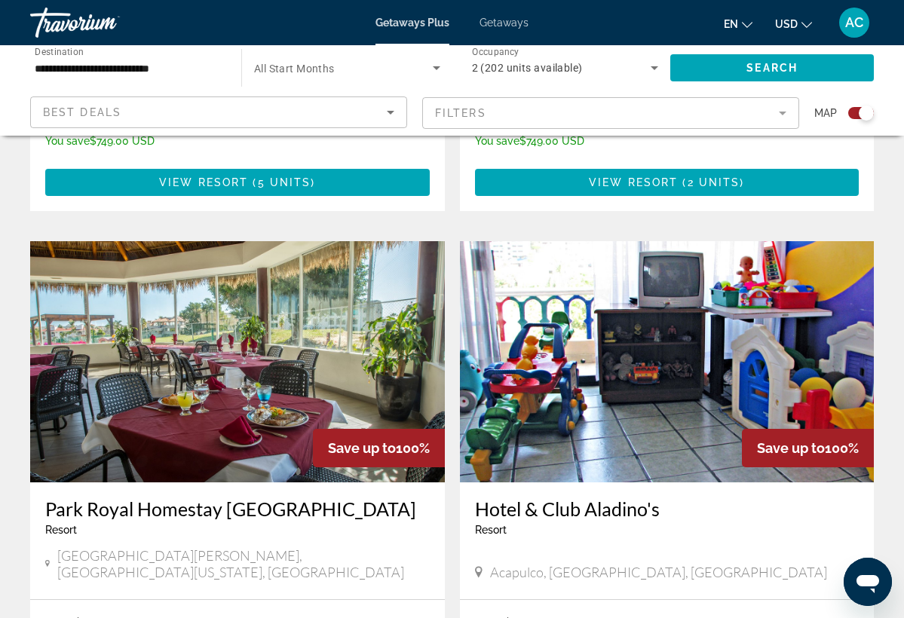
scroll to position [2541, 0]
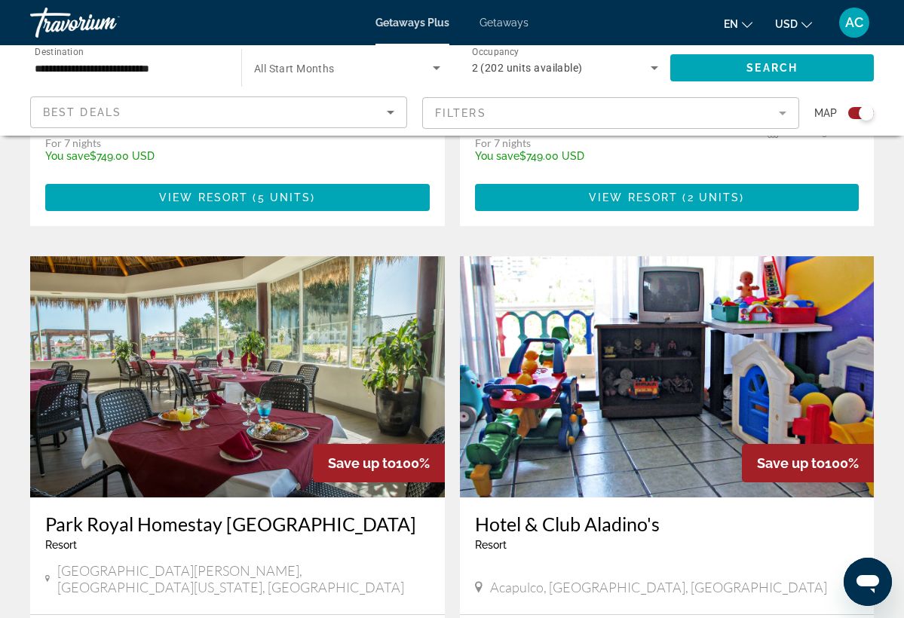
click at [324, 325] on img "Main content" at bounding box center [237, 376] width 415 height 241
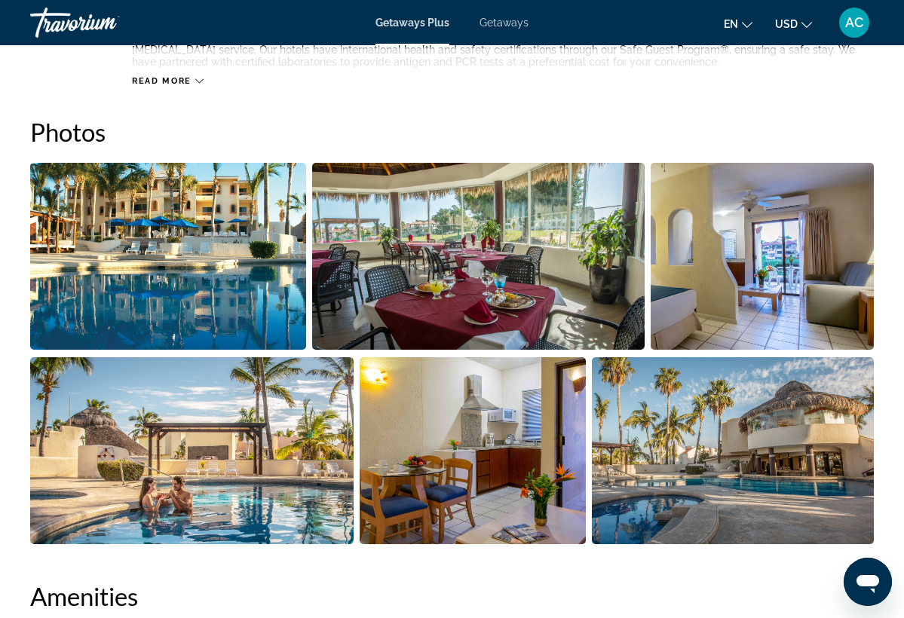
scroll to position [1008, 0]
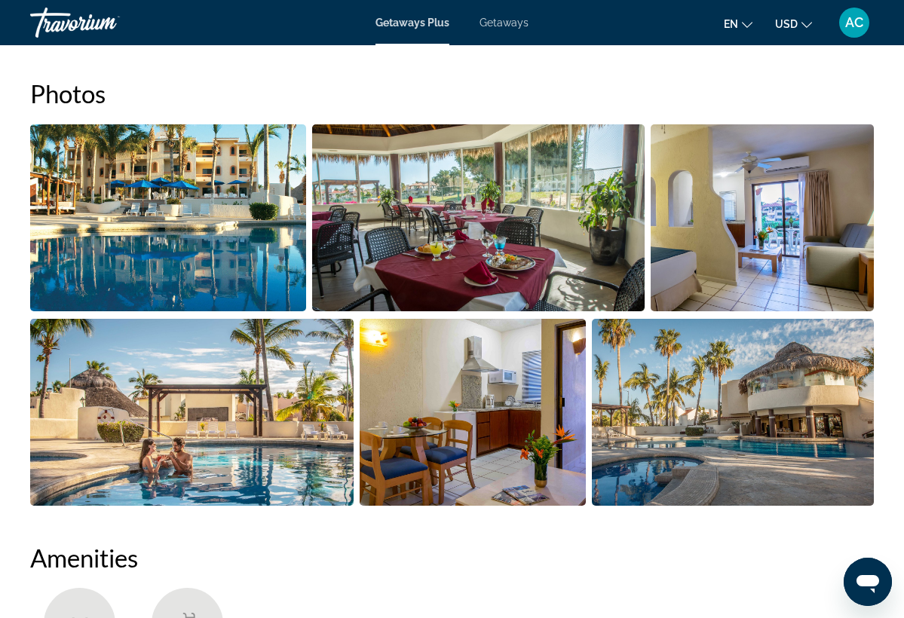
click at [210, 238] on img "Open full-screen image slider" at bounding box center [168, 217] width 276 height 187
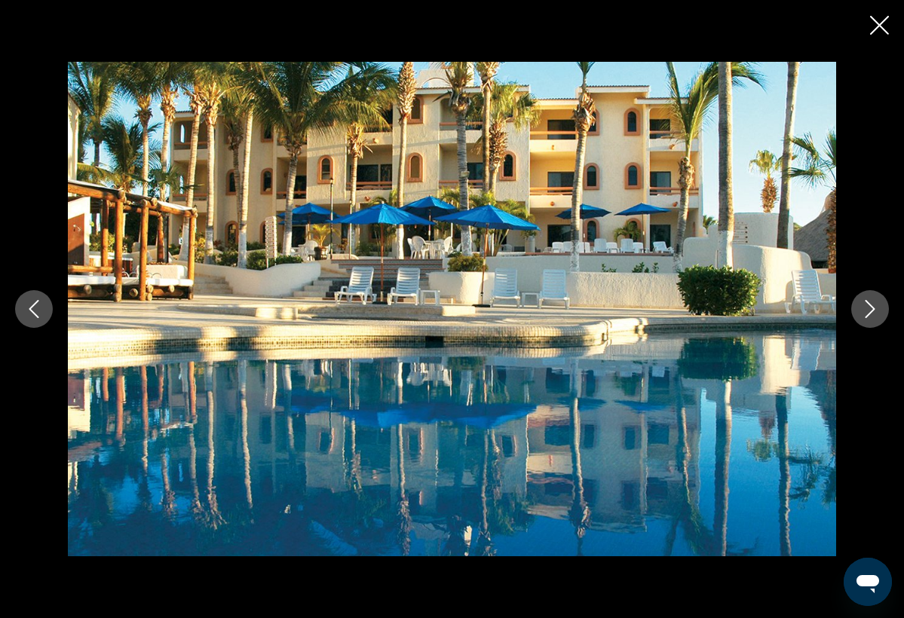
click at [872, 309] on icon "Next image" at bounding box center [870, 309] width 18 height 18
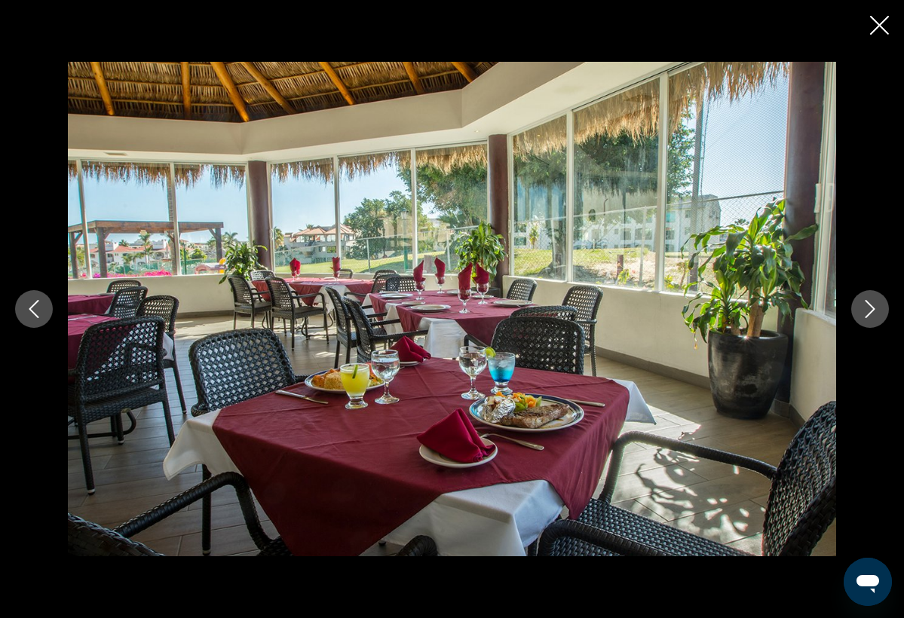
click at [873, 310] on icon "Next image" at bounding box center [871, 309] width 10 height 18
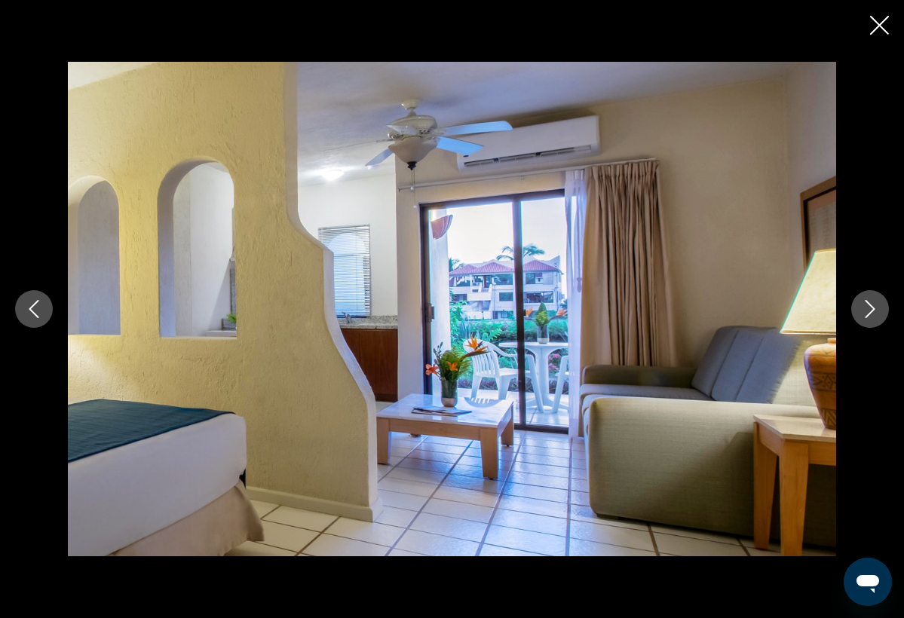
click at [874, 311] on icon "Next image" at bounding box center [870, 309] width 18 height 18
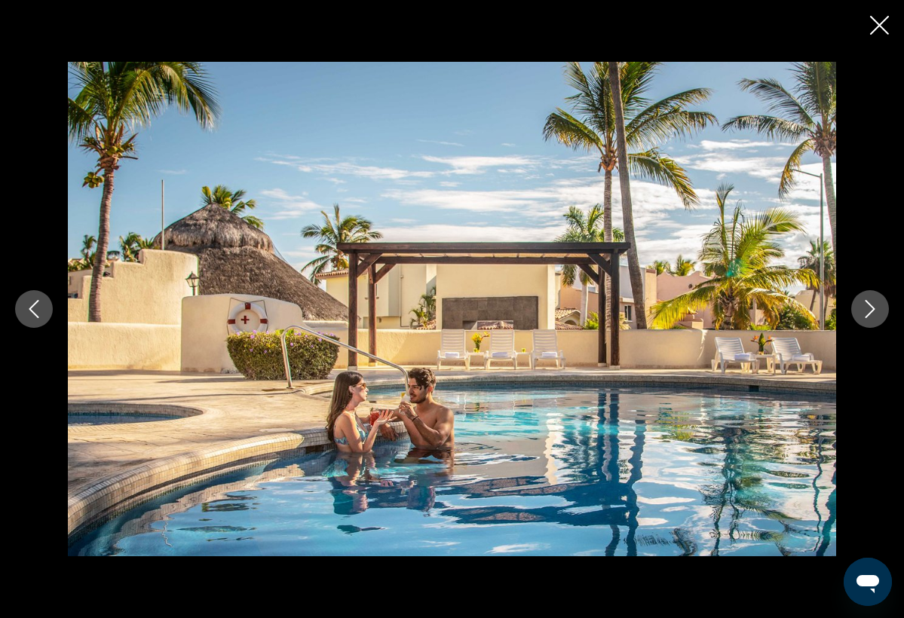
click at [874, 311] on icon "Next image" at bounding box center [870, 309] width 18 height 18
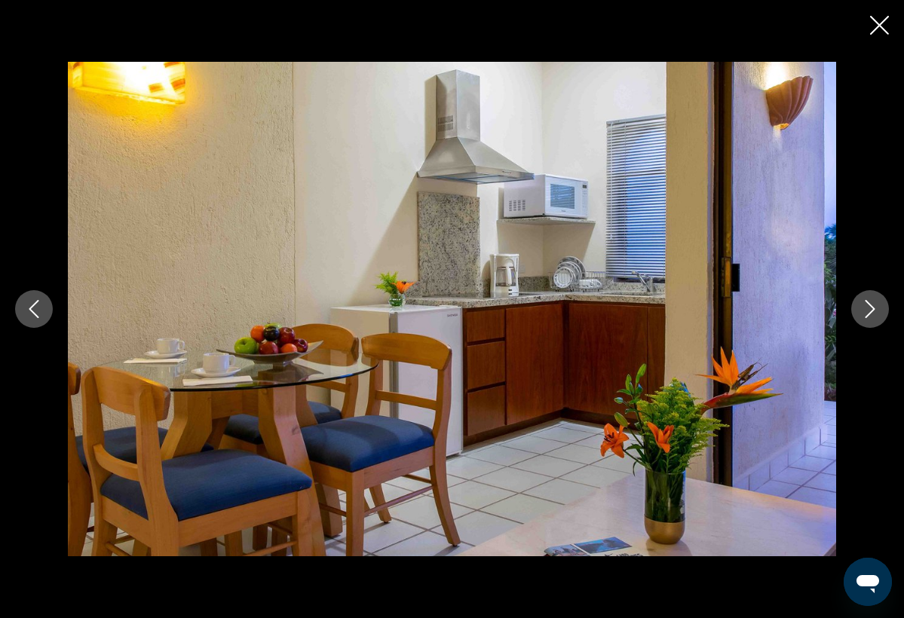
click at [879, 27] on icon "Close slideshow" at bounding box center [879, 25] width 19 height 19
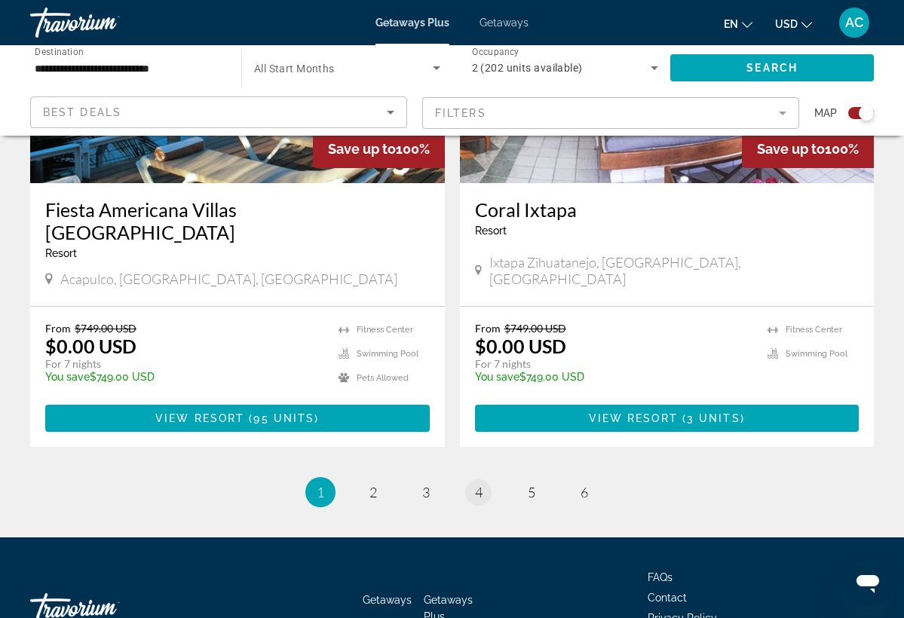
scroll to position [3384, 0]
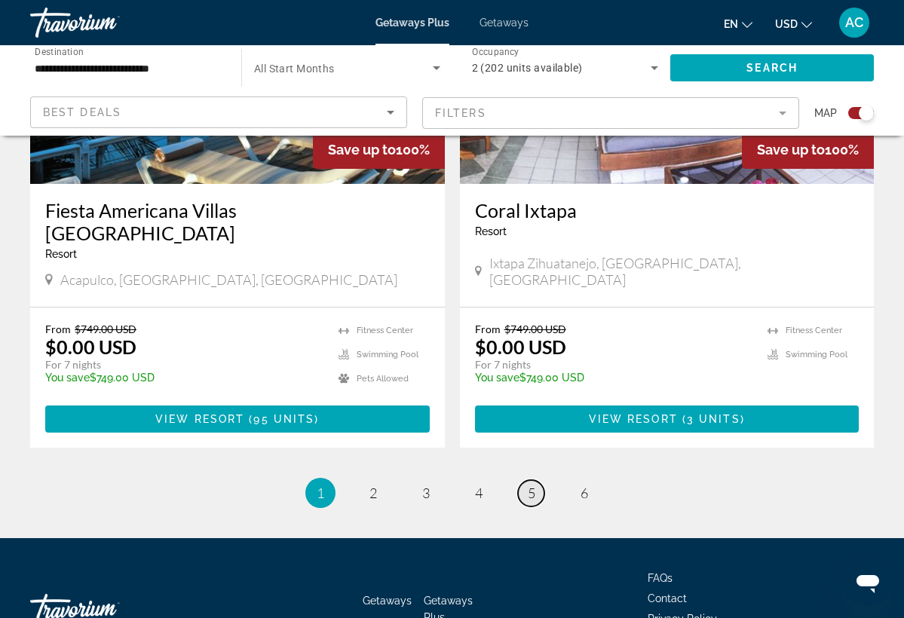
click at [534, 485] on span "5" at bounding box center [532, 493] width 8 height 17
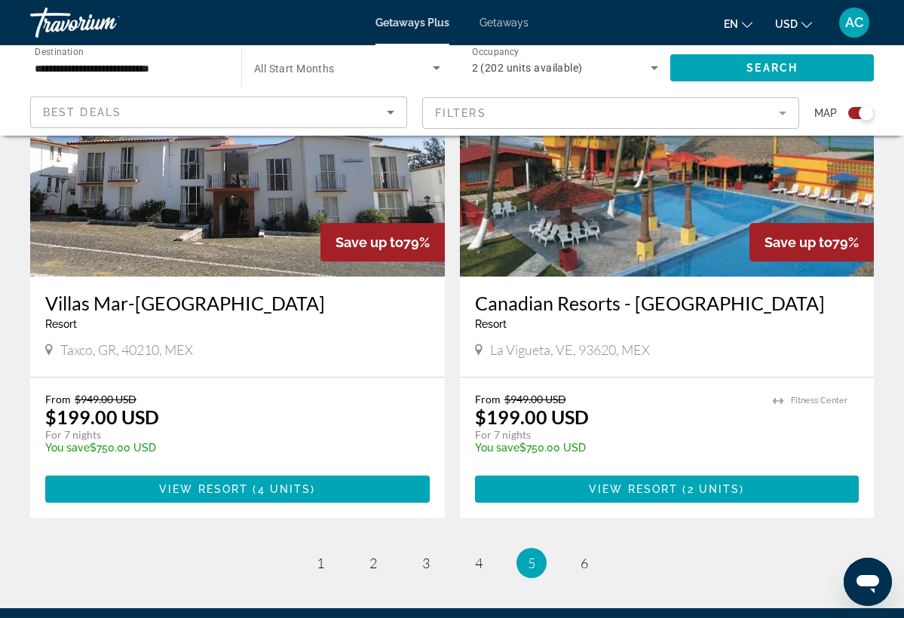
scroll to position [3311, 0]
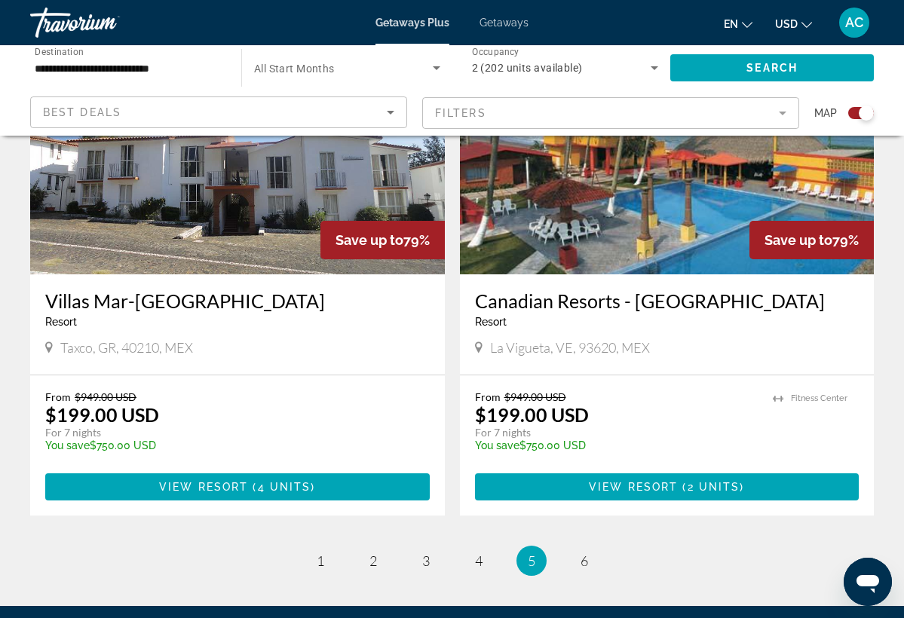
click at [569, 546] on ul "5 / 6 page 1 page 2 page 3 page 4 You're on page 5 page 6" at bounding box center [452, 561] width 844 height 30
click at [587, 553] on span "6" at bounding box center [585, 561] width 8 height 17
